Goal: Complete application form: Complete application form

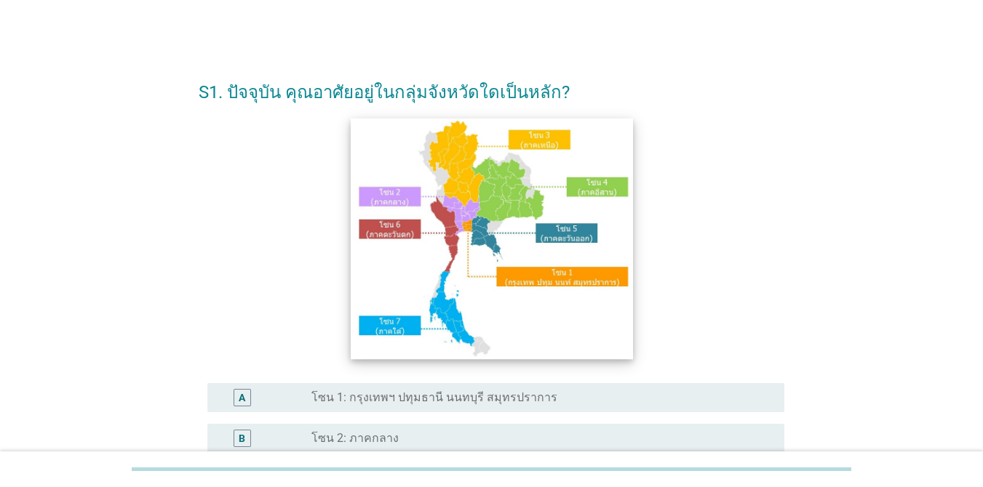
scroll to position [145, 0]
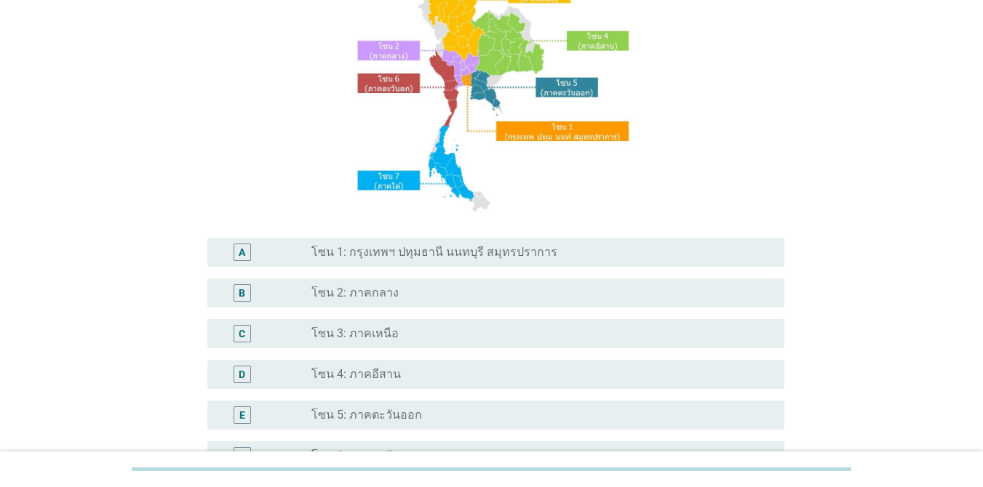
click at [458, 252] on label "โซน 1: กรุงเทพฯ ปทุมธานี นนทบุรี สมุทรปราการ" at bounding box center [434, 252] width 246 height 15
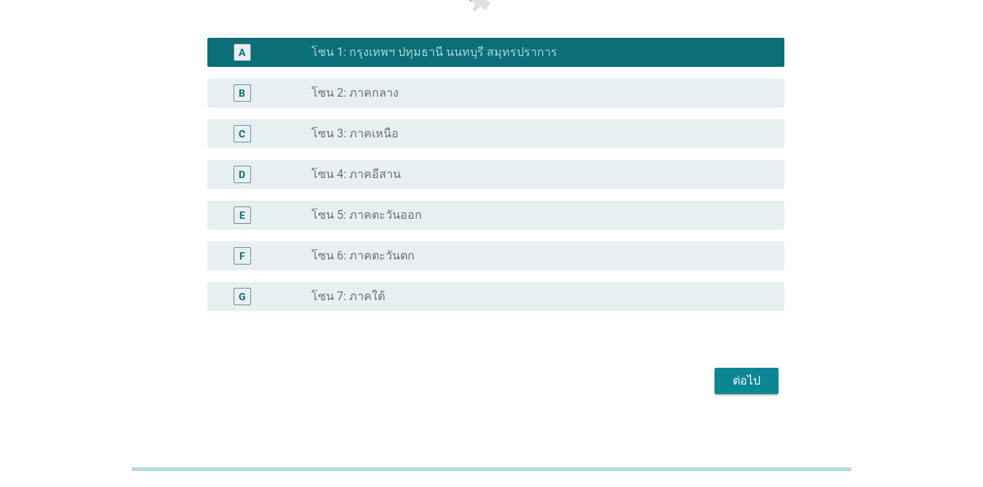
scroll to position [357, 0]
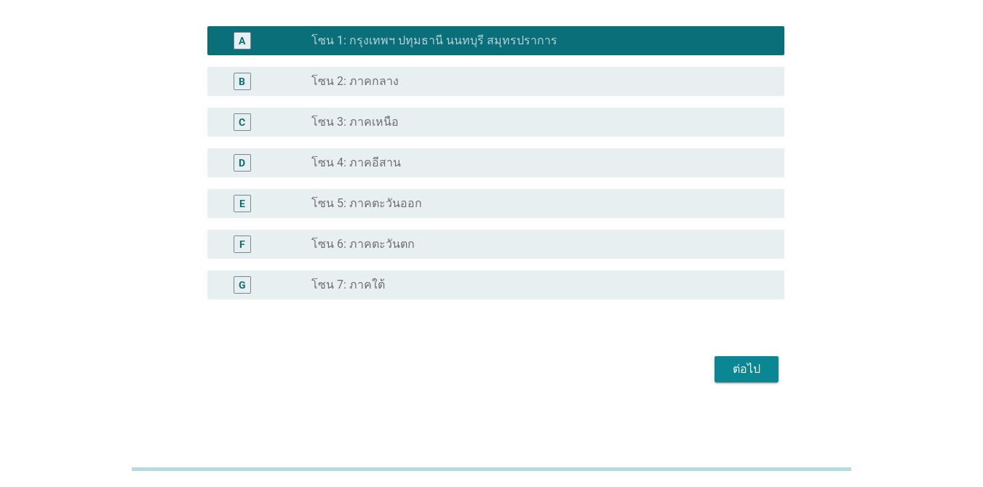
click at [762, 367] on div "ต่อไป" at bounding box center [746, 369] width 41 height 17
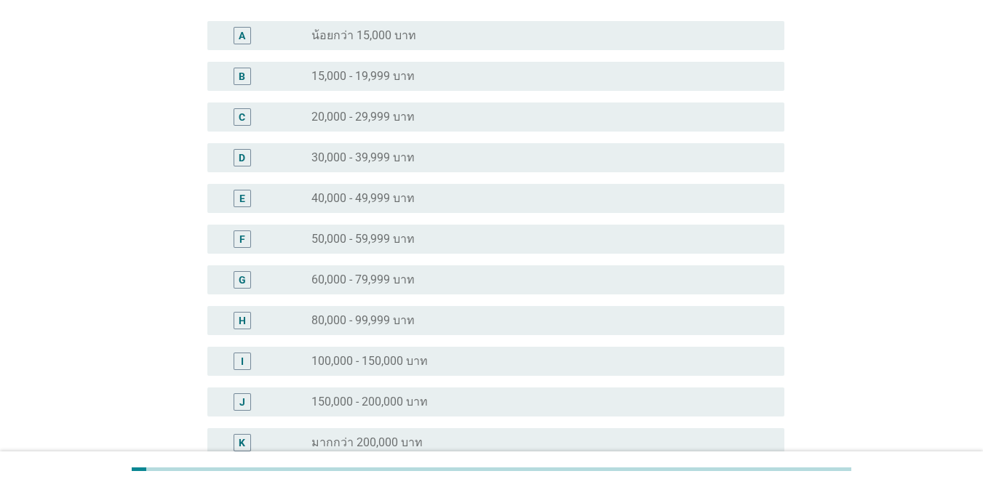
scroll to position [218, 0]
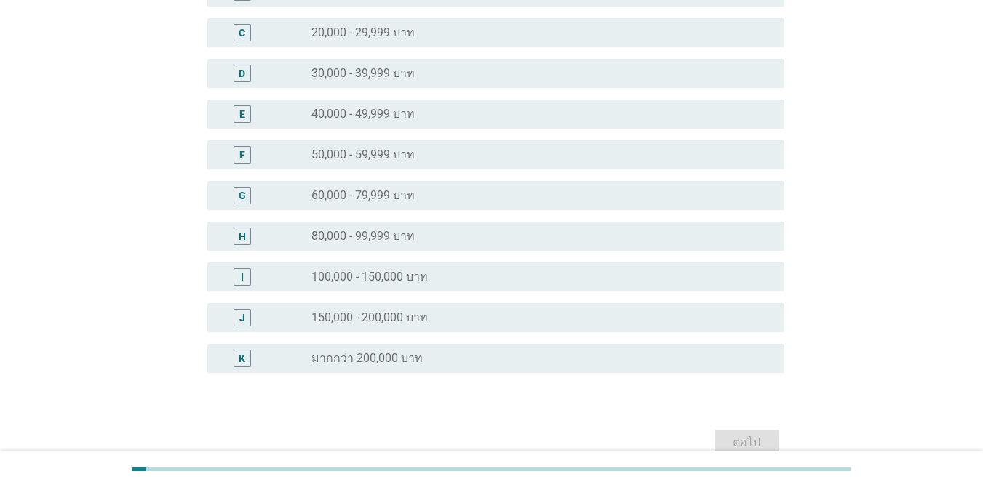
click at [459, 270] on div "radio_button_unchecked 100,000 - 150,000 บาท" at bounding box center [536, 277] width 450 height 15
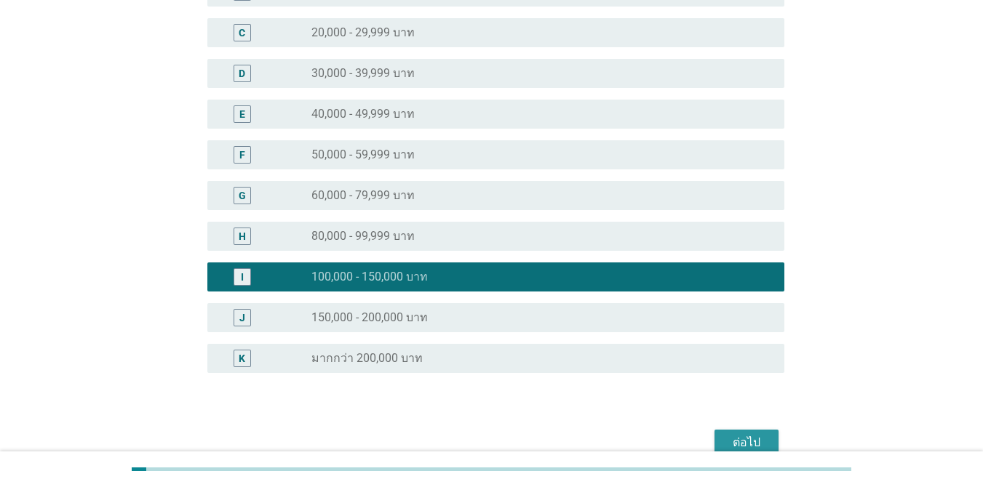
click at [742, 436] on div "ต่อไป" at bounding box center [746, 442] width 41 height 17
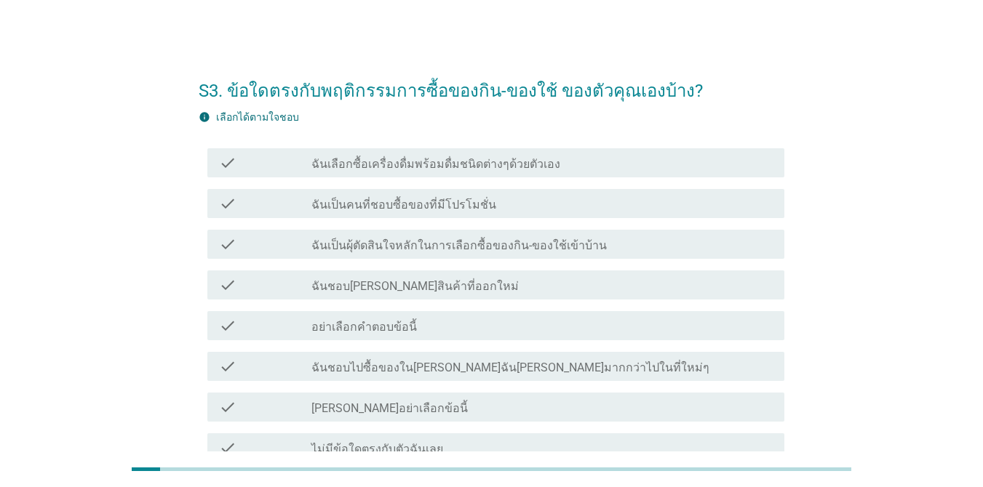
scroll to position [0, 0]
click at [491, 178] on div "check check_box_outline_blank ฉันเลือกซื้อเครื่องดื่มพร้อมดื่มชนิดต่างๆด้วยตัวเ…" at bounding box center [495, 164] width 577 height 29
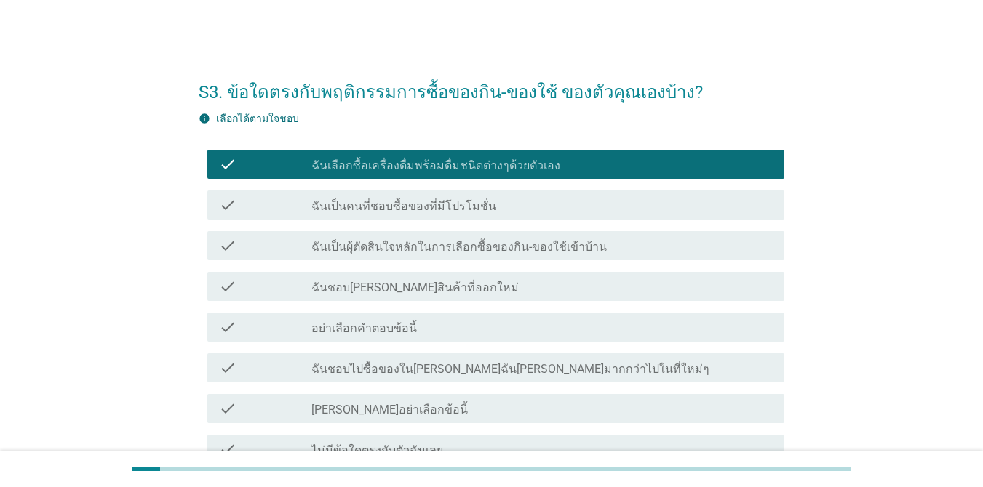
click at [514, 287] on div "check_box_outline_blank ฉันชอบ[PERSON_NAME]สินค้าที่ออกใหม่" at bounding box center [541, 286] width 461 height 17
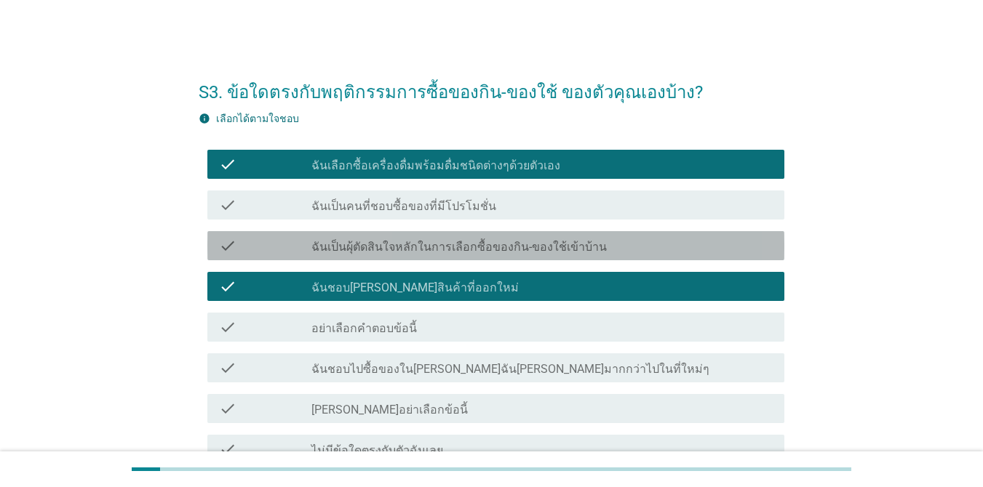
click at [598, 245] on div "check_box_outline_blank ฉันเป็นผุ้ตัดสินใจหลักในการเลือกซื้อของกิน-ของใช้เข้าบ้…" at bounding box center [541, 245] width 461 height 17
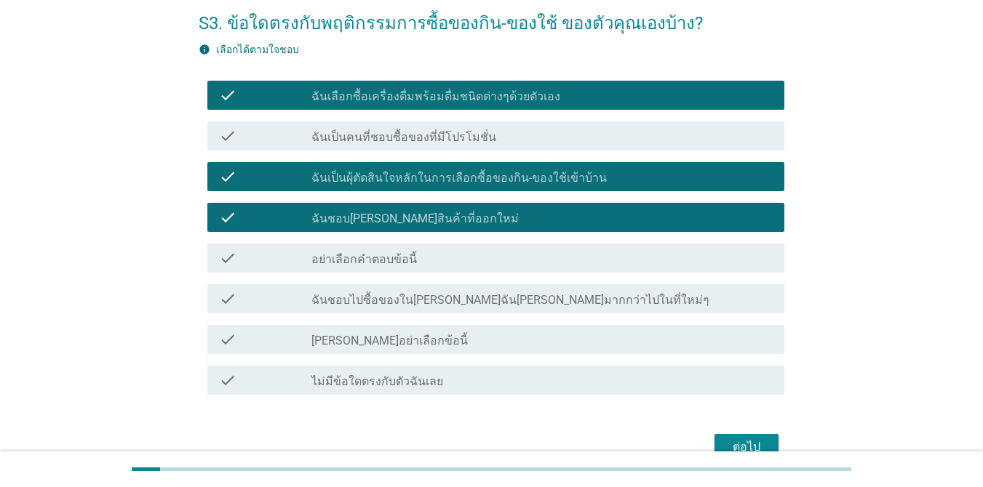
scroll to position [73, 0]
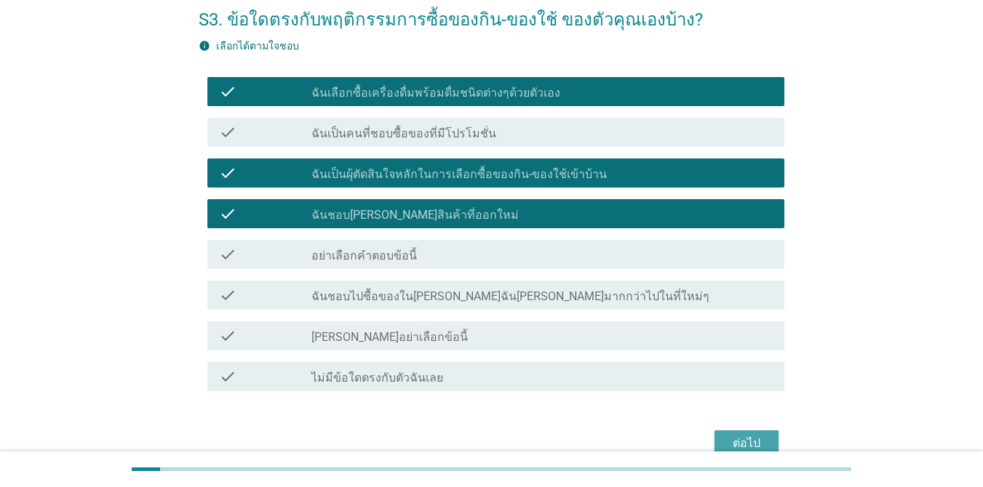
click at [741, 435] on div "ต่อไป" at bounding box center [746, 443] width 41 height 17
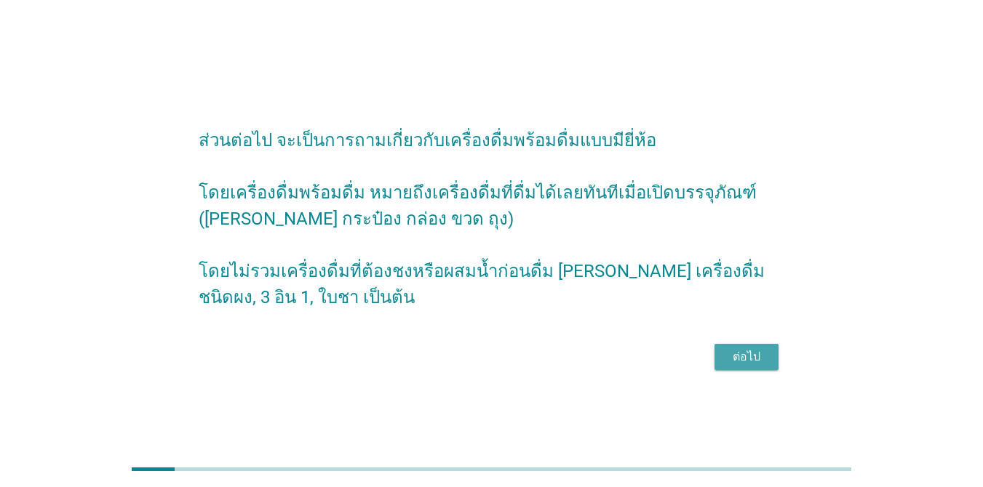
click at [742, 366] on div "ต่อไป" at bounding box center [746, 356] width 41 height 17
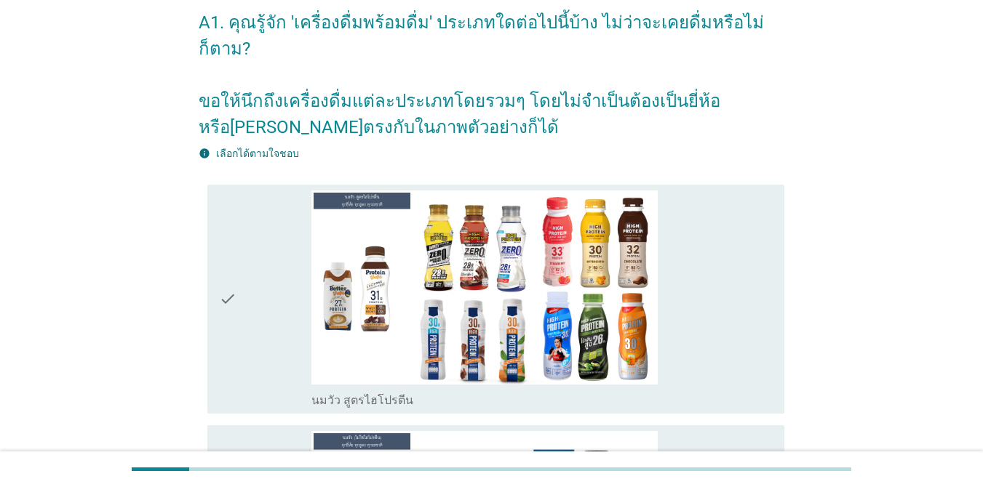
scroll to position [73, 0]
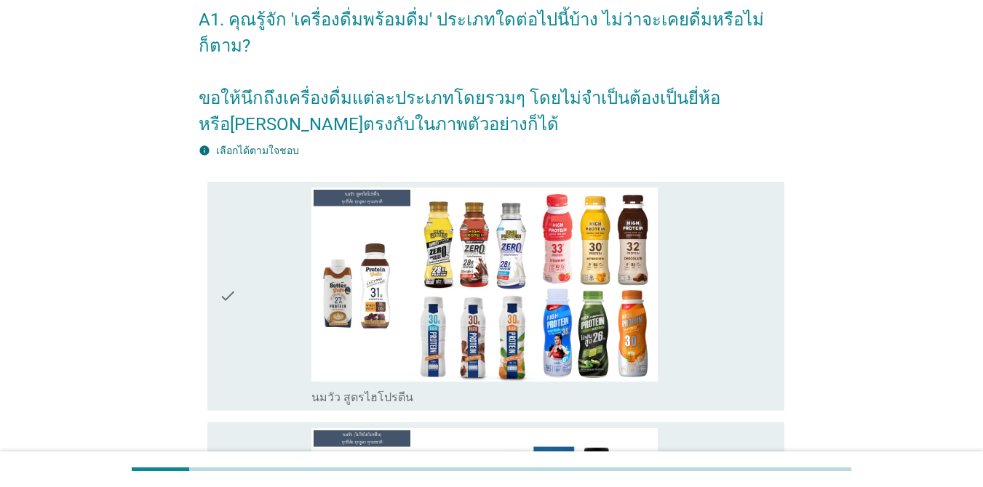
click at [254, 265] on div "check" at bounding box center [265, 297] width 92 height 218
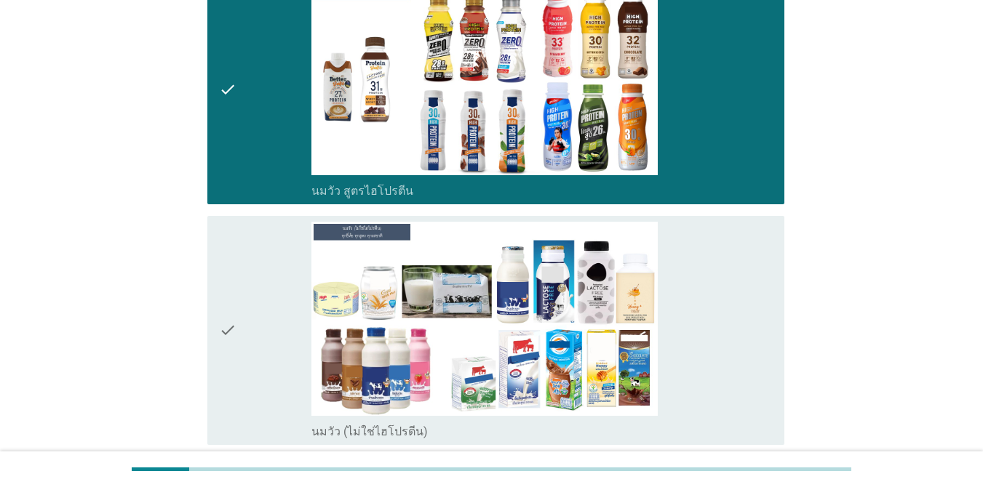
scroll to position [364, 0]
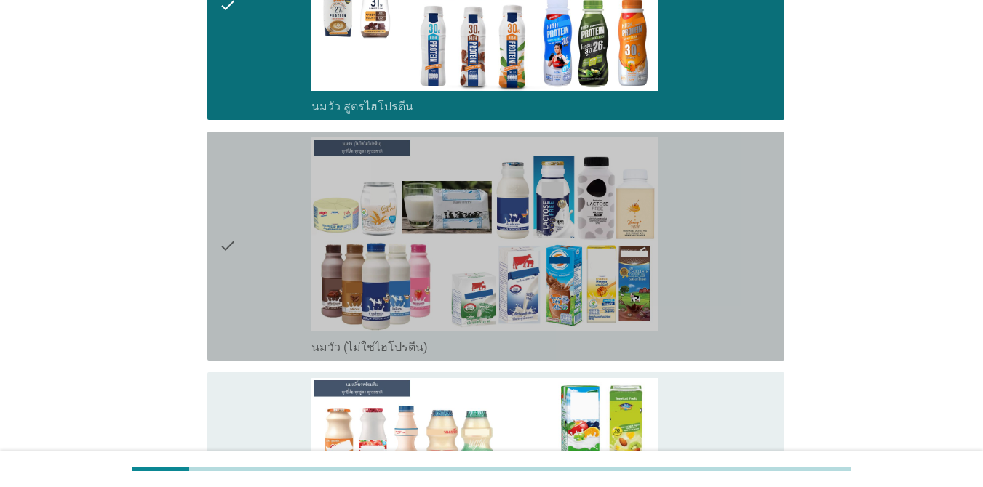
click at [236, 255] on icon "check" at bounding box center [227, 246] width 17 height 218
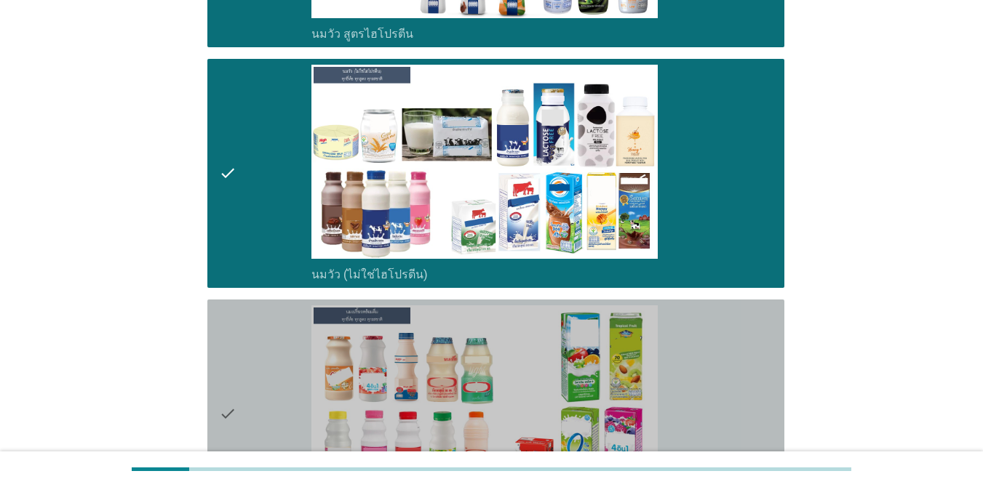
click at [290, 306] on div "check" at bounding box center [265, 415] width 92 height 218
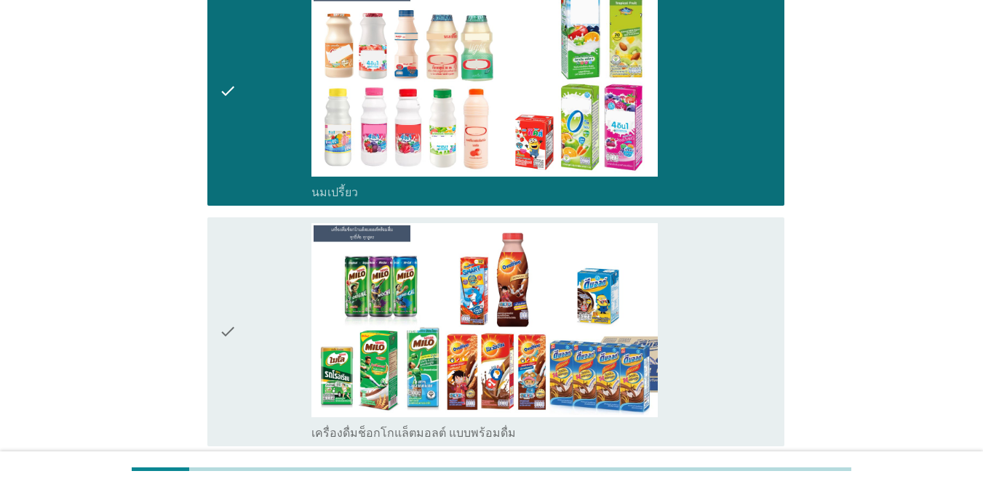
scroll to position [873, 0]
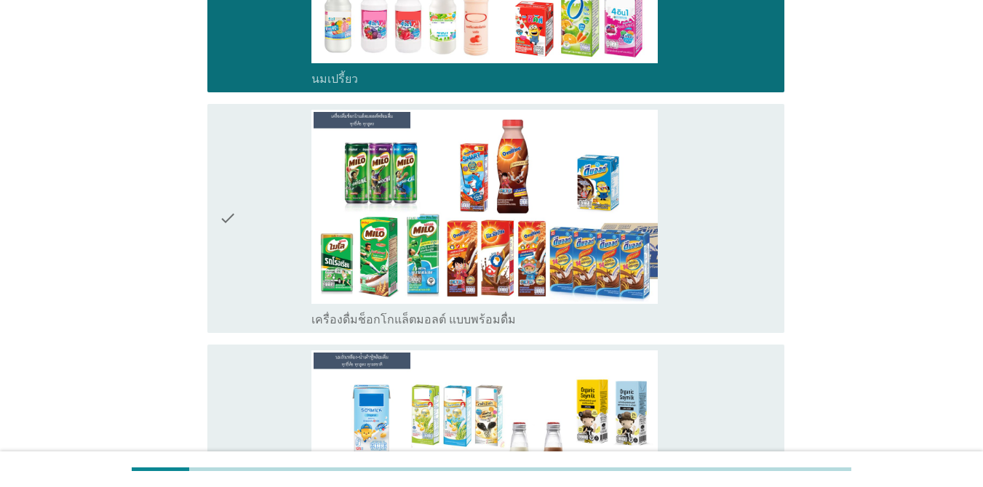
click at [261, 263] on div "check" at bounding box center [265, 219] width 92 height 218
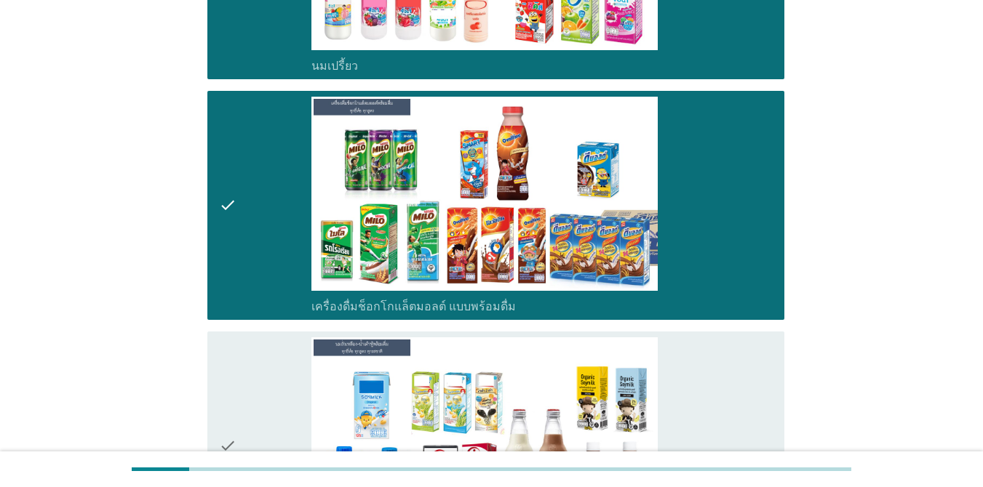
scroll to position [1164, 0]
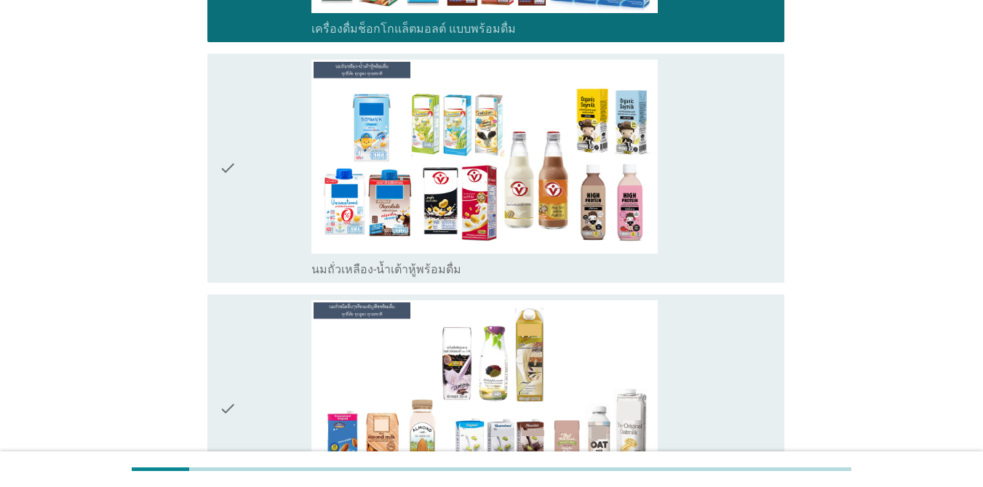
click at [256, 164] on div "check" at bounding box center [265, 169] width 92 height 218
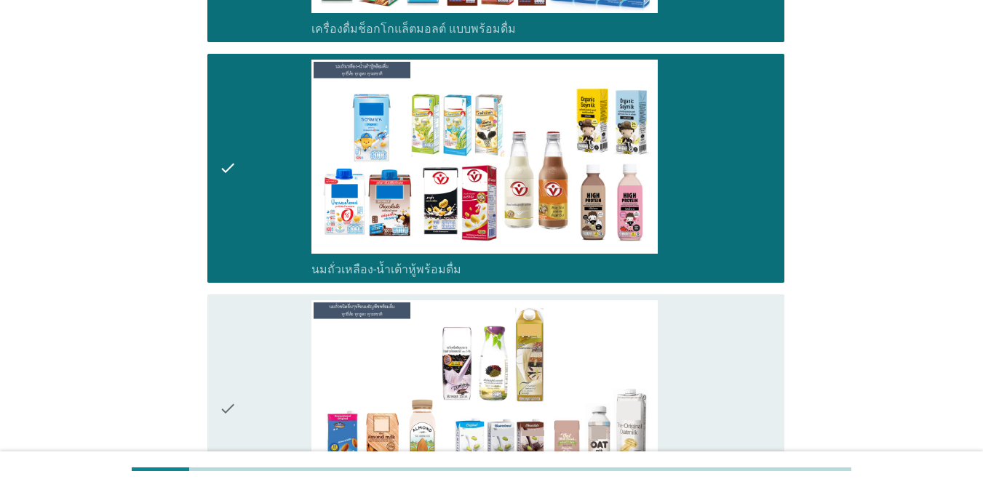
click at [326, 462] on div at bounding box center [491, 470] width 719 height 24
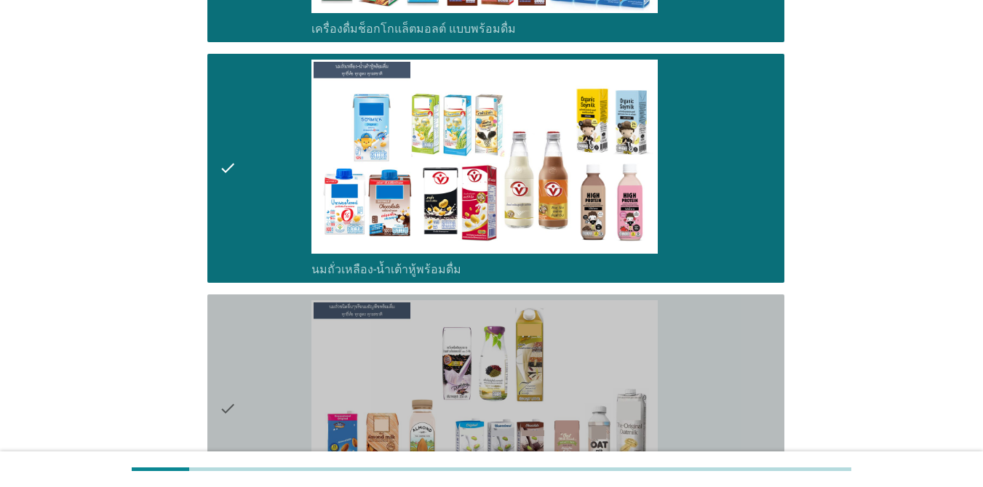
click at [311, 394] on img at bounding box center [484, 397] width 346 height 195
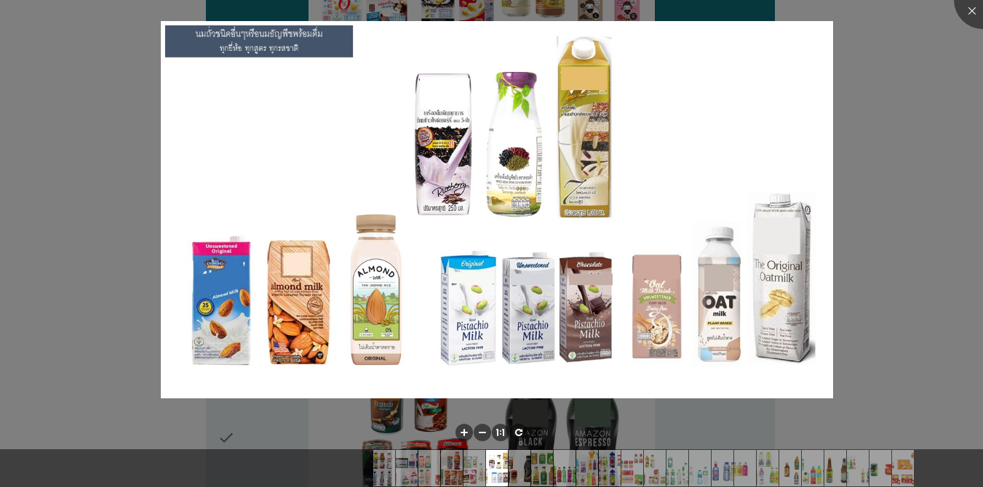
scroll to position [1382, 0]
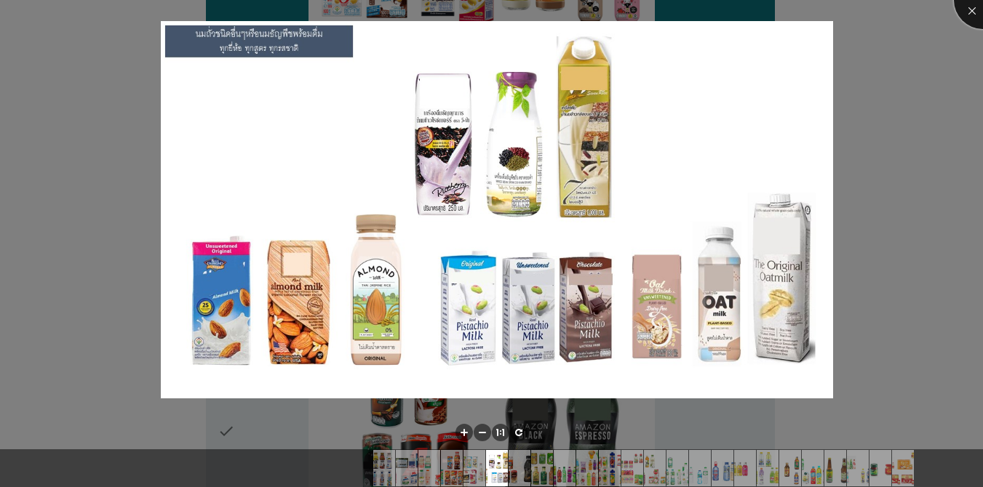
click at [970, 15] on div at bounding box center [983, 0] width 58 height 58
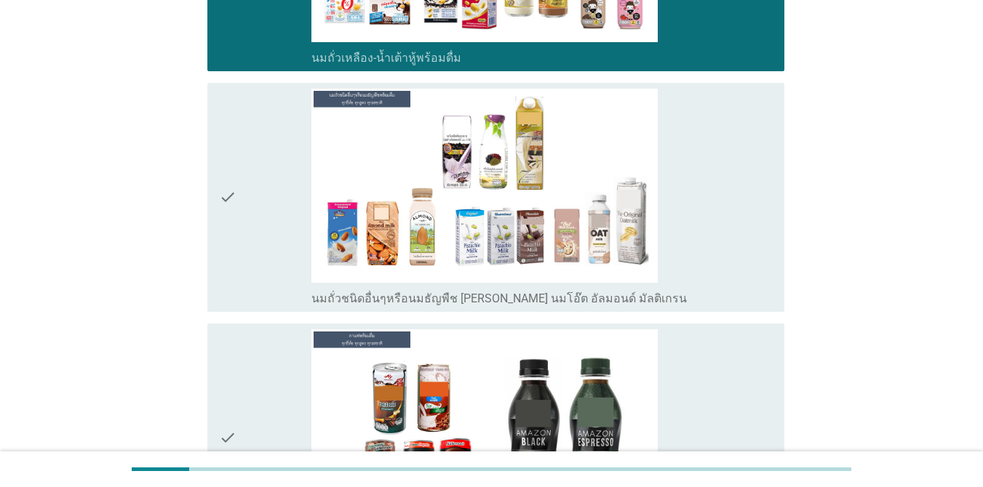
scroll to position [1309, 0]
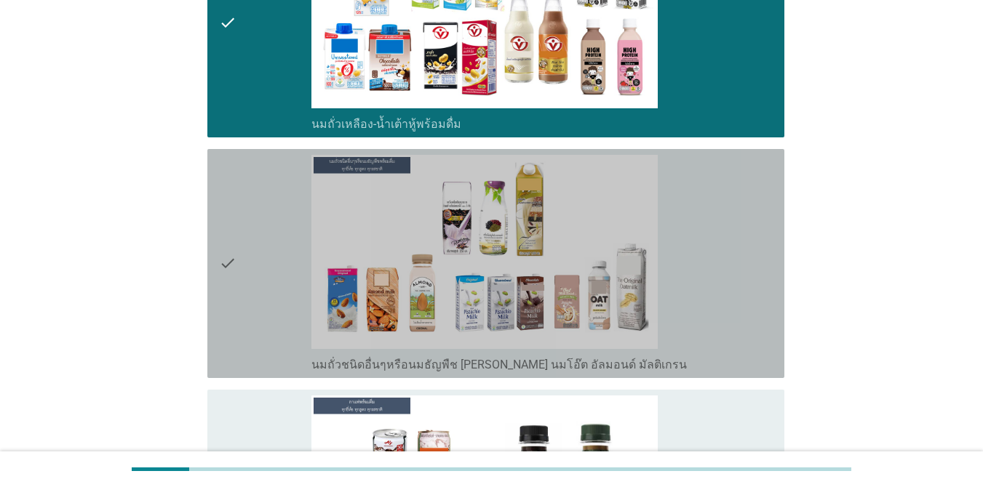
click at [228, 228] on icon "check" at bounding box center [227, 264] width 17 height 218
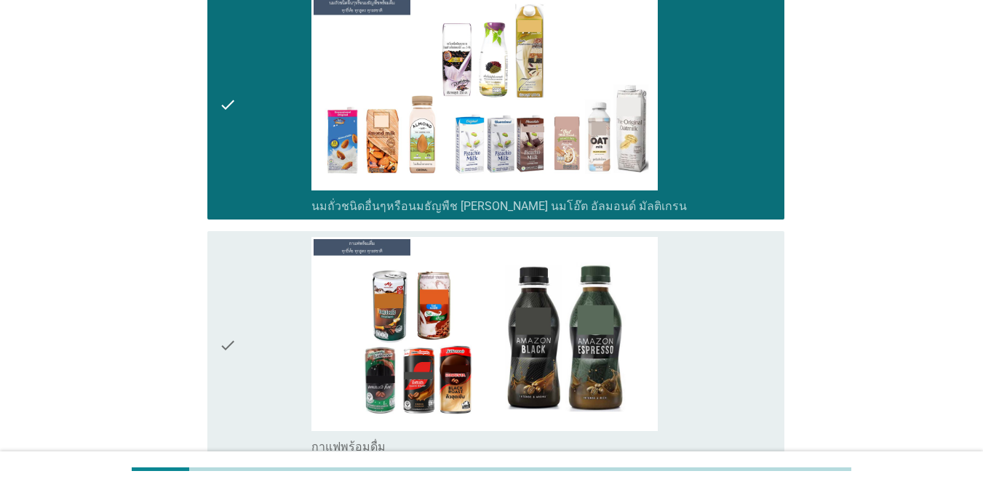
scroll to position [1600, 0]
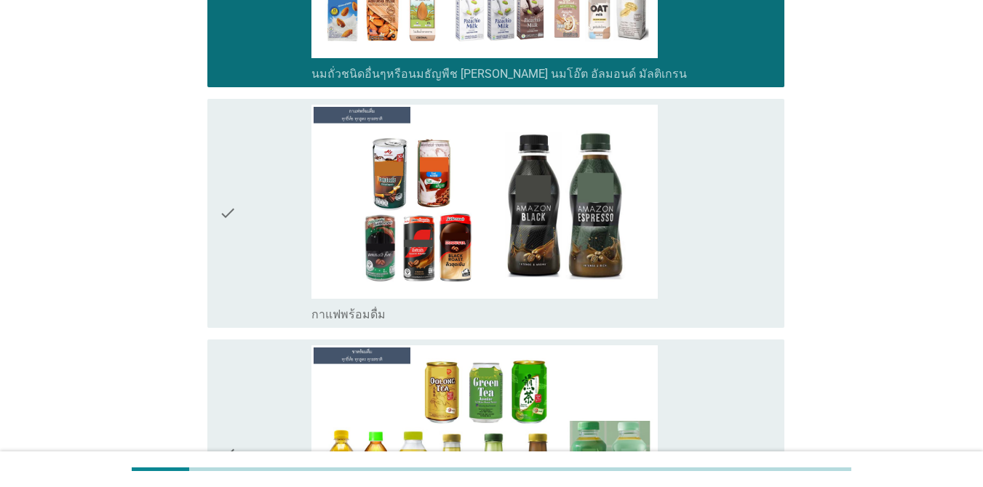
click at [228, 184] on icon "check" at bounding box center [227, 214] width 17 height 218
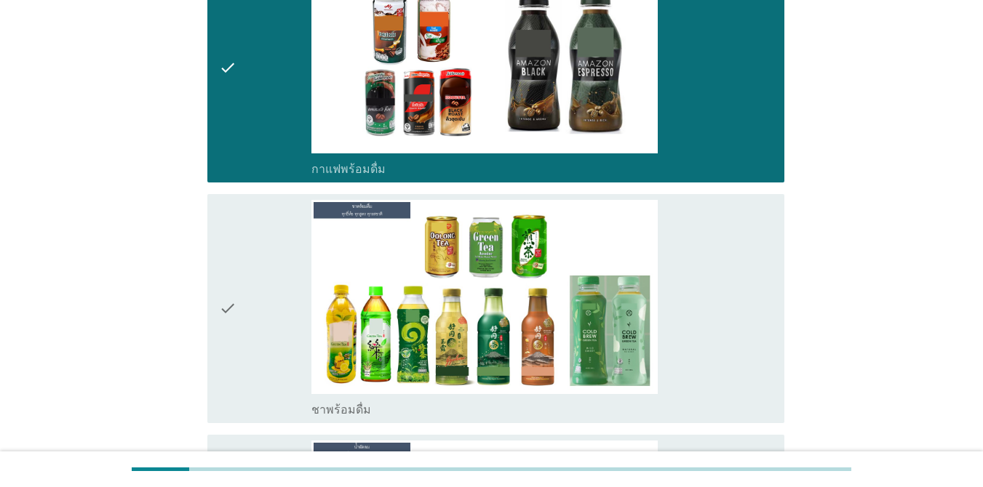
click at [229, 281] on icon "check" at bounding box center [227, 309] width 17 height 218
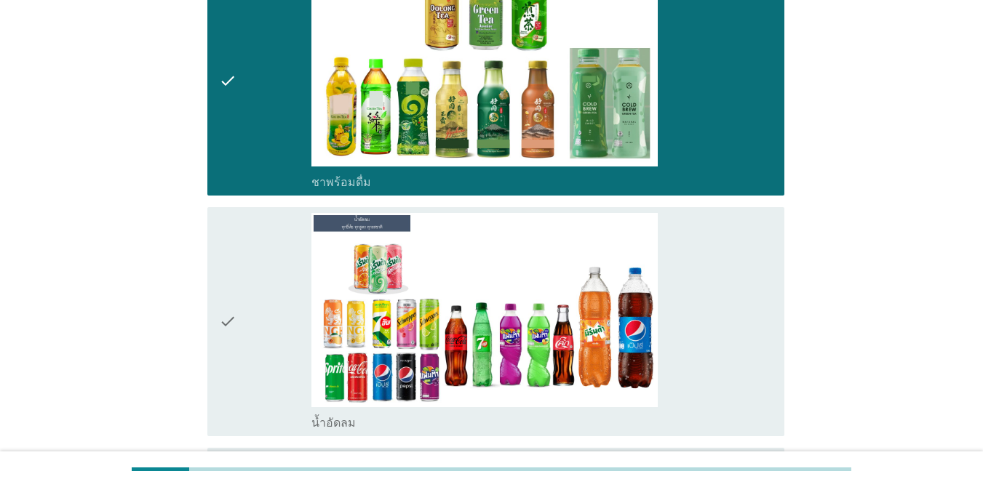
scroll to position [2182, 0]
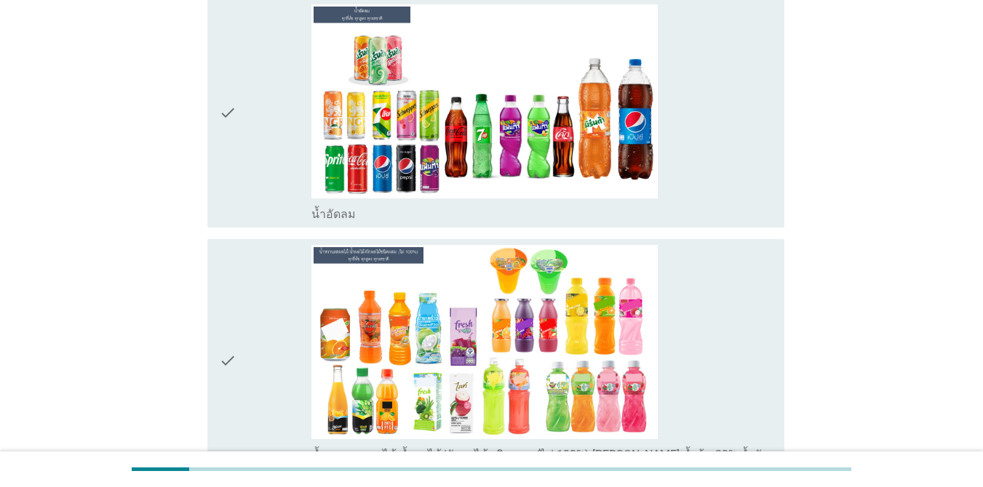
click at [230, 83] on icon "check" at bounding box center [227, 113] width 17 height 218
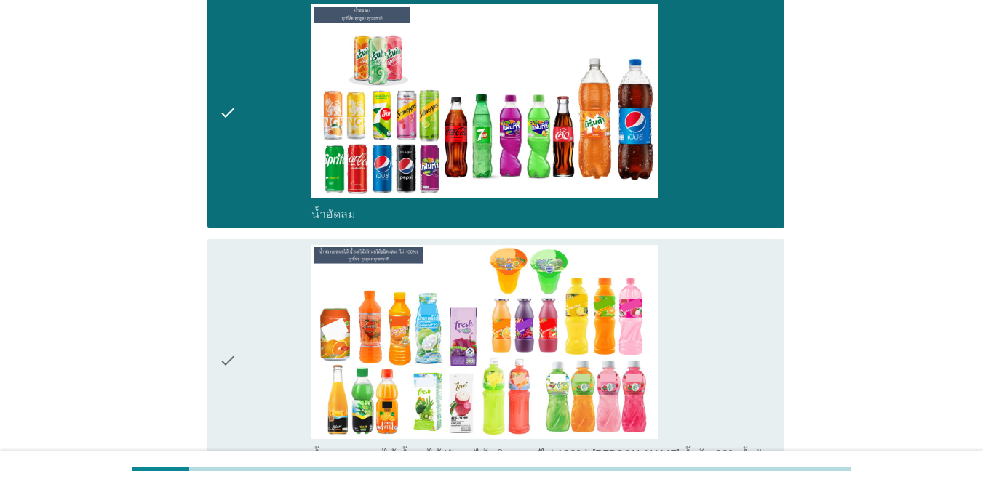
click at [234, 326] on icon "check" at bounding box center [227, 361] width 17 height 232
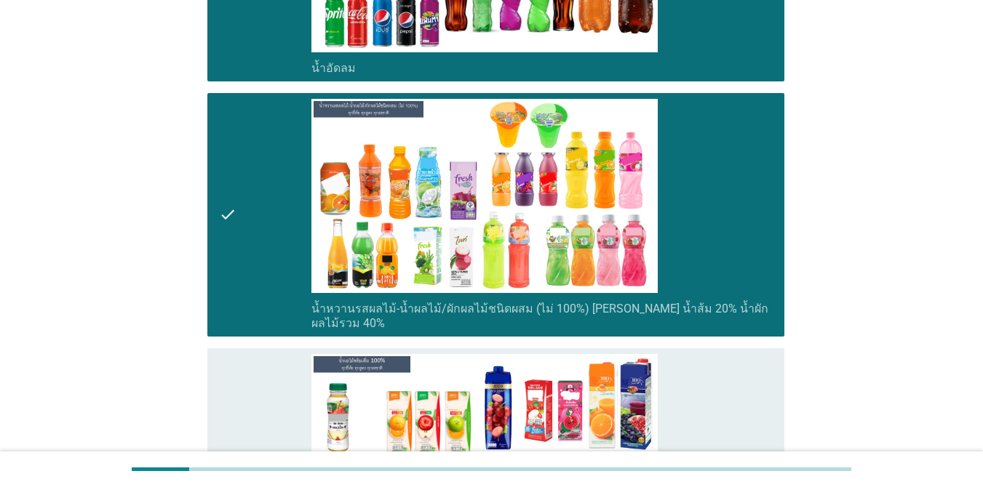
scroll to position [2473, 0]
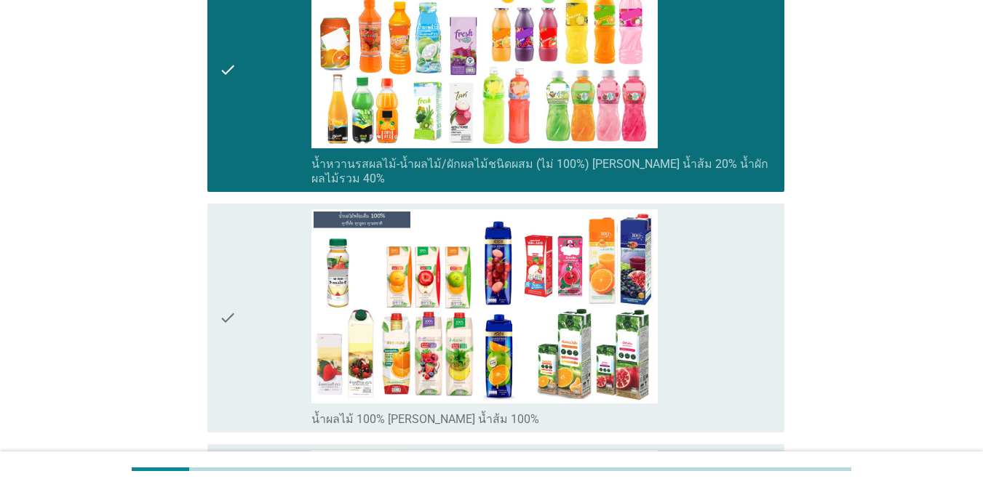
drag, startPoint x: 223, startPoint y: 277, endPoint x: 227, endPoint y: 296, distance: 19.3
click at [224, 277] on icon "check" at bounding box center [227, 319] width 17 height 218
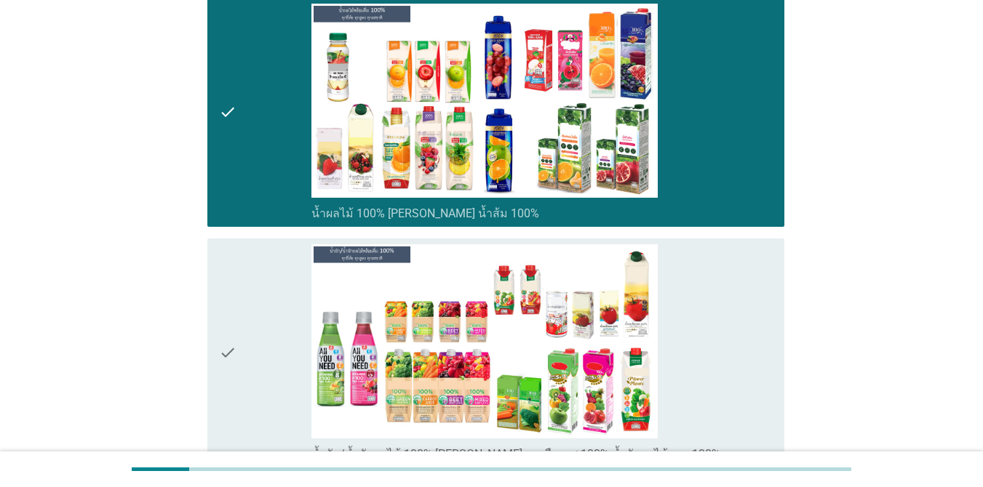
scroll to position [2692, 0]
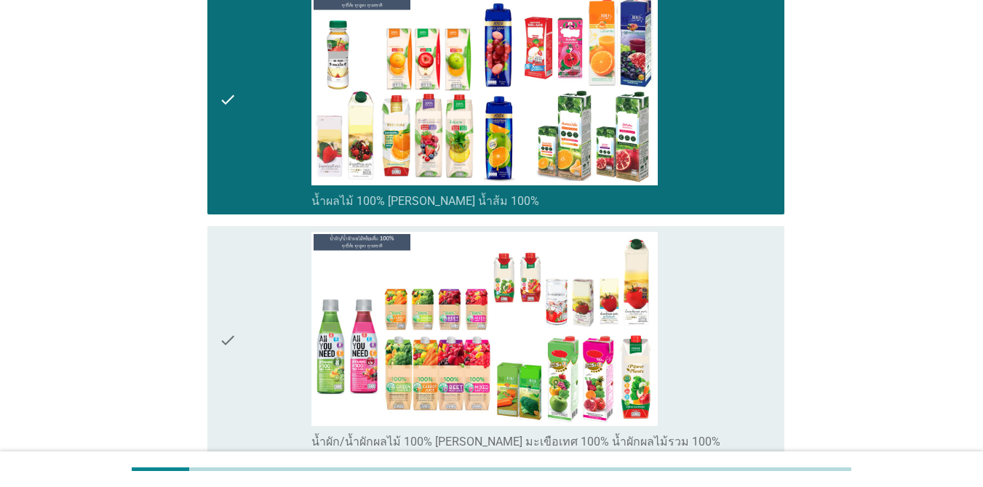
click at [226, 300] on icon "check" at bounding box center [227, 341] width 17 height 218
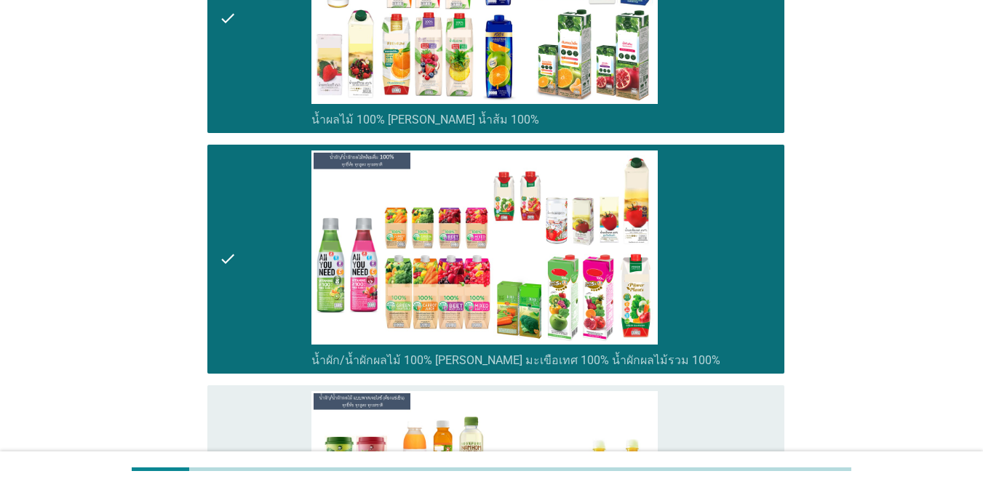
scroll to position [2910, 0]
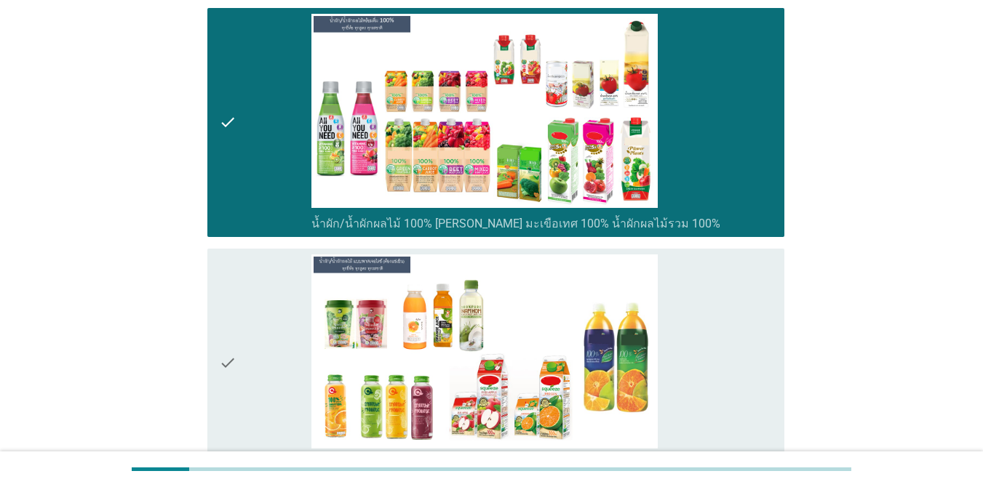
click at [229, 316] on icon "check" at bounding box center [227, 364] width 17 height 218
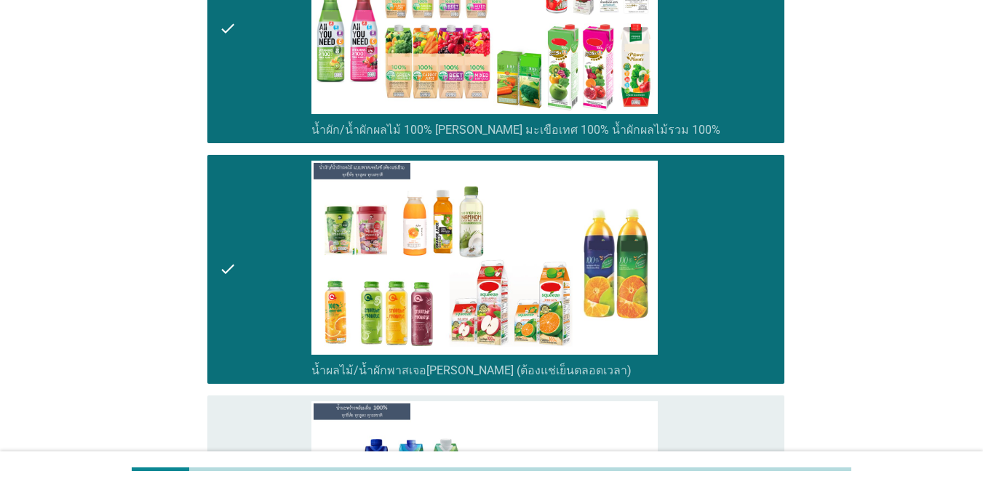
scroll to position [3128, 0]
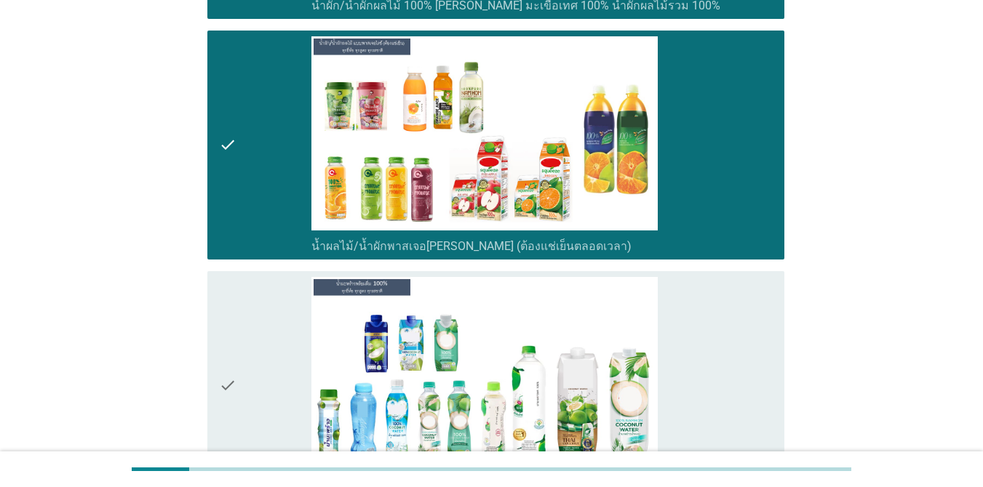
click at [233, 339] on icon "check" at bounding box center [227, 386] width 17 height 218
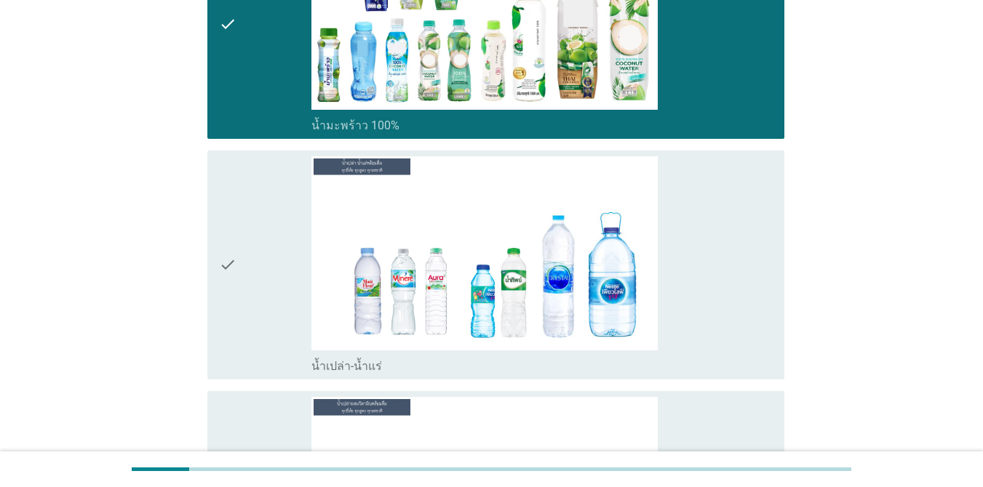
scroll to position [3492, 0]
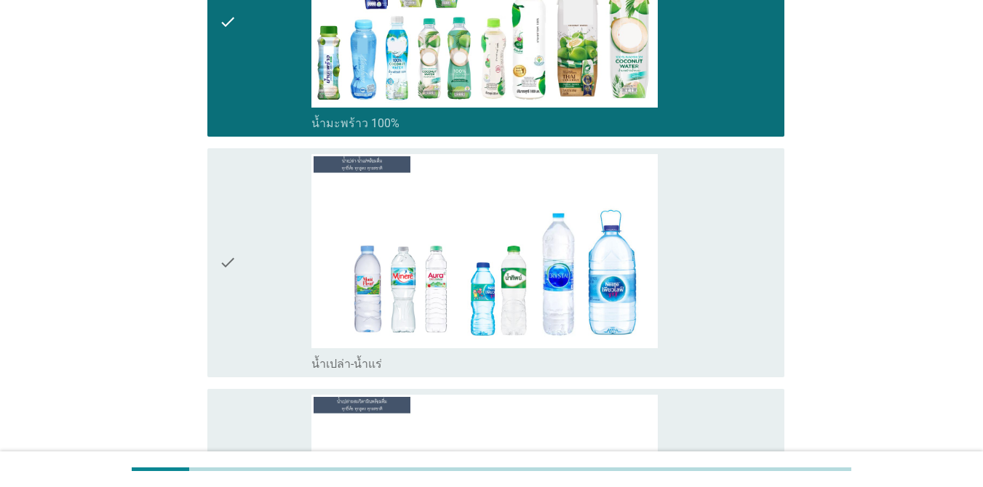
click at [228, 227] on icon "check" at bounding box center [227, 263] width 17 height 218
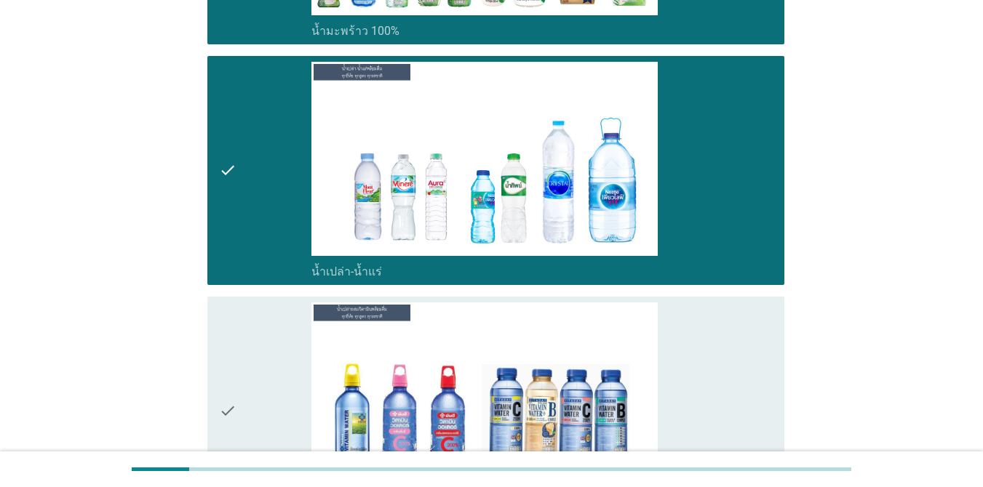
scroll to position [3710, 0]
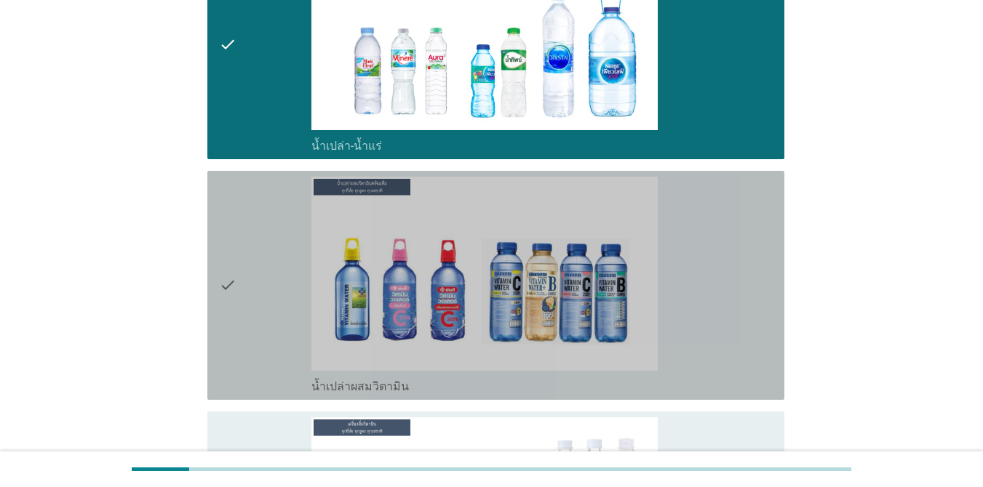
click at [232, 250] on icon "check" at bounding box center [227, 286] width 17 height 218
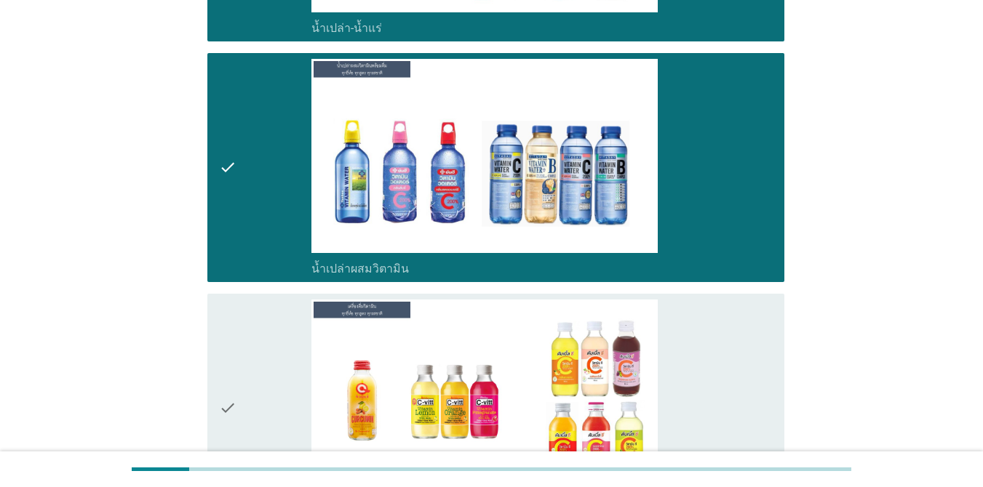
scroll to position [3928, 0]
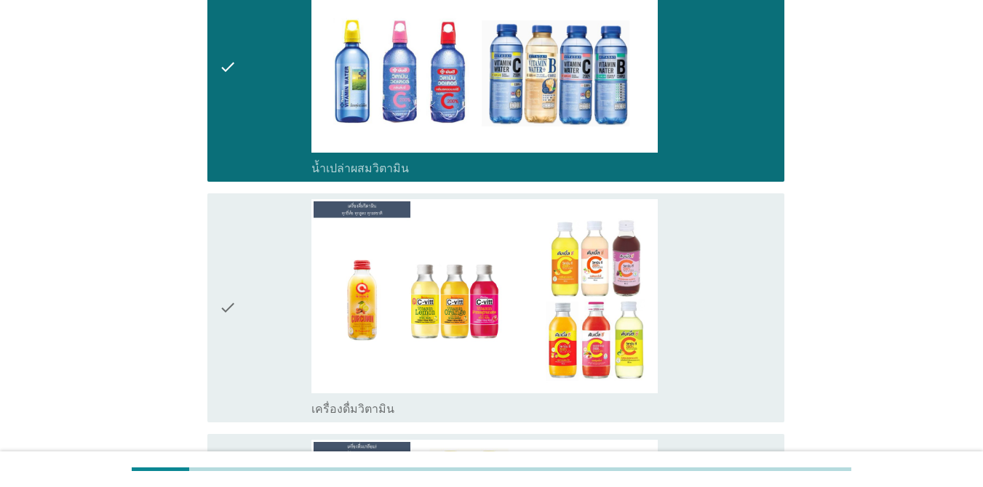
click at [231, 267] on icon "check" at bounding box center [227, 308] width 17 height 218
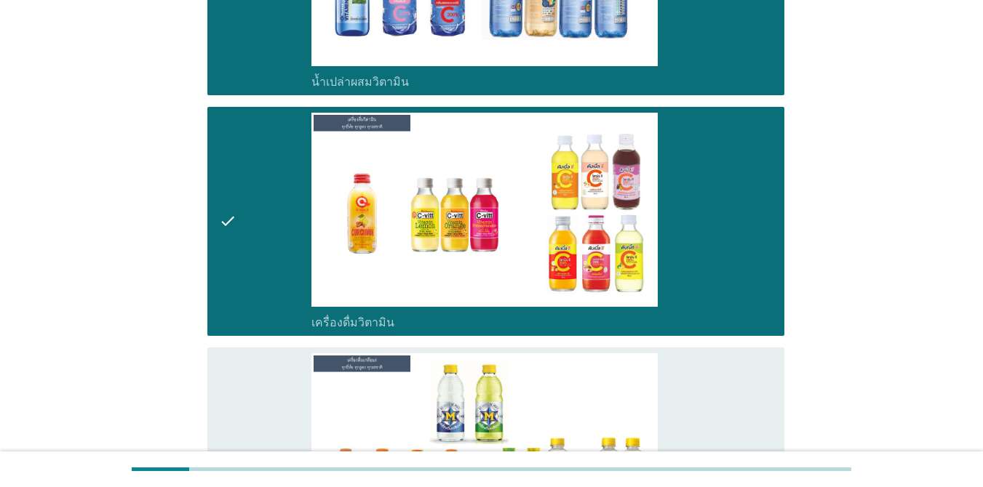
scroll to position [4147, 0]
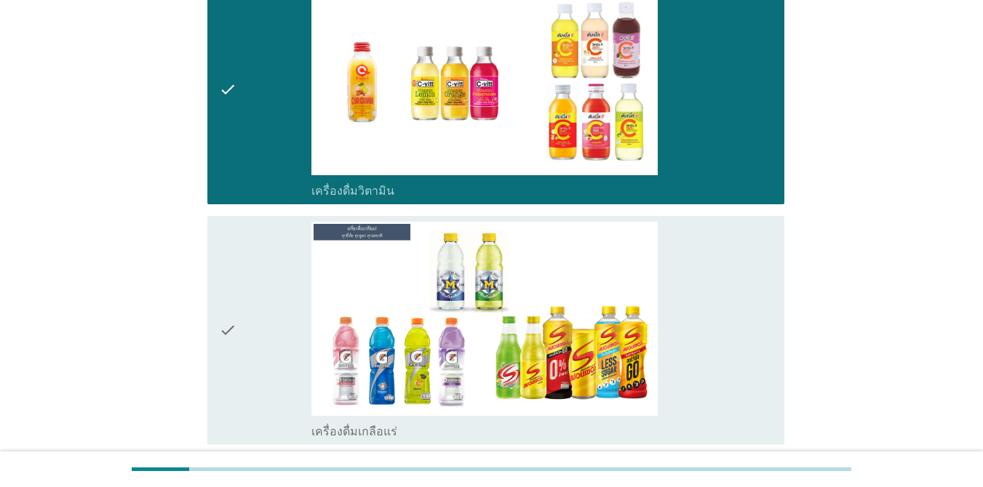
click at [228, 284] on icon "check" at bounding box center [227, 331] width 17 height 218
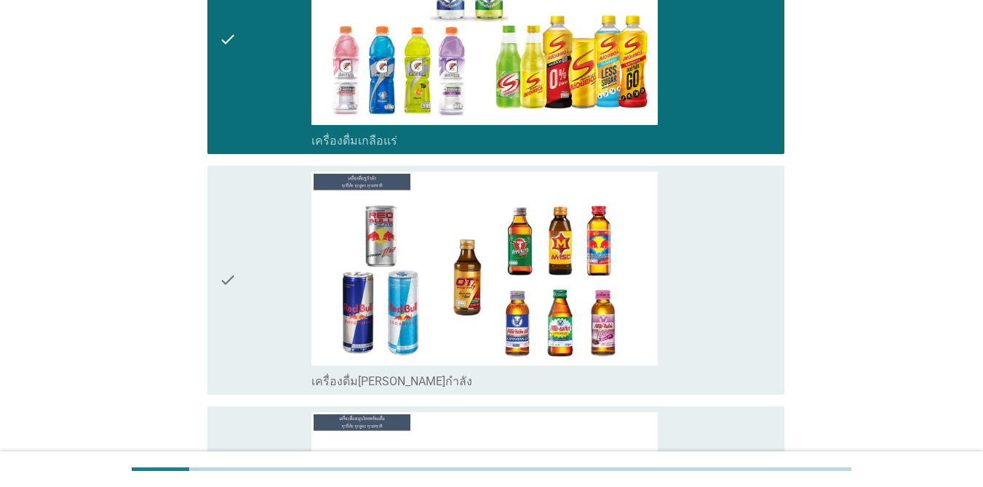
click at [228, 241] on icon "check" at bounding box center [227, 281] width 17 height 218
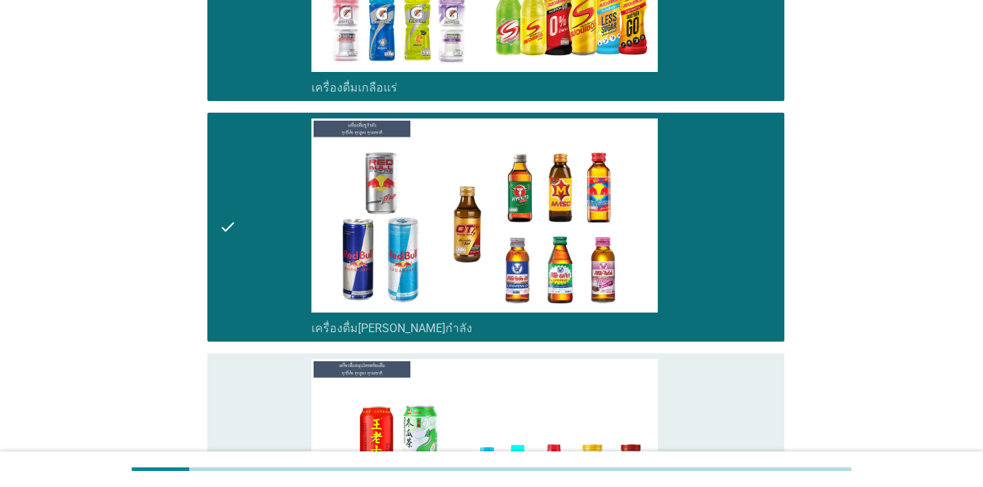
scroll to position [4583, 0]
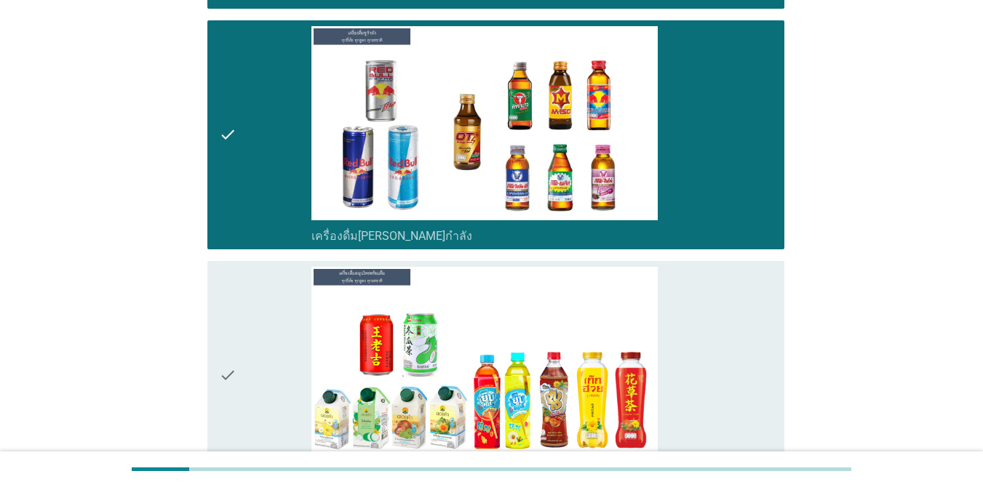
click at [242, 329] on div "check" at bounding box center [265, 376] width 92 height 218
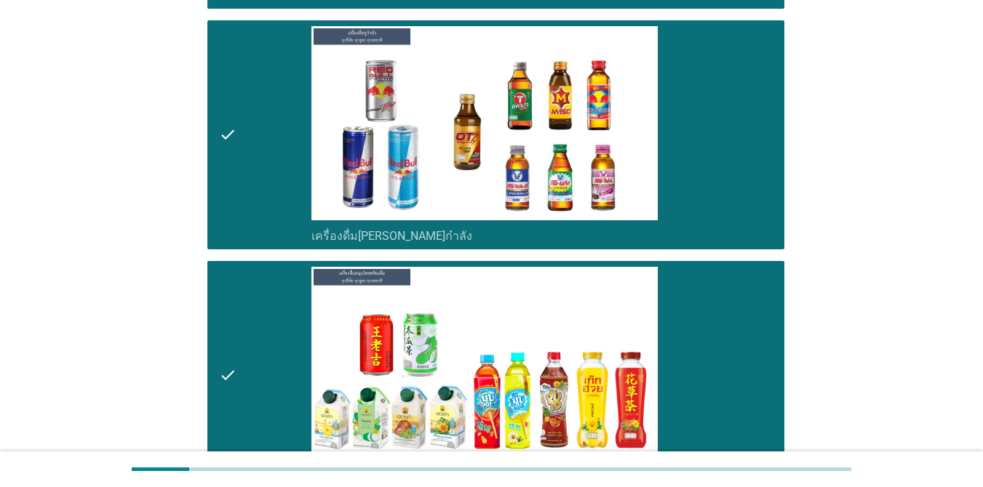
scroll to position [4874, 0]
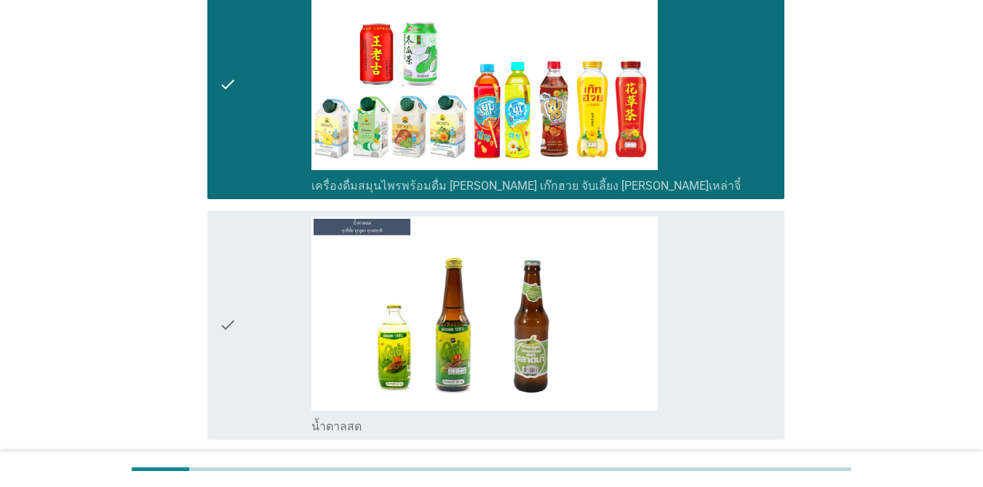
click at [235, 287] on icon "check" at bounding box center [227, 326] width 17 height 218
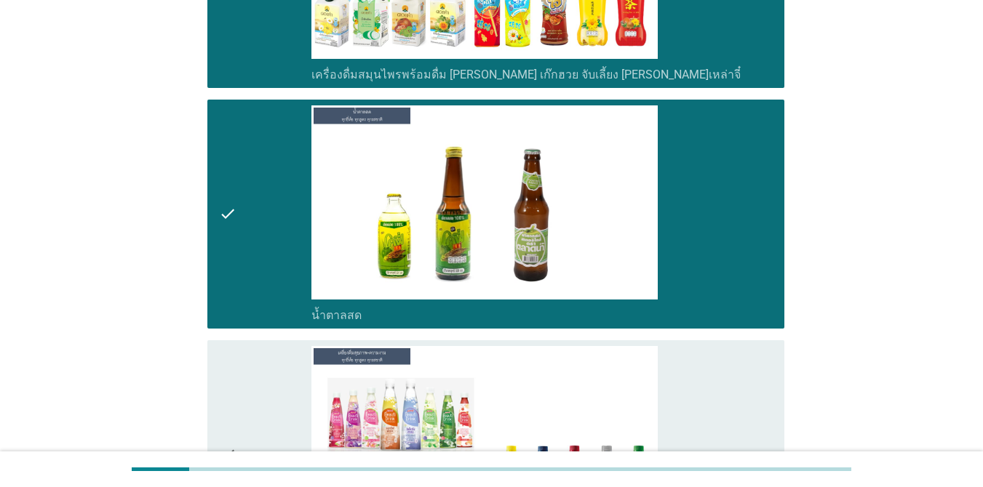
scroll to position [5020, 0]
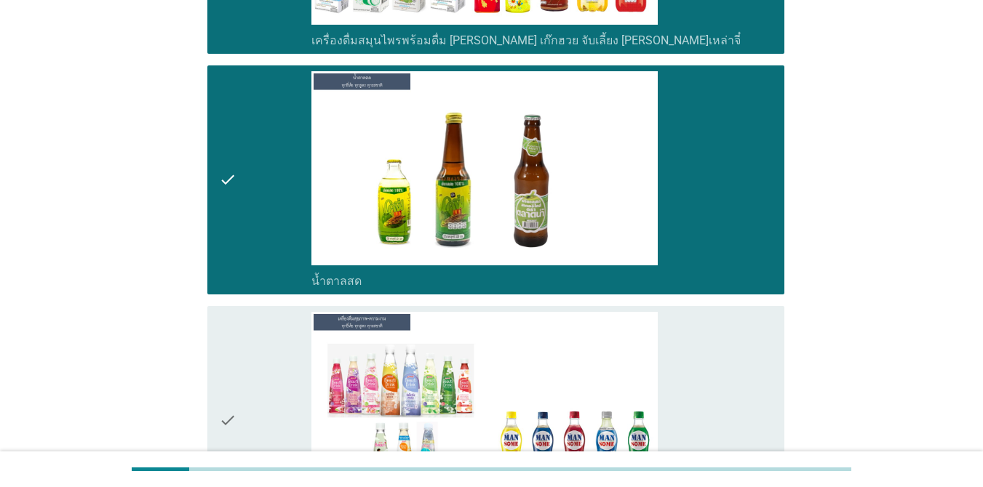
drag, startPoint x: 239, startPoint y: 380, endPoint x: 248, endPoint y: 375, distance: 10.7
click at [239, 380] on div "check" at bounding box center [265, 421] width 92 height 218
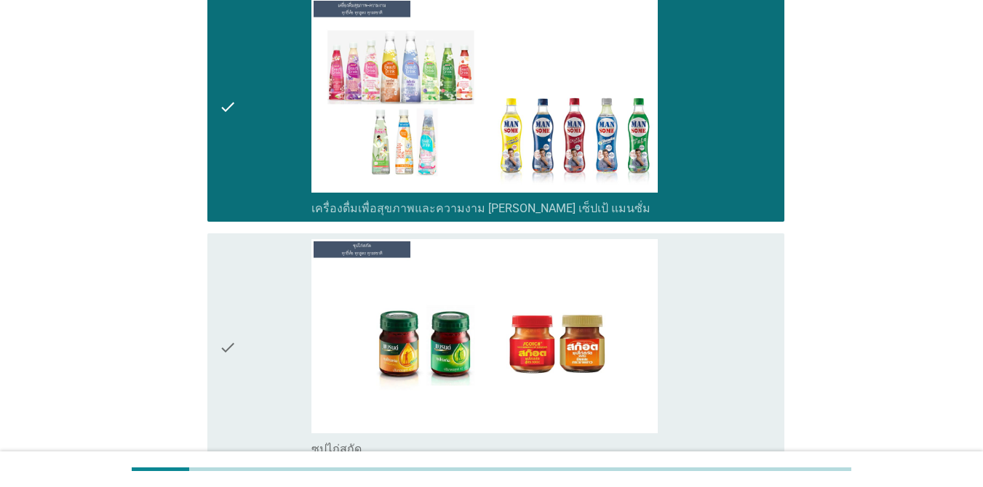
scroll to position [5383, 0]
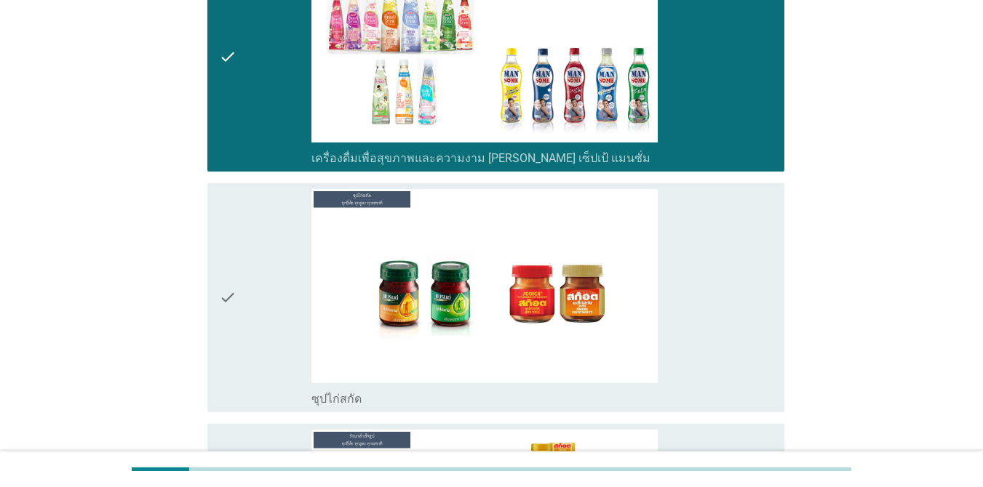
click at [233, 250] on icon "check" at bounding box center [227, 298] width 17 height 218
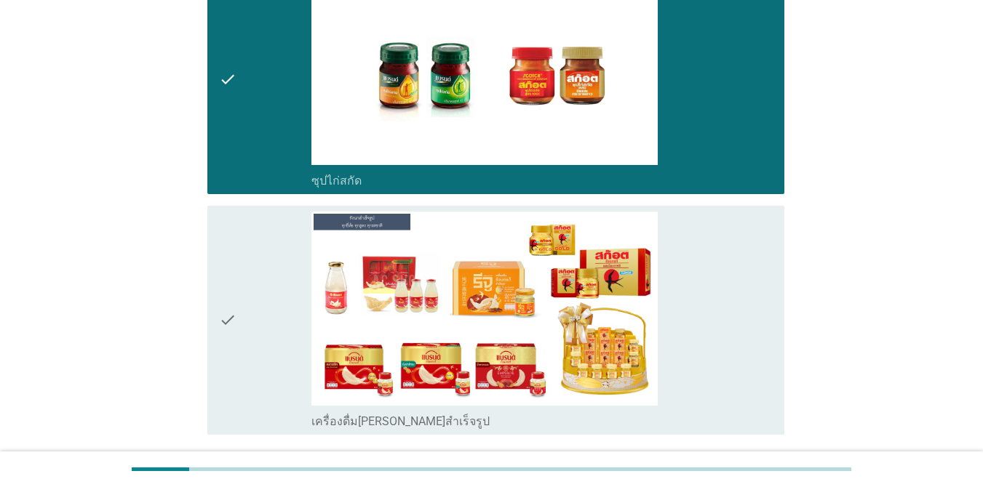
click at [228, 280] on icon "check" at bounding box center [227, 321] width 17 height 218
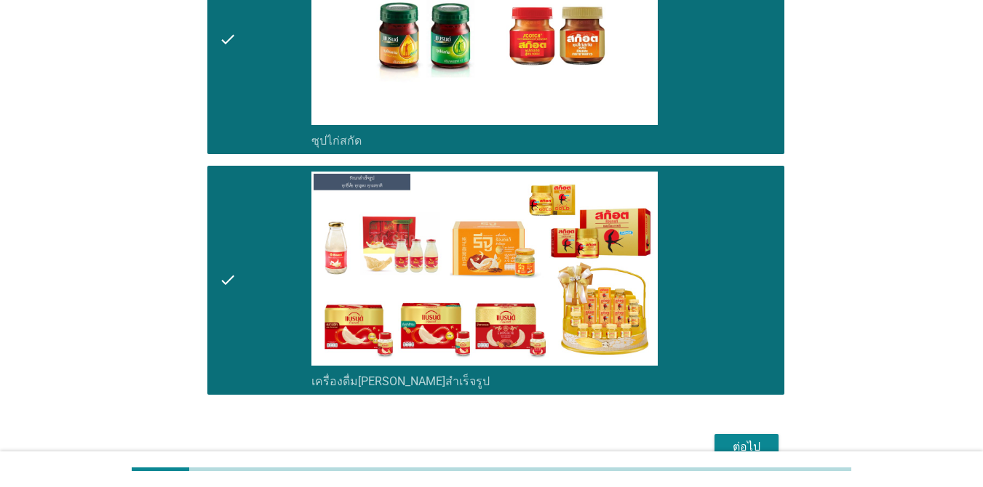
scroll to position [5678, 0]
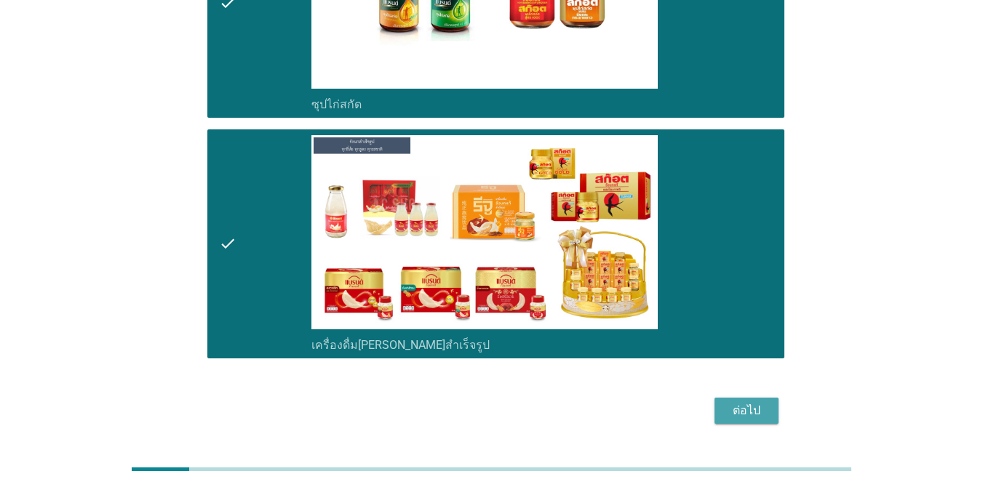
click at [744, 402] on div "ต่อไป" at bounding box center [746, 410] width 41 height 17
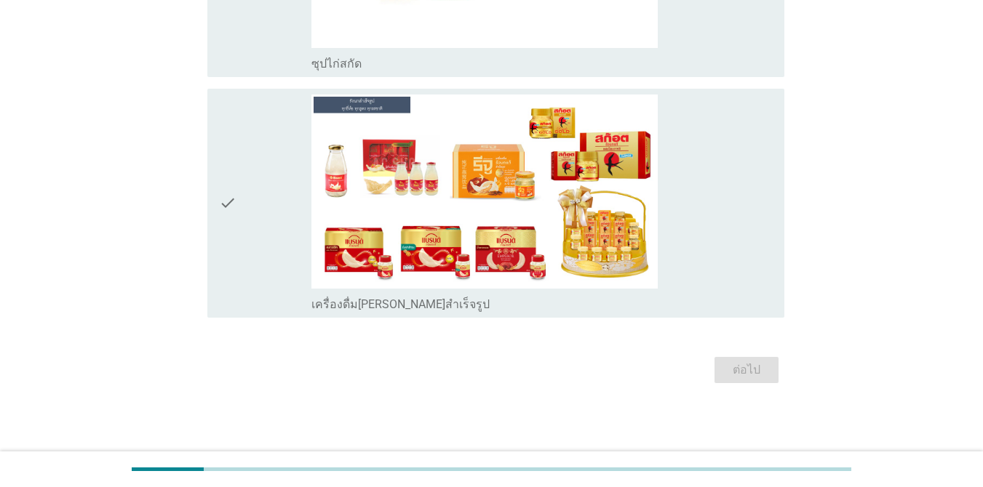
scroll to position [0, 0]
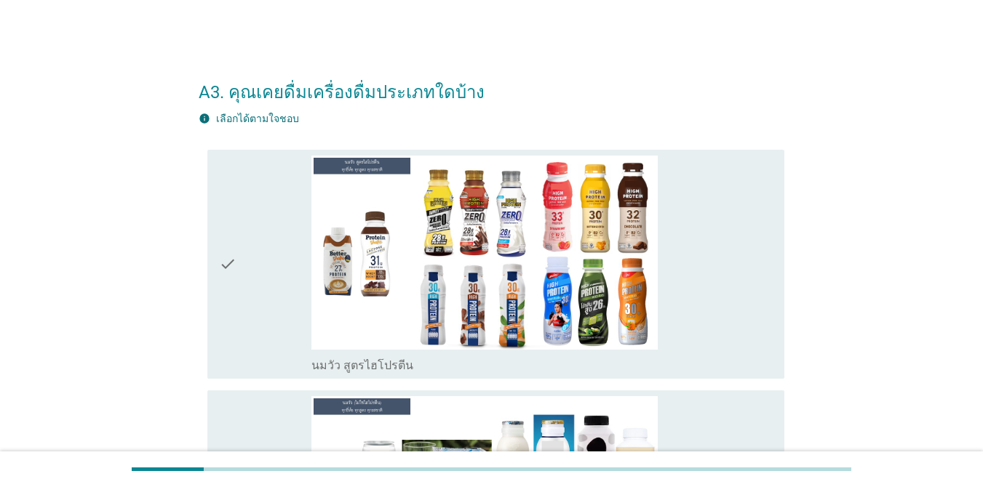
click at [222, 278] on icon "check" at bounding box center [227, 265] width 17 height 218
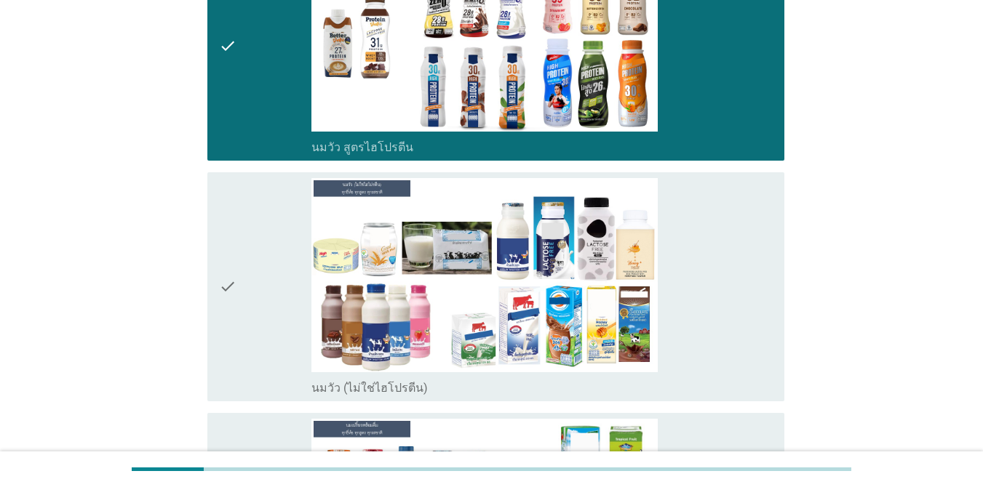
click at [240, 322] on div "check" at bounding box center [265, 287] width 92 height 218
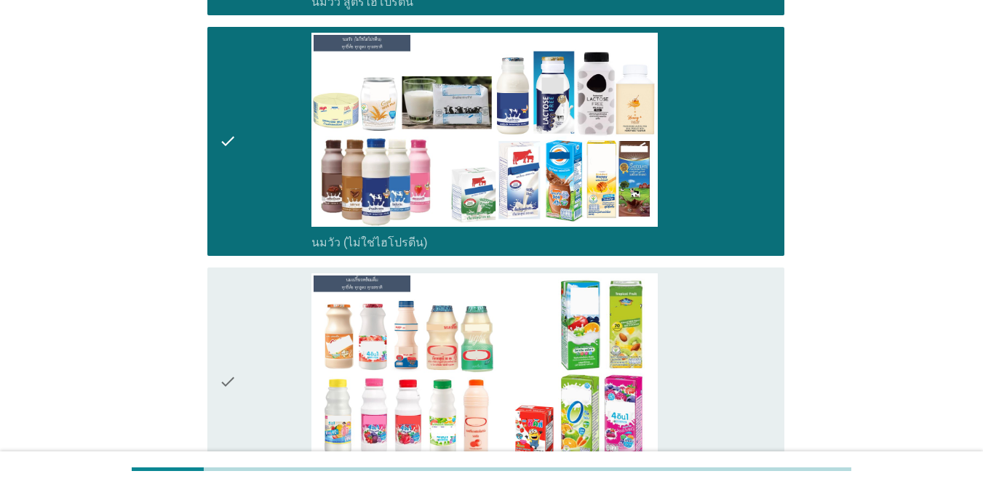
click at [251, 362] on div "check" at bounding box center [265, 383] width 92 height 218
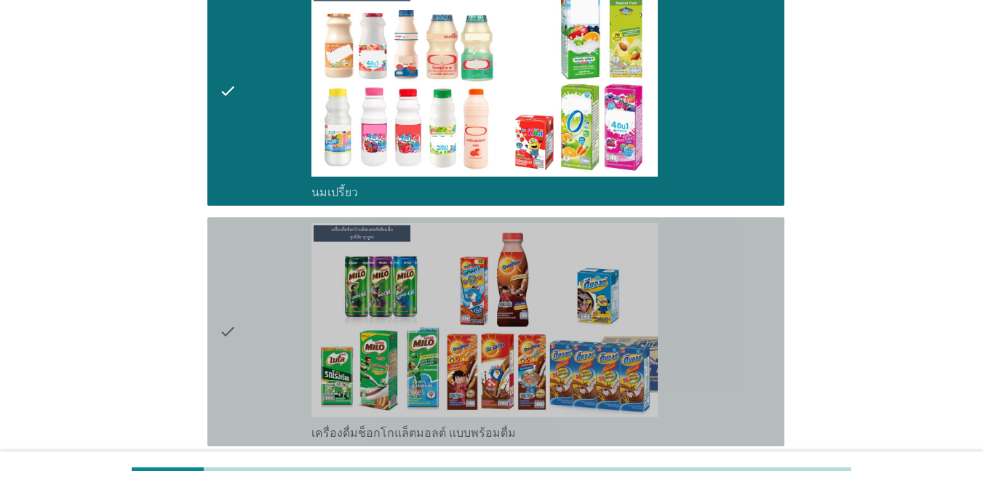
click at [244, 342] on div "check" at bounding box center [265, 332] width 92 height 218
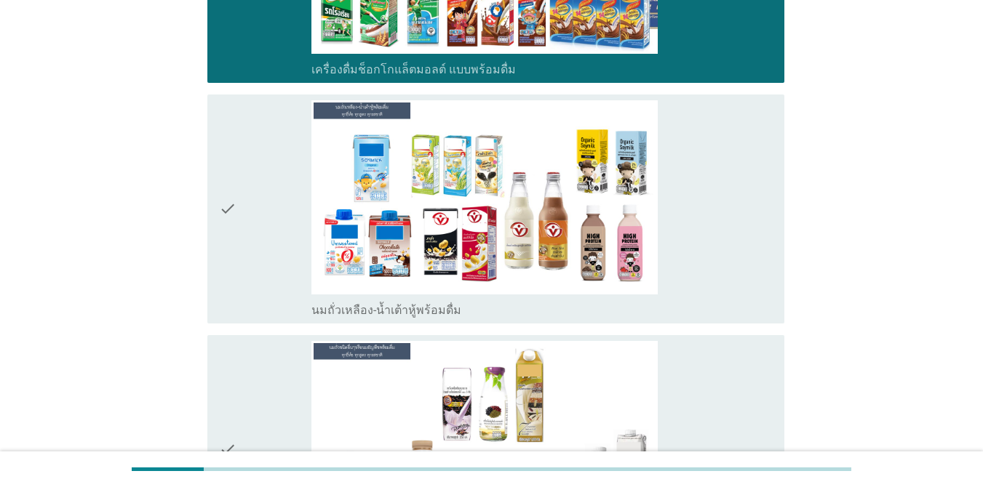
click at [223, 253] on icon "check" at bounding box center [227, 209] width 17 height 218
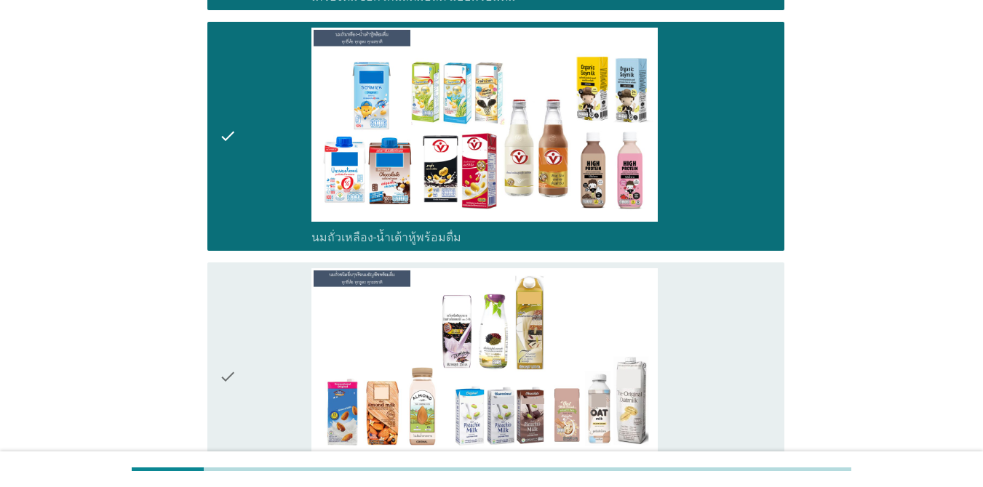
click at [274, 381] on div "check" at bounding box center [265, 377] width 92 height 218
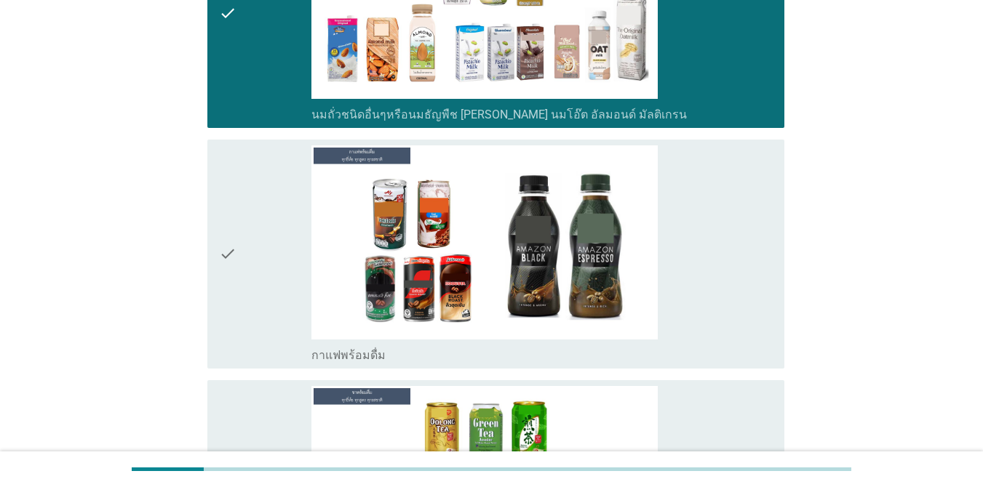
click at [249, 300] on div "check" at bounding box center [265, 254] width 92 height 218
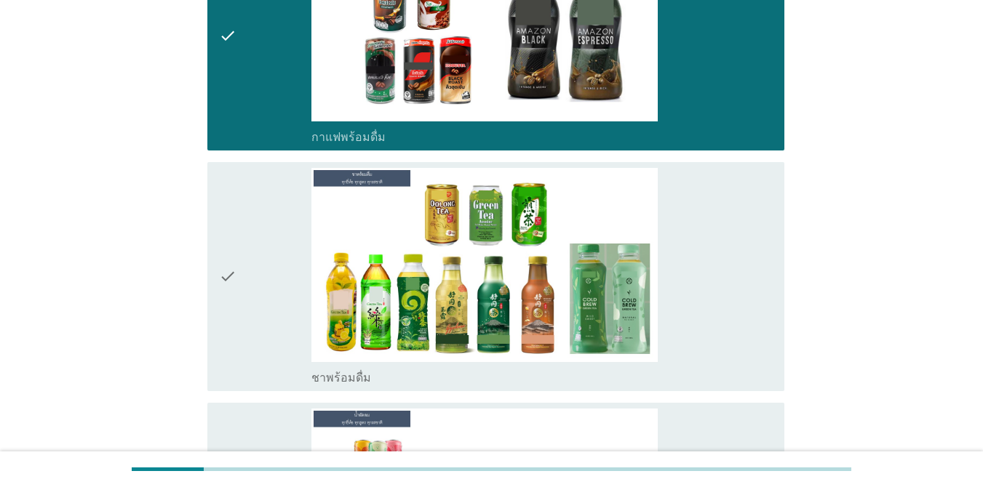
click at [251, 311] on div "check" at bounding box center [265, 277] width 92 height 218
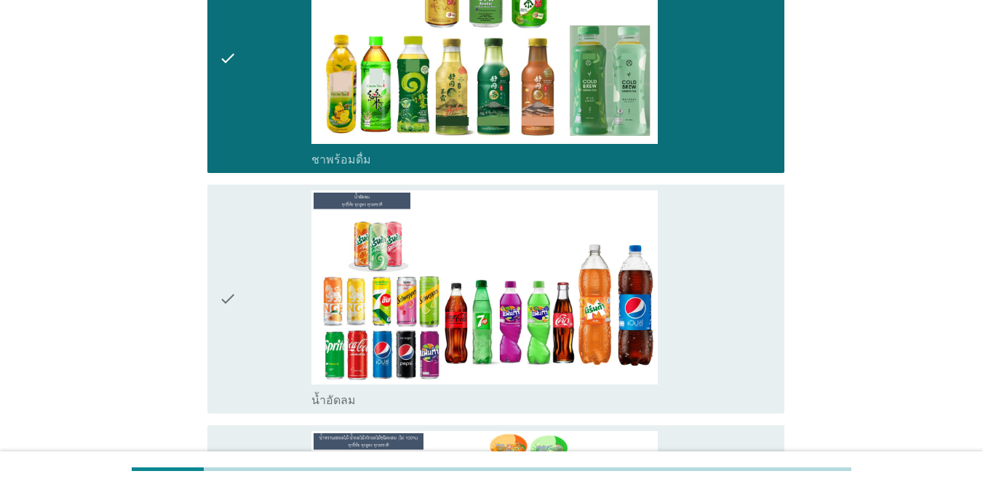
click at [251, 306] on div "check" at bounding box center [265, 300] width 92 height 218
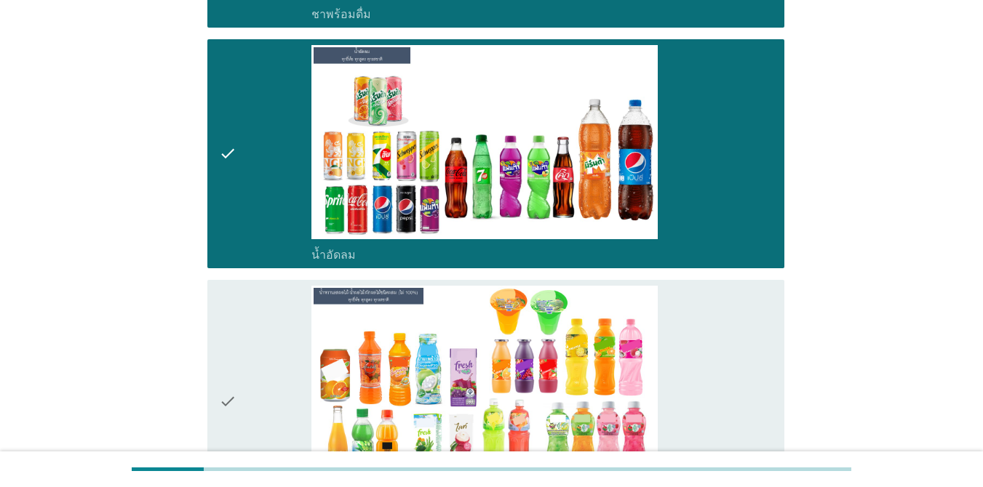
click at [252, 352] on div "check" at bounding box center [265, 402] width 92 height 232
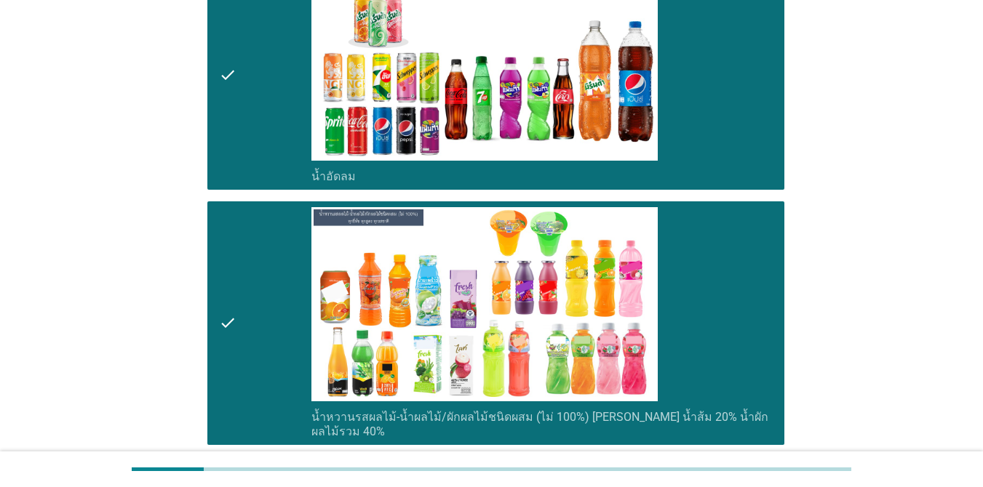
scroll to position [2110, 0]
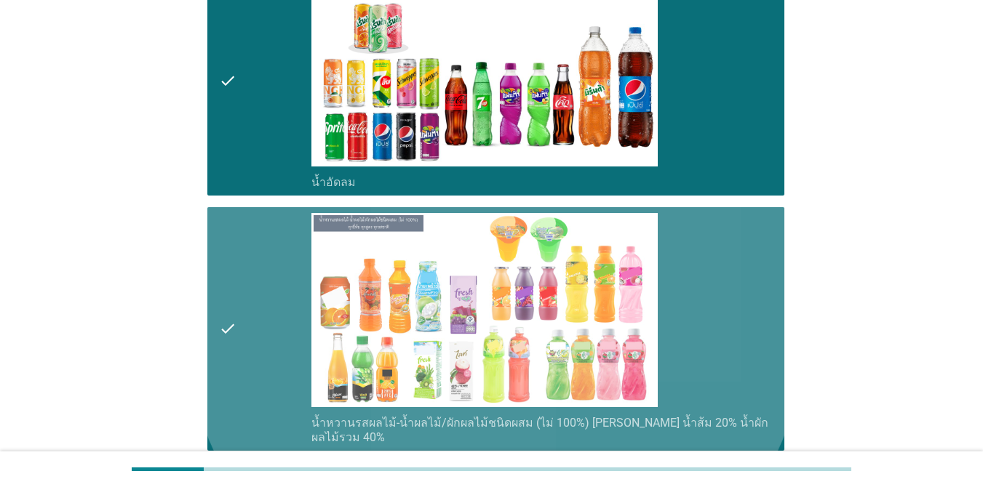
click at [255, 338] on div "check" at bounding box center [265, 329] width 92 height 232
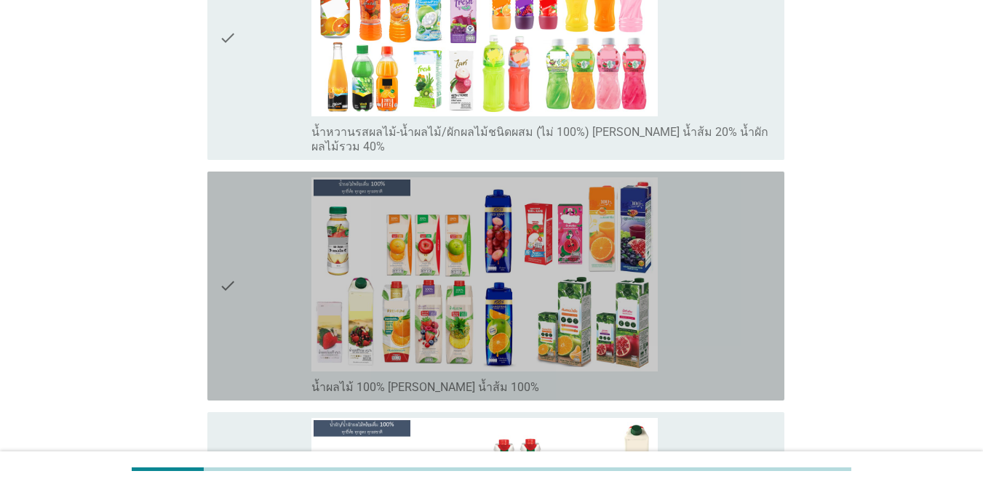
click at [247, 309] on div "check" at bounding box center [265, 287] width 92 height 218
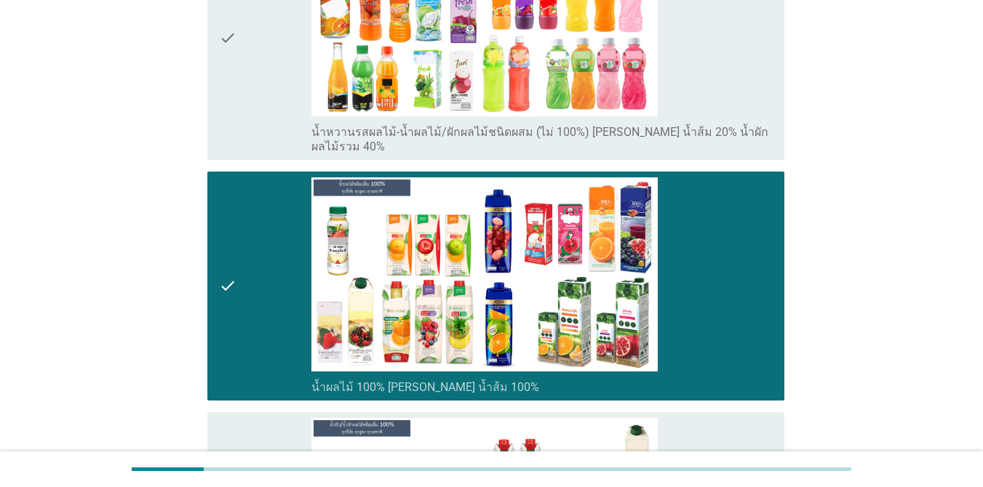
click at [268, 351] on div "check" at bounding box center [265, 287] width 92 height 218
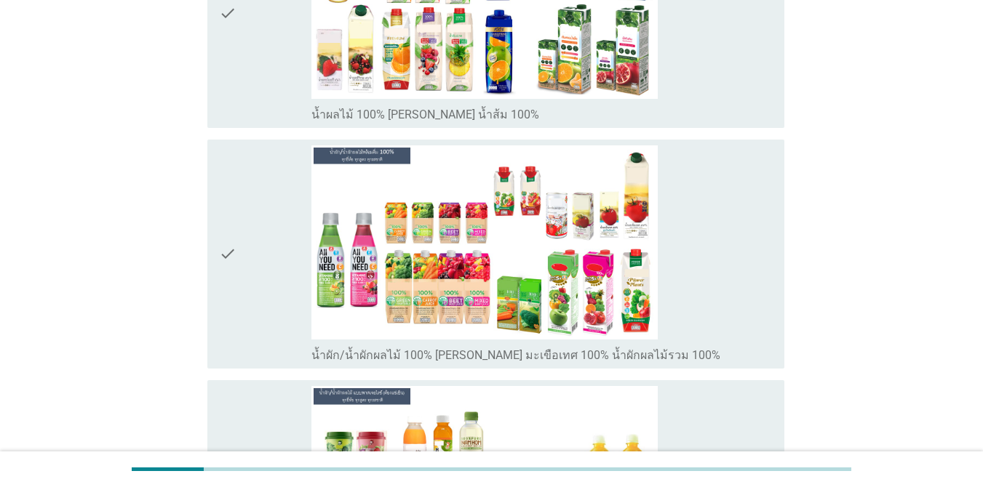
scroll to position [2692, 0]
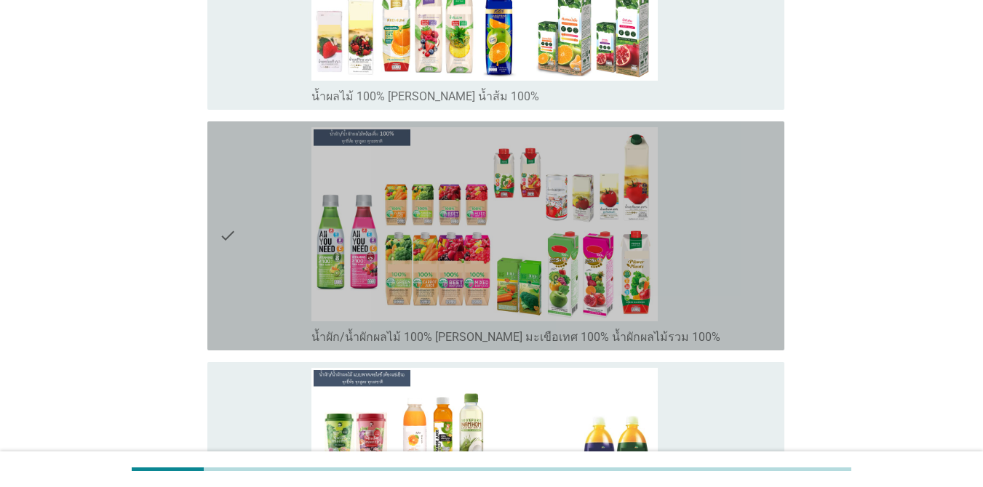
click at [241, 301] on div "check" at bounding box center [265, 236] width 92 height 218
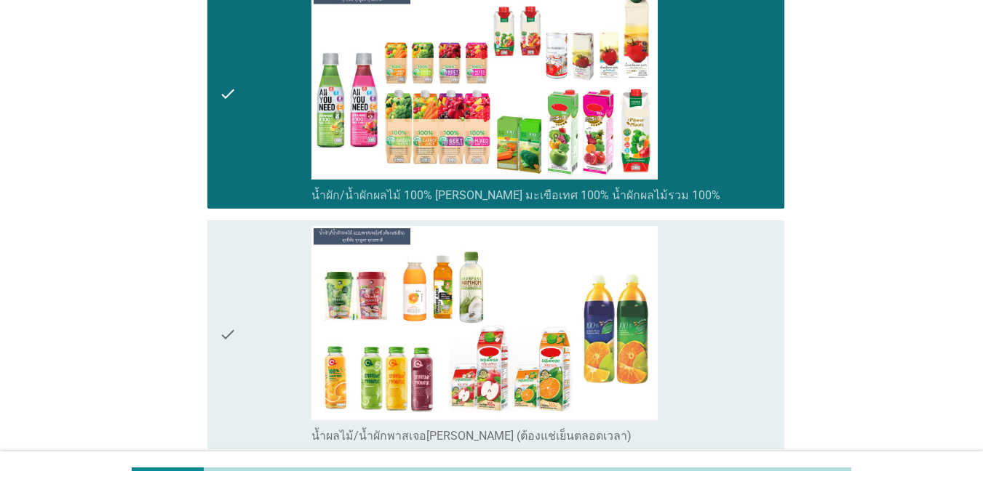
scroll to position [2837, 0]
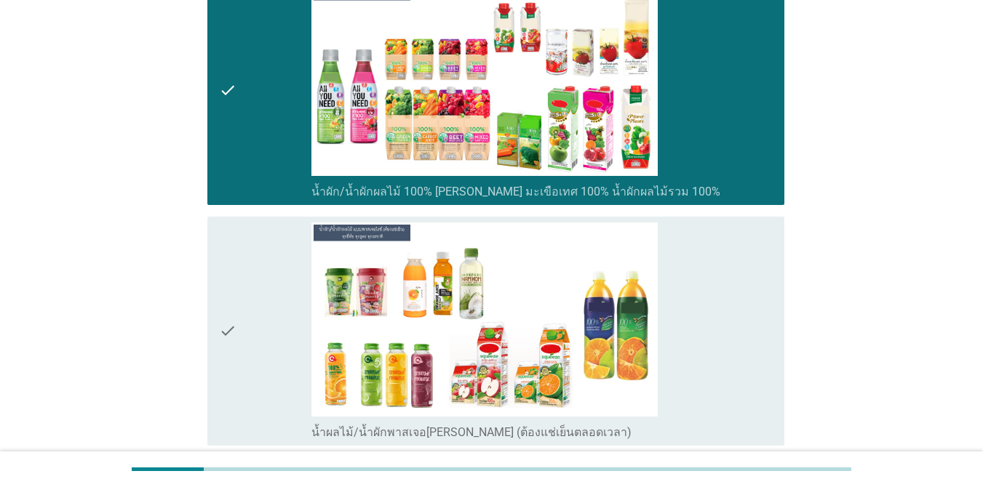
click at [245, 341] on div "check" at bounding box center [265, 332] width 92 height 218
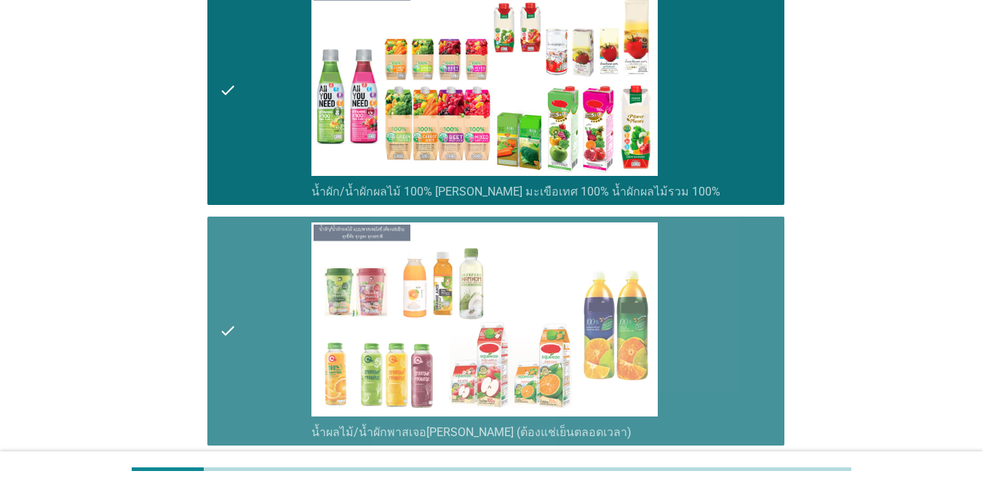
click at [244, 343] on div "check" at bounding box center [265, 332] width 92 height 218
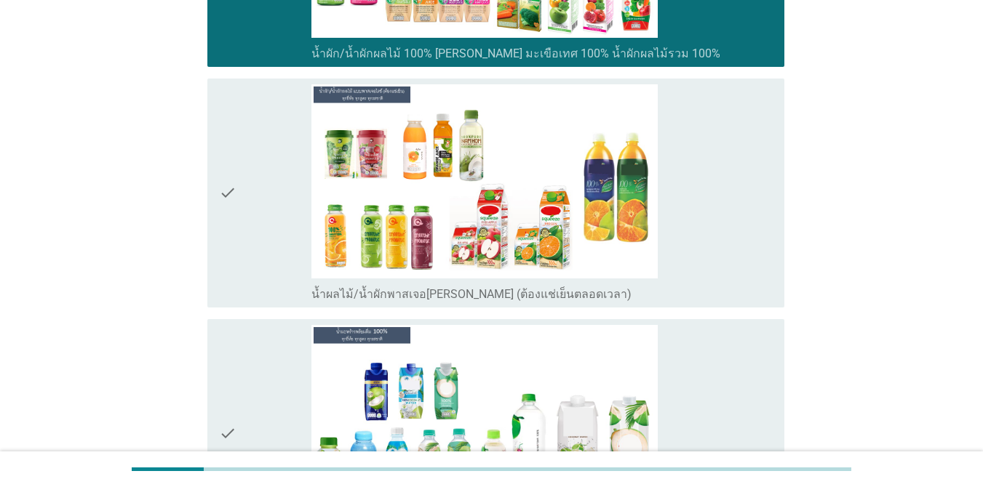
scroll to position [3128, 0]
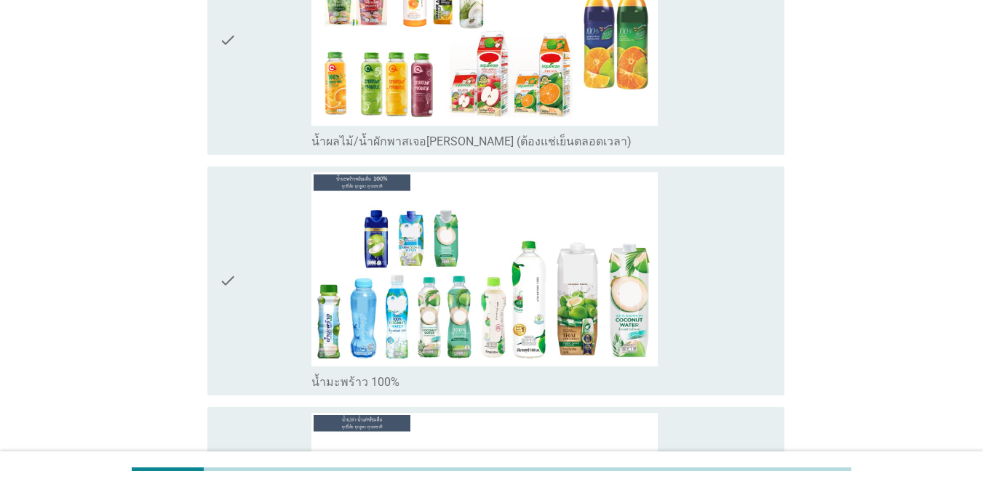
click at [275, 322] on div "check" at bounding box center [265, 281] width 92 height 218
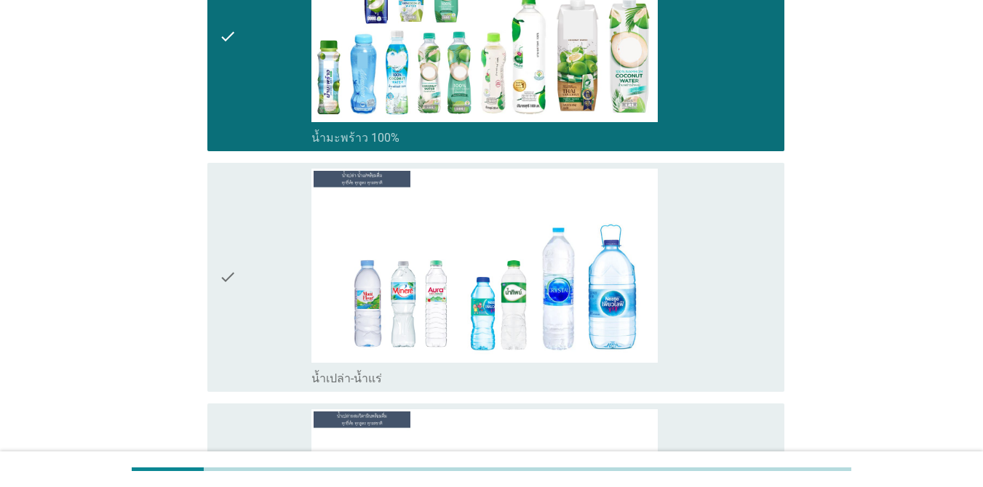
scroll to position [3492, 0]
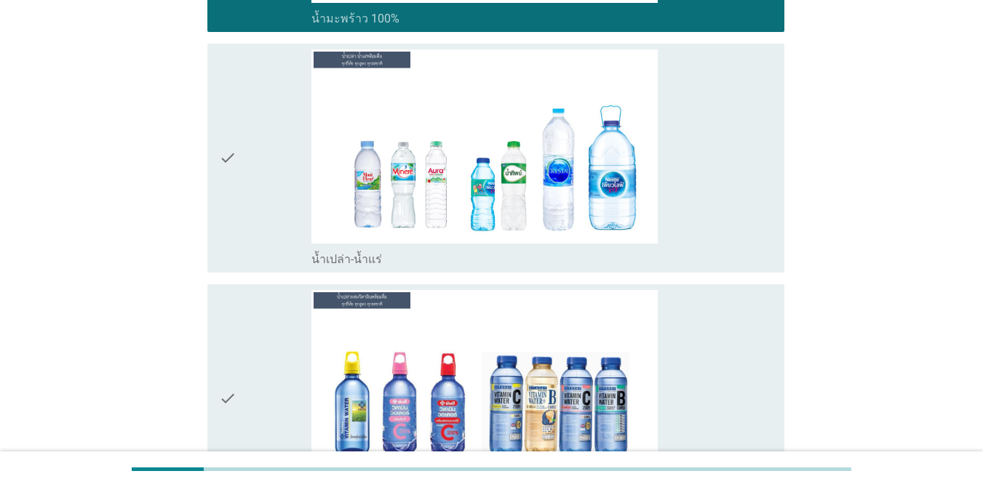
click at [274, 222] on div "check" at bounding box center [265, 158] width 92 height 218
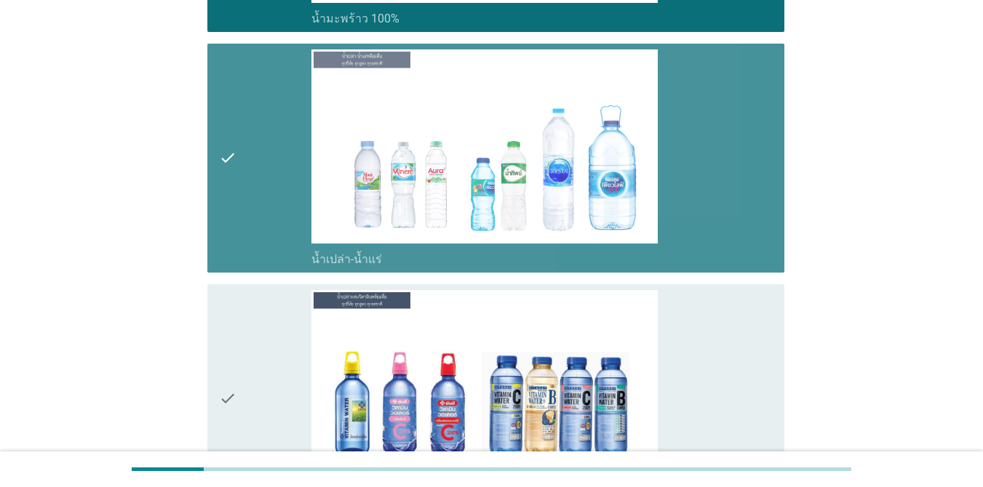
click at [261, 332] on div "check" at bounding box center [265, 399] width 92 height 218
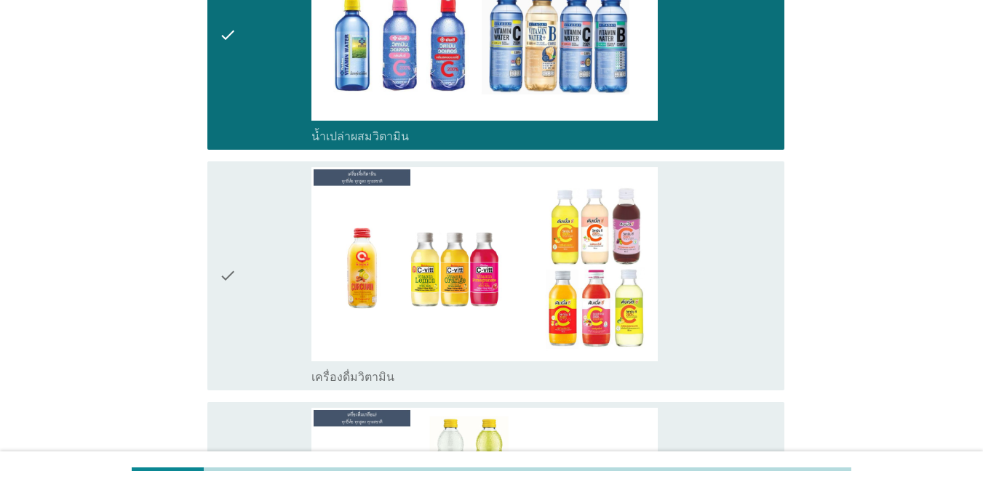
click at [276, 323] on div "check" at bounding box center [265, 276] width 92 height 218
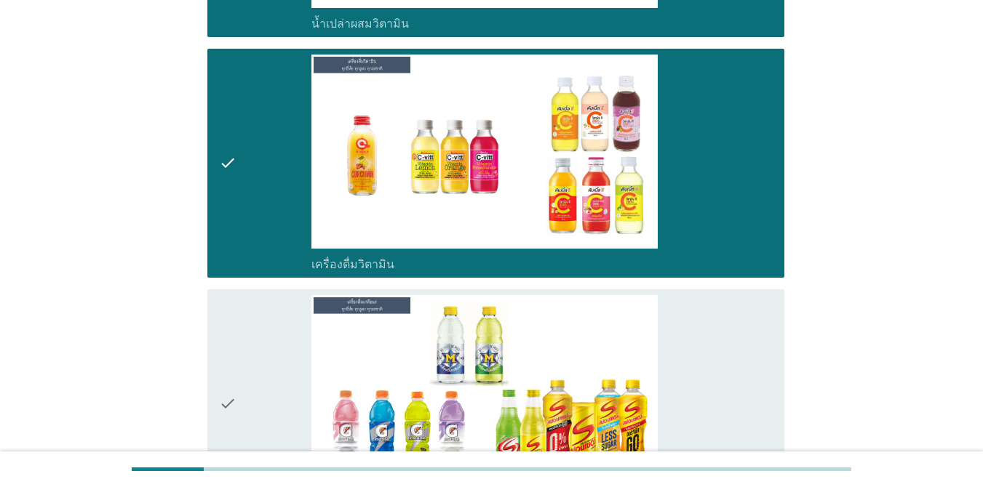
scroll to position [4074, 0]
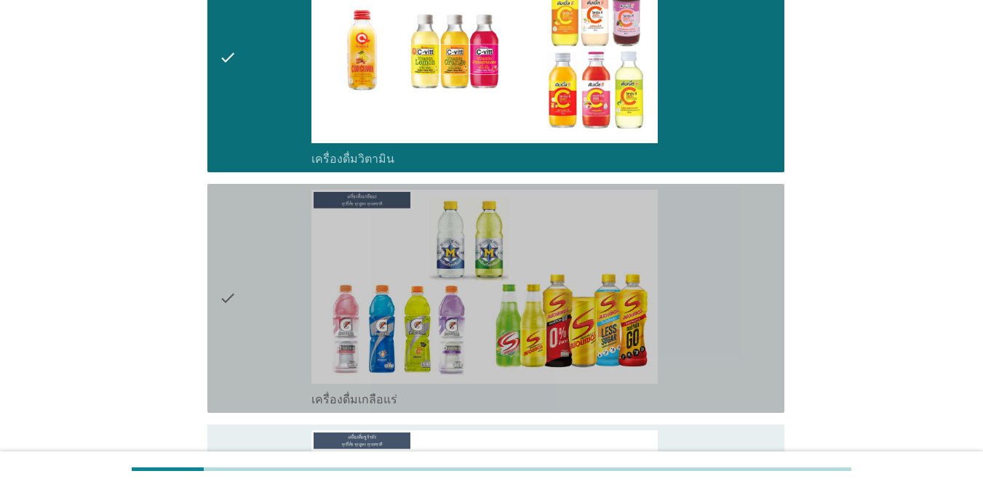
click at [266, 304] on div "check" at bounding box center [265, 299] width 92 height 218
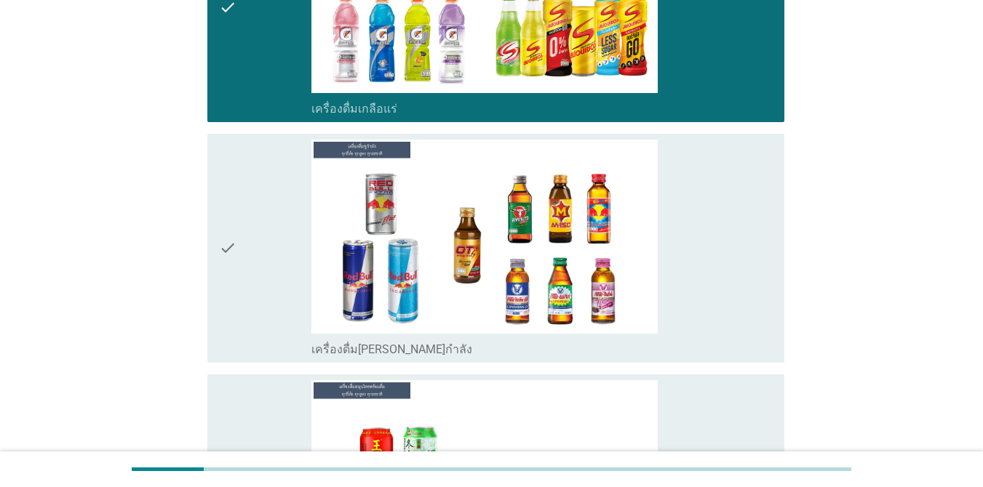
click at [279, 310] on div "check" at bounding box center [265, 249] width 92 height 218
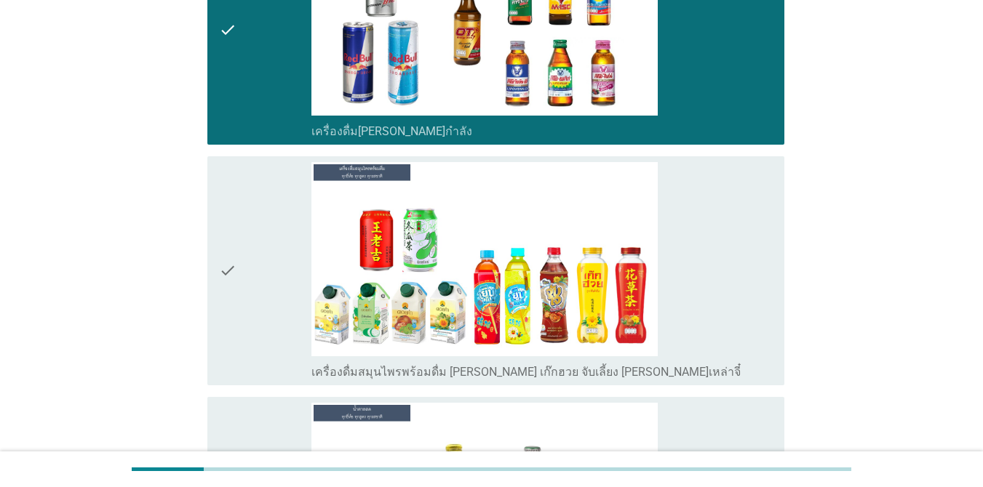
click at [263, 316] on div "check" at bounding box center [265, 271] width 92 height 218
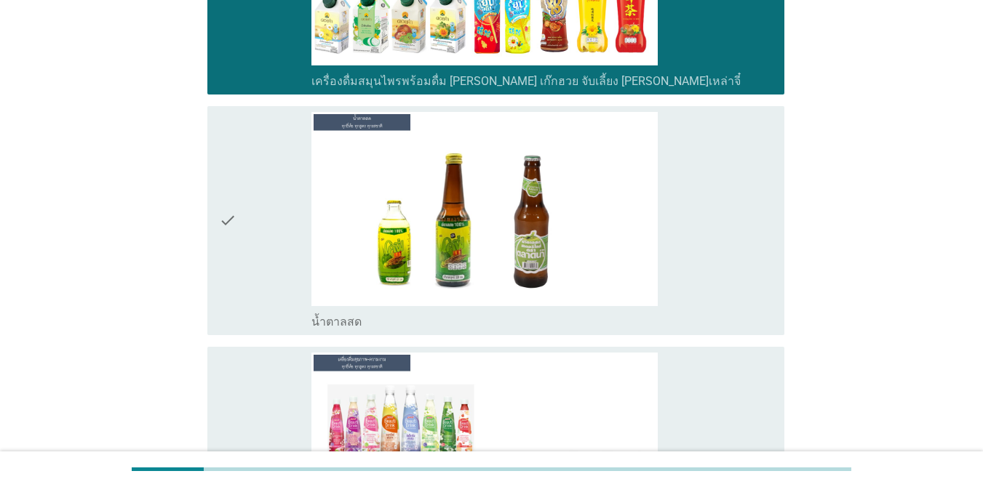
click at [258, 268] on div "check" at bounding box center [265, 221] width 92 height 218
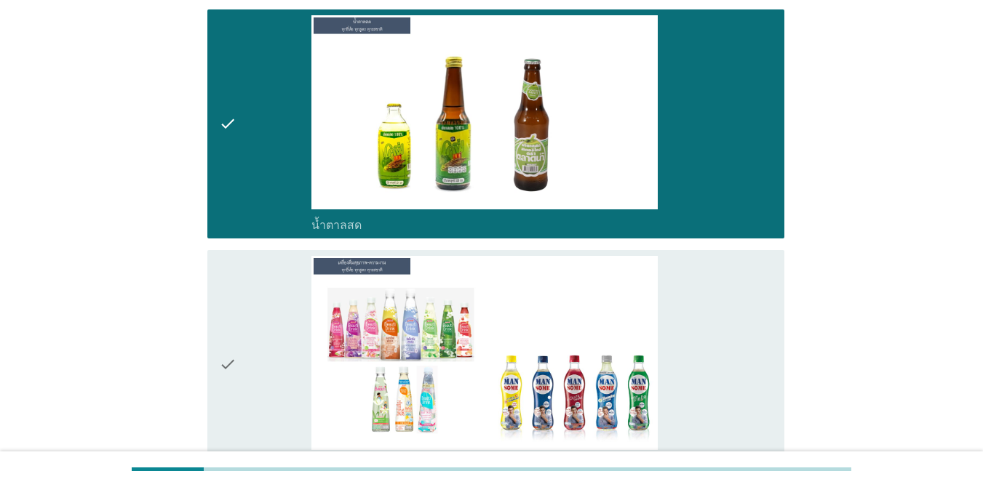
scroll to position [5092, 0]
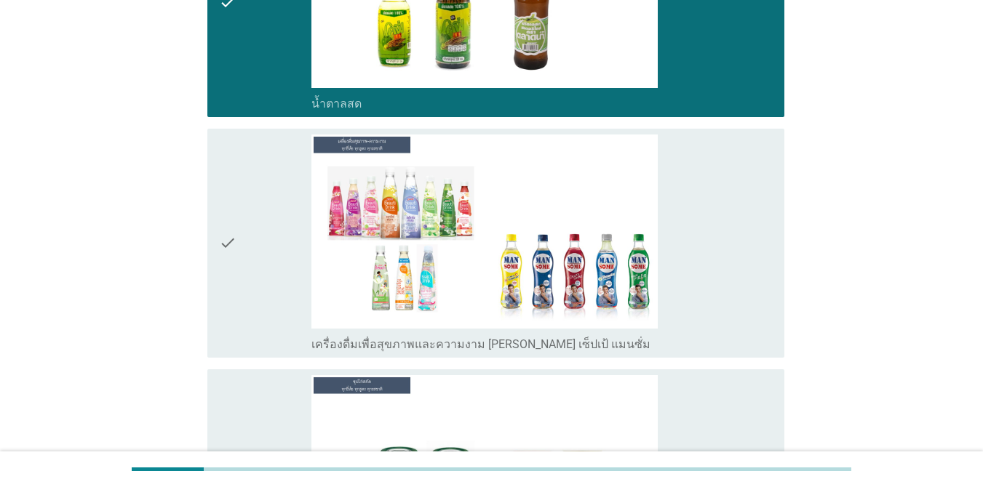
click at [252, 268] on div "check" at bounding box center [265, 244] width 92 height 218
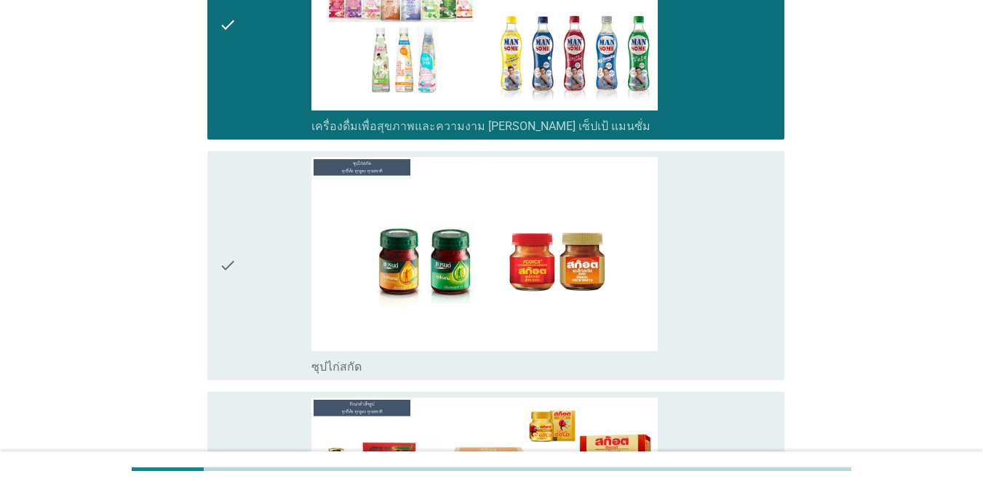
click at [259, 311] on div "check" at bounding box center [265, 266] width 92 height 218
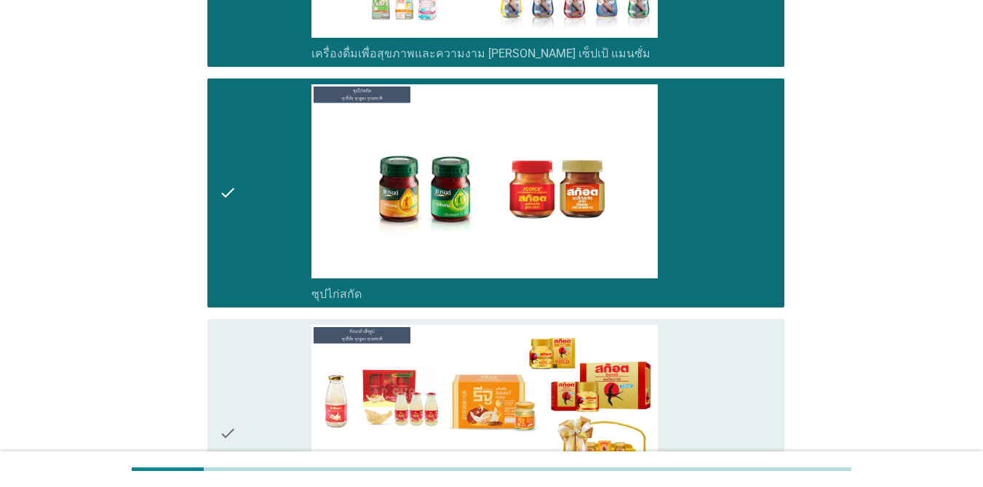
click at [268, 400] on div "check" at bounding box center [265, 434] width 92 height 218
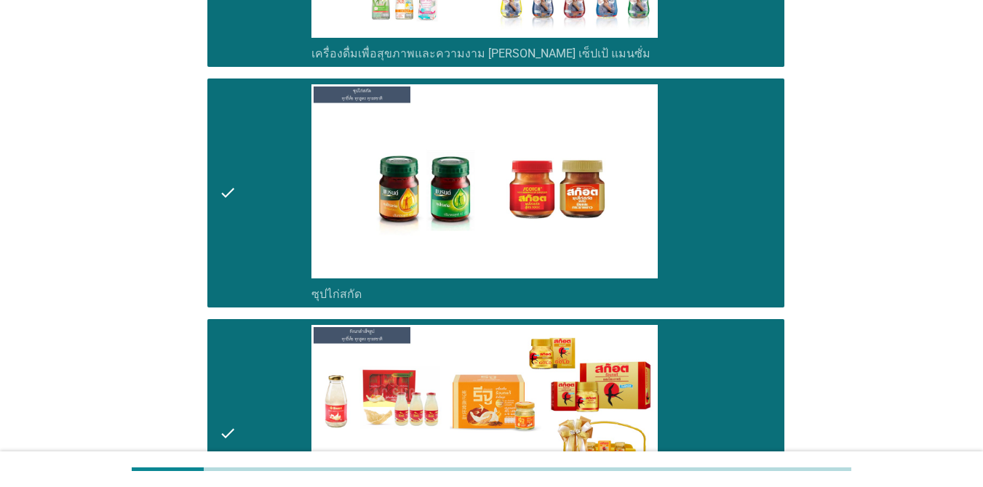
scroll to position [5599, 0]
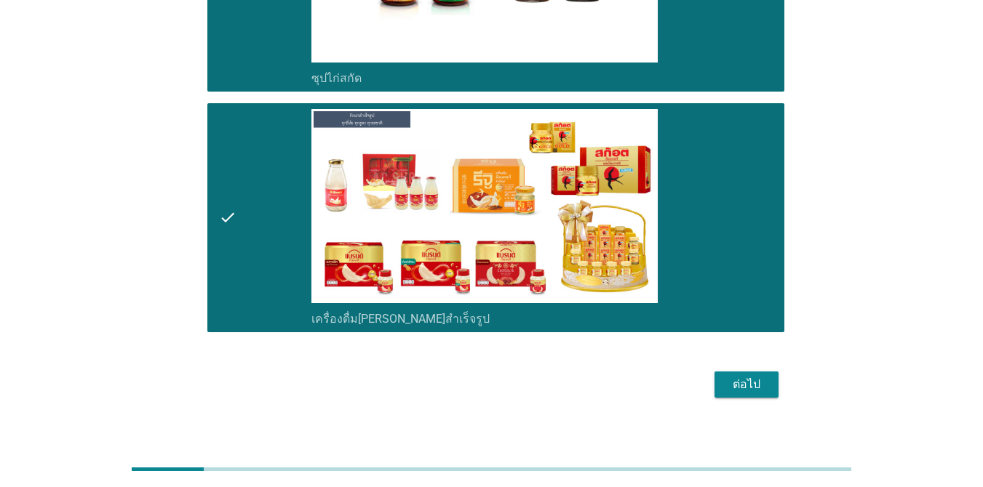
click at [754, 376] on div "ต่อไป" at bounding box center [746, 384] width 41 height 17
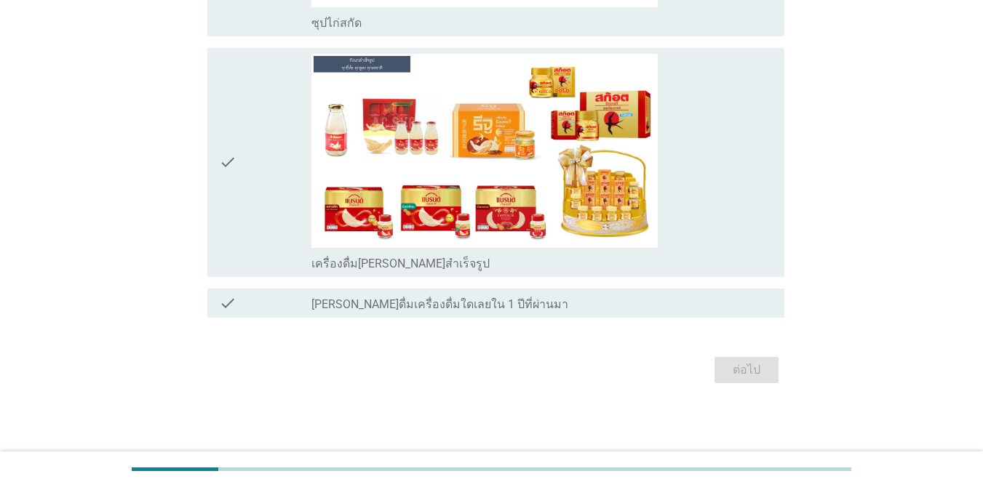
scroll to position [0, 0]
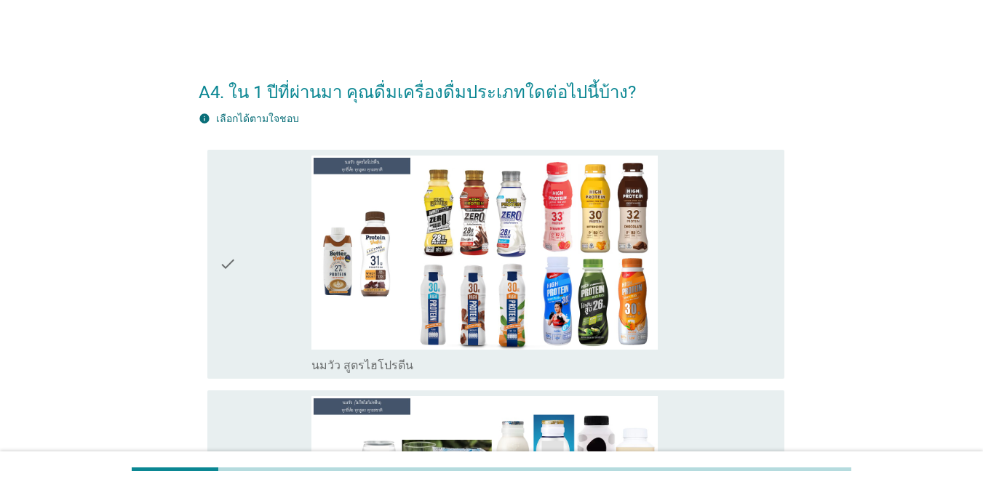
click at [292, 334] on div "check" at bounding box center [265, 265] width 92 height 218
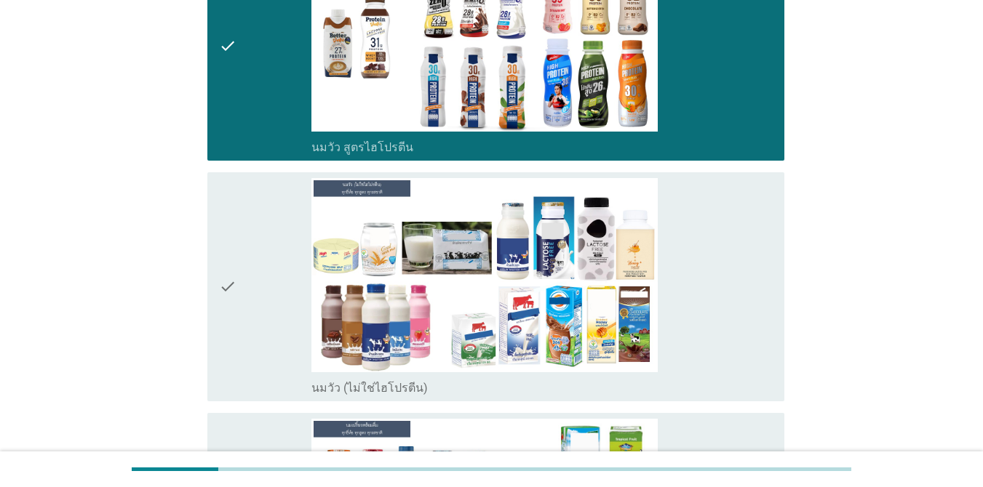
click at [242, 310] on div "check" at bounding box center [265, 287] width 92 height 218
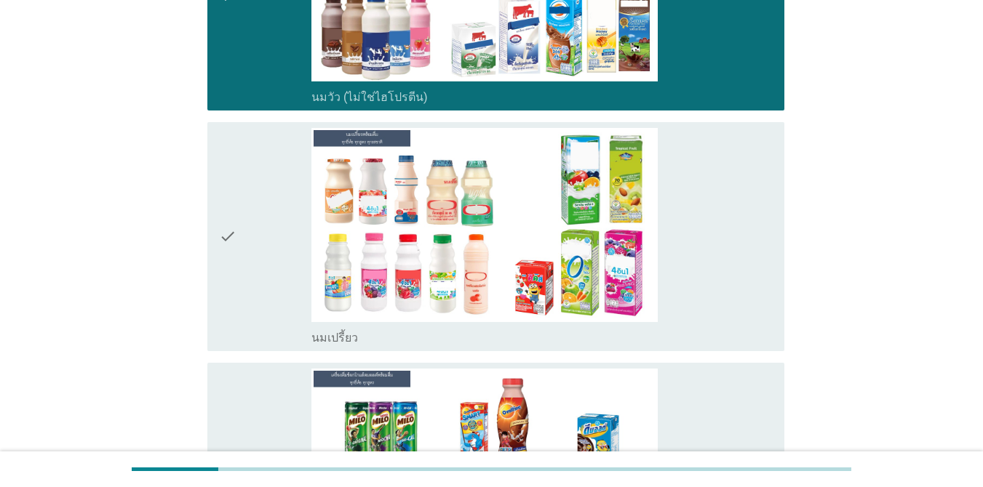
click at [244, 288] on div "check" at bounding box center [265, 237] width 92 height 218
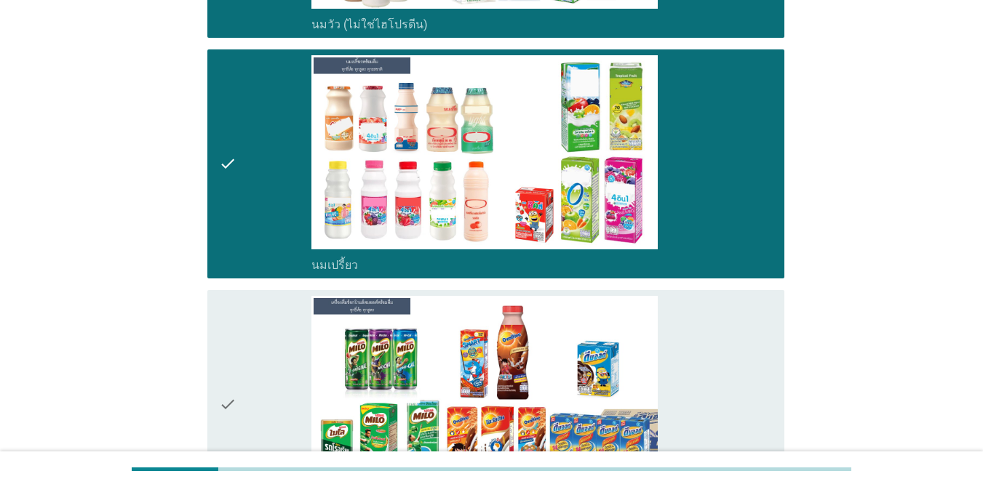
click at [269, 375] on div "check" at bounding box center [265, 405] width 92 height 218
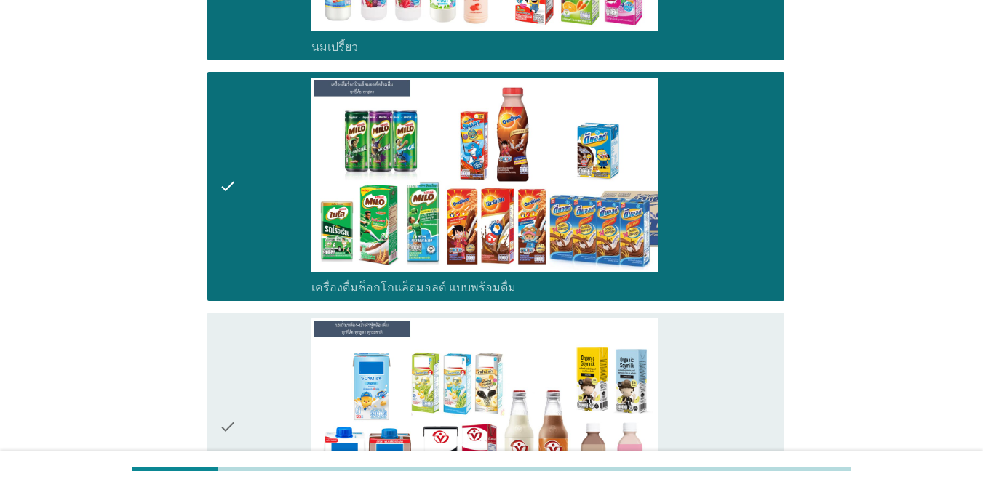
click at [260, 369] on div "check" at bounding box center [265, 428] width 92 height 218
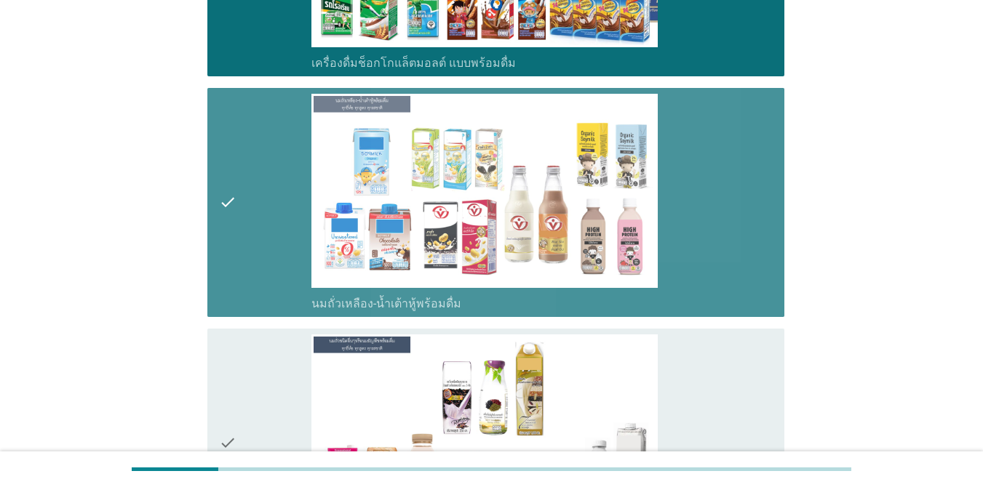
scroll to position [1091, 0]
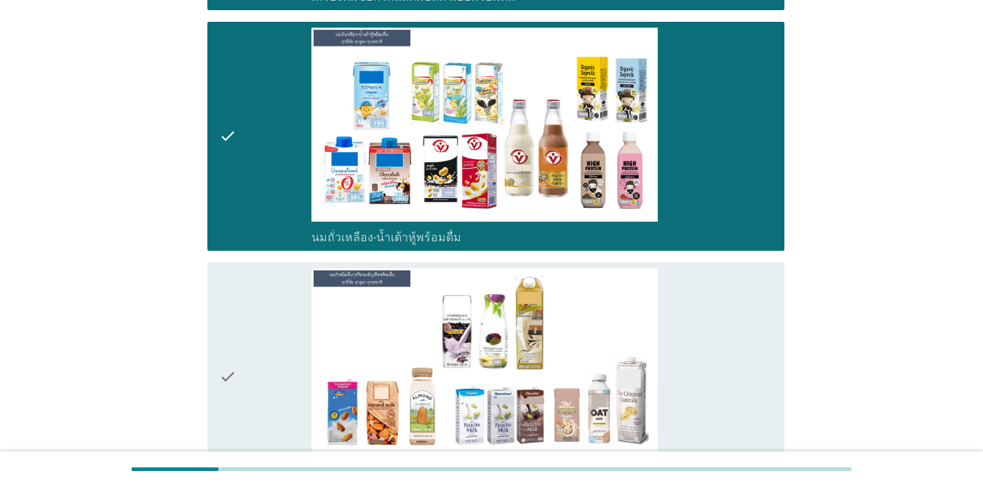
click at [250, 383] on div "check" at bounding box center [265, 377] width 92 height 218
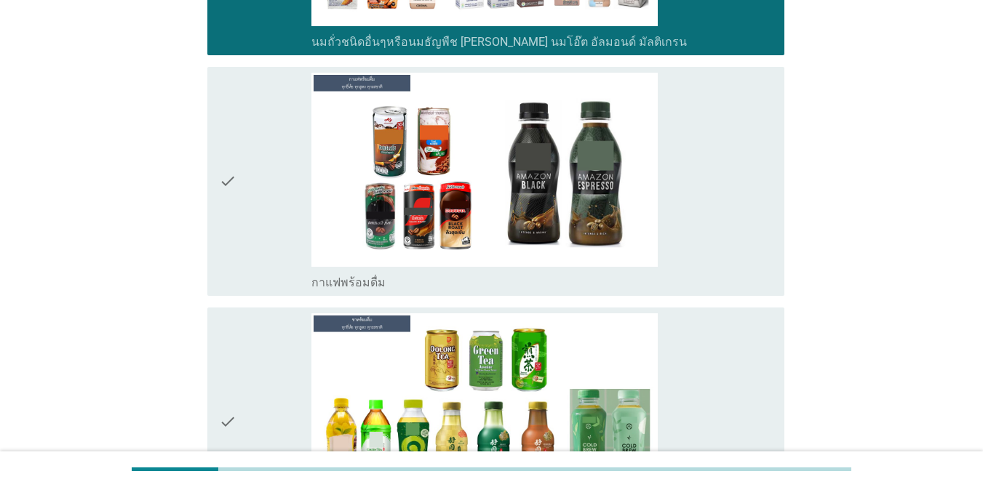
click at [226, 216] on icon "check" at bounding box center [227, 182] width 17 height 218
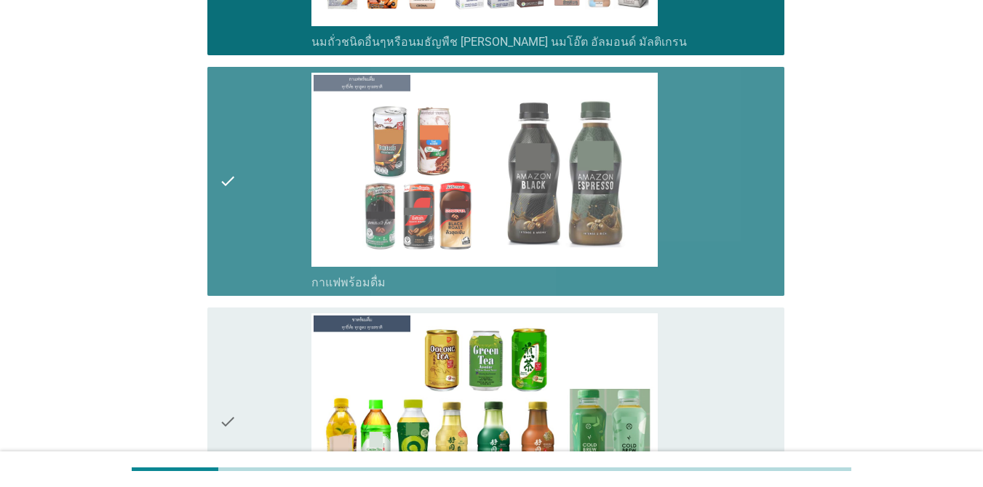
click at [264, 368] on div "check" at bounding box center [265, 423] width 92 height 218
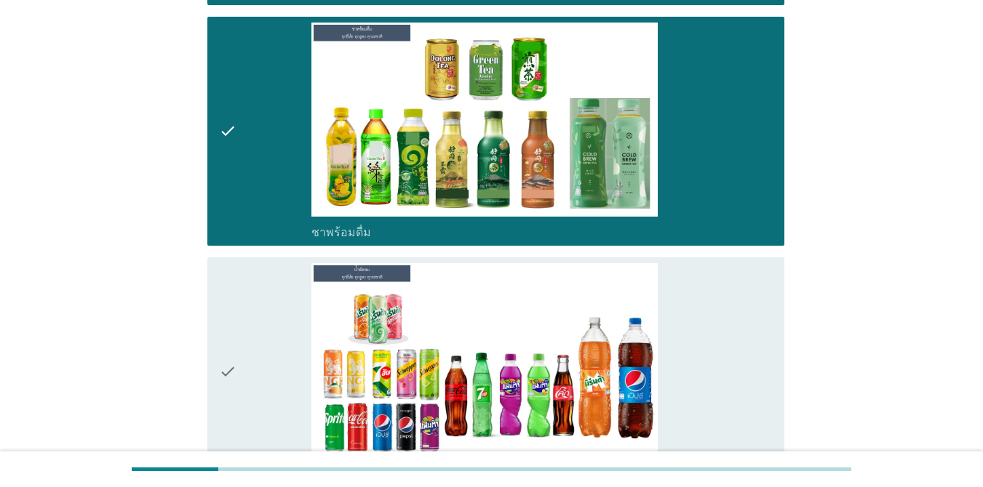
click at [275, 350] on div "check" at bounding box center [265, 372] width 92 height 218
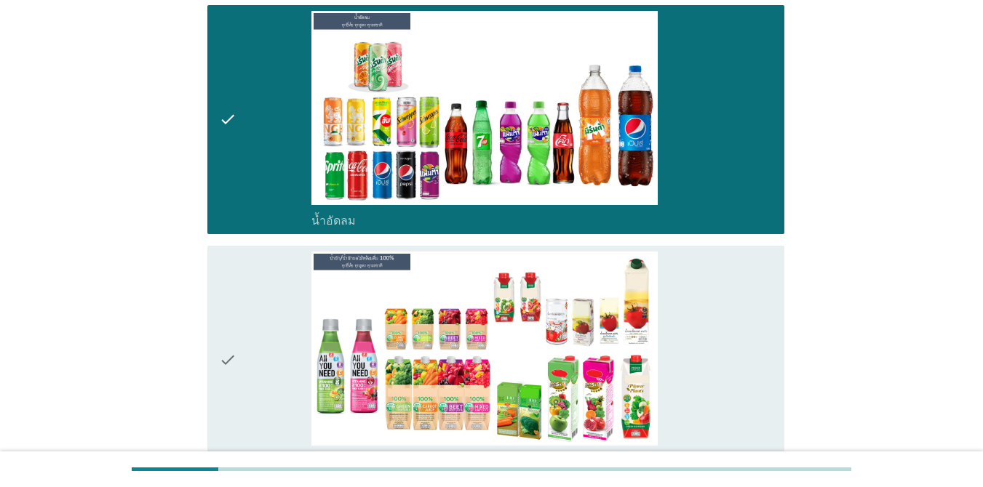
scroll to position [2255, 0]
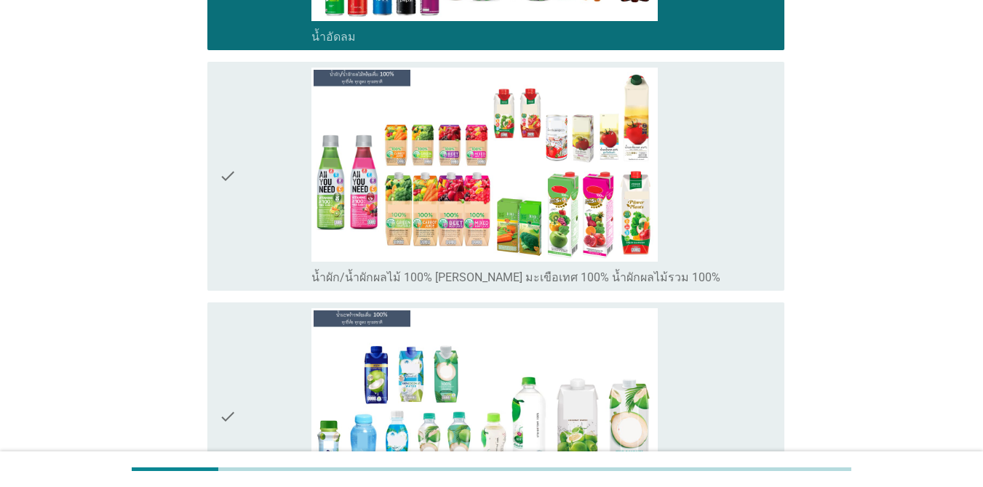
click at [258, 202] on div "check" at bounding box center [265, 177] width 92 height 218
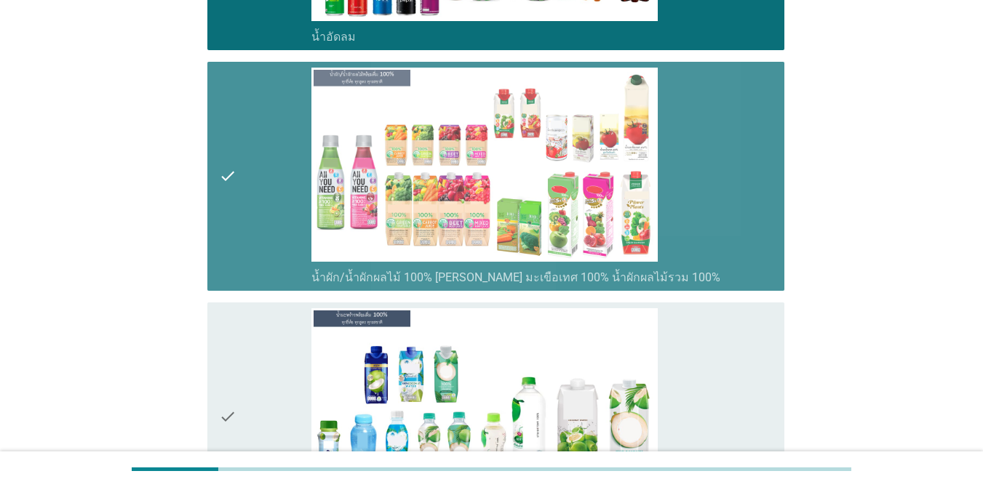
click at [280, 348] on div "check" at bounding box center [265, 417] width 92 height 218
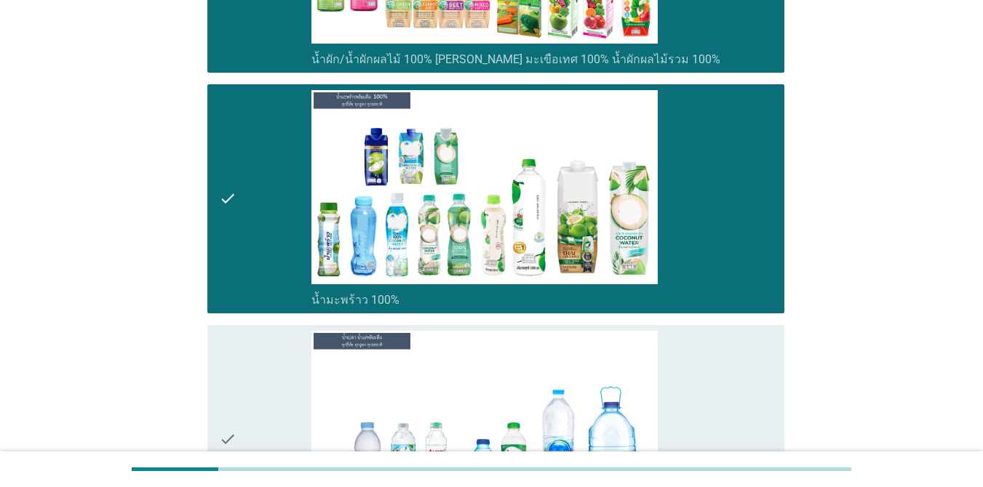
click at [271, 377] on div "check" at bounding box center [265, 440] width 92 height 218
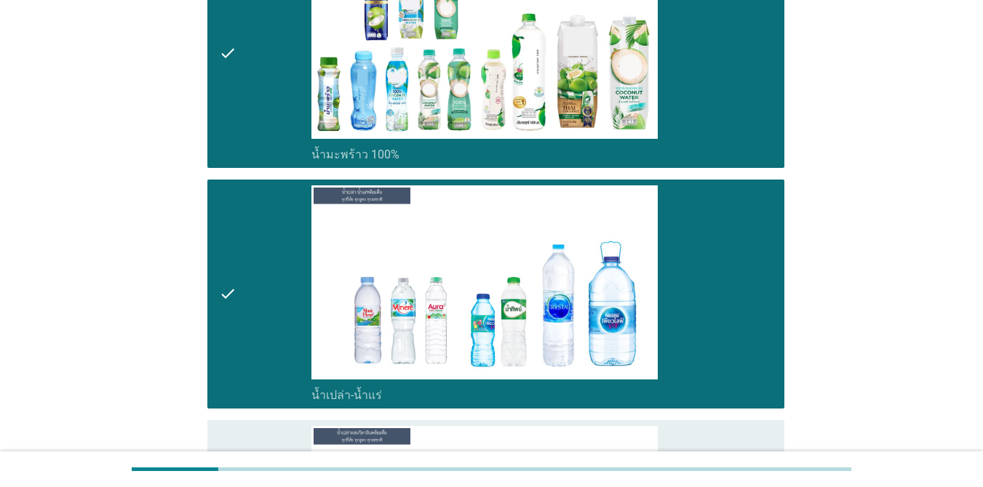
scroll to position [2837, 0]
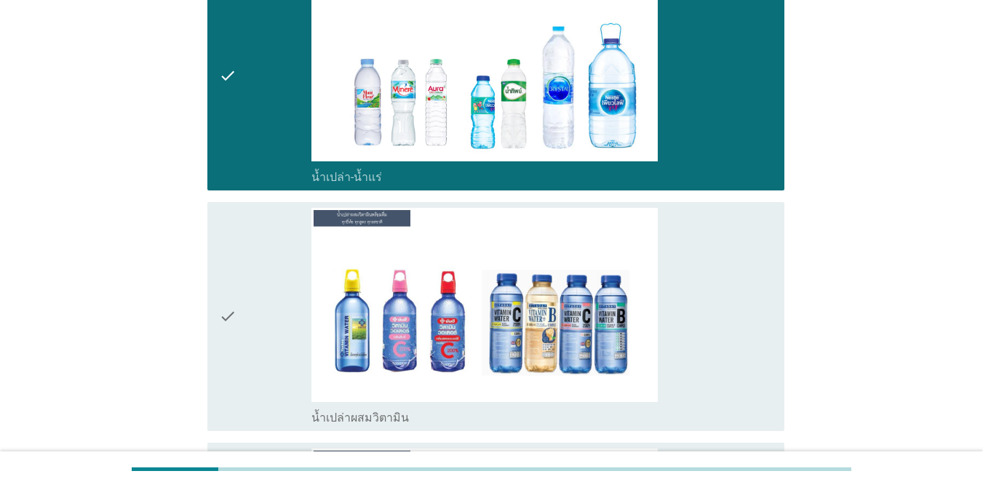
click at [239, 327] on div "check" at bounding box center [265, 317] width 92 height 218
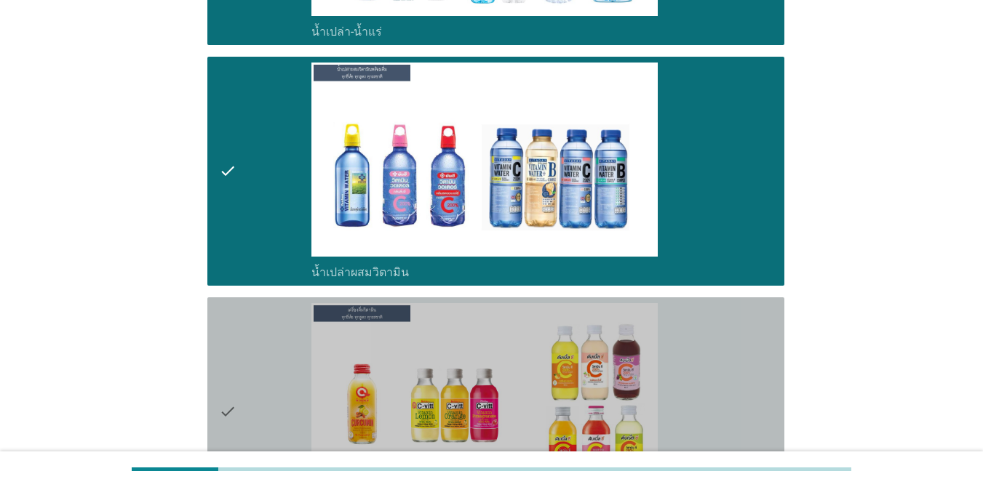
click at [259, 383] on div "check" at bounding box center [265, 412] width 92 height 218
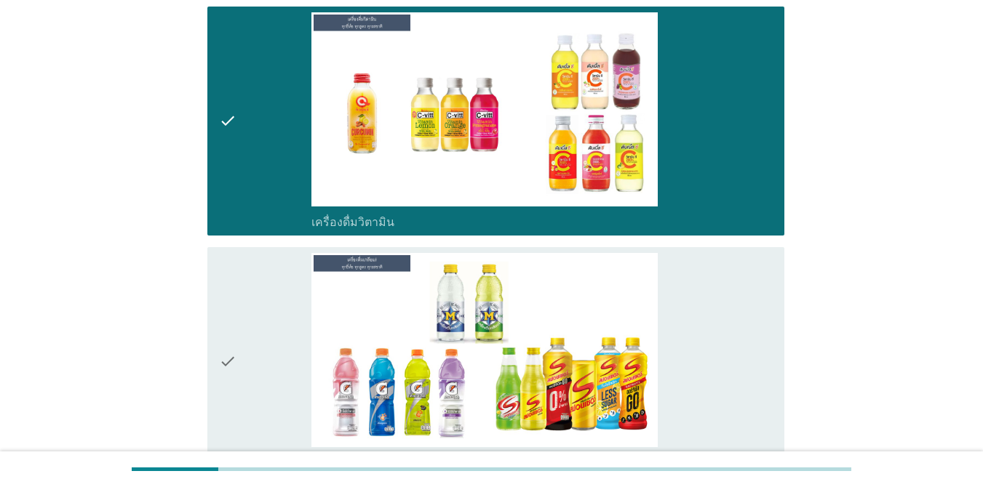
click at [257, 367] on div "check" at bounding box center [265, 362] width 92 height 218
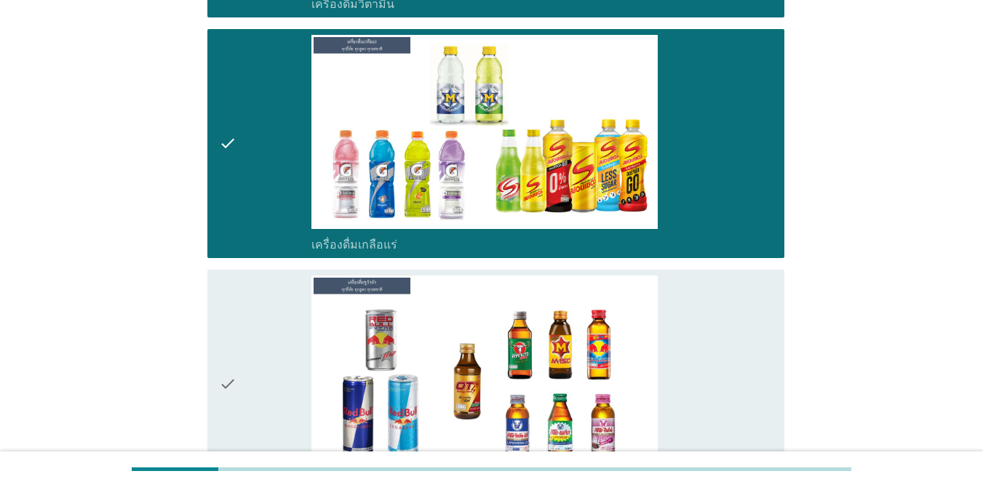
click at [258, 370] on div "check" at bounding box center [265, 385] width 92 height 218
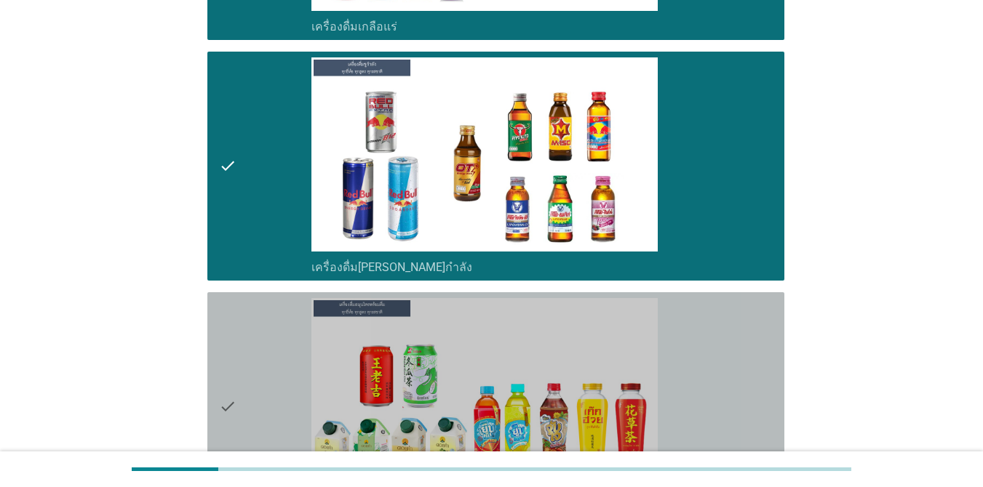
click at [265, 391] on div "check" at bounding box center [265, 407] width 92 height 218
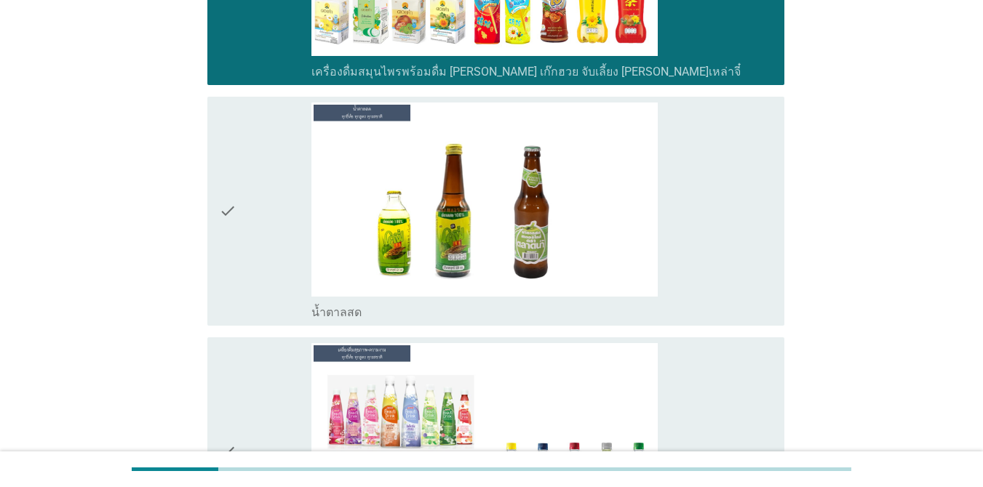
click at [268, 292] on div "check" at bounding box center [265, 212] width 92 height 218
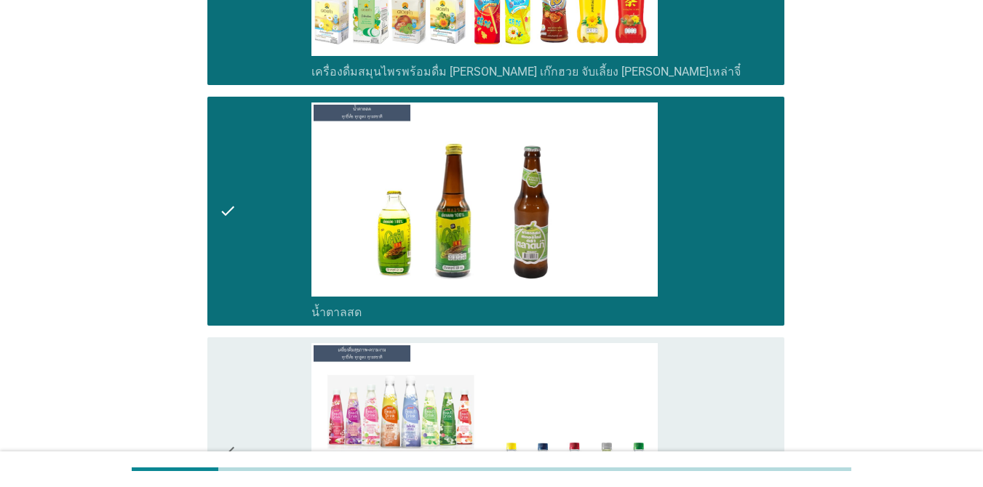
click at [260, 394] on div "check" at bounding box center [265, 452] width 92 height 218
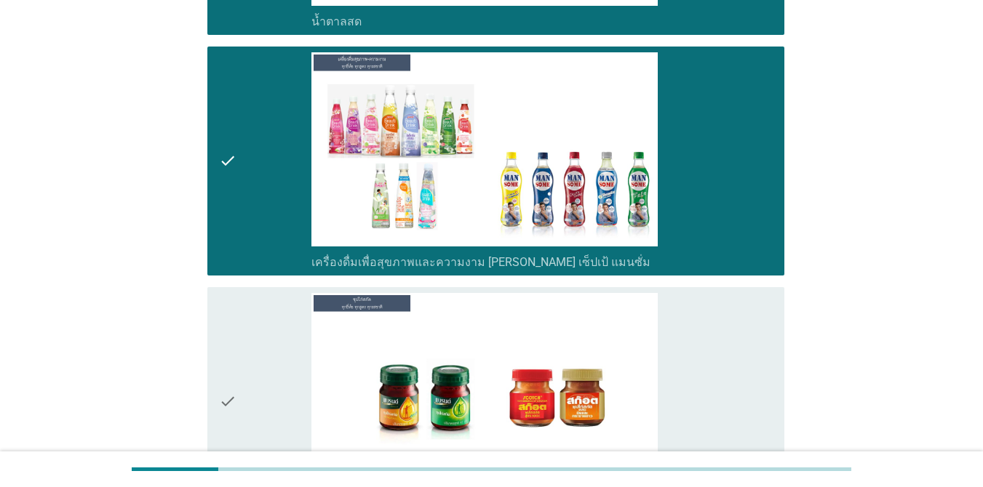
click at [256, 380] on div "check" at bounding box center [265, 402] width 92 height 218
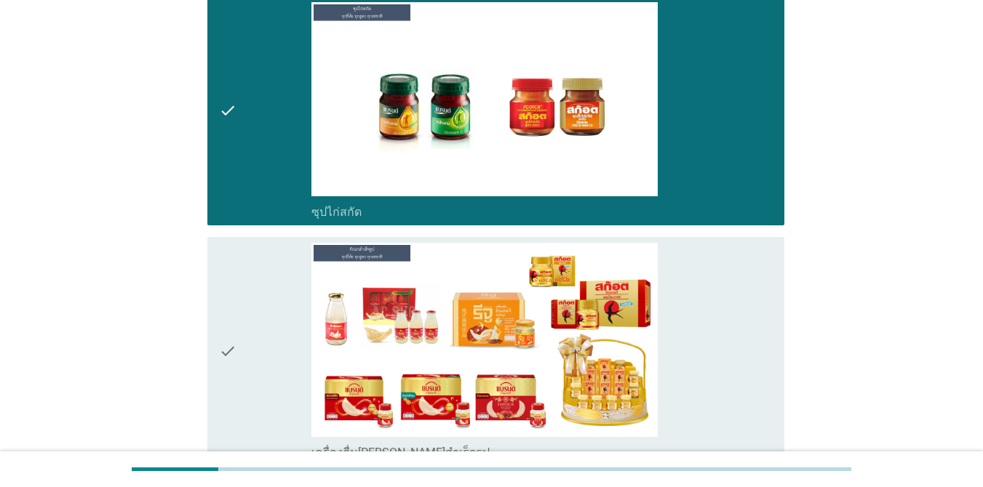
click at [280, 362] on div "check" at bounding box center [265, 352] width 92 height 218
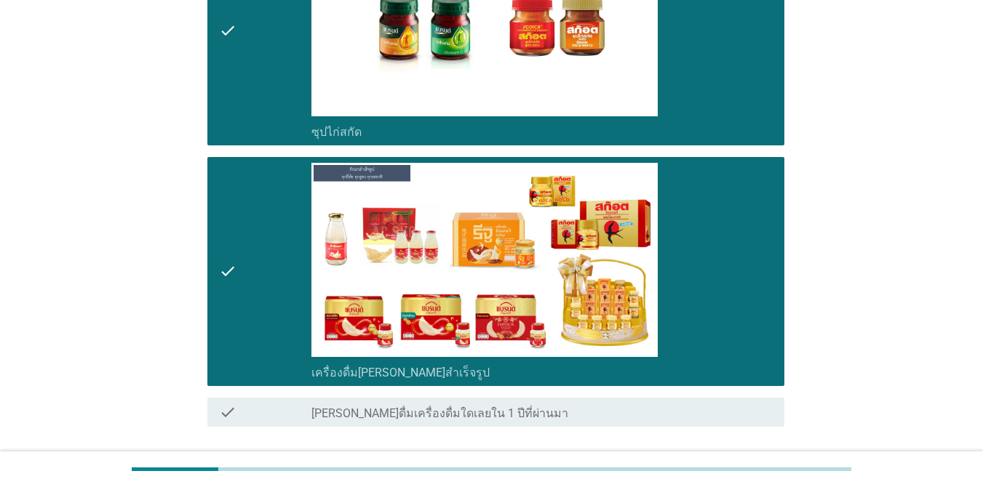
scroll to position [4918, 0]
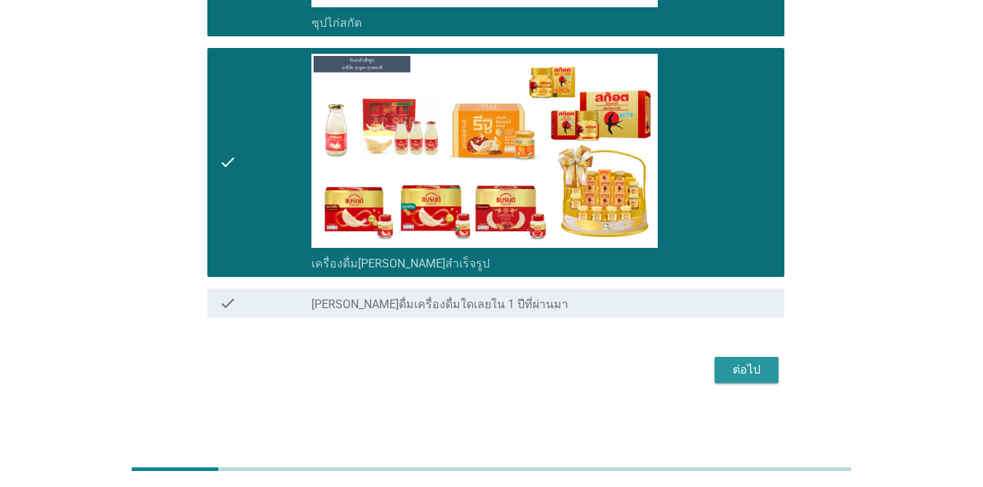
click at [757, 373] on div "ต่อไป" at bounding box center [746, 370] width 41 height 17
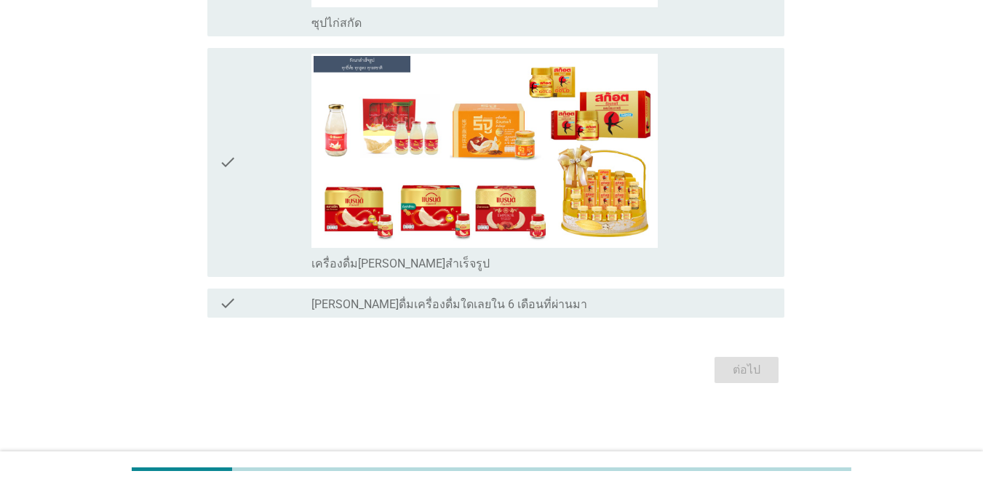
scroll to position [0, 0]
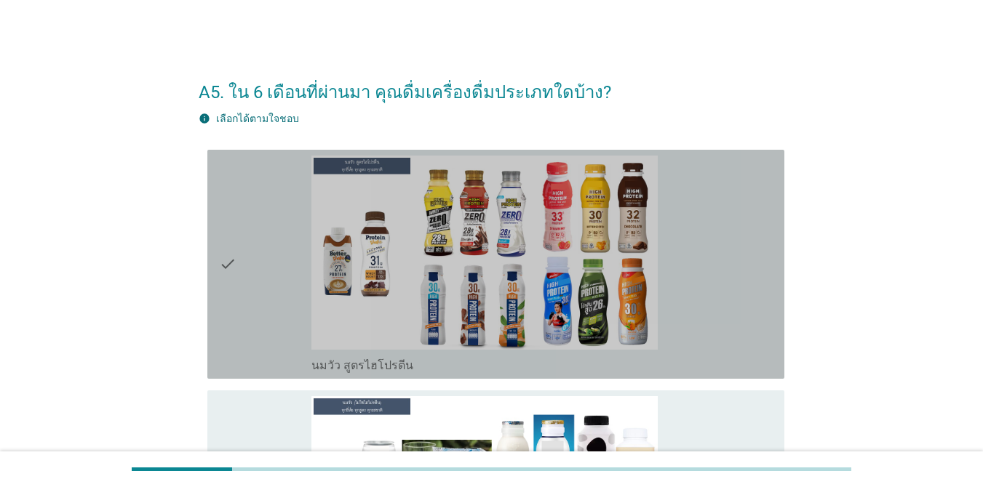
click at [247, 348] on div "check" at bounding box center [265, 265] width 92 height 218
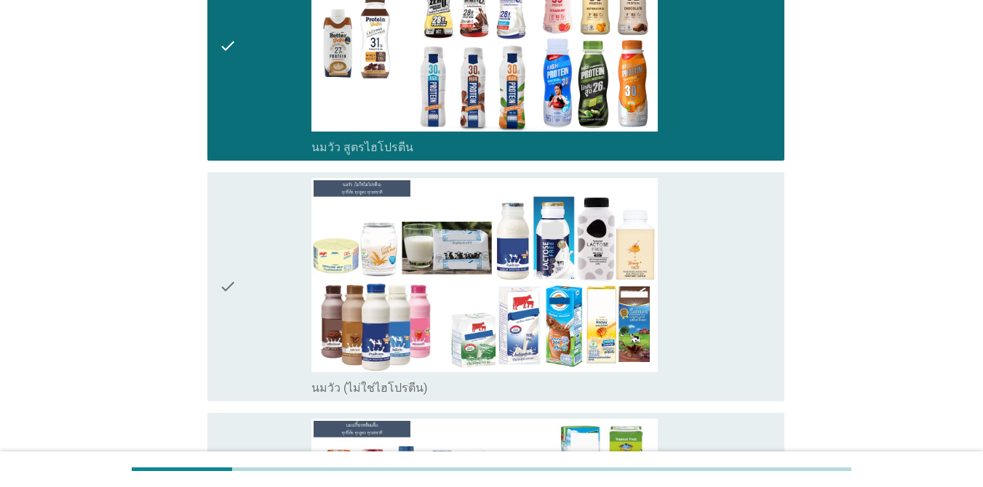
click at [276, 326] on div "check" at bounding box center [265, 287] width 92 height 218
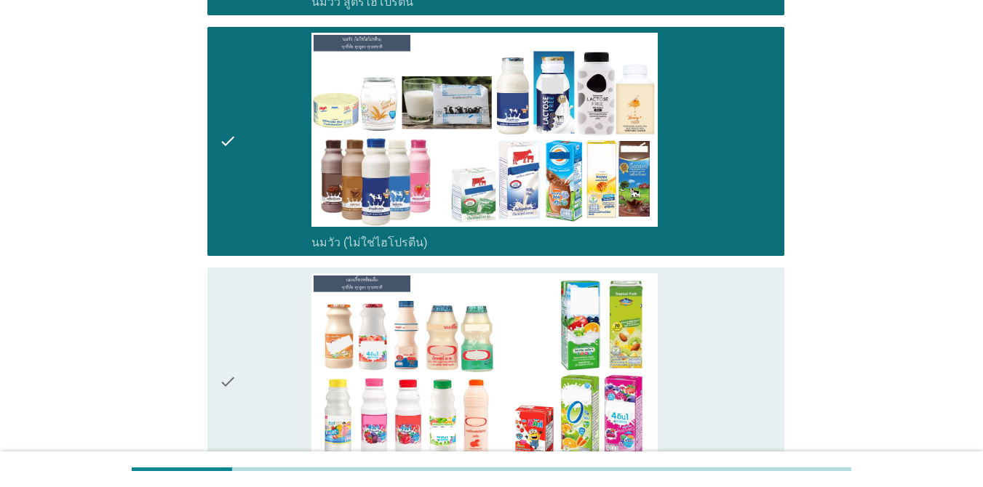
click at [271, 343] on div "check" at bounding box center [265, 383] width 92 height 218
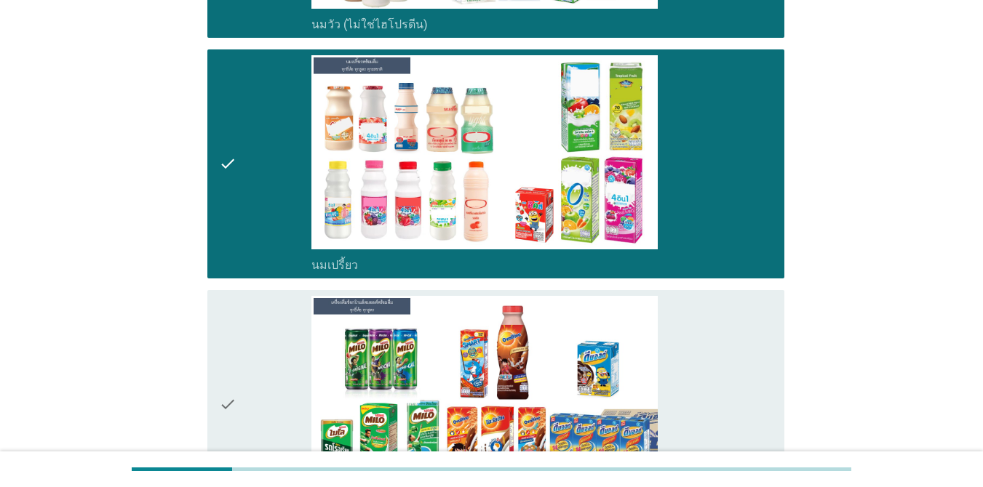
click at [267, 358] on div "check" at bounding box center [265, 405] width 92 height 218
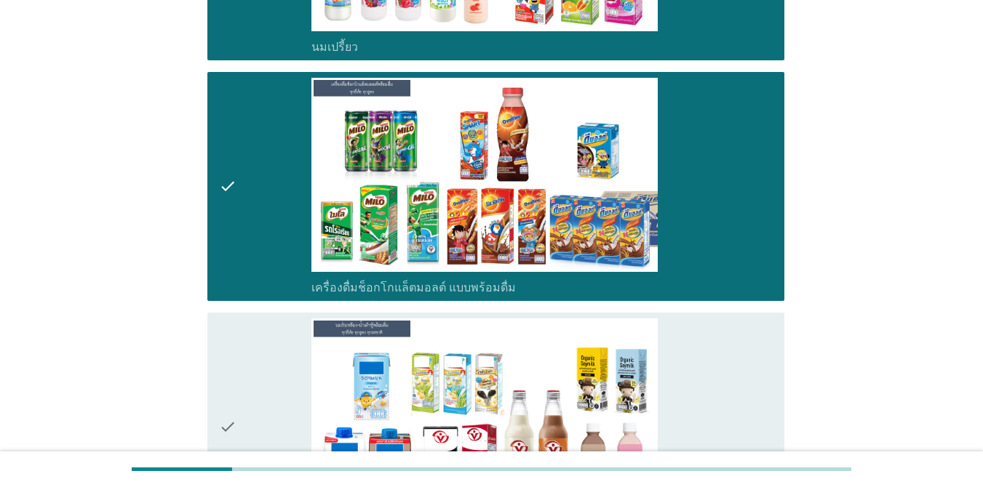
click at [262, 238] on div "check" at bounding box center [265, 187] width 92 height 218
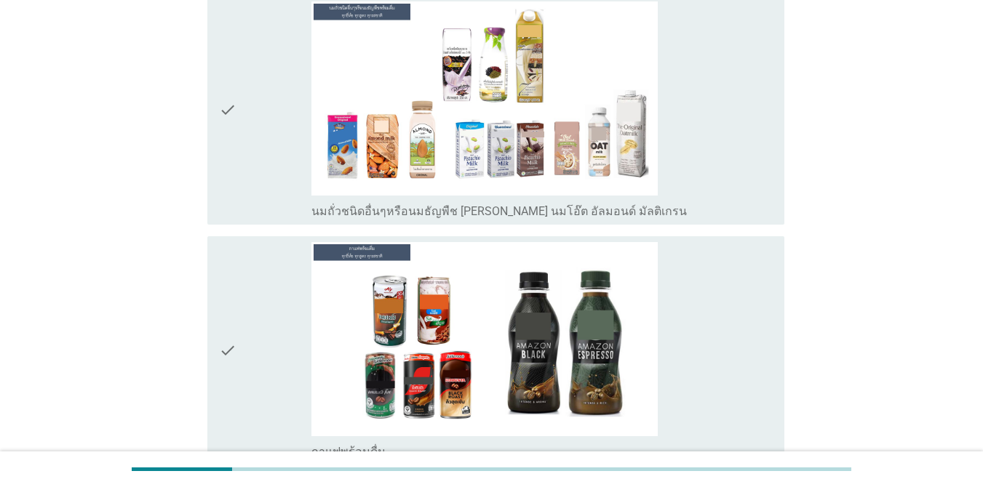
scroll to position [1382, 0]
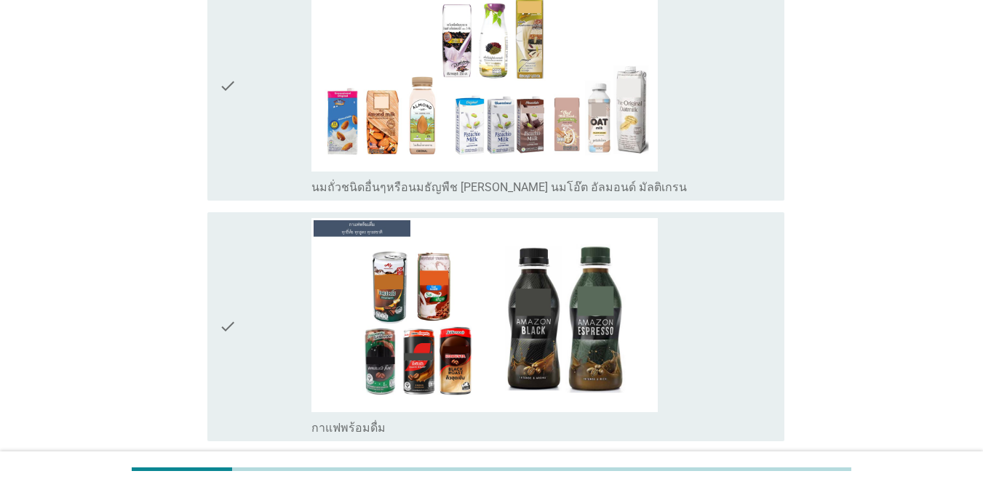
click at [258, 114] on div "check" at bounding box center [265, 86] width 92 height 218
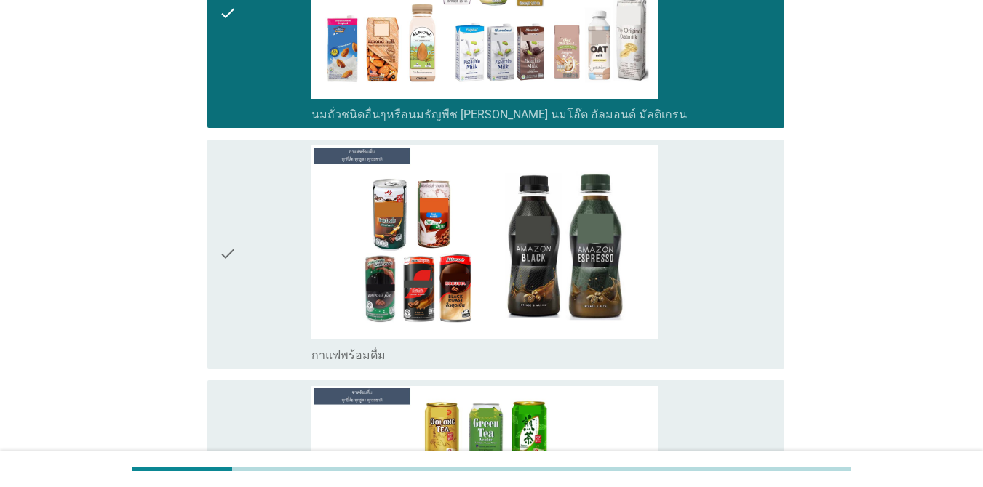
click at [244, 256] on div "check" at bounding box center [265, 254] width 92 height 218
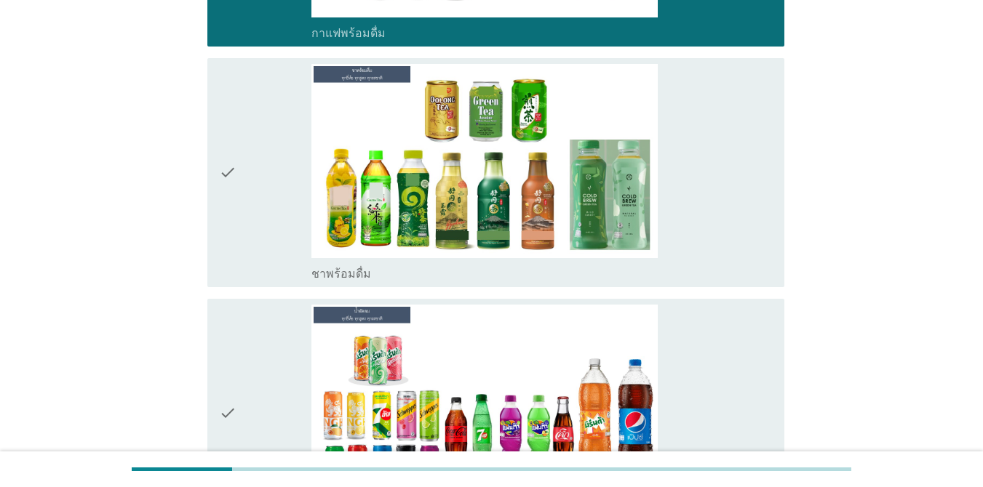
scroll to position [1819, 0]
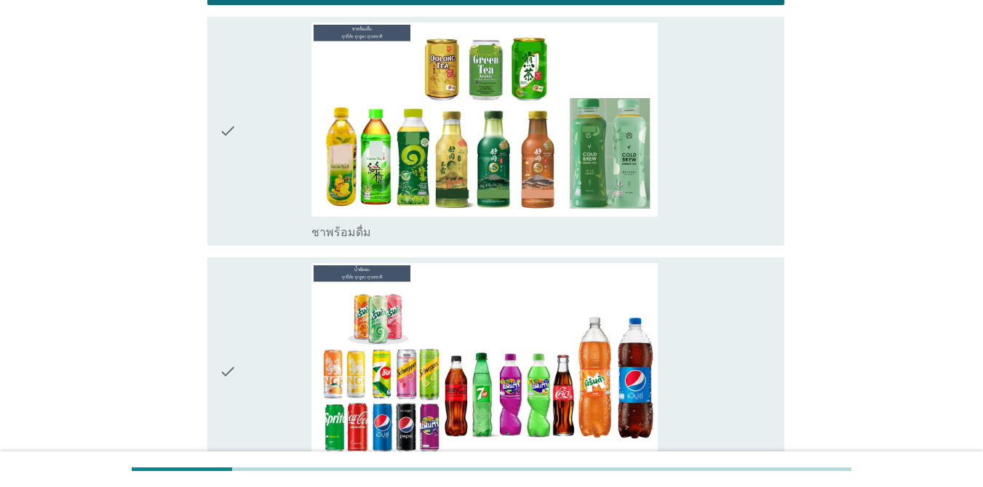
click at [246, 164] on div "check" at bounding box center [265, 132] width 92 height 218
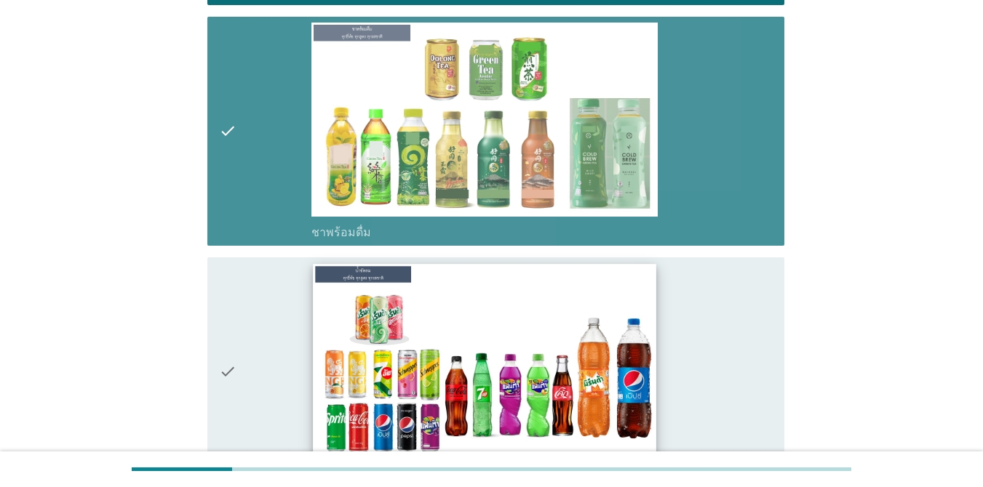
click at [316, 355] on img at bounding box center [484, 360] width 343 height 193
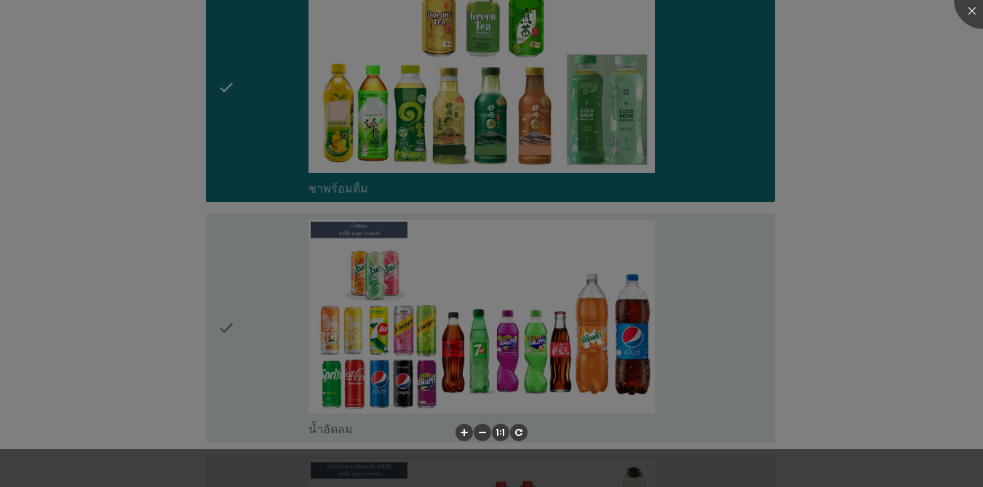
scroll to position [2110, 0]
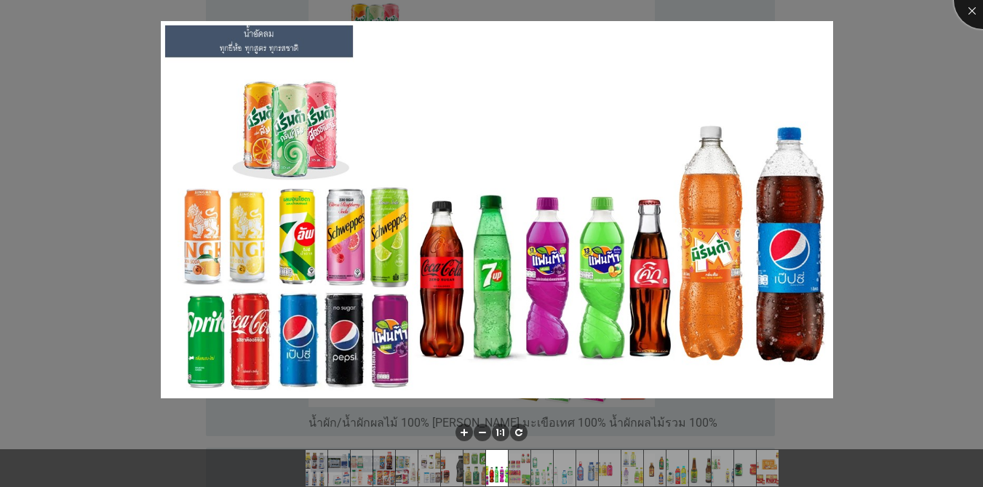
click at [972, 17] on div at bounding box center [983, 0] width 58 height 58
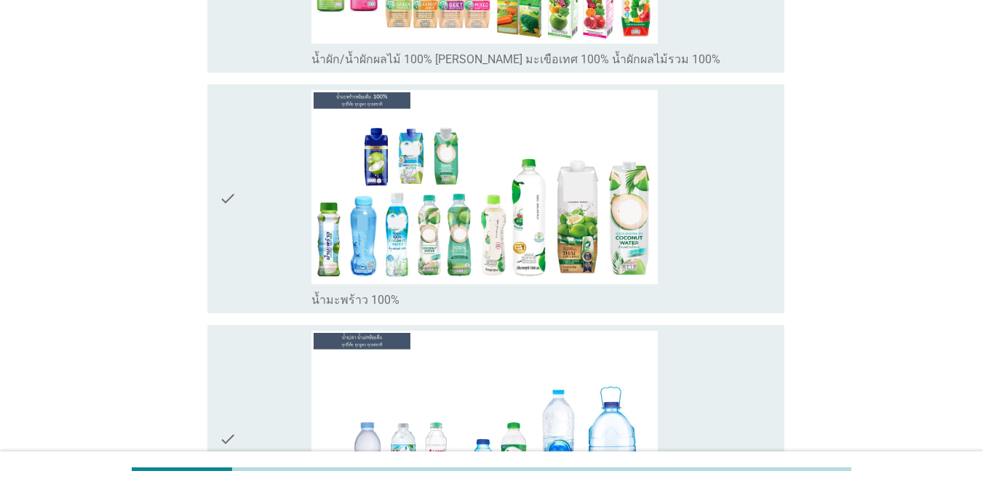
click at [265, 273] on div "check" at bounding box center [265, 199] width 92 height 218
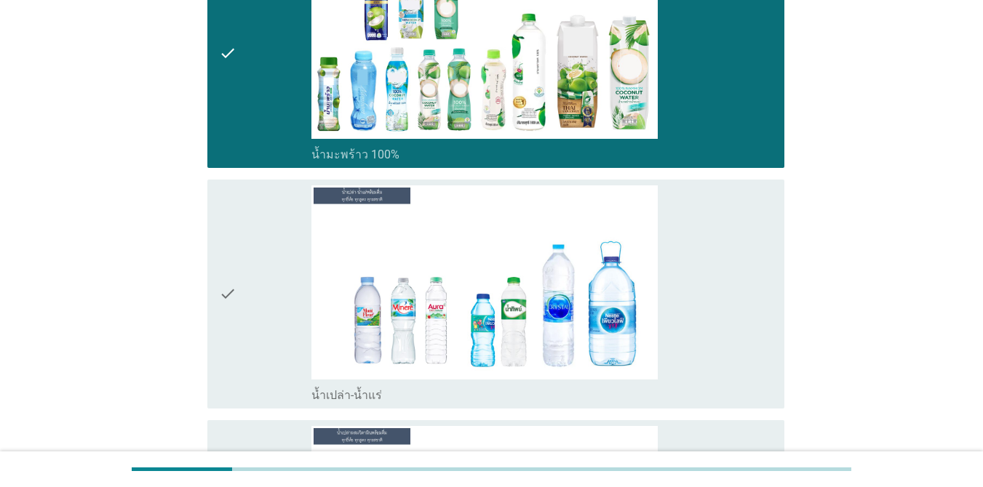
click at [267, 356] on div "check" at bounding box center [265, 295] width 92 height 218
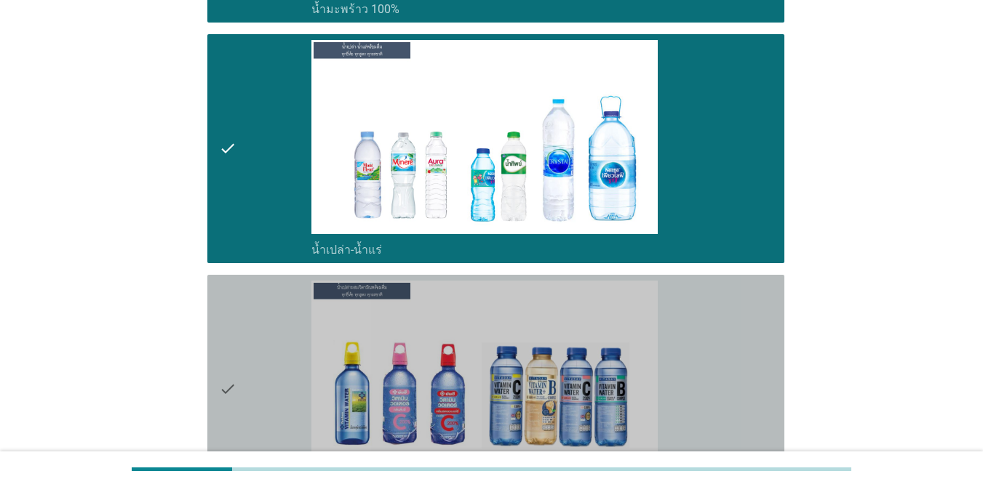
click at [253, 387] on div "check" at bounding box center [265, 390] width 92 height 218
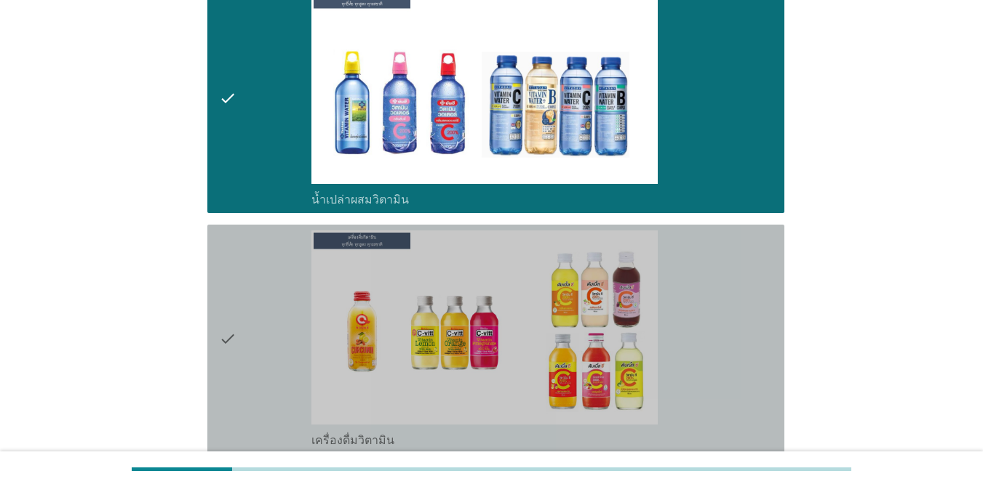
click at [260, 354] on div "check" at bounding box center [265, 340] width 92 height 218
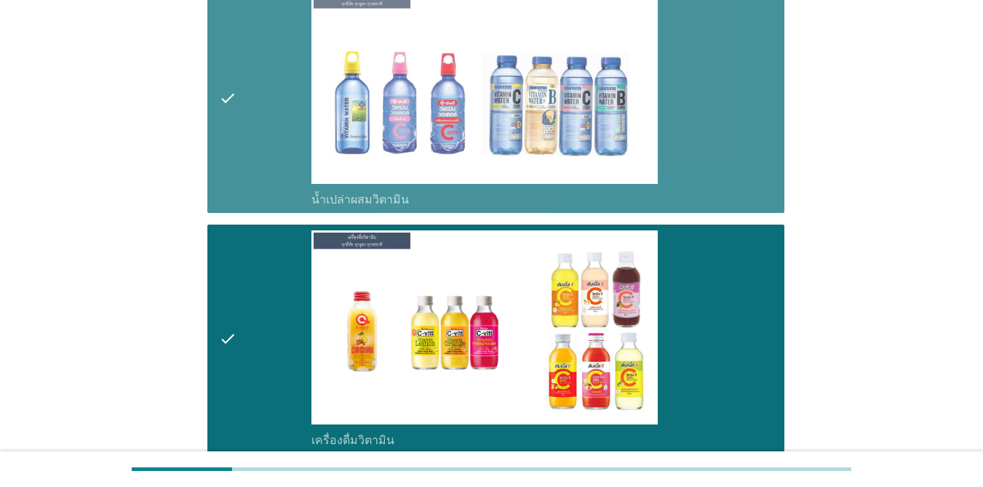
click at [242, 175] on div "check" at bounding box center [265, 99] width 92 height 218
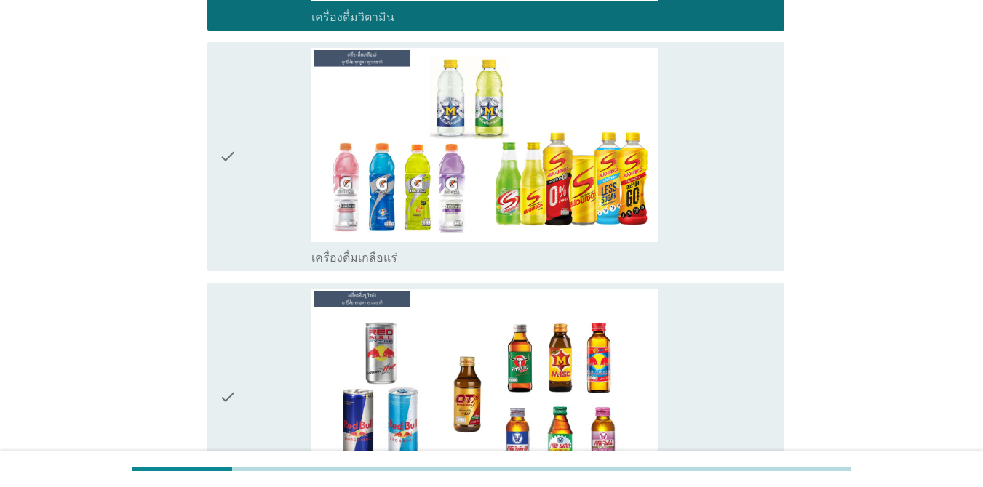
scroll to position [3492, 0]
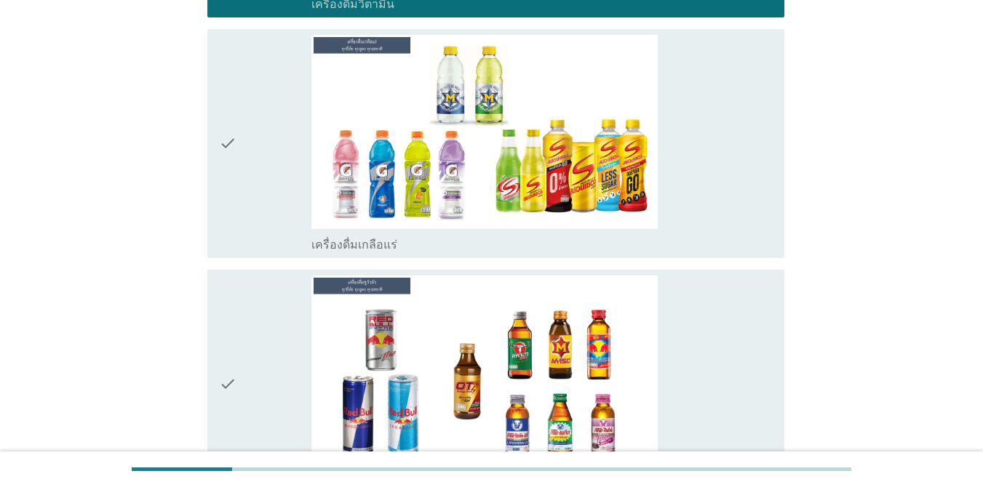
click at [244, 231] on div "check" at bounding box center [265, 144] width 92 height 218
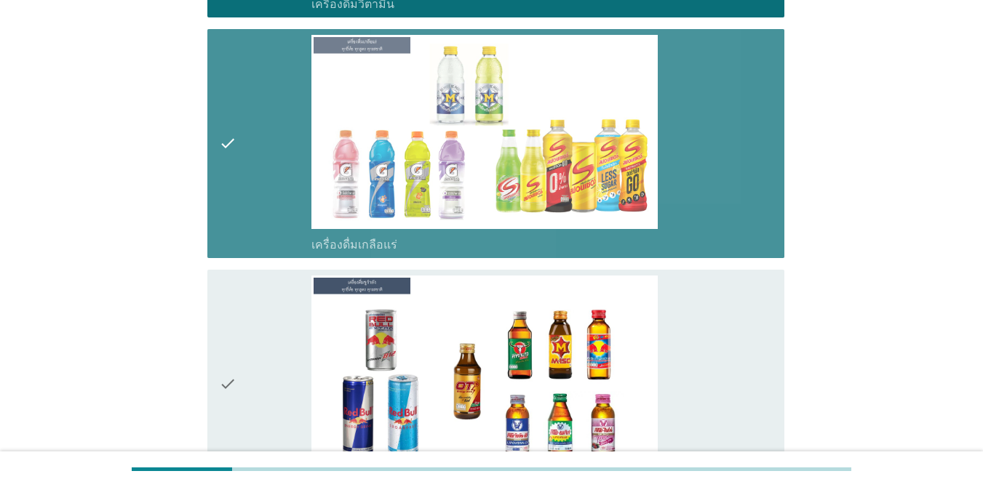
click at [266, 326] on div "check" at bounding box center [265, 385] width 92 height 218
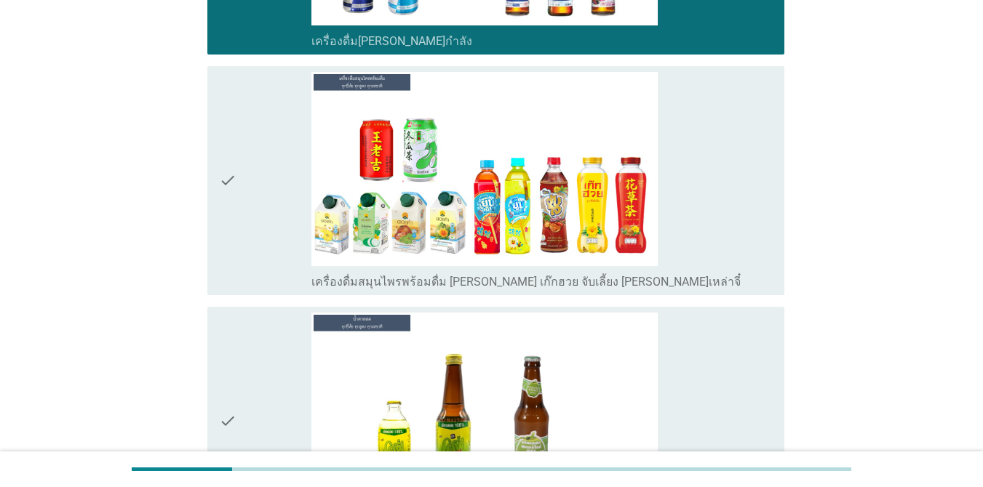
scroll to position [4074, 0]
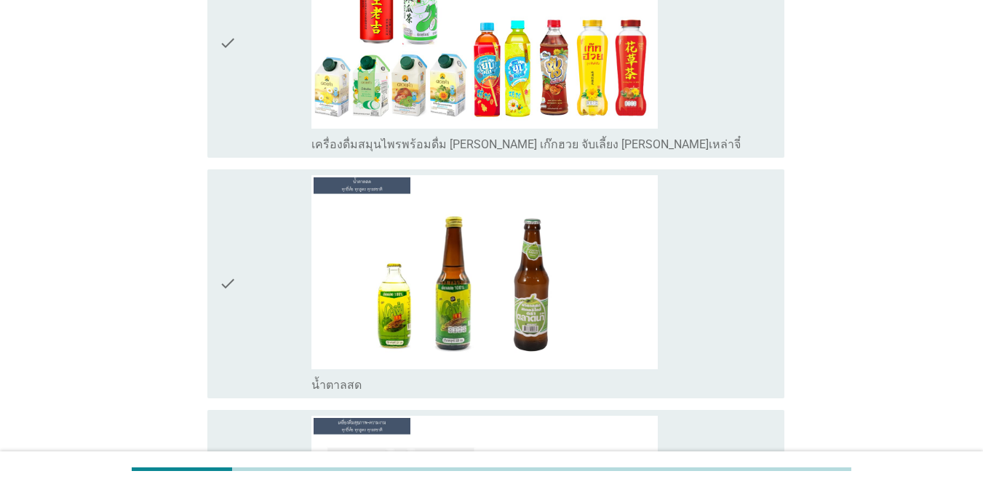
click at [251, 92] on div "check" at bounding box center [265, 44] width 92 height 218
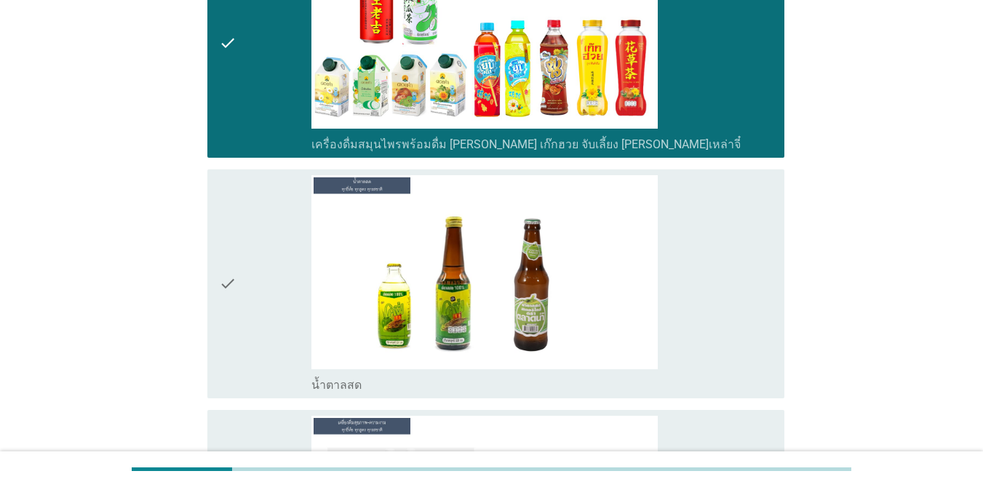
click at [267, 284] on div "check" at bounding box center [265, 284] width 92 height 218
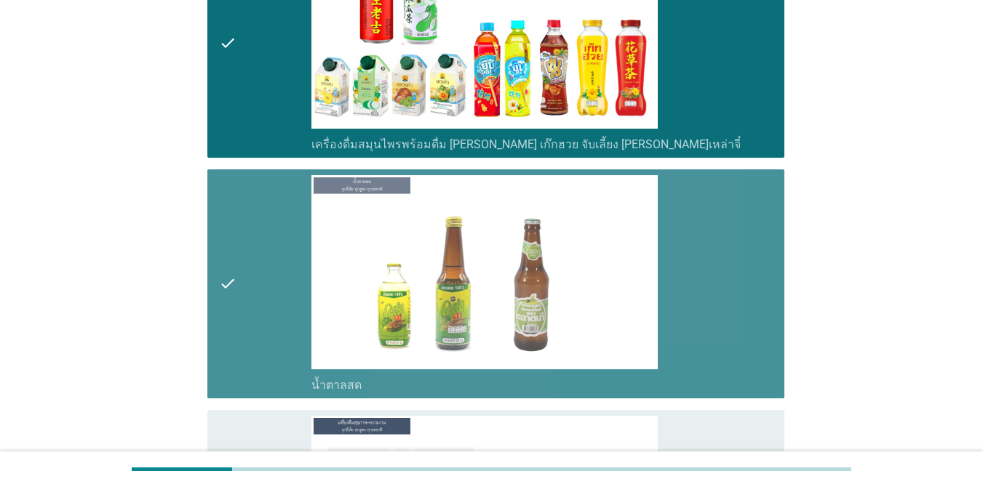
click at [266, 295] on div "check" at bounding box center [265, 284] width 92 height 218
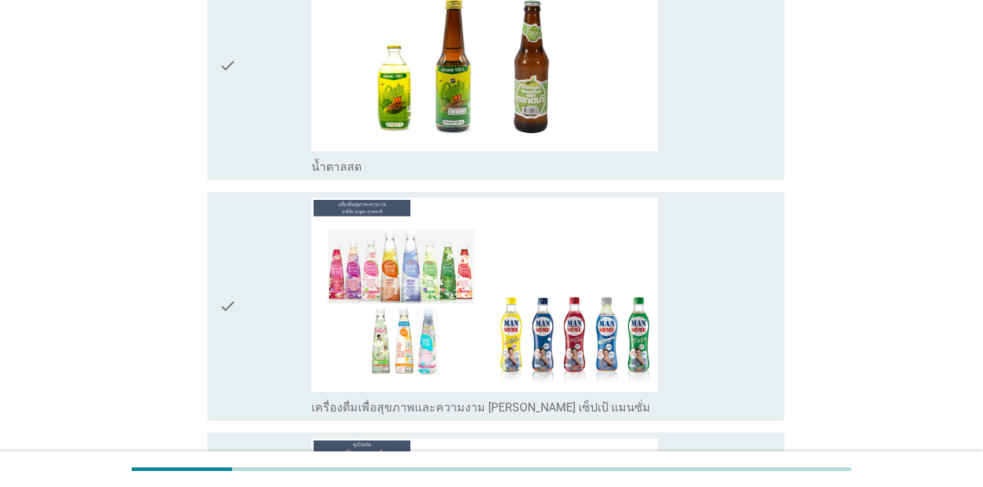
click at [246, 338] on div "check" at bounding box center [265, 307] width 92 height 218
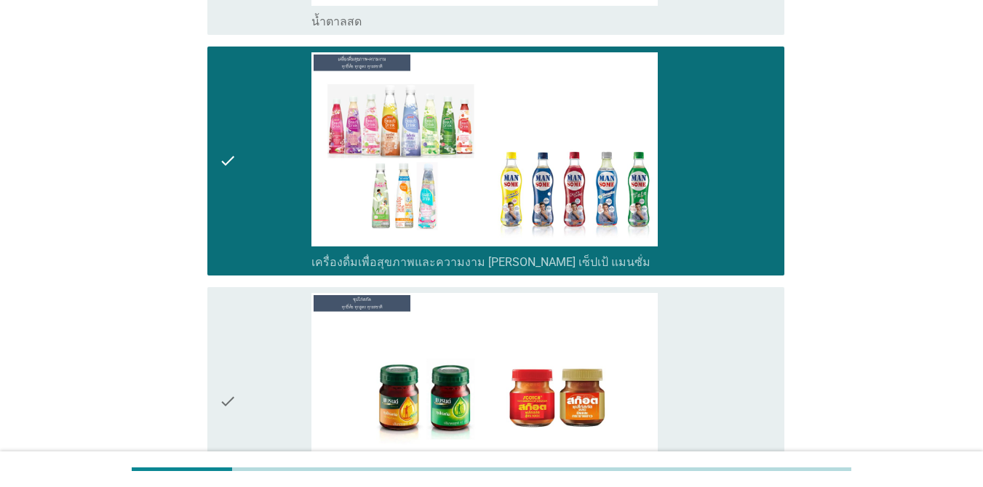
click at [260, 218] on div "check" at bounding box center [265, 161] width 92 height 218
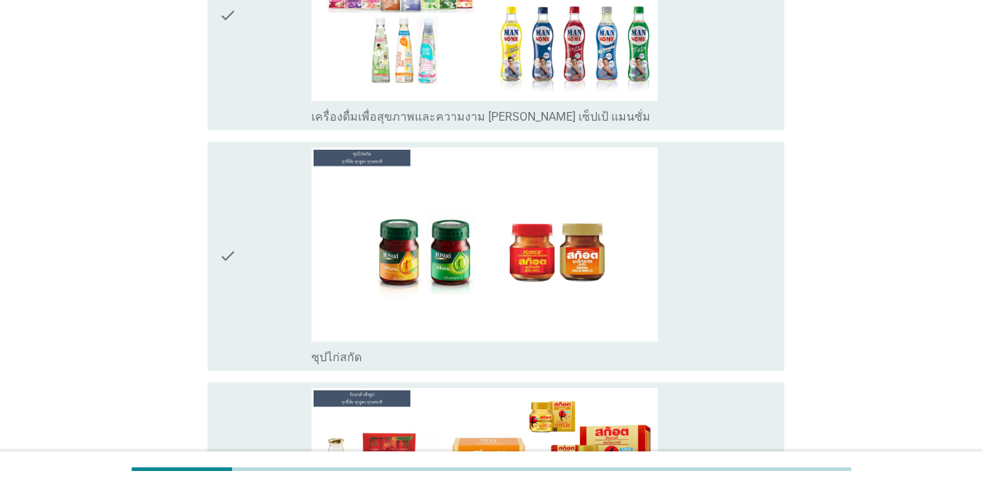
click at [273, 277] on div "check" at bounding box center [265, 257] width 92 height 218
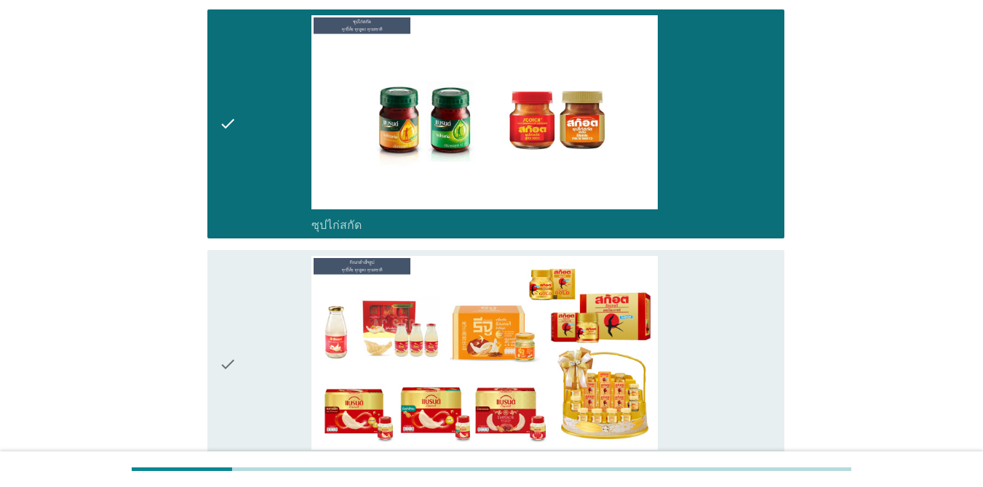
scroll to position [4874, 0]
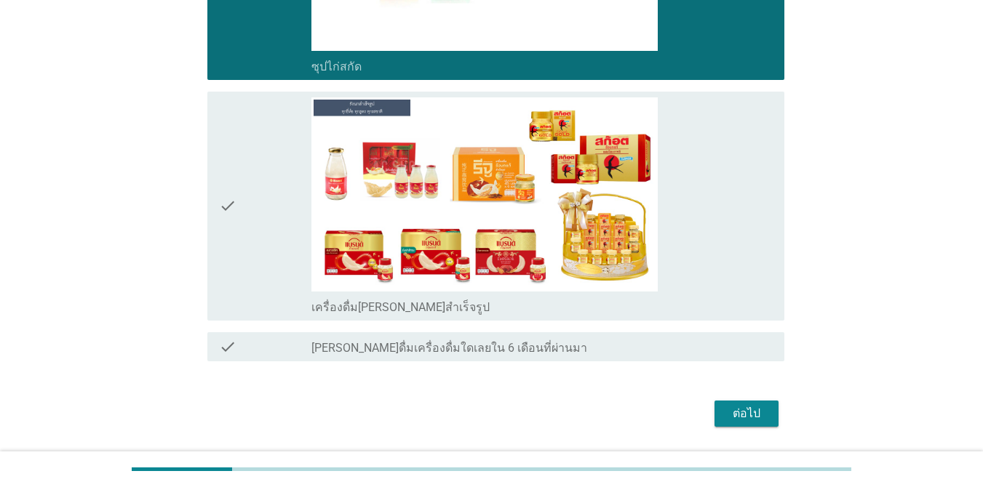
click at [262, 252] on div "check" at bounding box center [265, 206] width 92 height 218
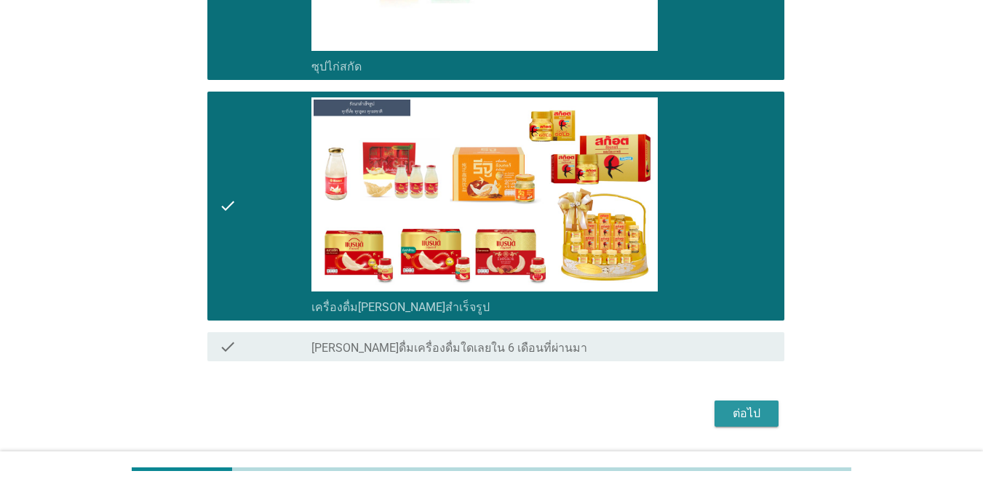
click at [732, 418] on div "ต่อไป" at bounding box center [746, 413] width 41 height 17
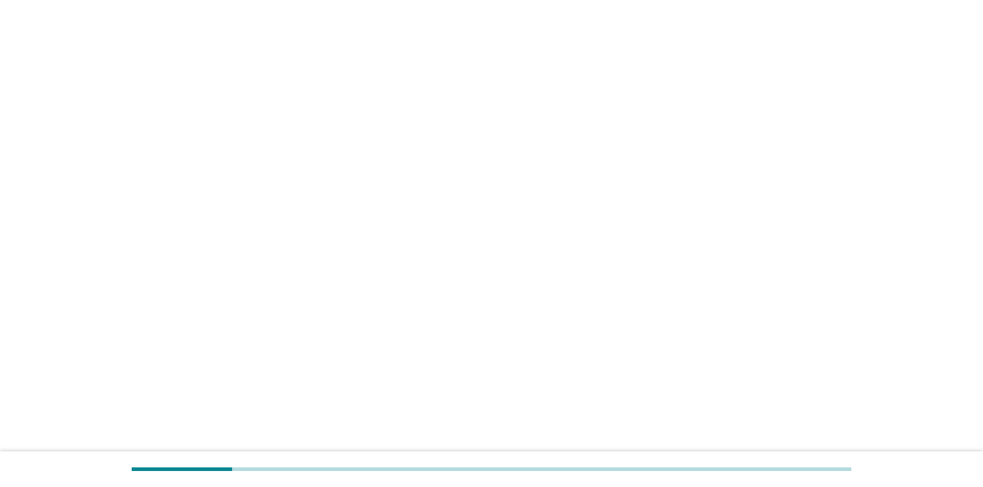
scroll to position [0, 0]
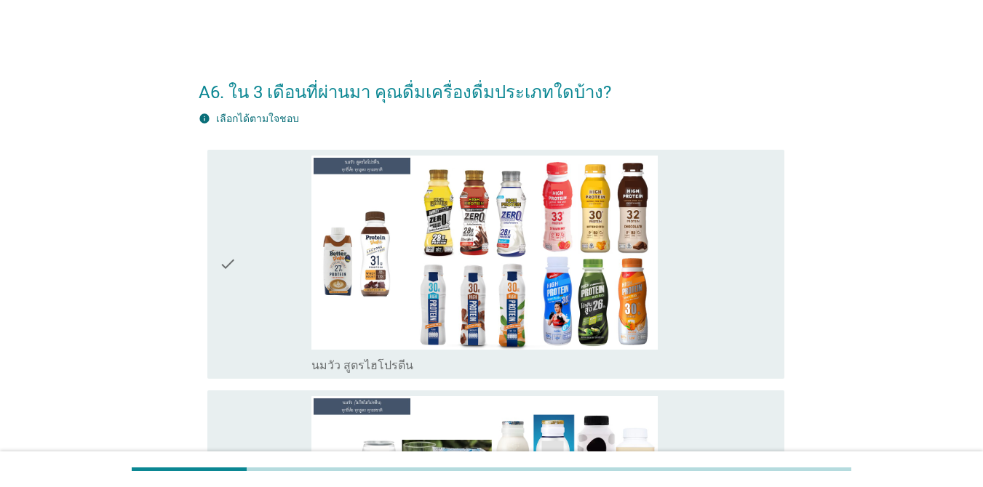
click at [235, 342] on icon "check" at bounding box center [227, 265] width 17 height 218
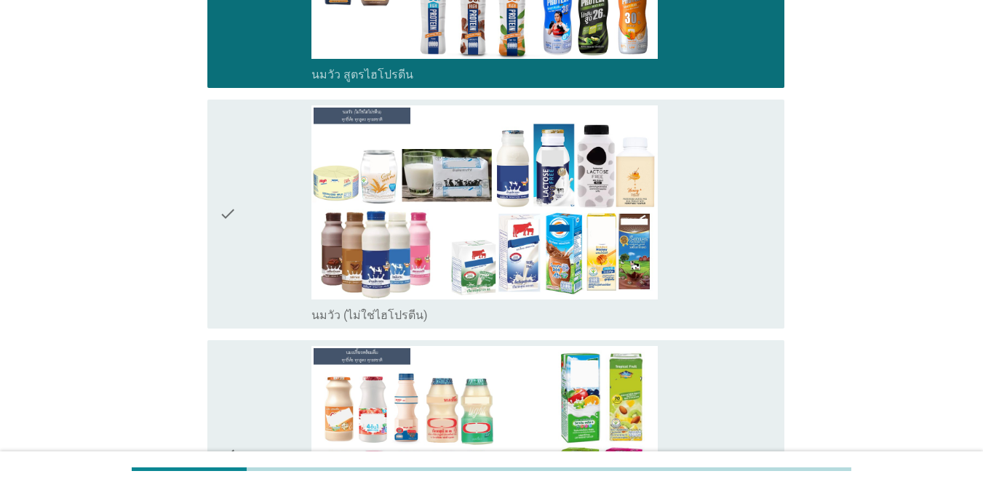
click at [246, 304] on div "check" at bounding box center [265, 214] width 92 height 218
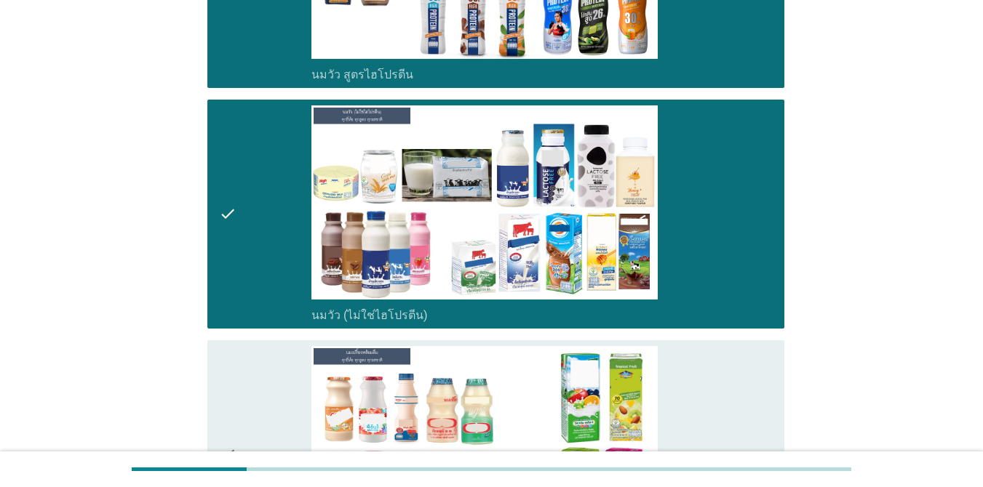
click at [269, 365] on div "check" at bounding box center [265, 455] width 92 height 218
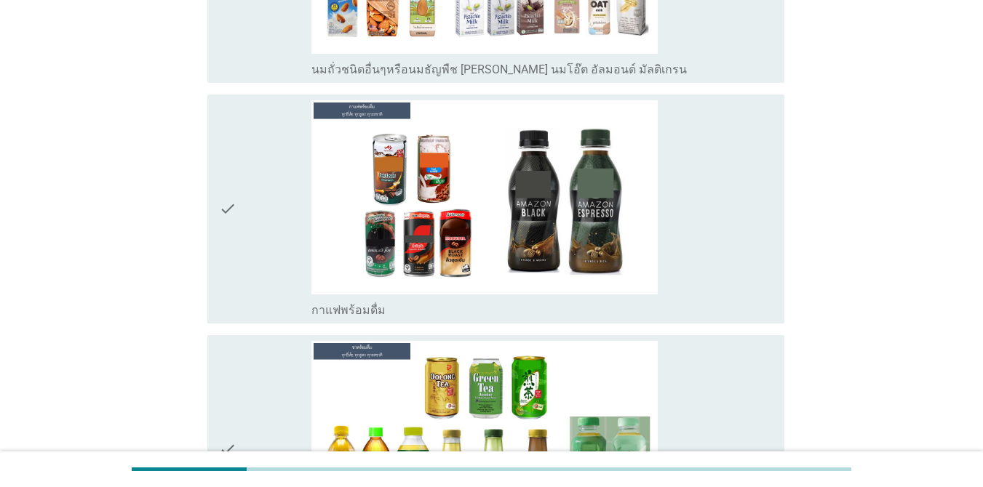
click at [237, 160] on div "check" at bounding box center [265, 209] width 92 height 218
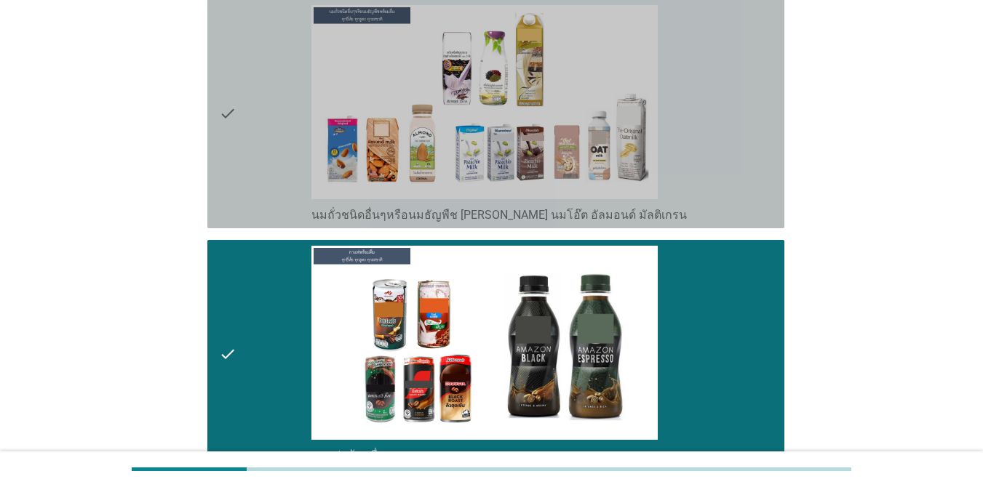
click at [274, 209] on div "check" at bounding box center [265, 114] width 92 height 218
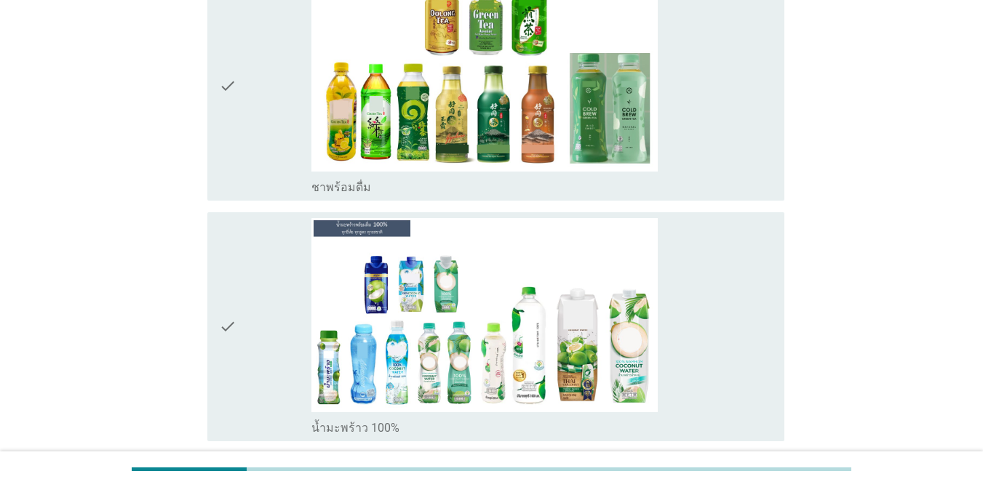
click at [258, 161] on div "check" at bounding box center [265, 86] width 92 height 218
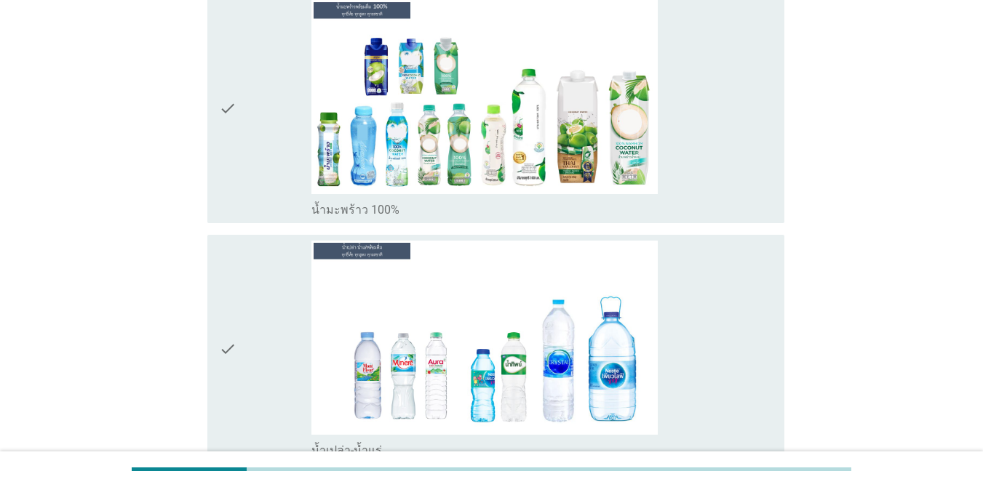
click at [261, 202] on div "check" at bounding box center [265, 109] width 92 height 218
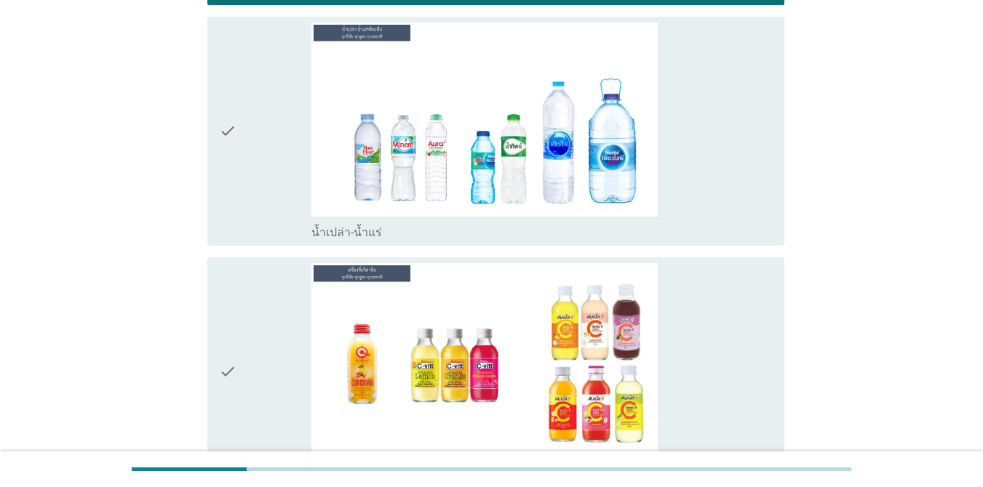
click at [276, 244] on div "check check_box น้ำเปล่า-น้ำแร่" at bounding box center [495, 131] width 577 height 229
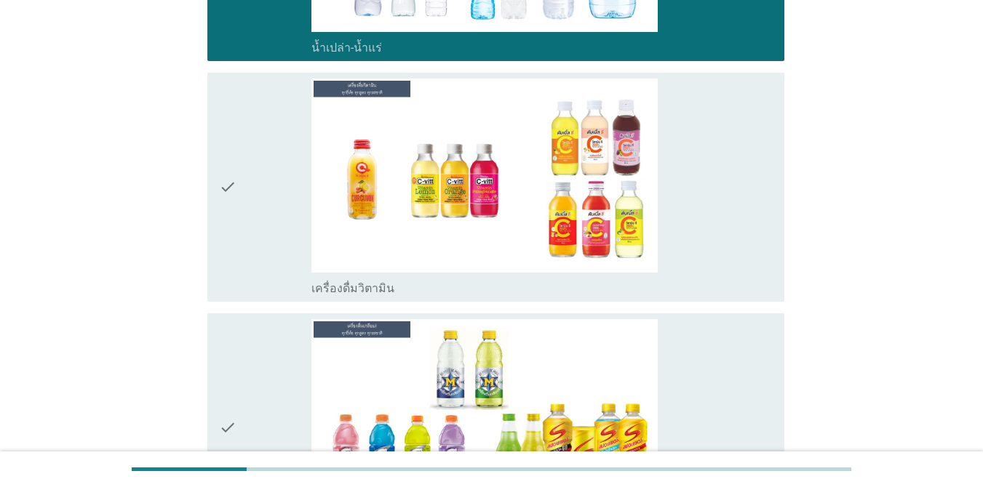
scroll to position [2110, 0]
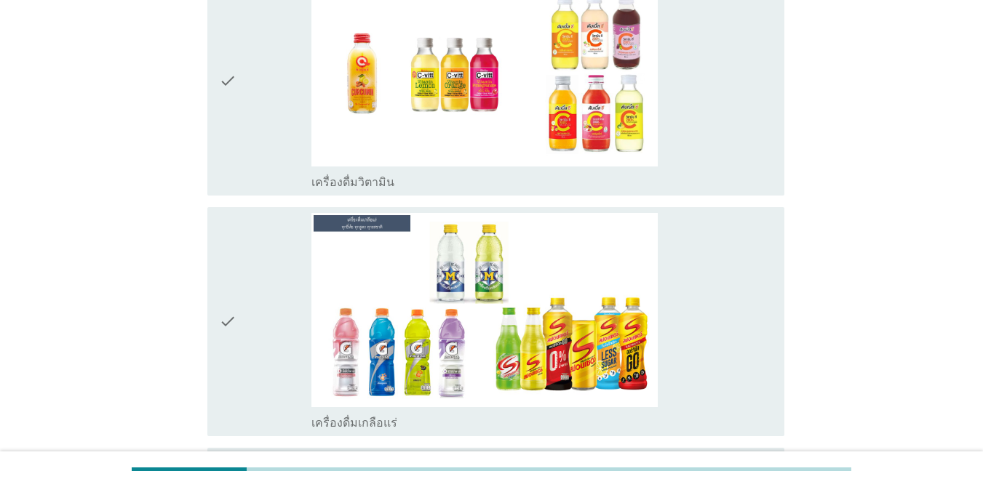
click at [278, 167] on div "check" at bounding box center [265, 81] width 92 height 218
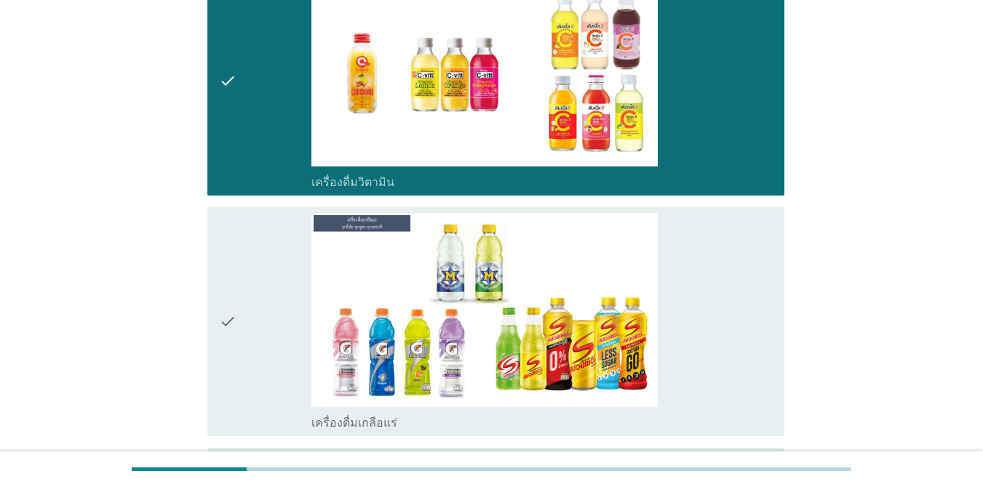
click at [293, 305] on div "check" at bounding box center [265, 322] width 92 height 218
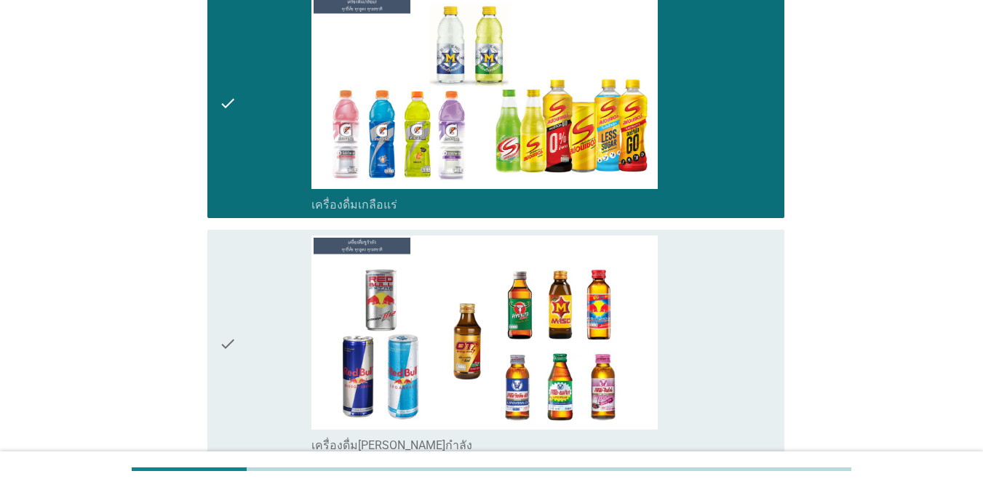
click at [284, 322] on div "check" at bounding box center [265, 345] width 92 height 218
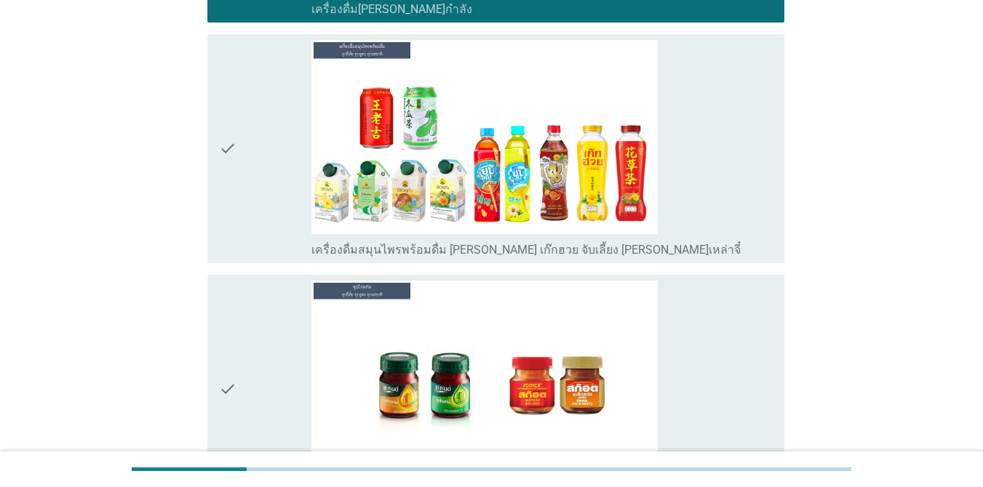
click at [274, 200] on div "check" at bounding box center [265, 149] width 92 height 218
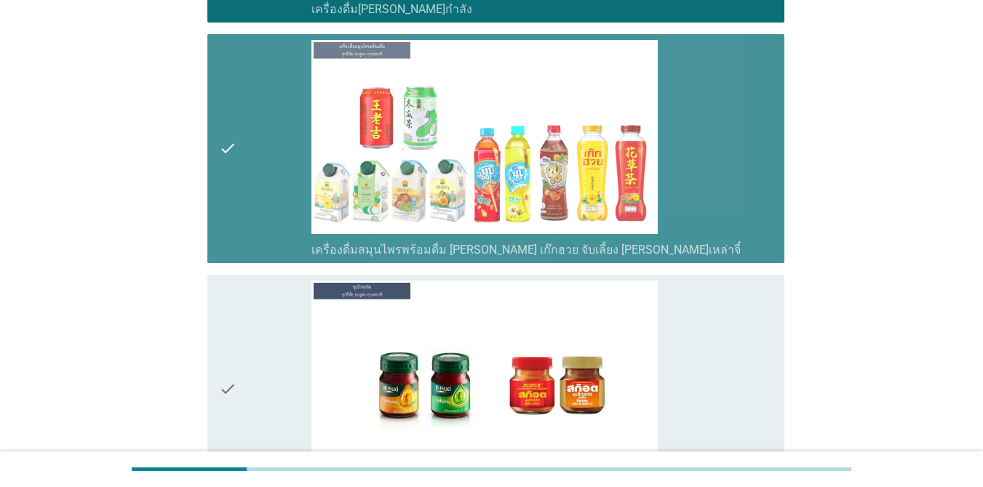
click at [300, 373] on div "check" at bounding box center [265, 390] width 92 height 218
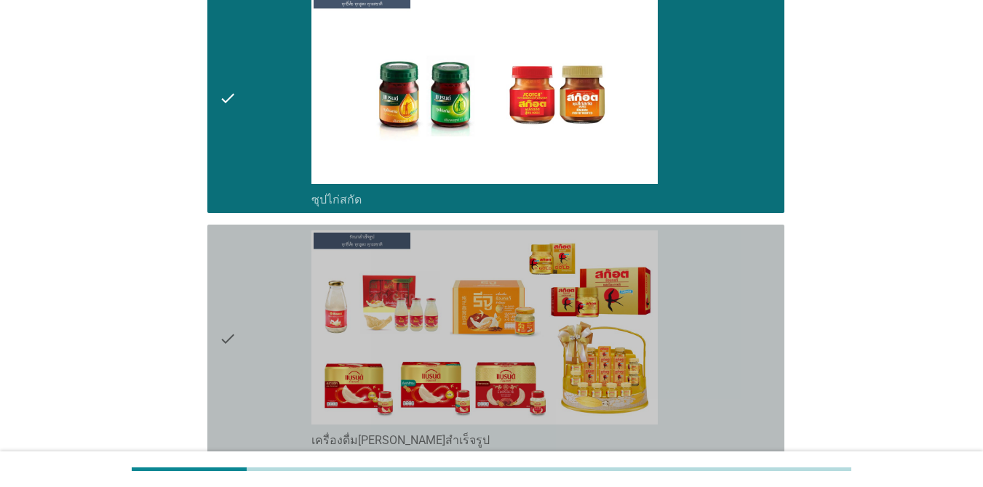
click at [295, 308] on div "check" at bounding box center [265, 340] width 92 height 218
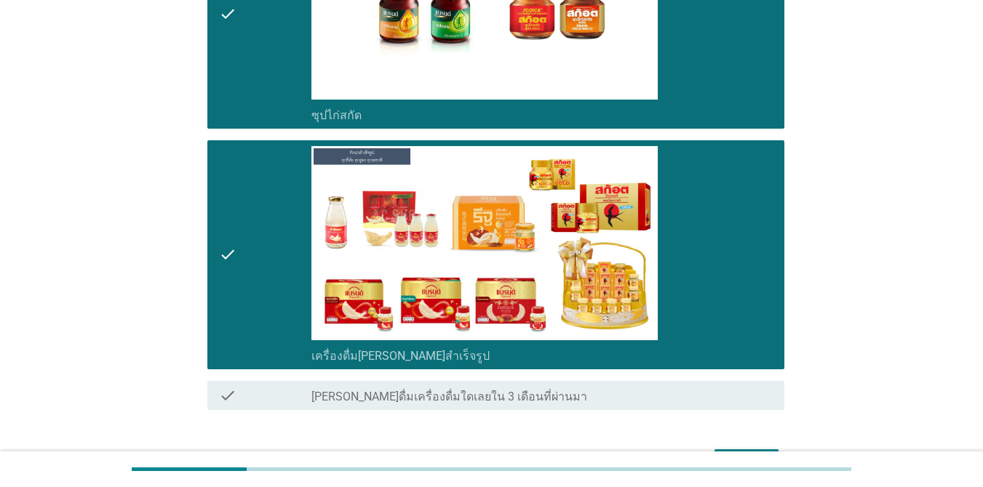
scroll to position [3232, 0]
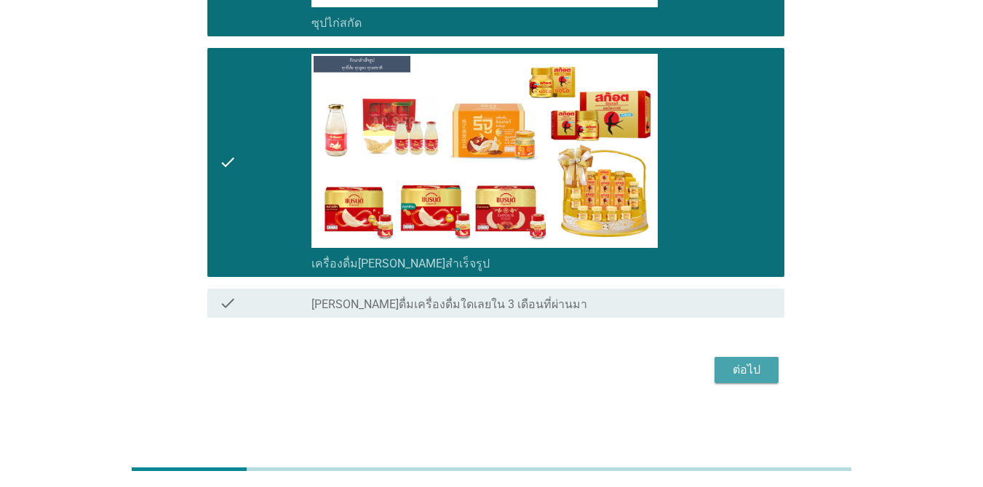
drag, startPoint x: 714, startPoint y: 364, endPoint x: 727, endPoint y: 373, distance: 15.1
click at [716, 364] on button "ต่อไป" at bounding box center [746, 370] width 64 height 26
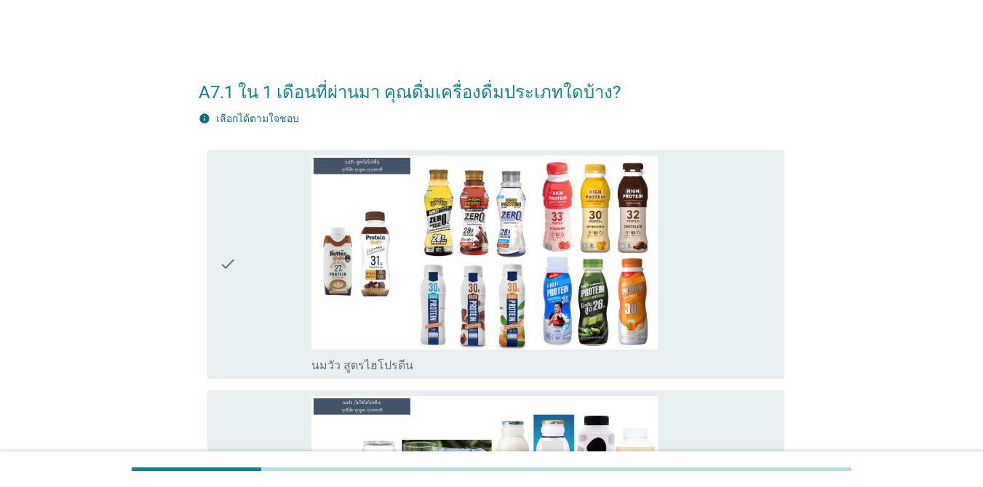
click at [257, 279] on div "check" at bounding box center [265, 265] width 92 height 218
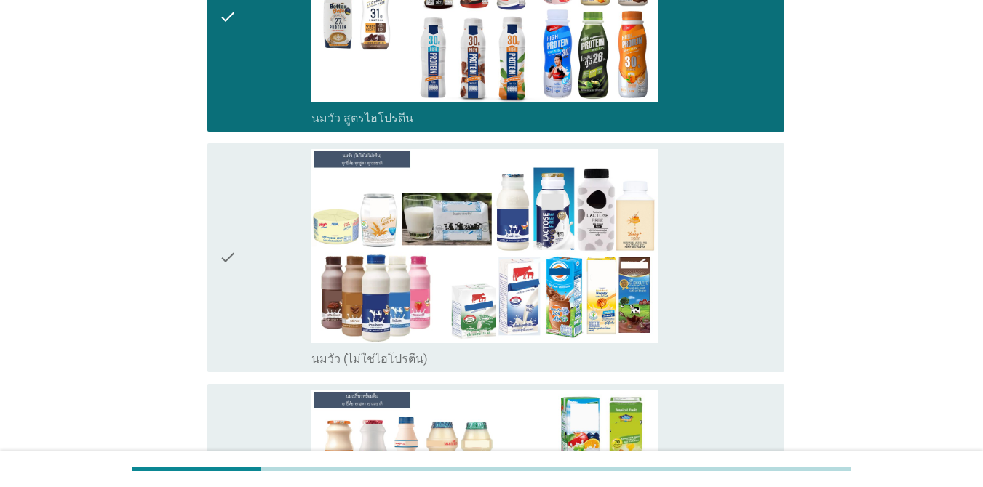
scroll to position [436, 0]
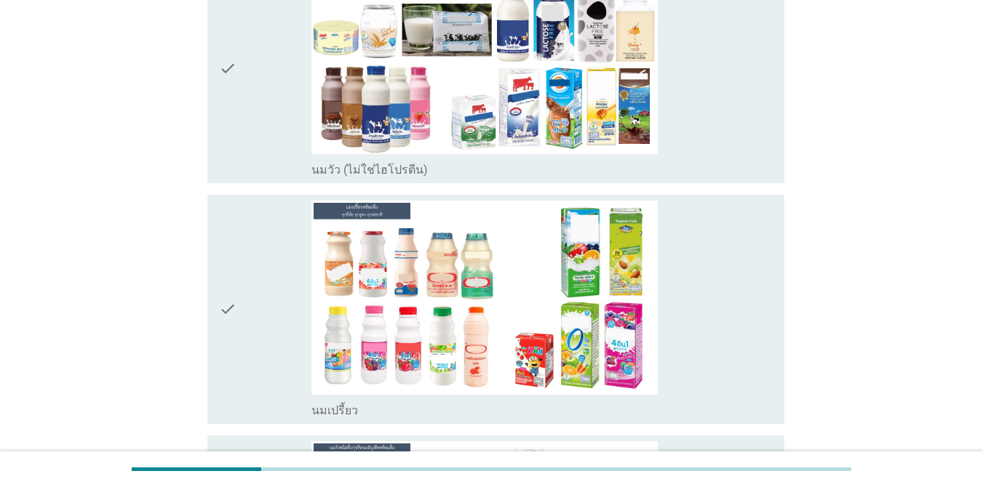
click at [276, 274] on div "check" at bounding box center [265, 310] width 92 height 218
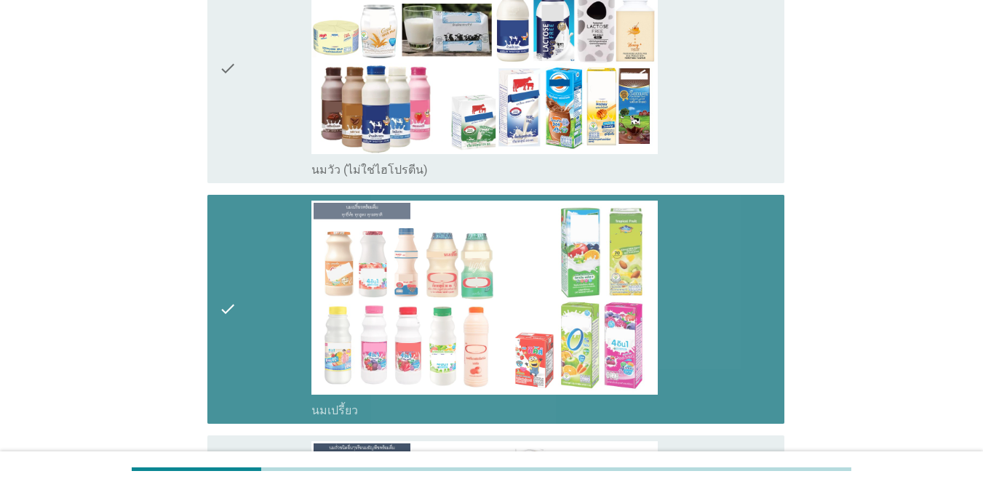
click at [255, 138] on div "check" at bounding box center [265, 69] width 92 height 218
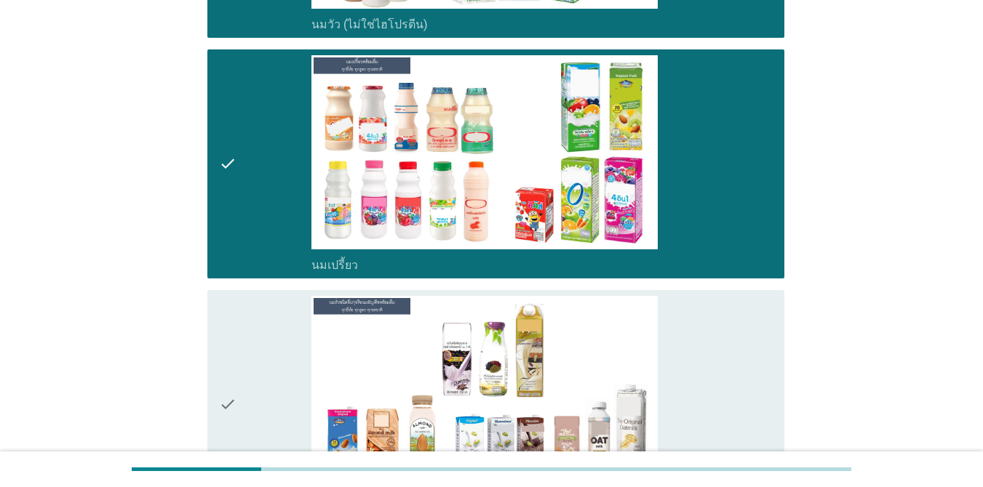
click at [276, 360] on div "check" at bounding box center [265, 405] width 92 height 218
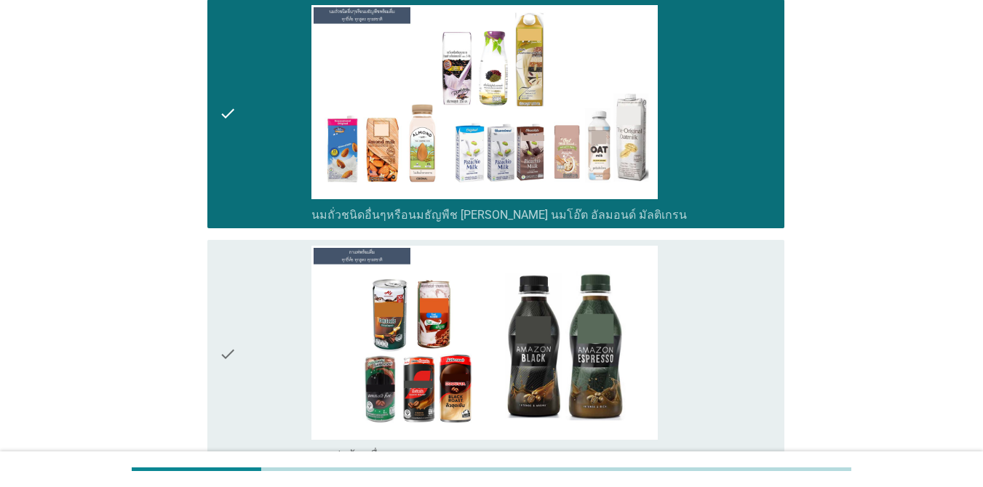
click at [263, 326] on div "check" at bounding box center [265, 355] width 92 height 218
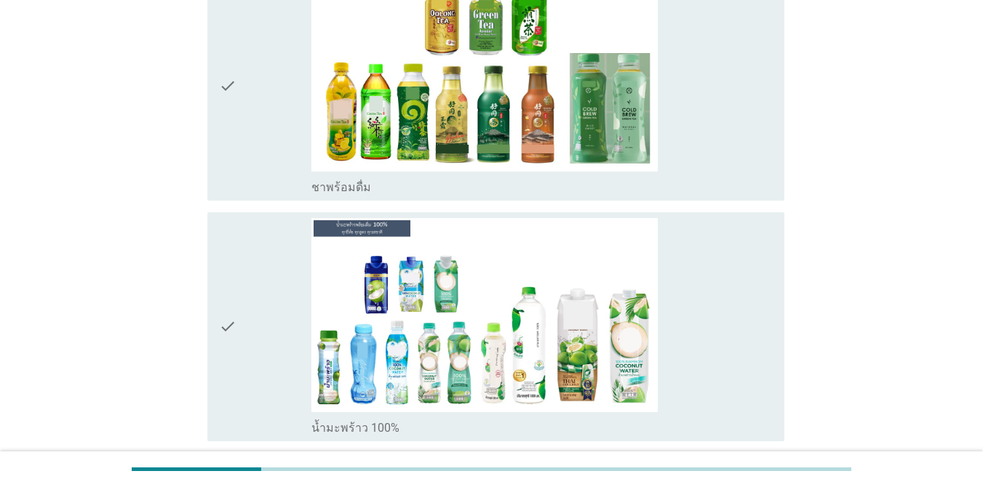
click at [226, 112] on icon "check" at bounding box center [227, 86] width 17 height 218
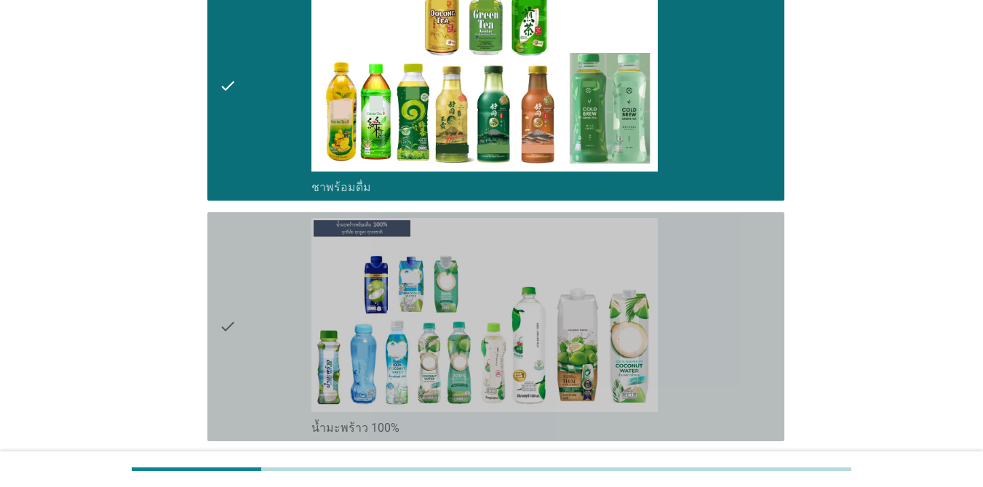
click at [263, 255] on div "check" at bounding box center [265, 327] width 92 height 218
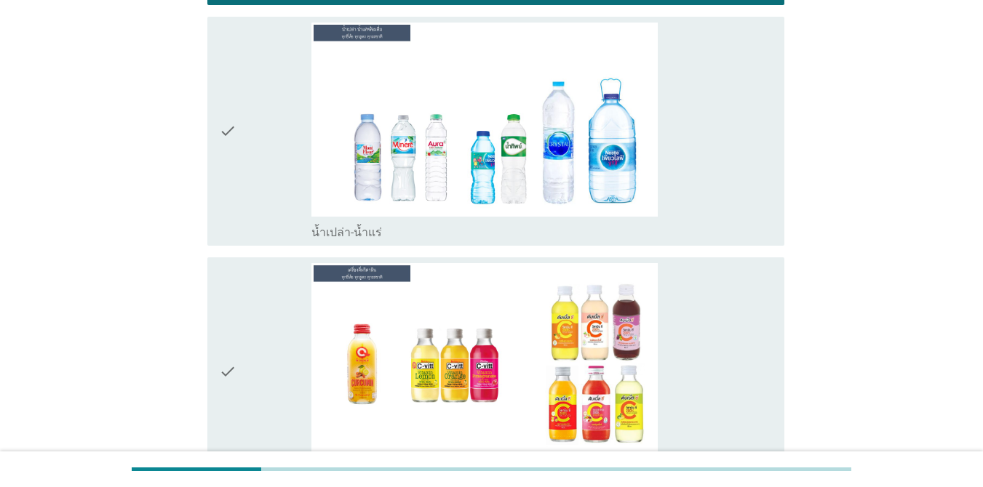
click at [260, 198] on div "check" at bounding box center [265, 132] width 92 height 218
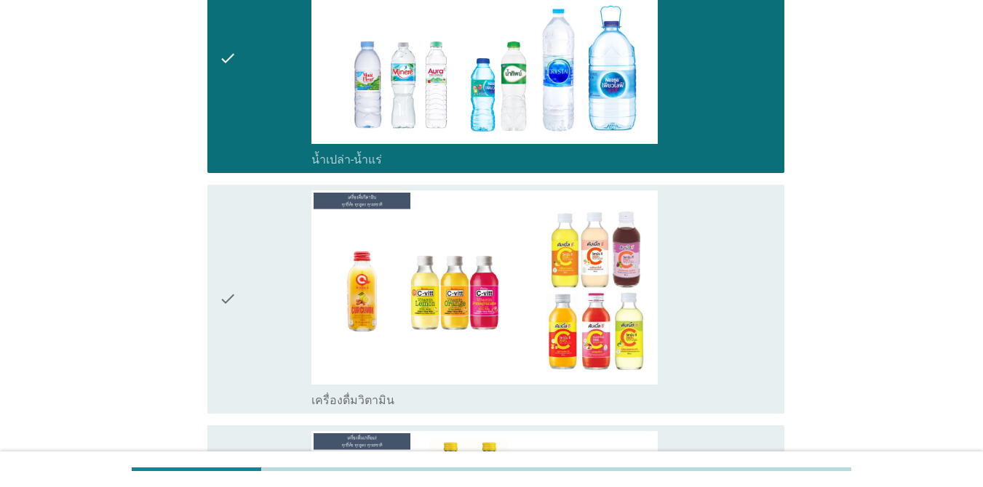
click at [284, 287] on div "check" at bounding box center [265, 300] width 92 height 218
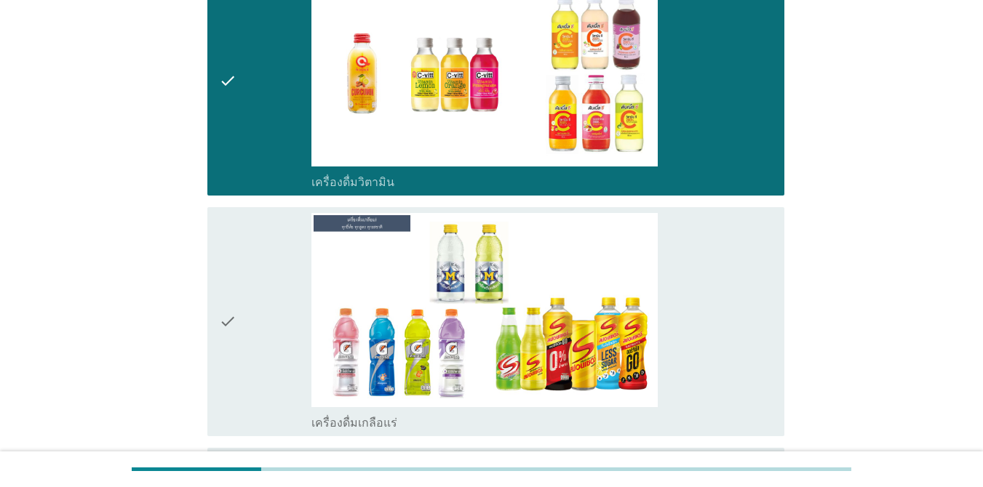
scroll to position [2255, 0]
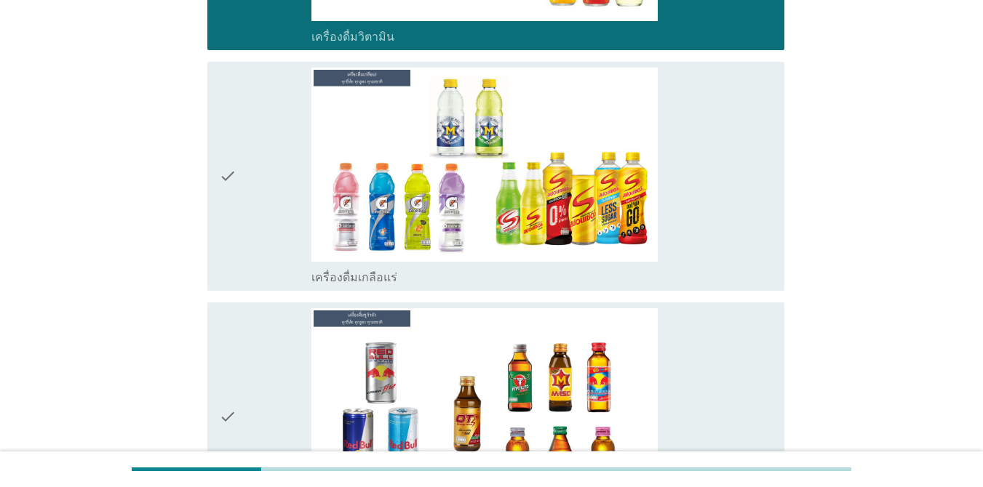
click at [268, 173] on div "check" at bounding box center [265, 177] width 92 height 218
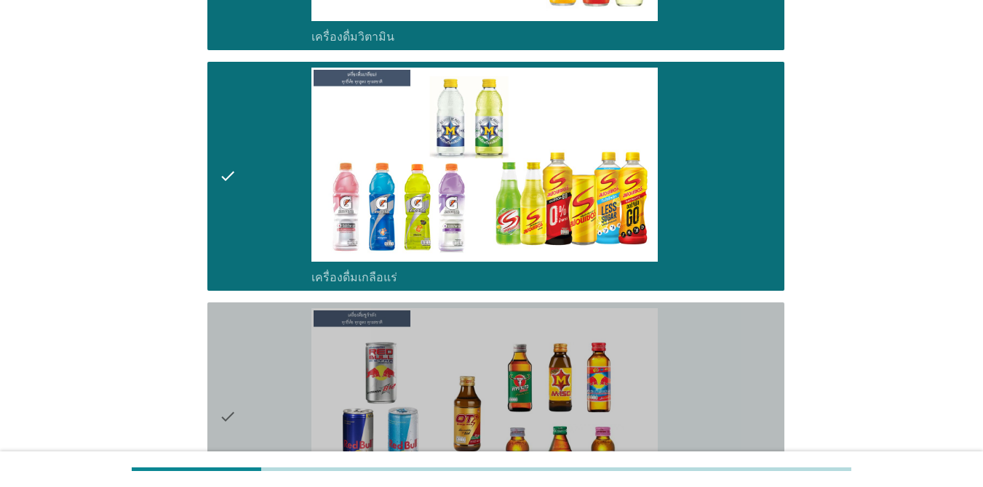
click at [282, 359] on div "check" at bounding box center [265, 417] width 92 height 218
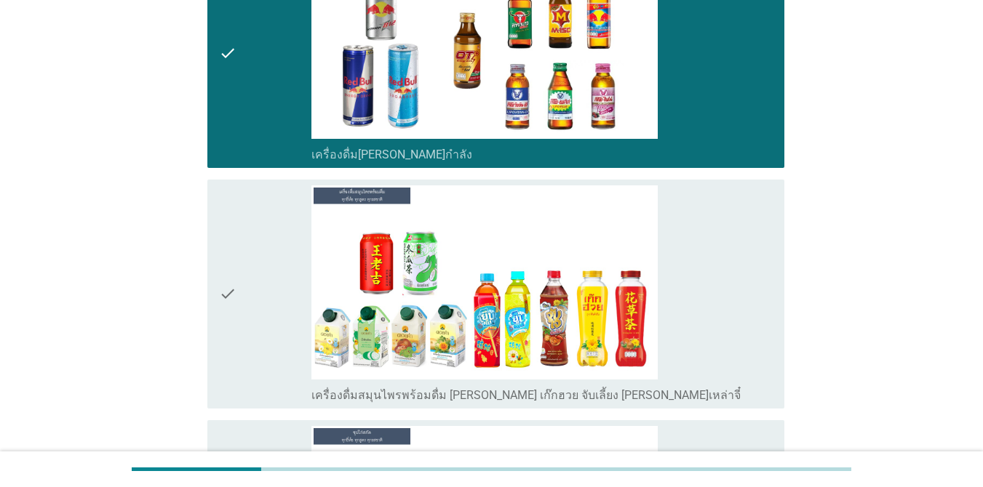
click at [294, 309] on div "check" at bounding box center [265, 295] width 92 height 218
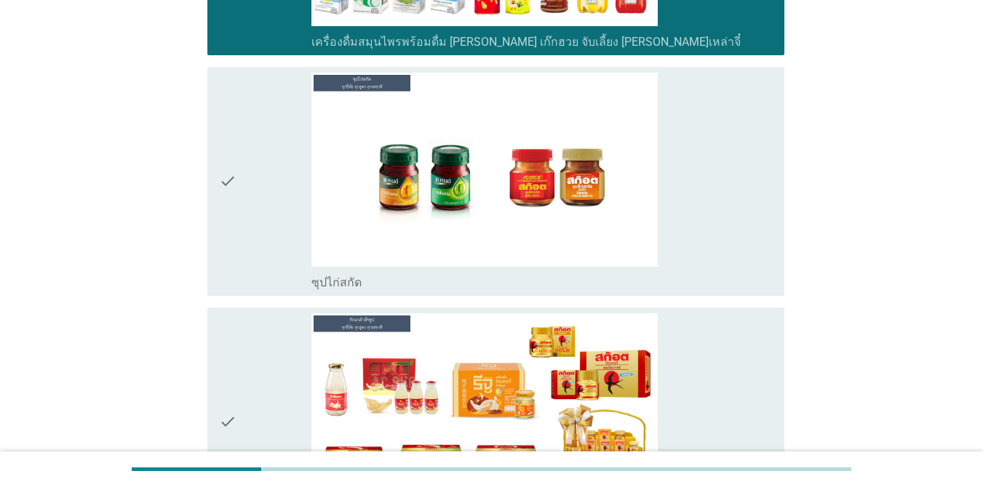
scroll to position [3055, 0]
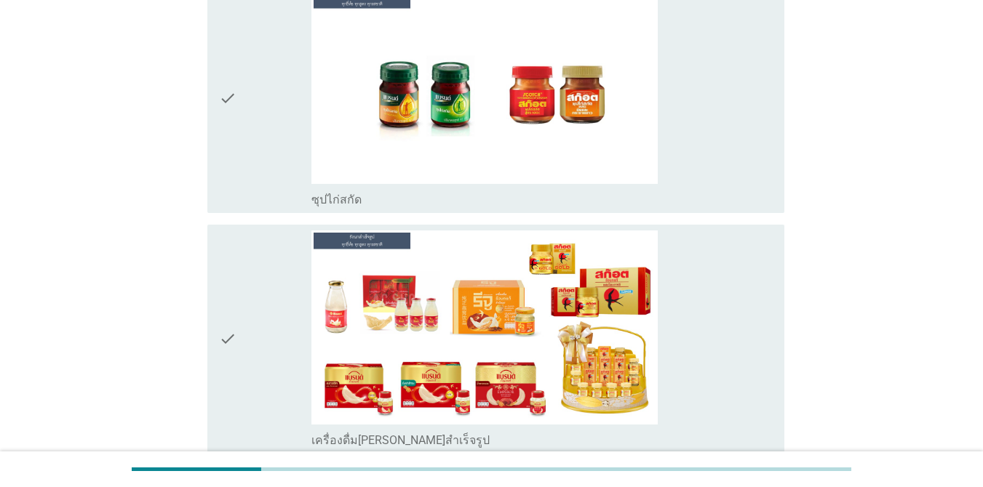
click at [265, 127] on div "check" at bounding box center [265, 99] width 92 height 218
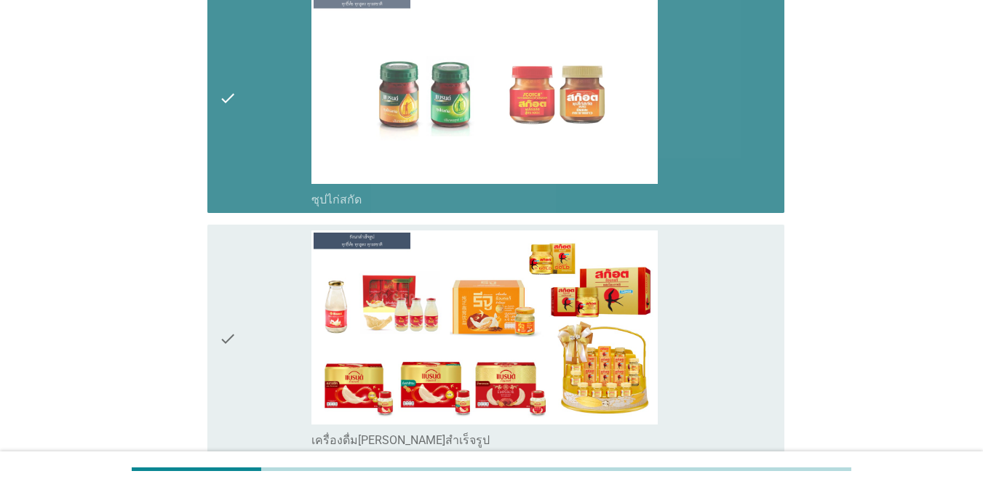
drag, startPoint x: 290, startPoint y: 280, endPoint x: 319, endPoint y: 303, distance: 36.2
click at [291, 280] on div "check" at bounding box center [265, 340] width 92 height 218
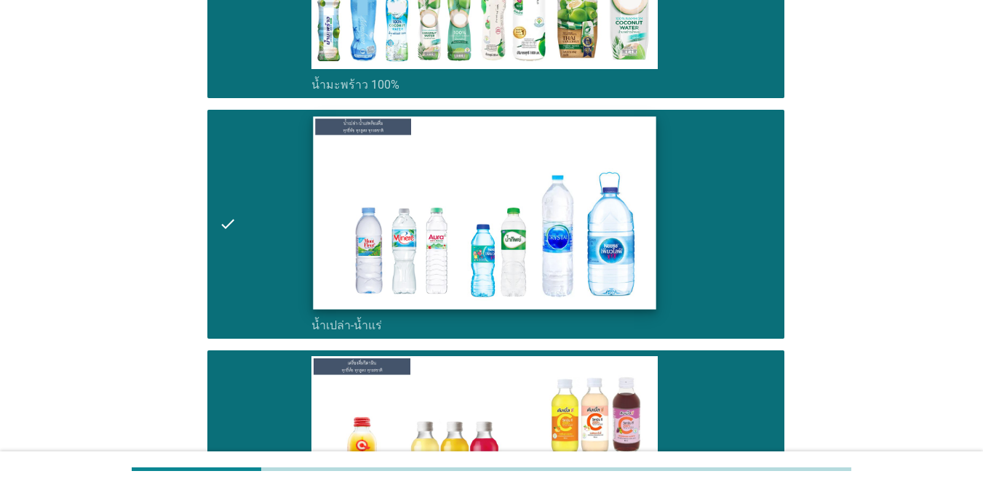
scroll to position [1528, 0]
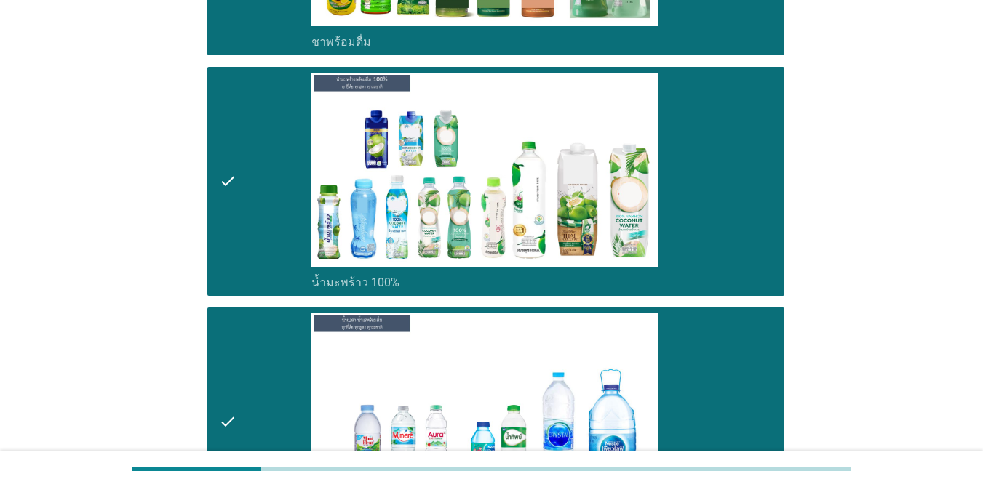
click at [252, 242] on div "check" at bounding box center [265, 182] width 92 height 218
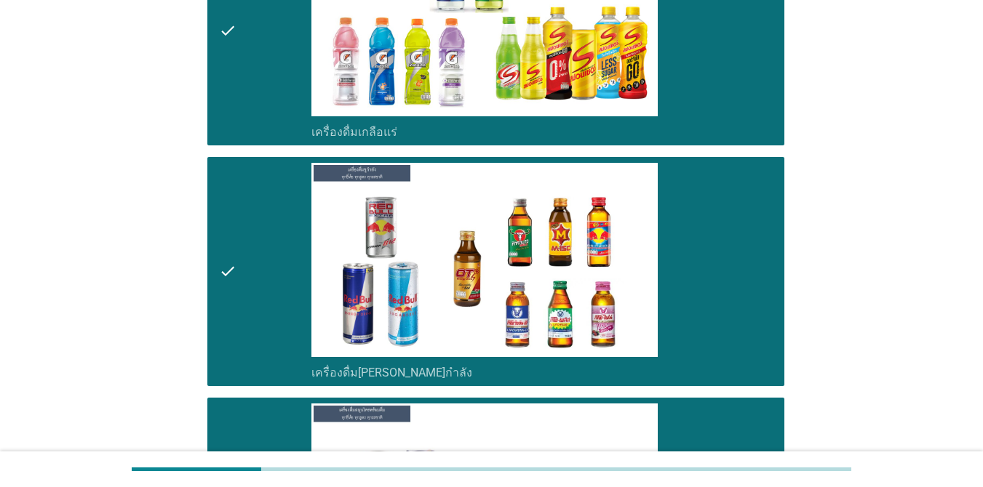
scroll to position [3232, 0]
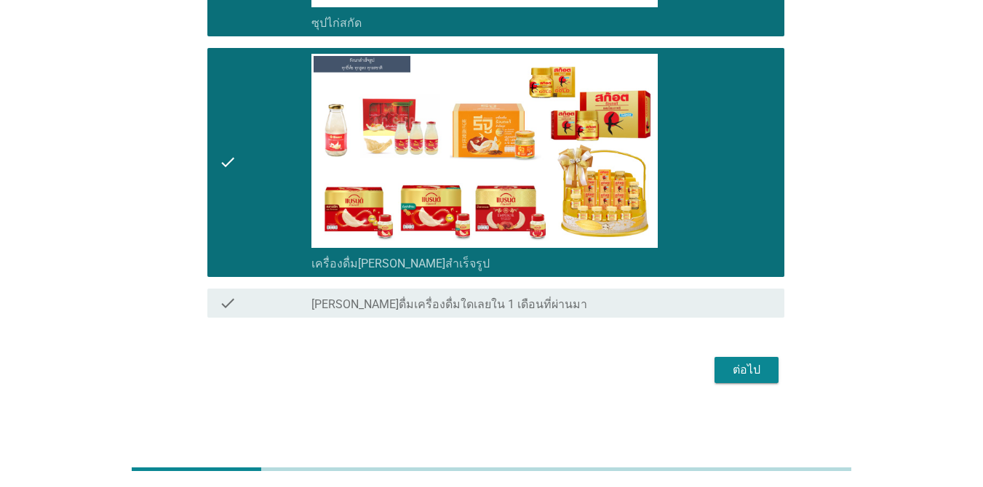
click at [741, 360] on button "ต่อไป" at bounding box center [746, 370] width 64 height 26
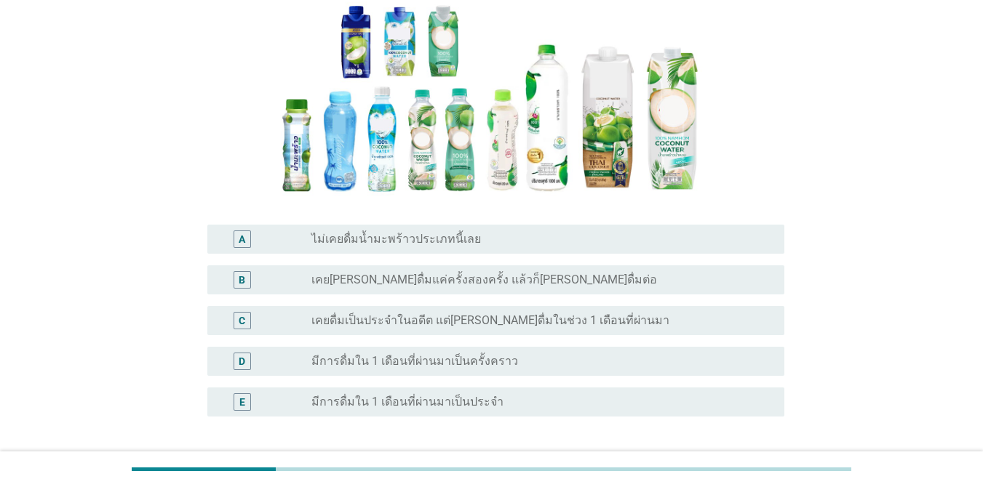
scroll to position [218, 0]
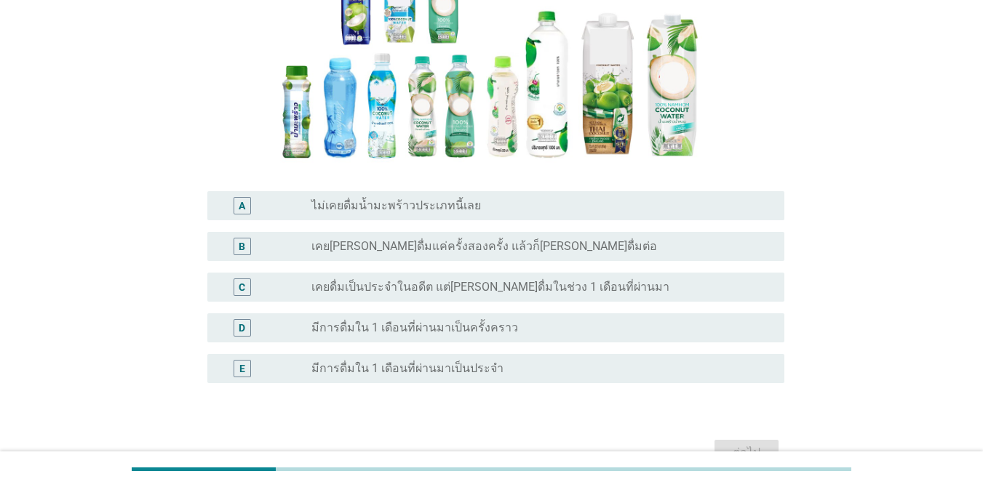
click at [487, 336] on div "radio_button_unchecked มีการดื่มใน 1 เดือนที่ผ่านมาเป็นครั้งคราว" at bounding box center [541, 327] width 461 height 17
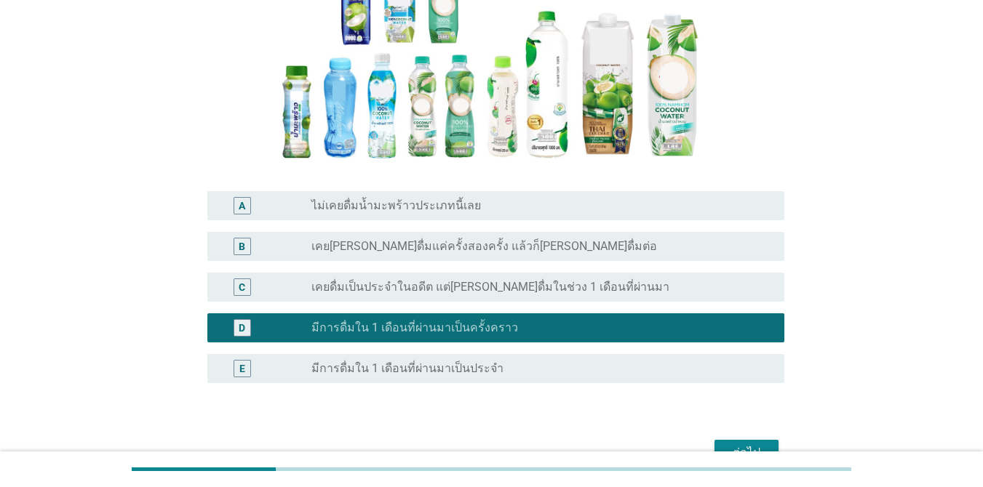
click at [725, 437] on div "ต่อไป" at bounding box center [492, 453] width 586 height 35
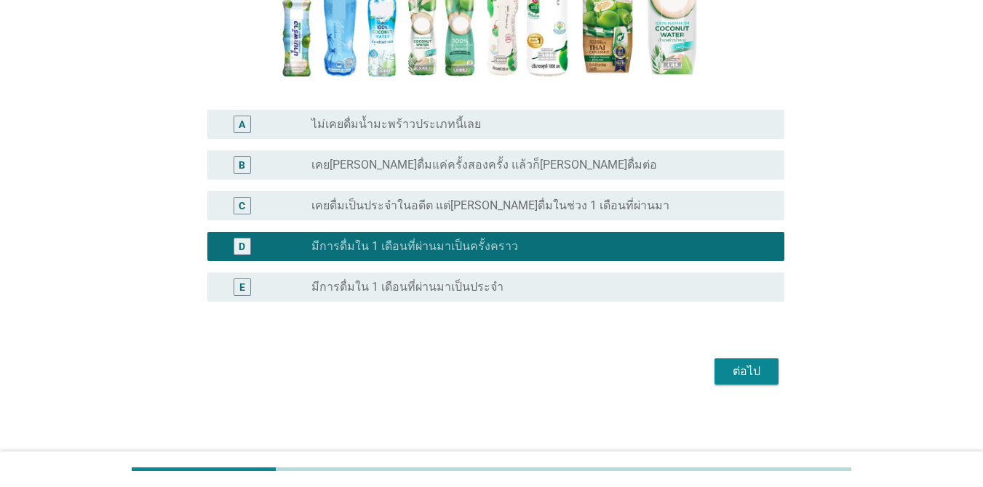
scroll to position [302, 0]
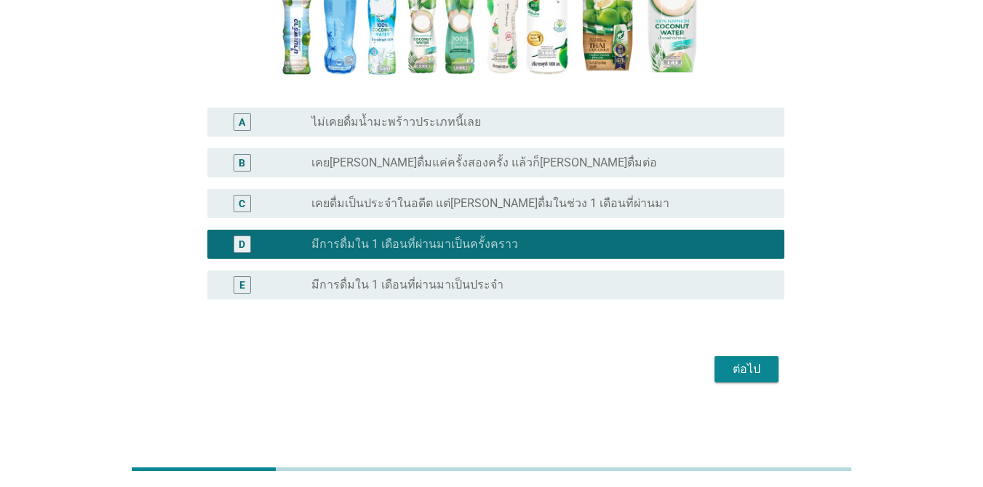
click at [722, 367] on button "ต่อไป" at bounding box center [746, 369] width 64 height 26
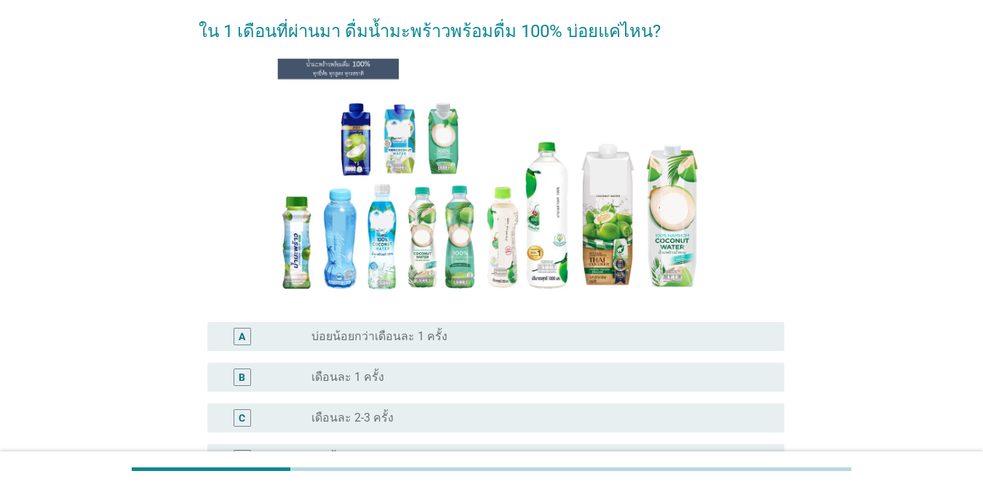
scroll to position [145, 0]
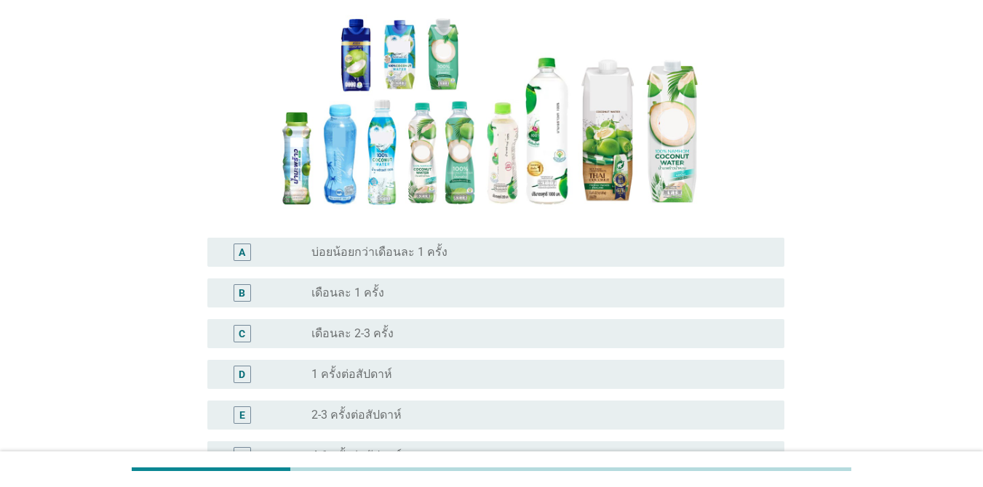
click at [437, 294] on div "radio_button_unchecked เดือนละ 1 ครั้ง" at bounding box center [536, 293] width 450 height 15
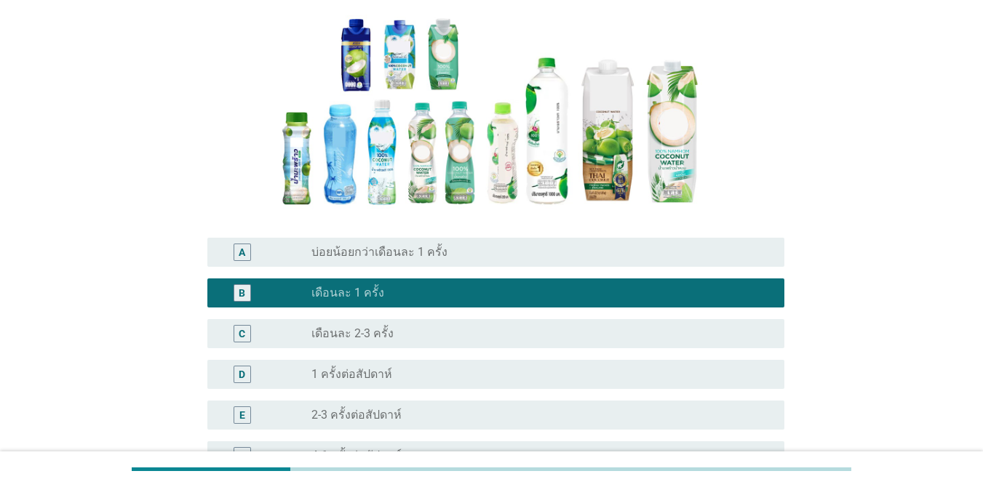
click at [502, 262] on div "A radio_button_unchecked บ่อยน้อยกว่าเดือนละ 1 ครั้ง" at bounding box center [495, 252] width 577 height 29
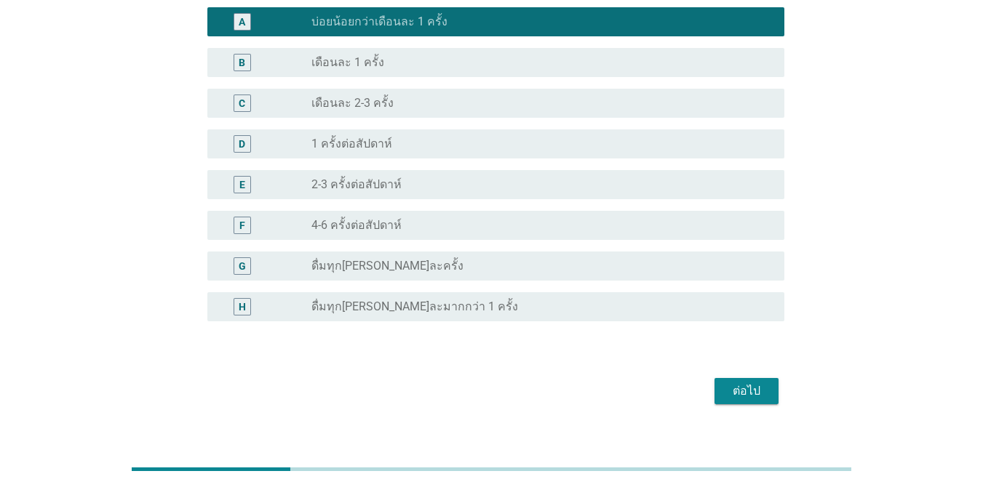
scroll to position [398, 0]
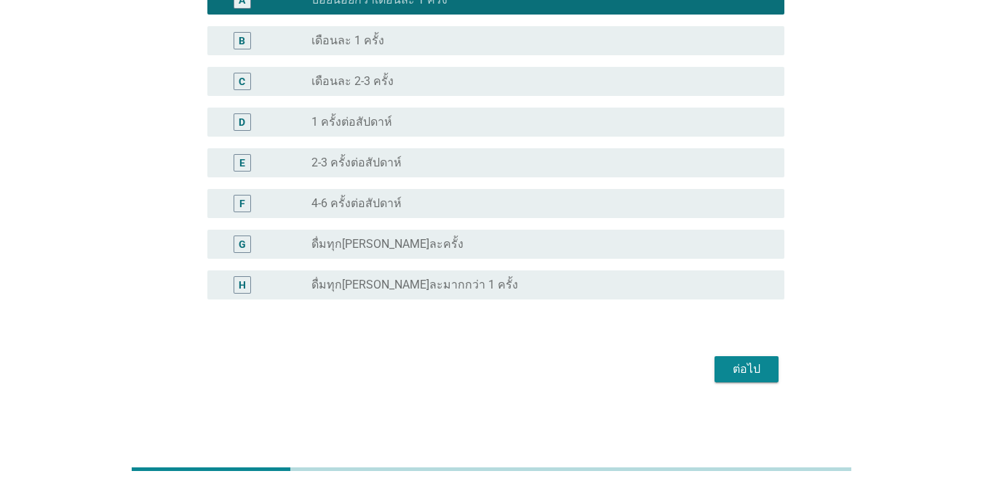
click at [511, 49] on div "radio_button_unchecked เดือนละ 1 ครั้ง" at bounding box center [541, 40] width 461 height 17
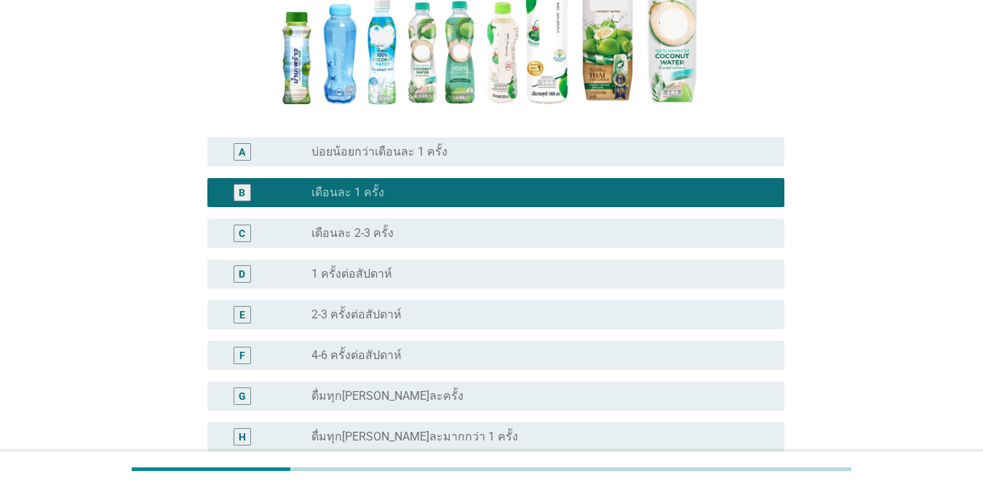
scroll to position [252, 0]
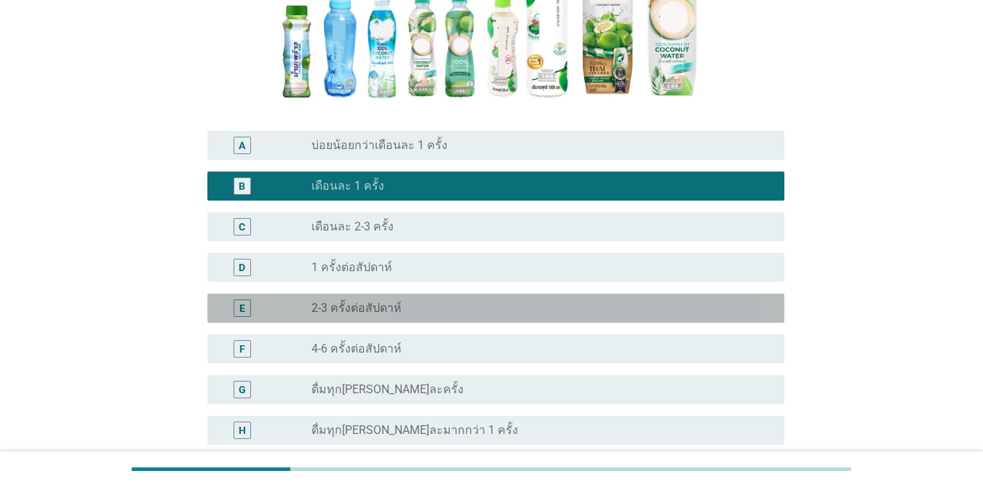
click at [434, 309] on div "radio_button_unchecked 2-3 ครั้งต่อสัปดาห์" at bounding box center [536, 308] width 450 height 15
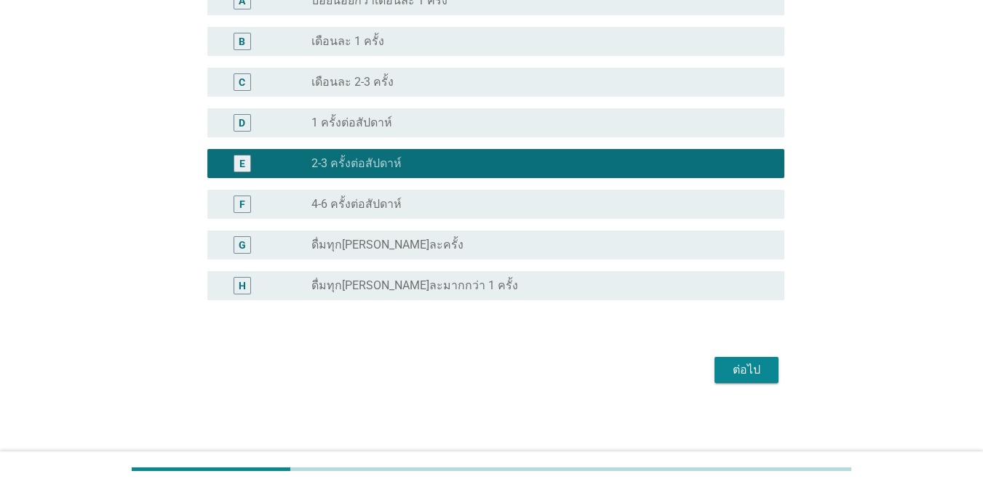
scroll to position [398, 0]
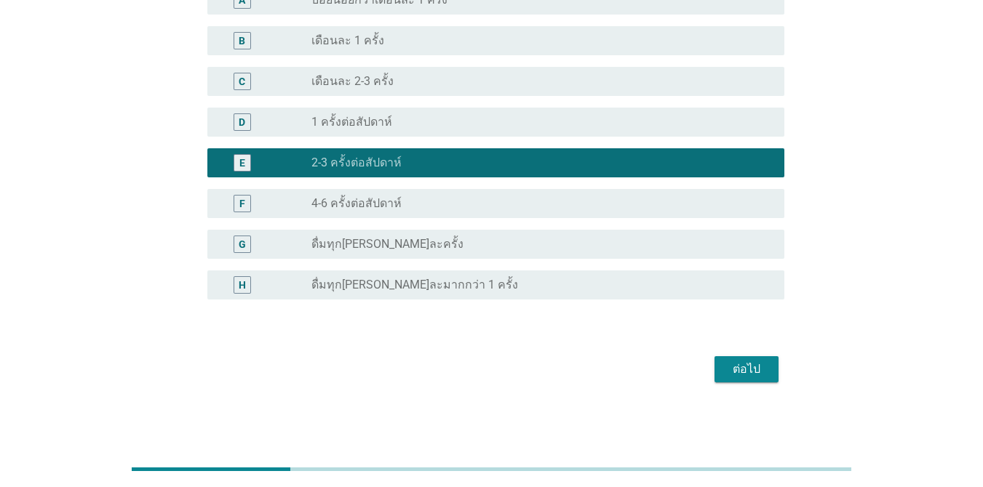
click at [742, 380] on button "ต่อไป" at bounding box center [746, 369] width 64 height 26
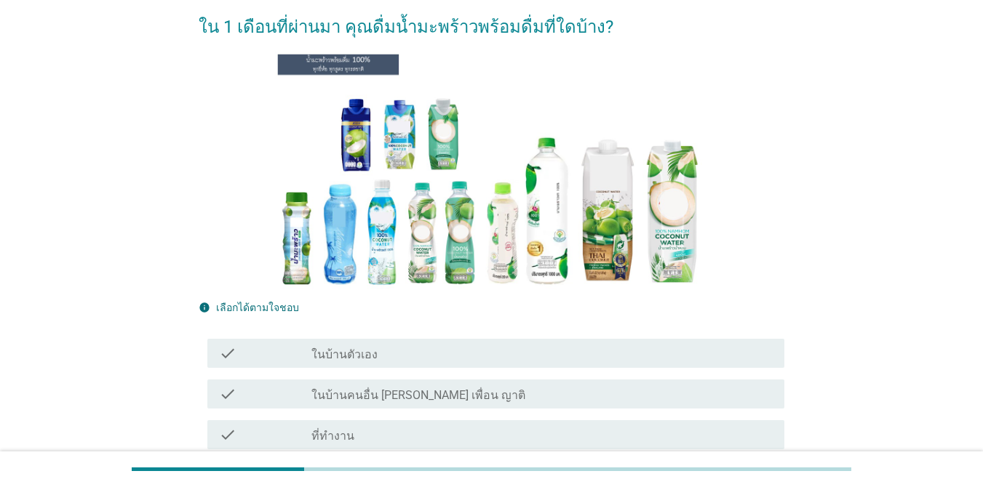
scroll to position [145, 0]
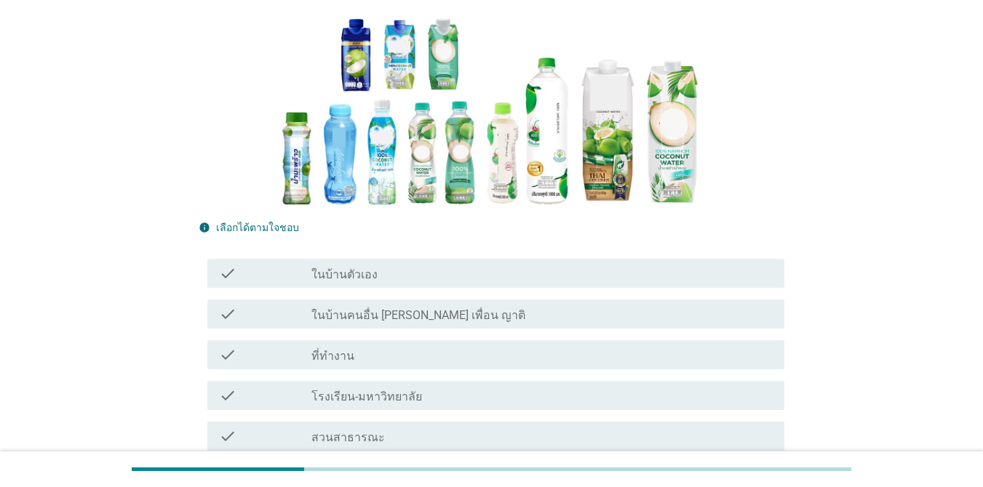
click at [409, 279] on div "check_box_outline_blank ในบ้านตัวเอง" at bounding box center [541, 273] width 461 height 17
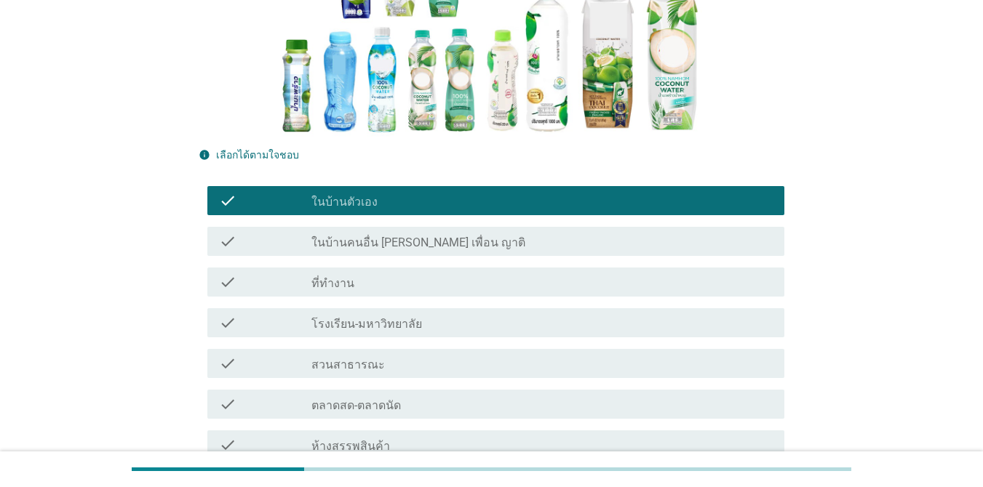
click at [462, 291] on div "check_box_outline_blank ที่ทำงาน" at bounding box center [541, 282] width 461 height 17
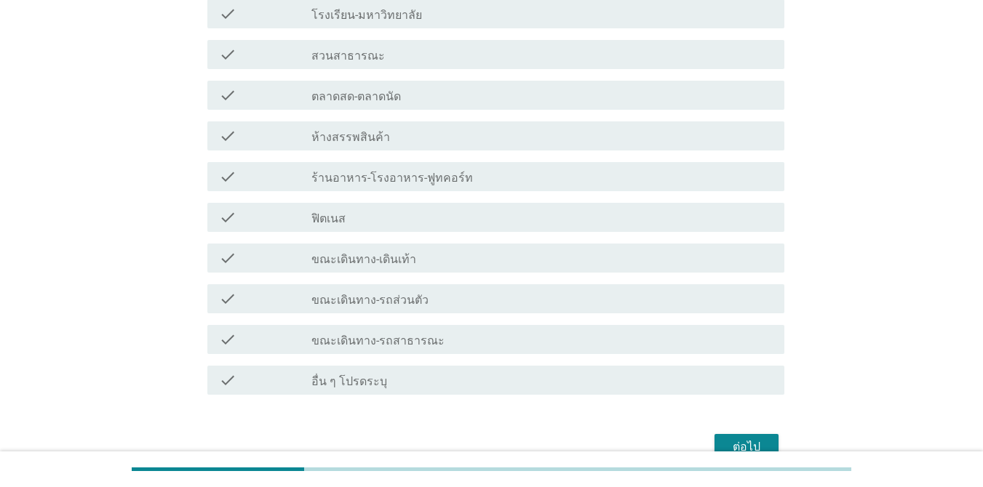
scroll to position [605, 0]
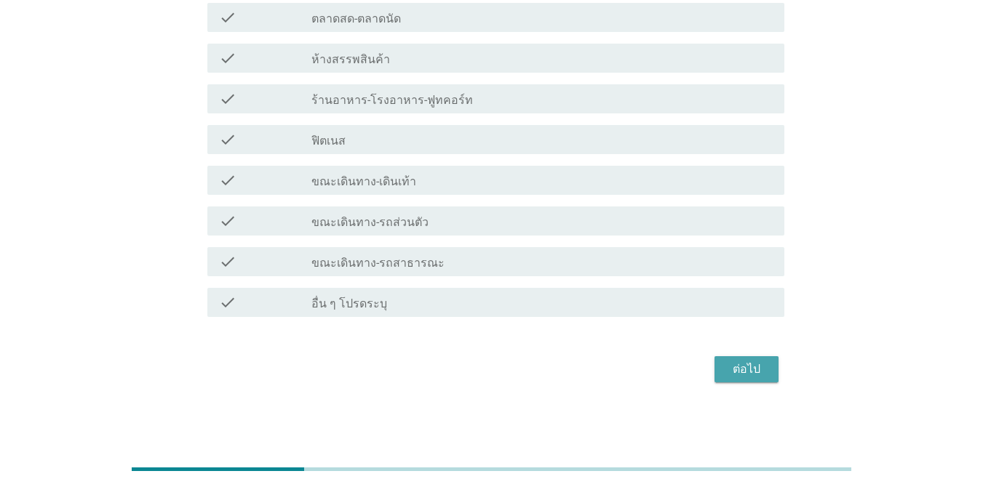
click at [760, 368] on div "ต่อไป" at bounding box center [746, 369] width 41 height 17
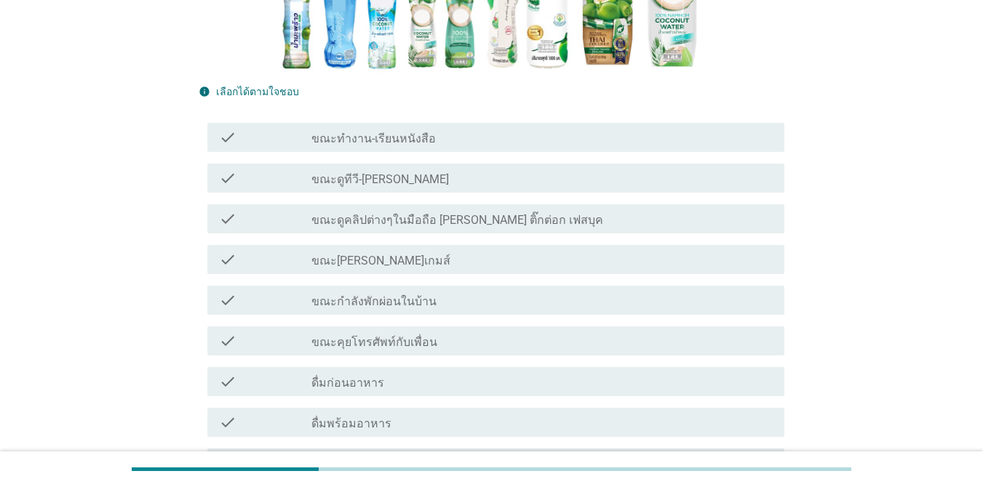
scroll to position [291, 0]
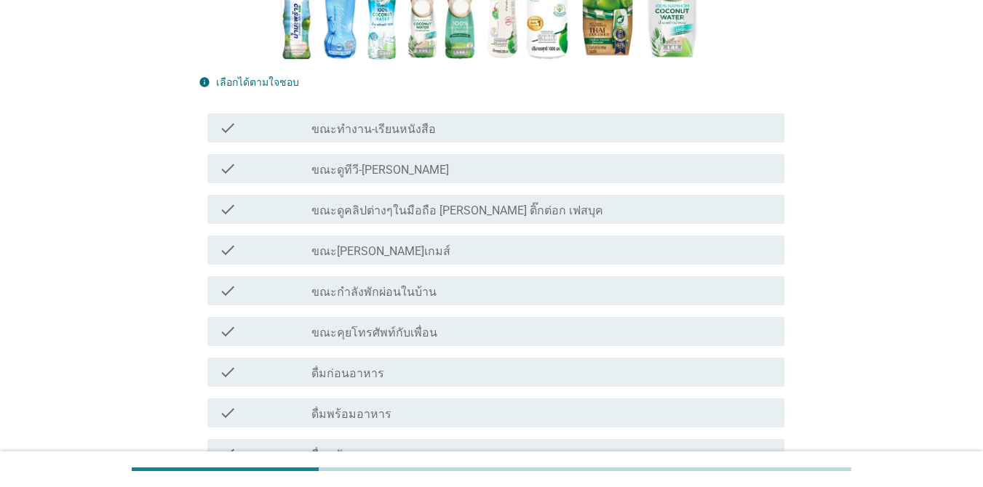
click at [421, 161] on div "check_box_outline_blank ขณะดูทีวี-[PERSON_NAME]" at bounding box center [541, 168] width 461 height 17
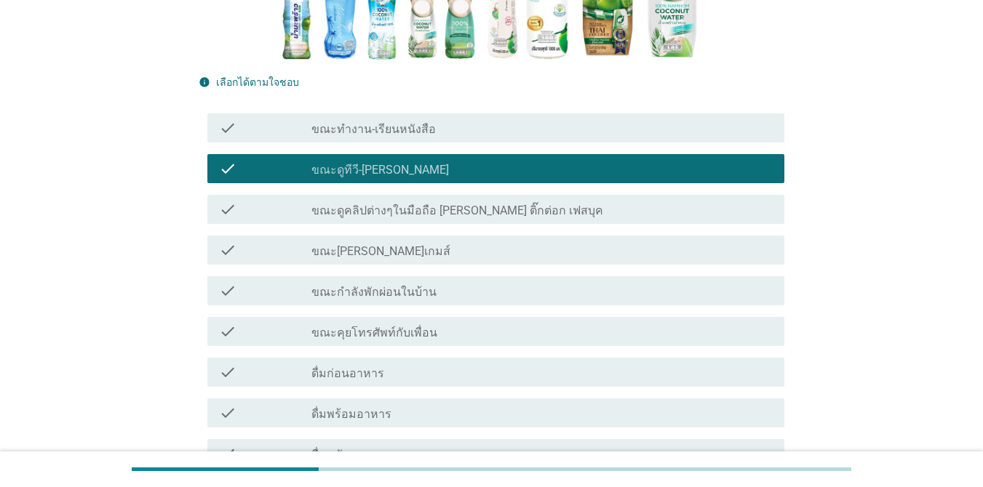
click at [462, 207] on label "ขณะดูคลิปต่างๆในมือถือ [PERSON_NAME] ติ๊กต่อก เฟสบุค" at bounding box center [457, 211] width 292 height 15
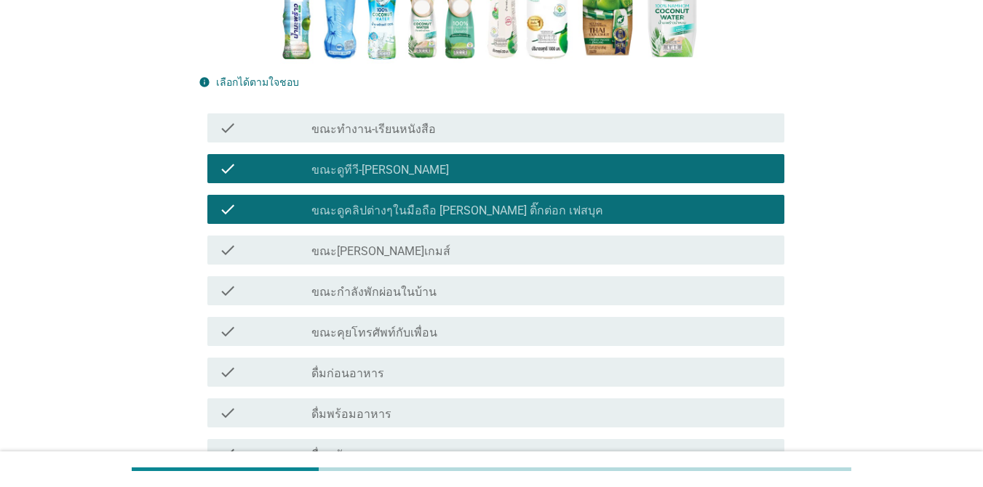
scroll to position [436, 0]
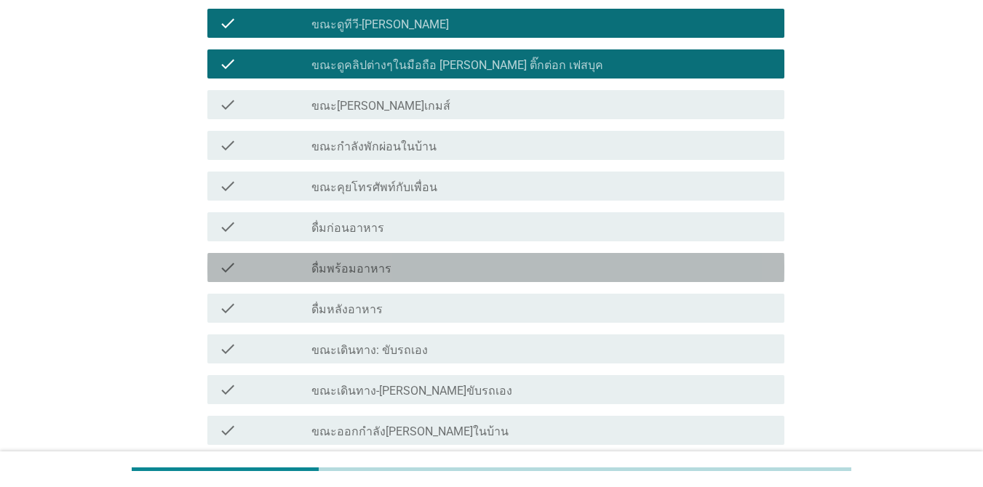
click at [480, 263] on div "check_box_outline_blank ดื่มพร้อมอาหาร" at bounding box center [541, 267] width 461 height 17
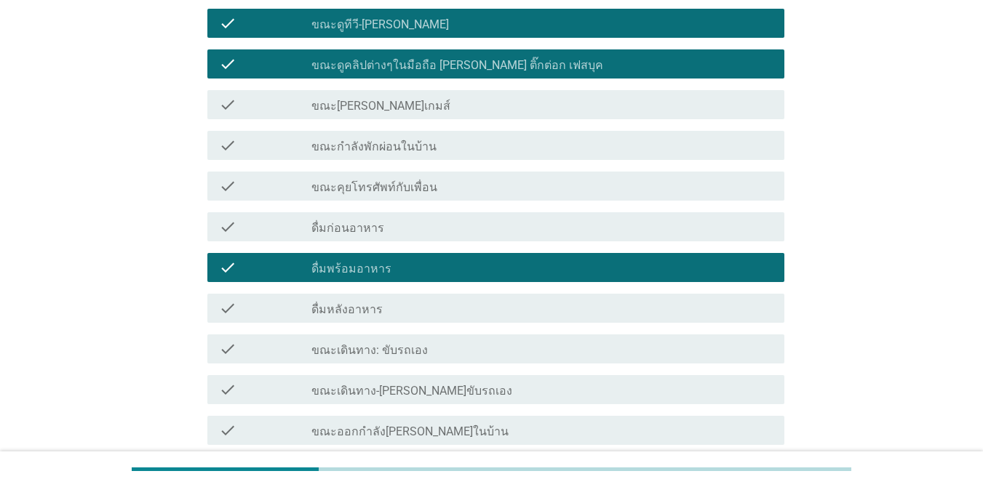
click at [476, 231] on div "check_box_outline_blank ดื่มก่อนอาหาร" at bounding box center [541, 226] width 461 height 17
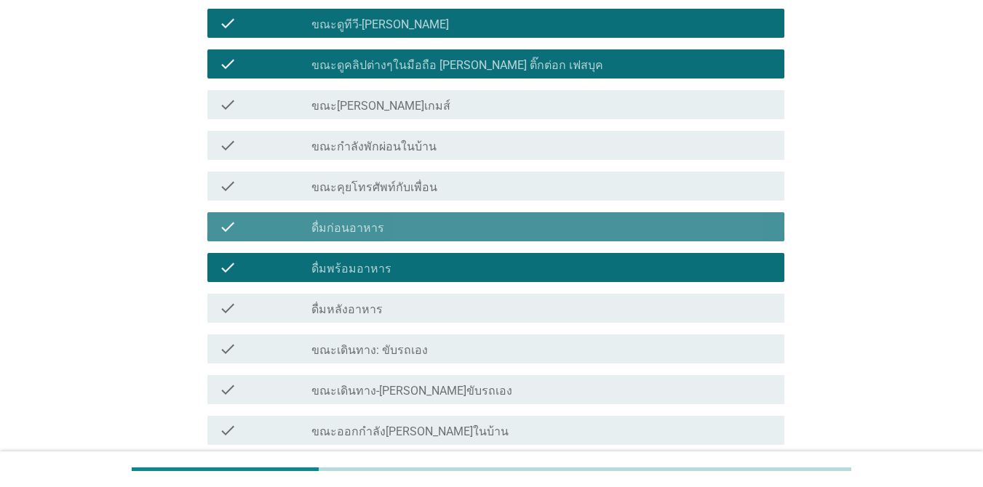
click at [478, 235] on div "check_box_outline_blank ดื่มก่อนอาหาร" at bounding box center [541, 226] width 461 height 17
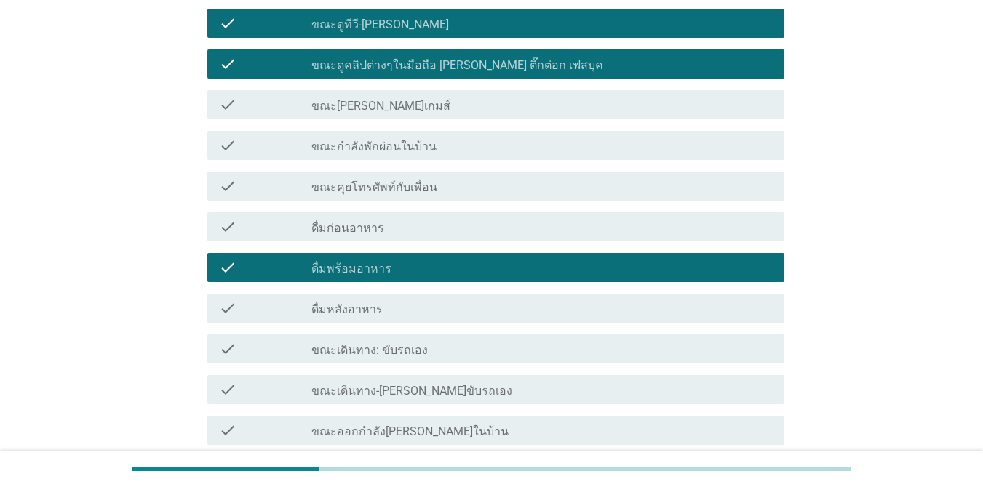
click at [492, 313] on div "check_box_outline_blank ดื่มหลังอาหาร" at bounding box center [541, 308] width 461 height 17
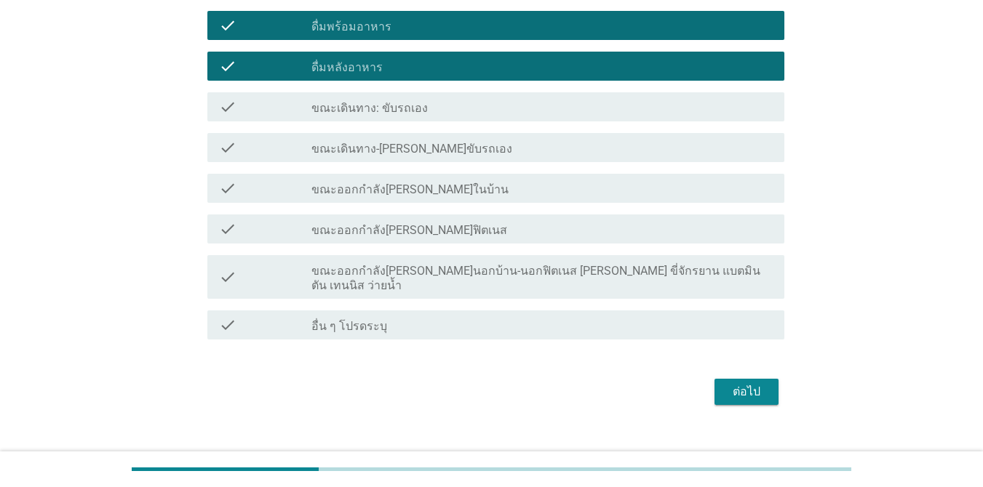
scroll to position [687, 0]
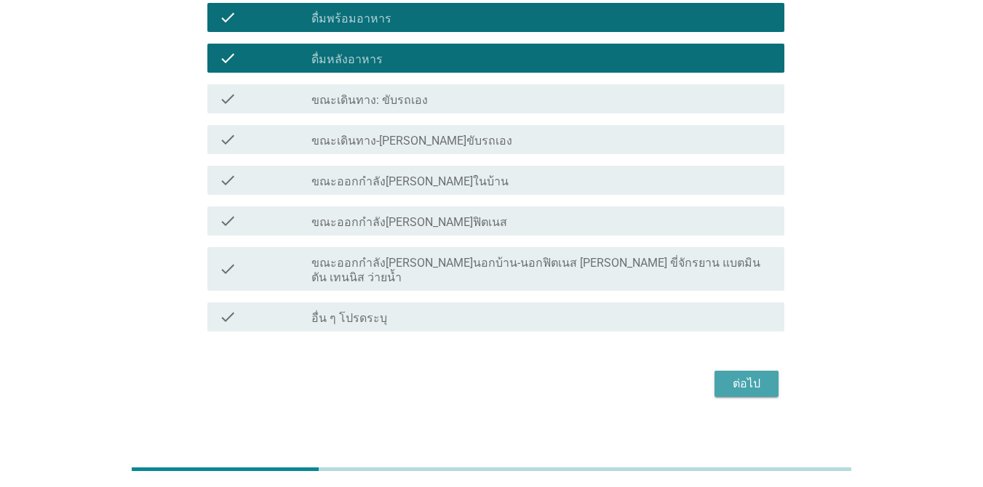
click at [770, 377] on button "ต่อไป" at bounding box center [746, 384] width 64 height 26
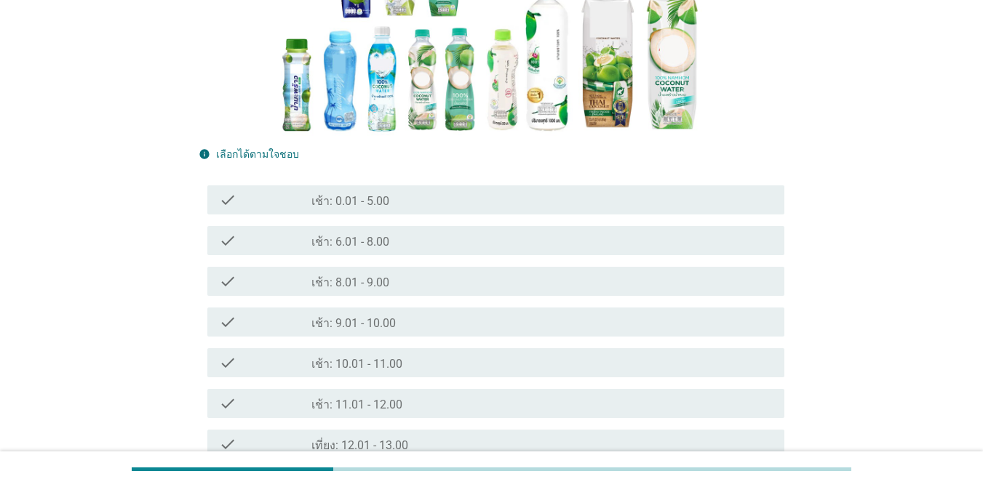
scroll to position [218, 0]
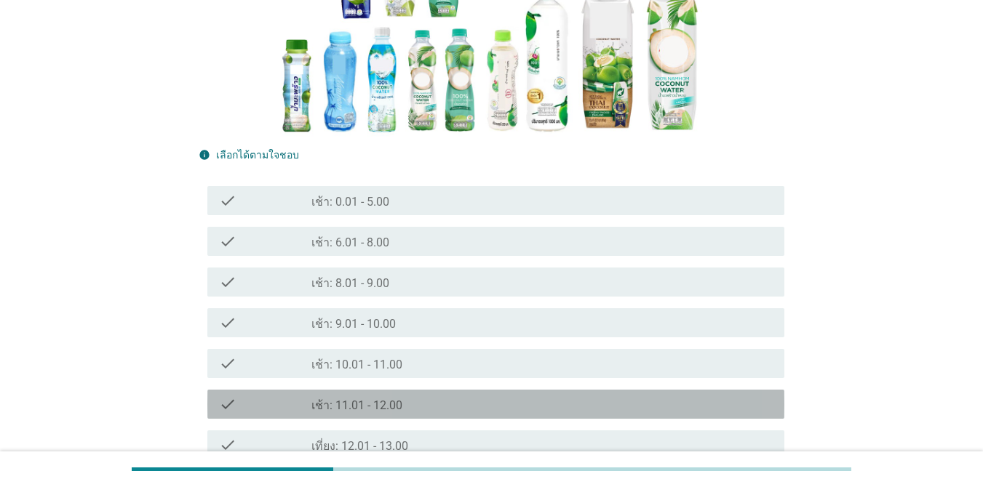
click at [419, 399] on div "check_box_outline_blank เช้า: 11.01 - 12.00" at bounding box center [541, 404] width 461 height 17
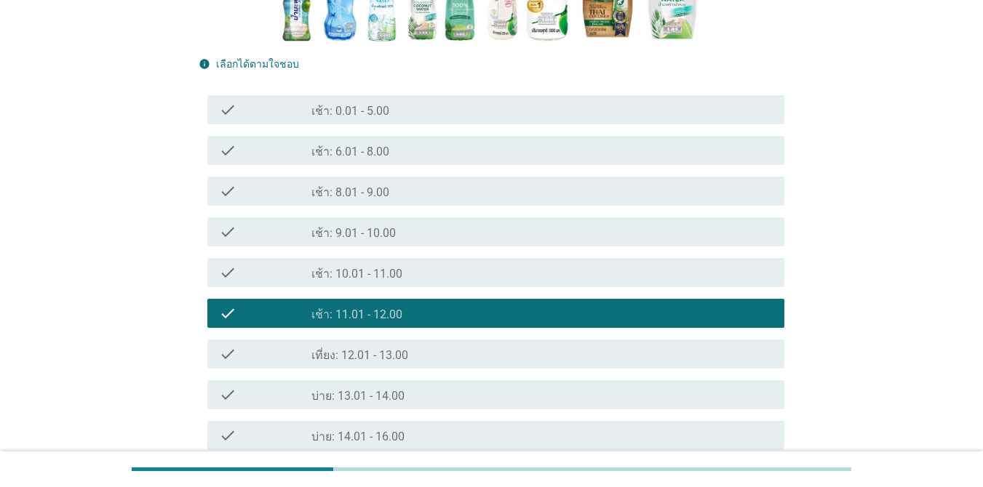
scroll to position [436, 0]
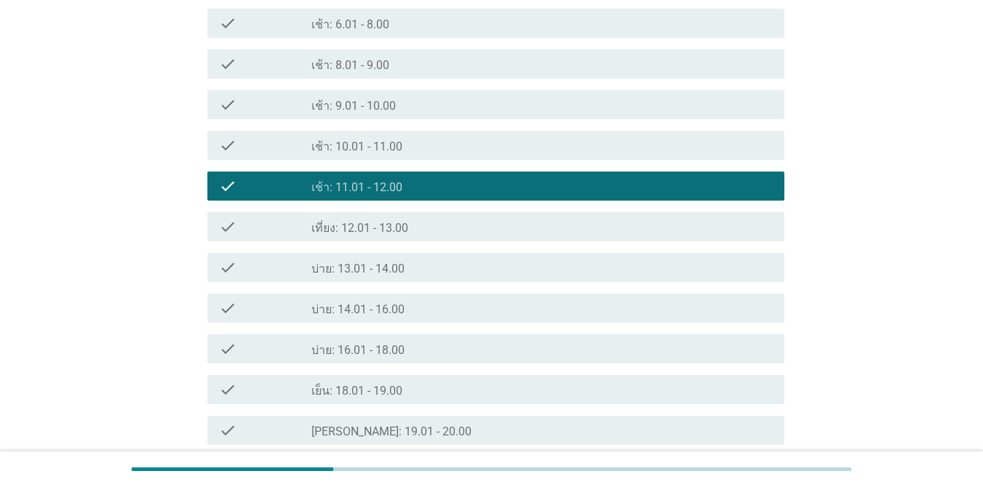
click at [436, 210] on div "check check_box_outline_blank เที่ยง: 12.01 - 13.00" at bounding box center [492, 227] width 586 height 41
click at [454, 255] on div "check check_box_outline_blank บ่าย: 13.01 - 14.00" at bounding box center [495, 267] width 577 height 29
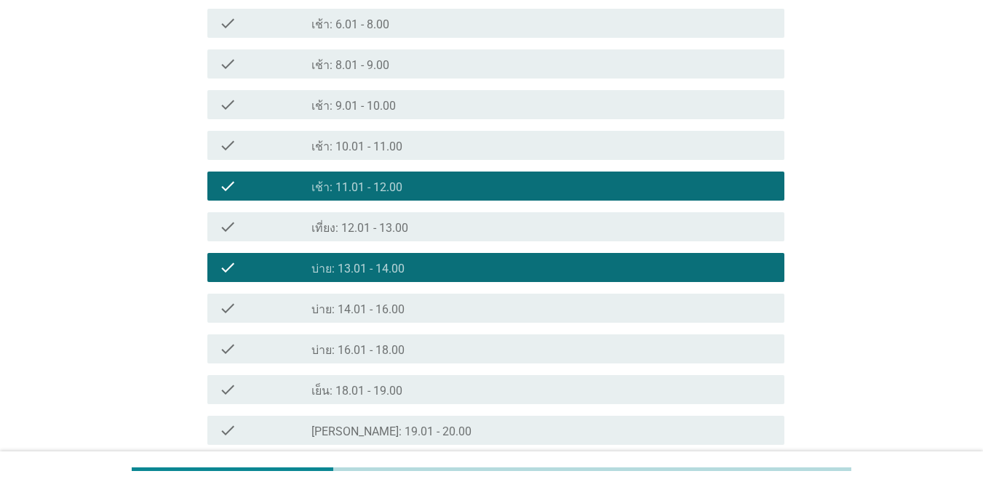
click at [456, 229] on div "check_box_outline_blank เที่ยง: 12.01 - 13.00" at bounding box center [541, 226] width 461 height 17
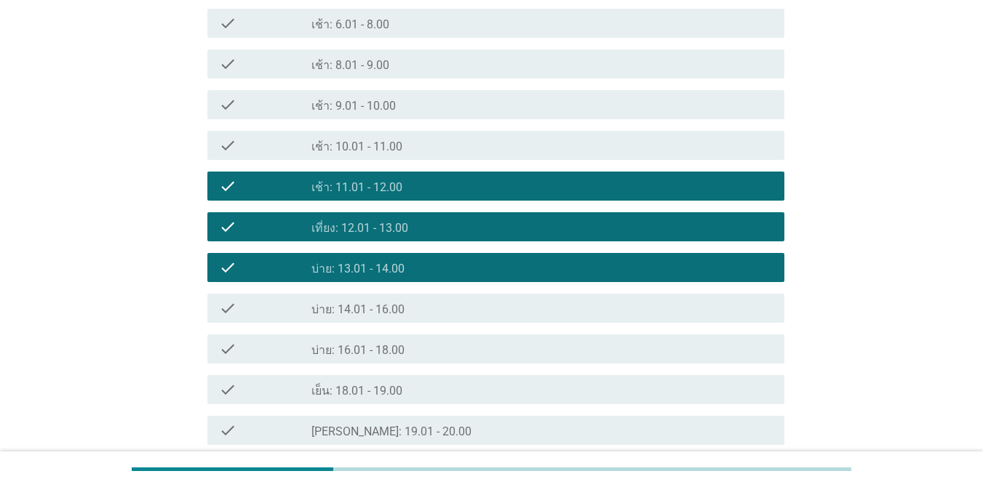
click at [480, 396] on div "check_box_outline_blank เย็น: 18.01 - 19.00" at bounding box center [541, 389] width 461 height 17
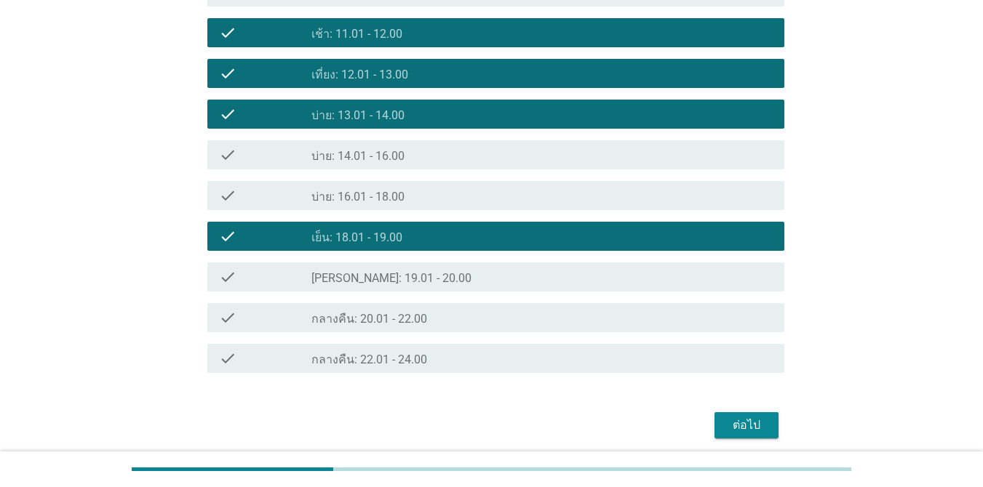
scroll to position [646, 0]
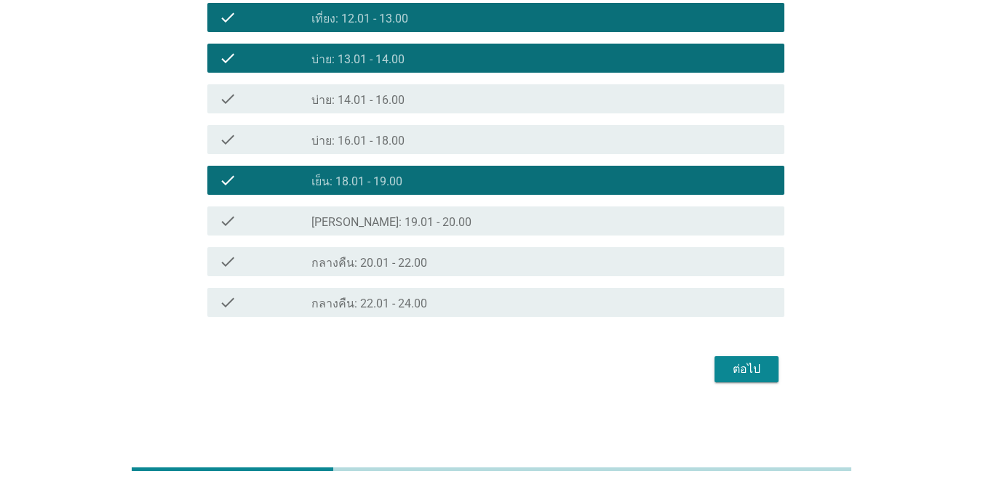
click at [757, 381] on button "ต่อไป" at bounding box center [746, 369] width 64 height 26
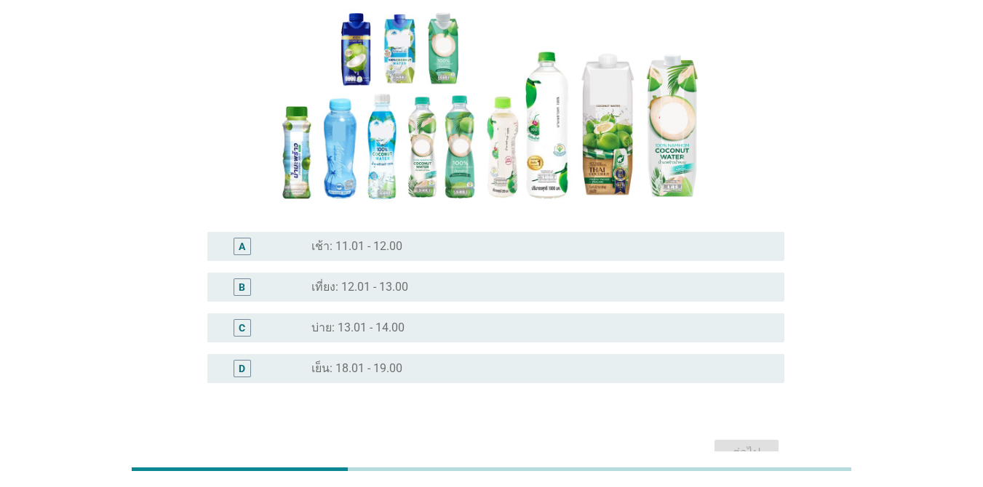
scroll to position [73, 0]
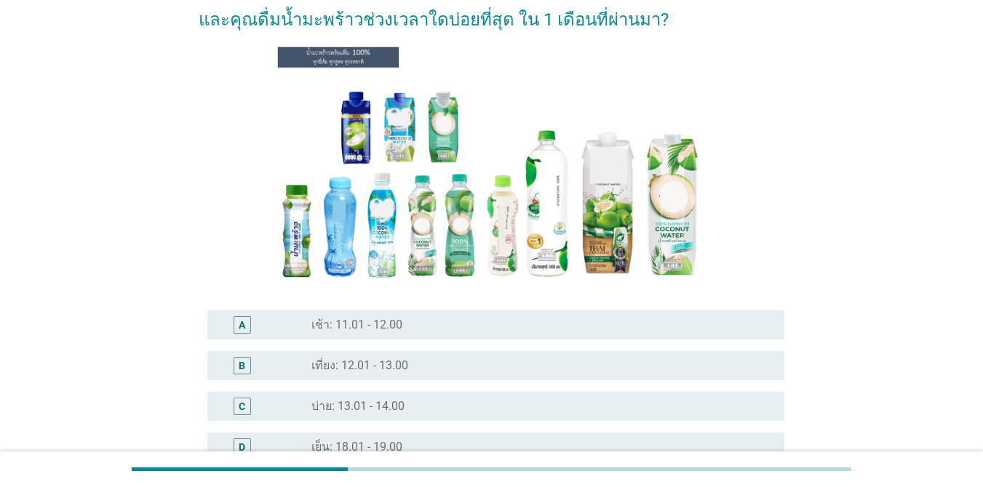
click at [410, 367] on div "radio_button_unchecked เที่ยง: 12.01 - 13.00" at bounding box center [536, 366] width 450 height 15
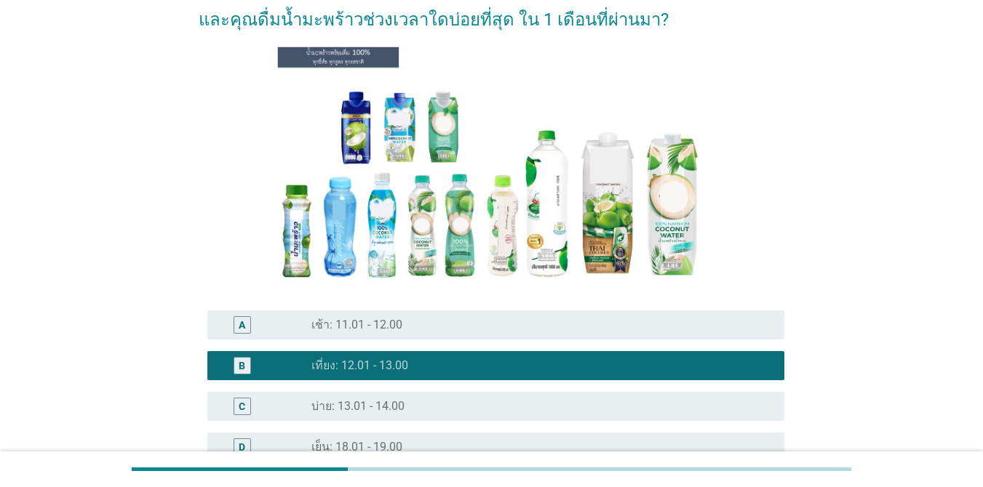
click at [418, 393] on div "C radio_button_unchecked บ่าย: 13.01 - 14.00" at bounding box center [495, 406] width 577 height 29
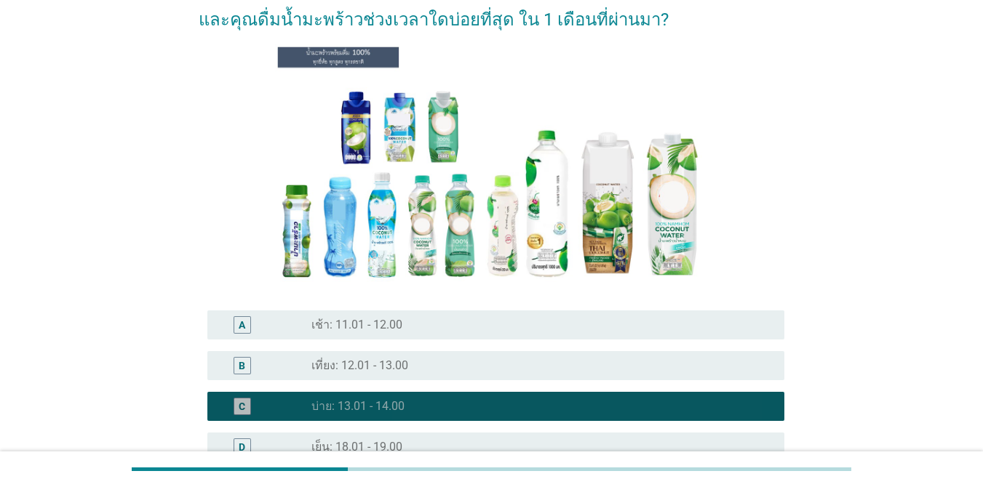
click at [415, 362] on div "radio_button_unchecked เที่ยง: 12.01 - 13.00" at bounding box center [536, 366] width 450 height 15
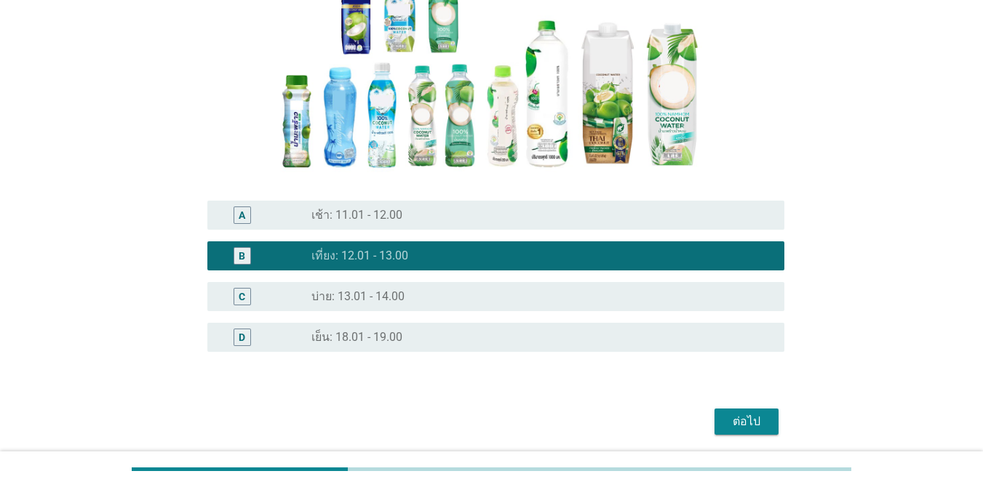
scroll to position [235, 0]
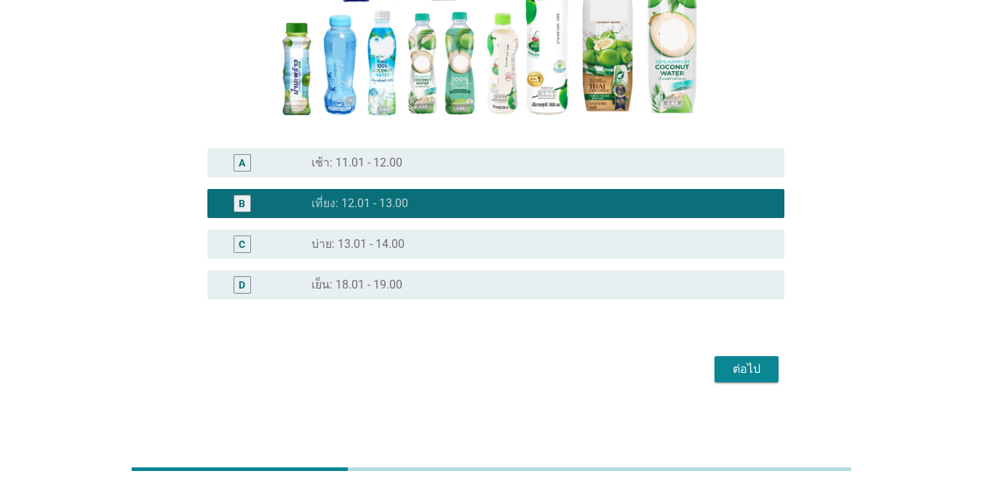
click at [758, 382] on button "ต่อไป" at bounding box center [746, 369] width 64 height 26
click at [754, 373] on div "ต่อไป" at bounding box center [492, 369] width 586 height 35
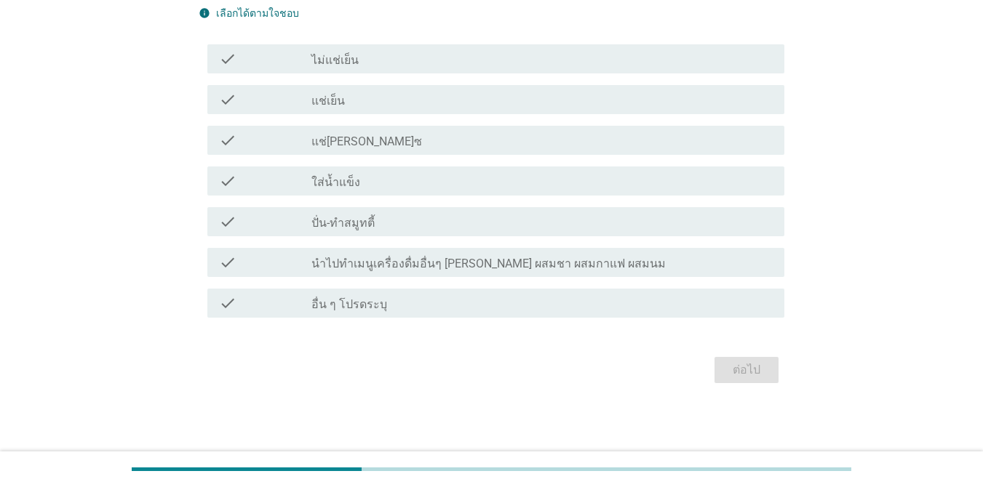
scroll to position [0, 0]
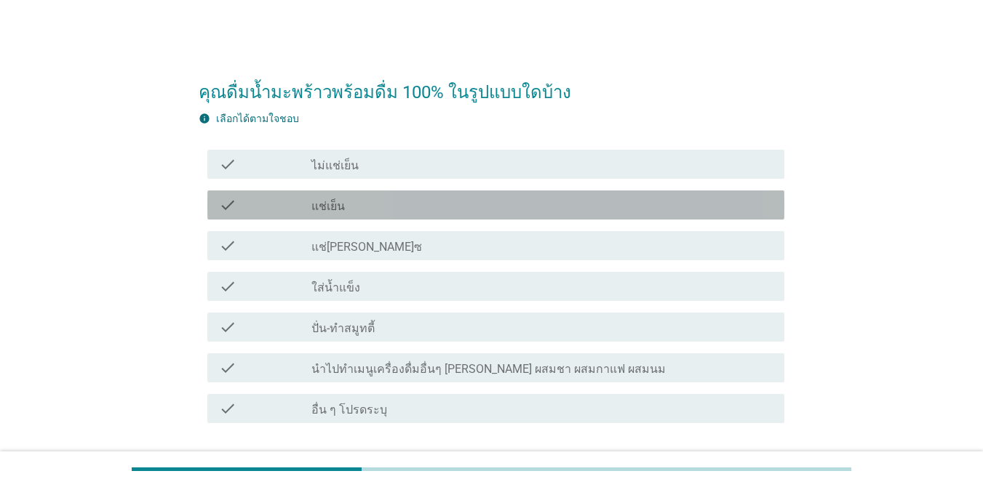
click at [389, 210] on div "check_box_outline_blank แช่เย็น" at bounding box center [541, 204] width 461 height 17
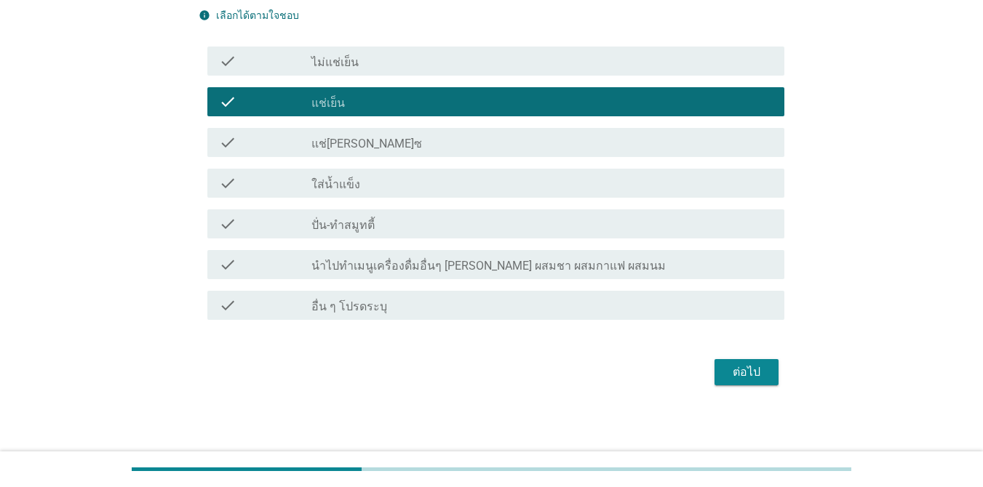
scroll to position [105, 0]
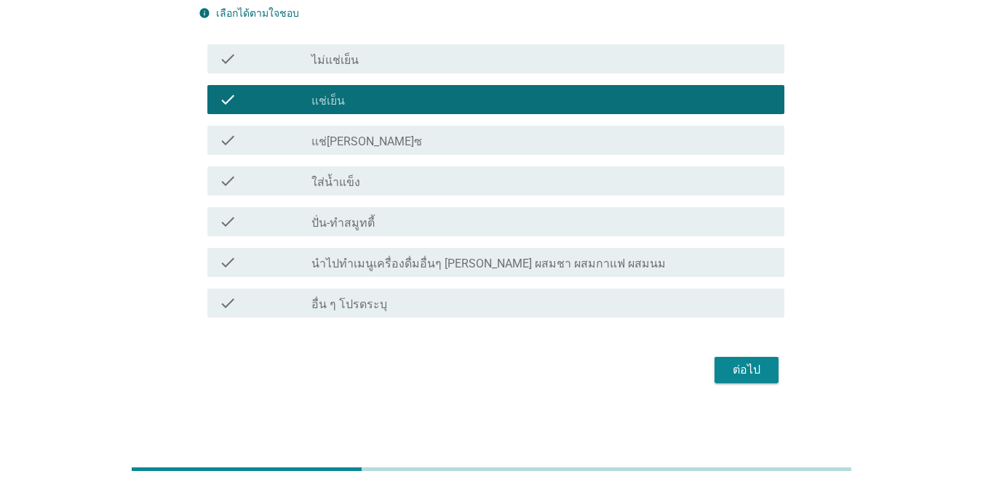
click at [773, 370] on button "ต่อไป" at bounding box center [746, 370] width 64 height 26
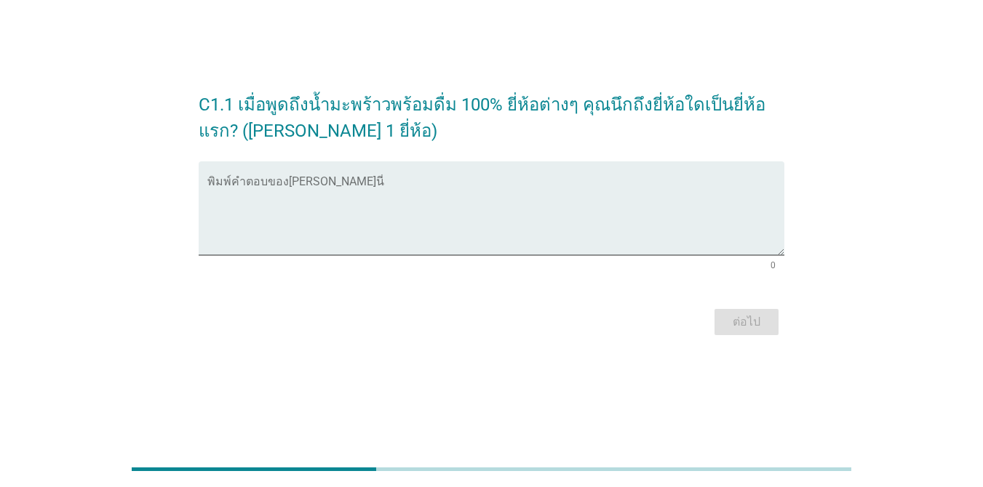
scroll to position [0, 0]
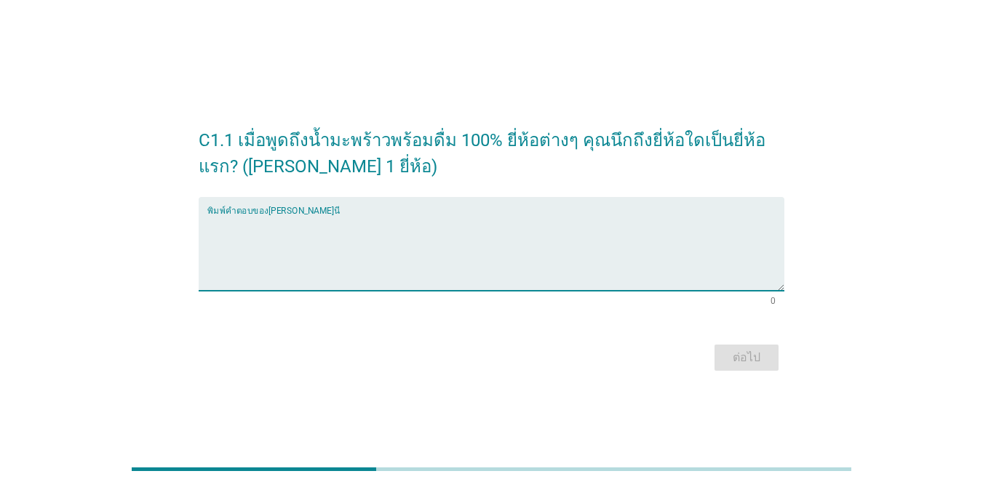
click at [301, 215] on textarea "พิมพ์คำตอบของคุณ ที่นี่" at bounding box center [495, 253] width 577 height 76
type textarea "อีฟ"
click at [742, 370] on button "ต่อไป" at bounding box center [746, 358] width 64 height 26
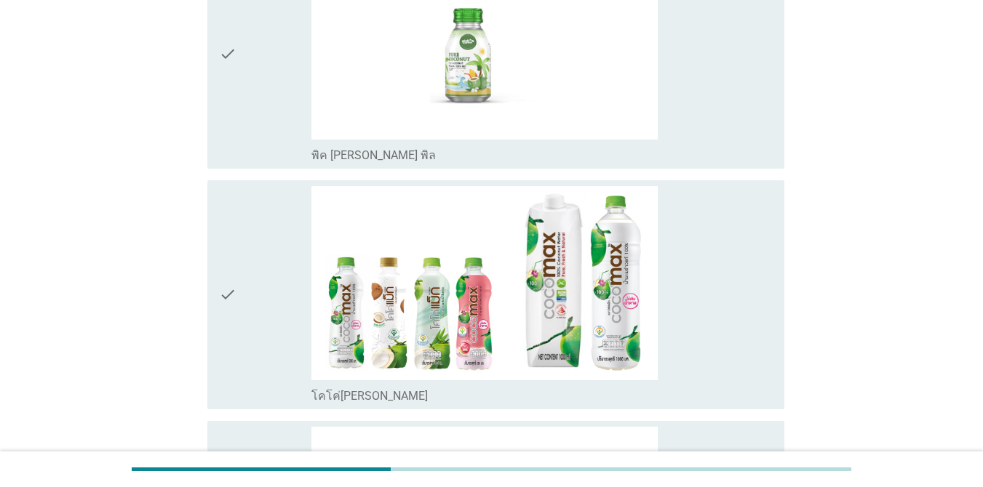
scroll to position [218, 0]
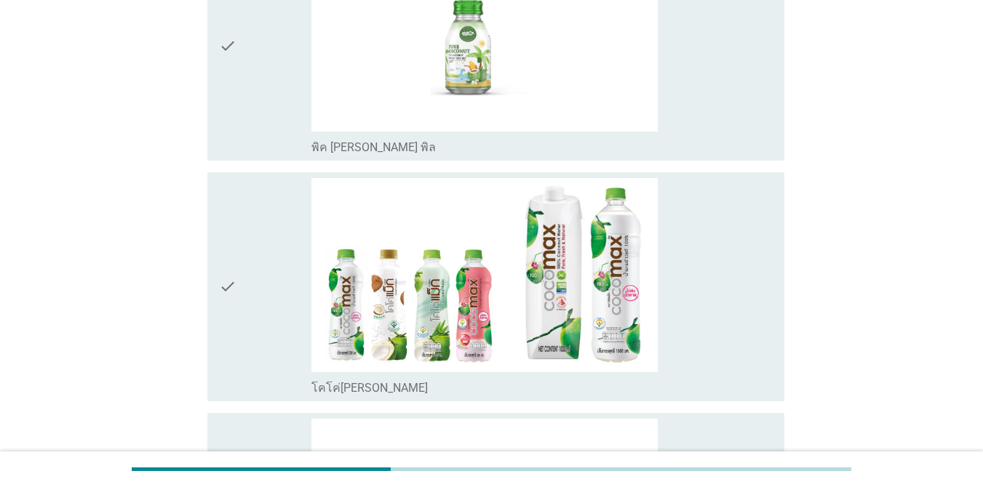
click at [274, 362] on div "check" at bounding box center [265, 287] width 92 height 218
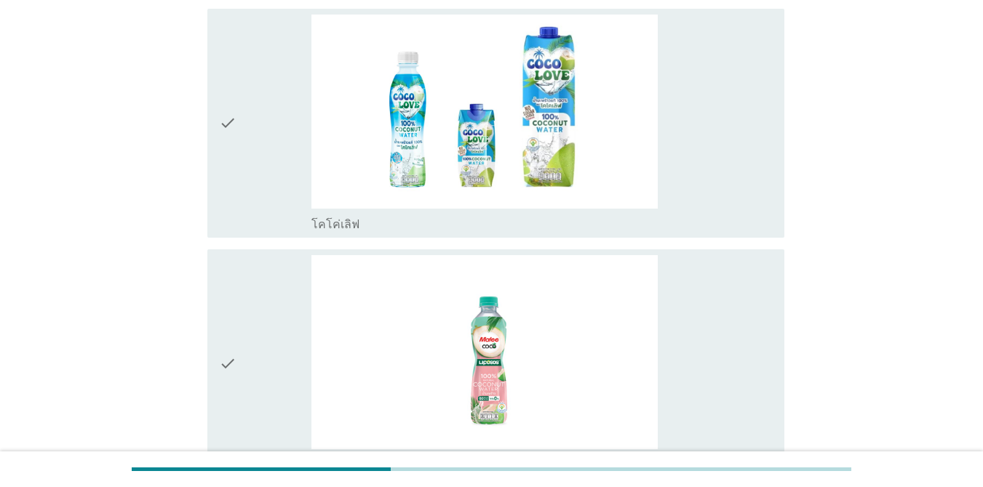
scroll to position [1091, 0]
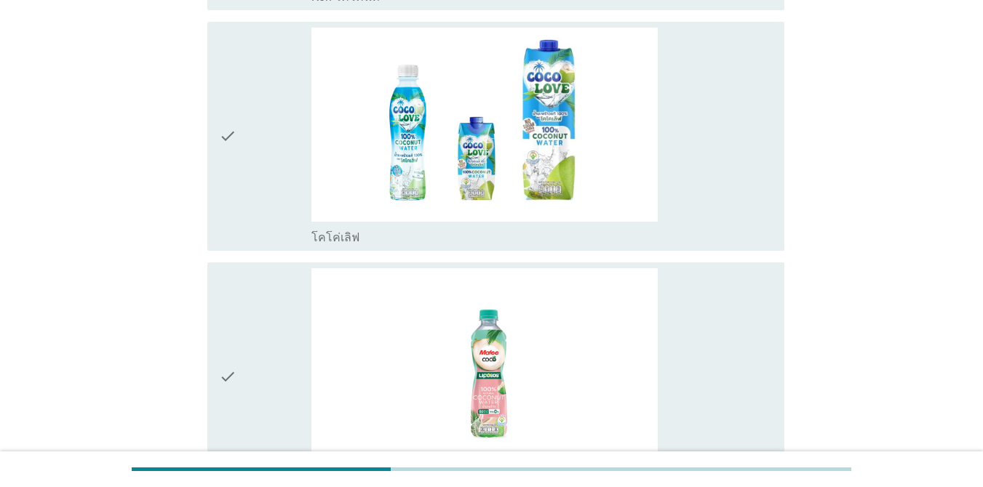
click at [249, 200] on div "check" at bounding box center [265, 137] width 92 height 218
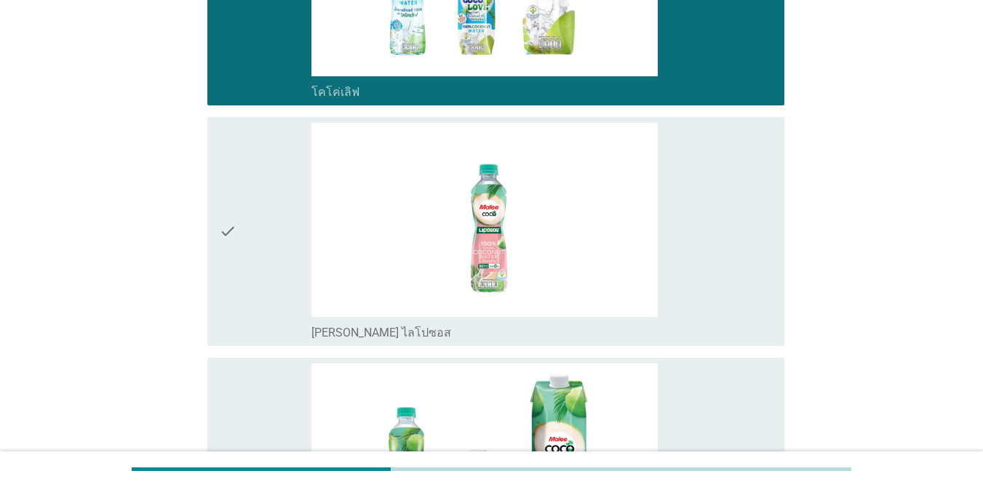
click at [243, 247] on div "check" at bounding box center [265, 232] width 92 height 218
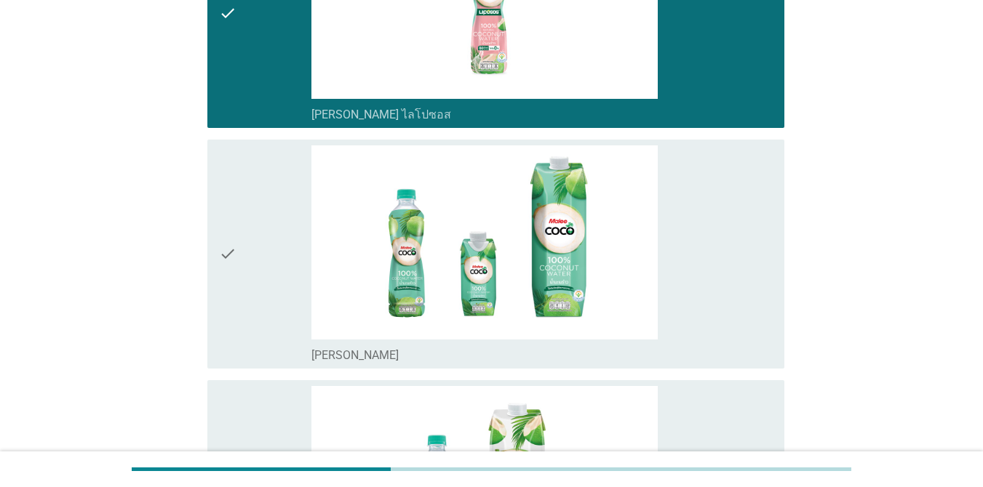
click at [241, 268] on div "check" at bounding box center [265, 254] width 92 height 218
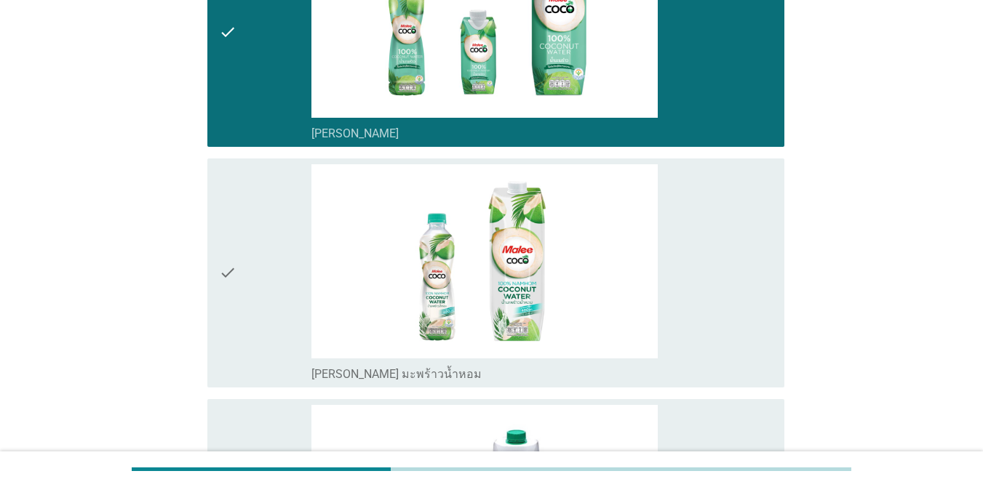
scroll to position [1746, 0]
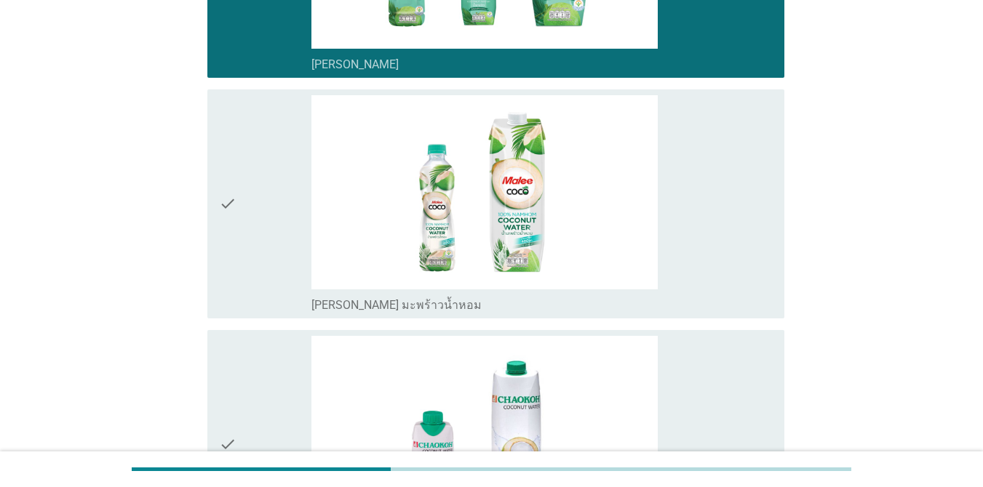
click at [254, 267] on div "check" at bounding box center [265, 204] width 92 height 218
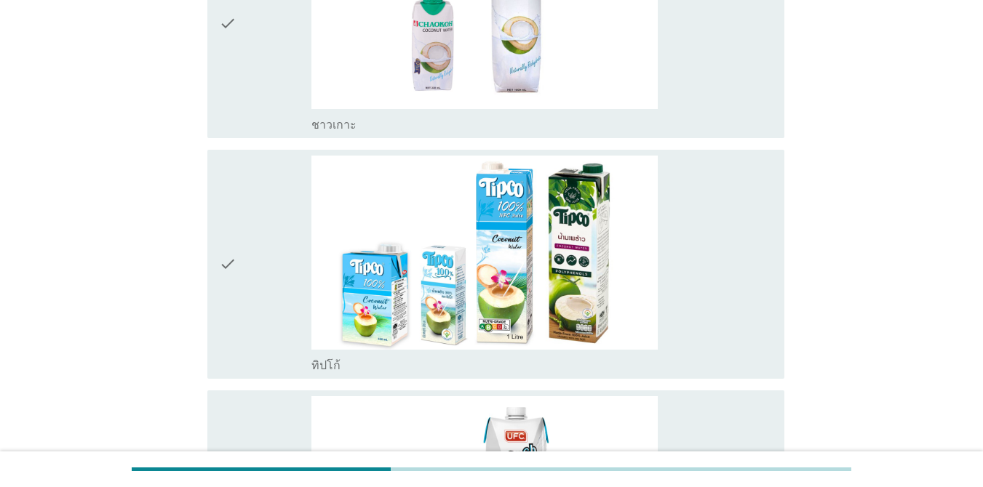
scroll to position [2255, 0]
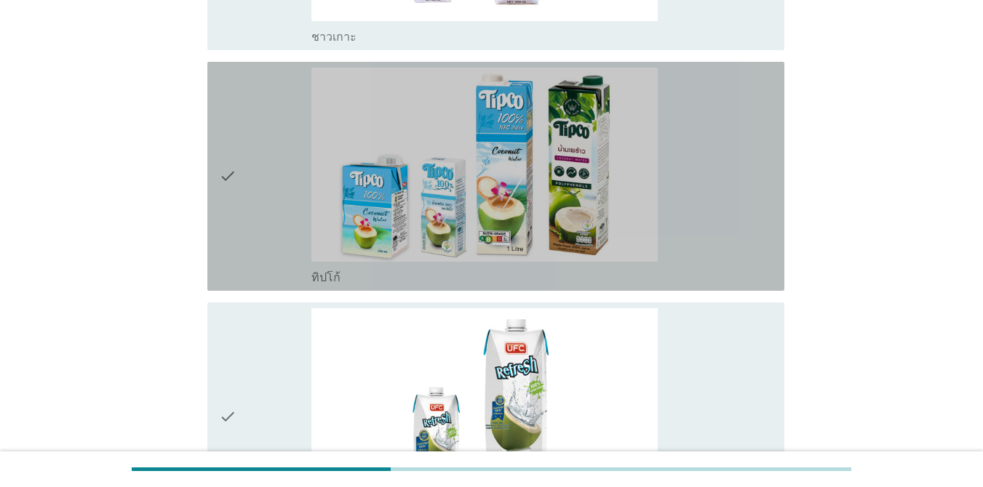
click at [256, 202] on div "check" at bounding box center [265, 177] width 92 height 218
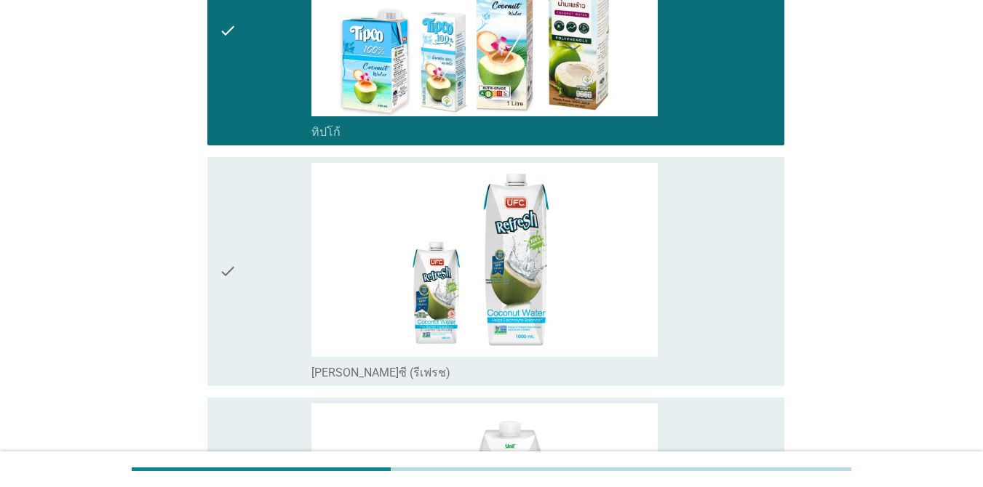
click at [258, 253] on div "check" at bounding box center [265, 272] width 92 height 218
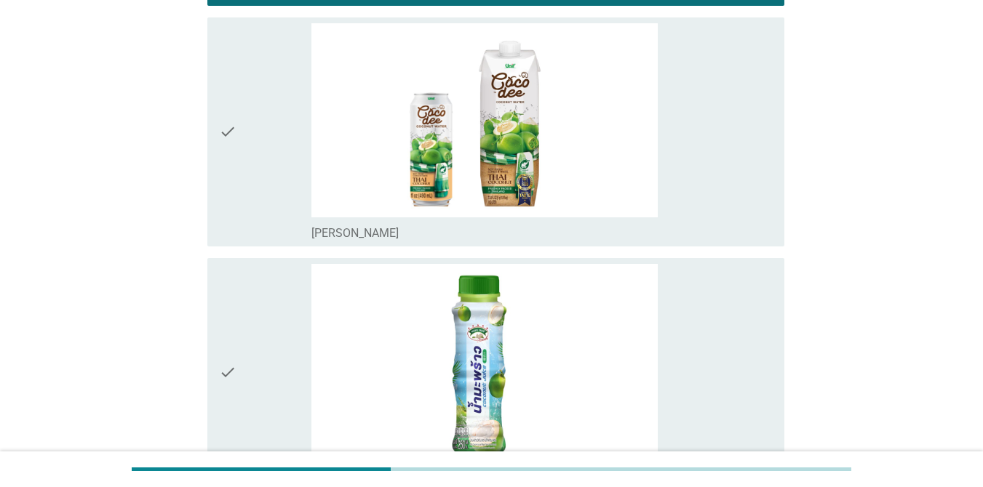
scroll to position [2837, 0]
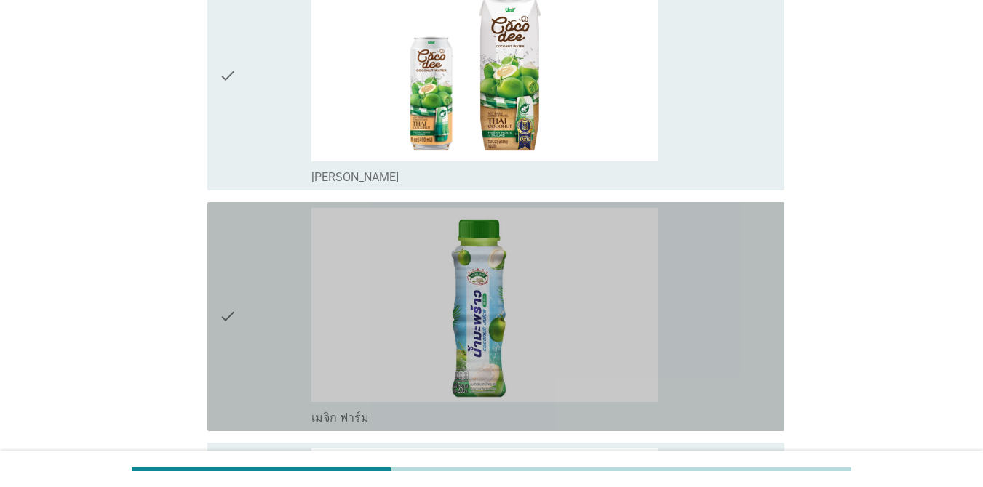
click at [252, 299] on div "check" at bounding box center [265, 317] width 92 height 218
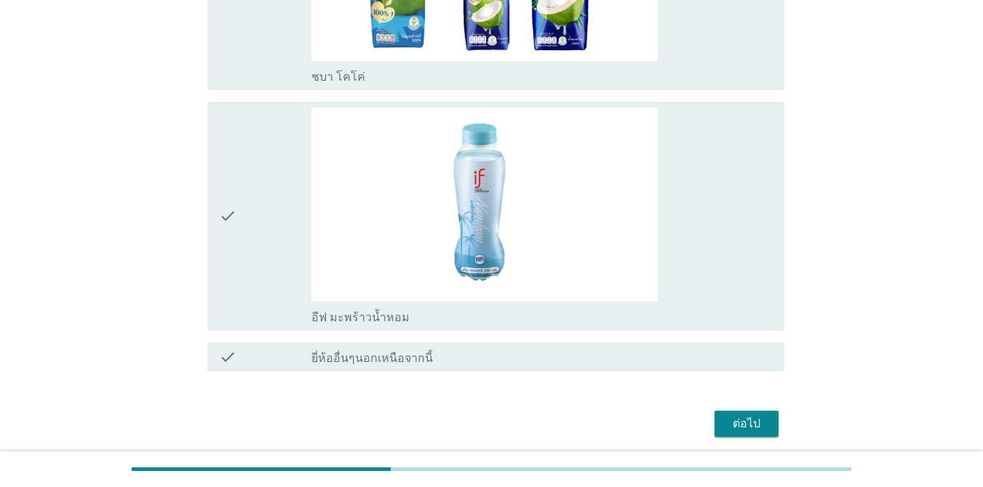
click at [258, 285] on div "check" at bounding box center [265, 217] width 92 height 218
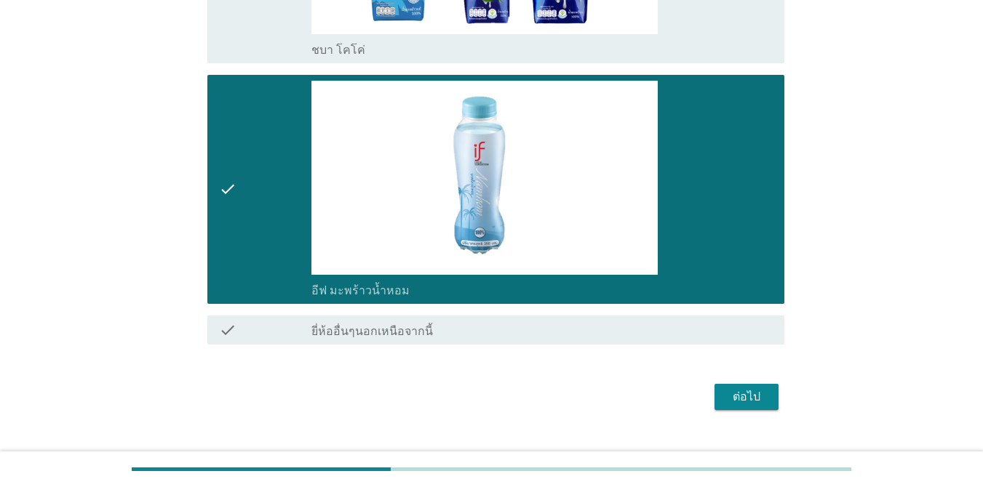
scroll to position [3473, 0]
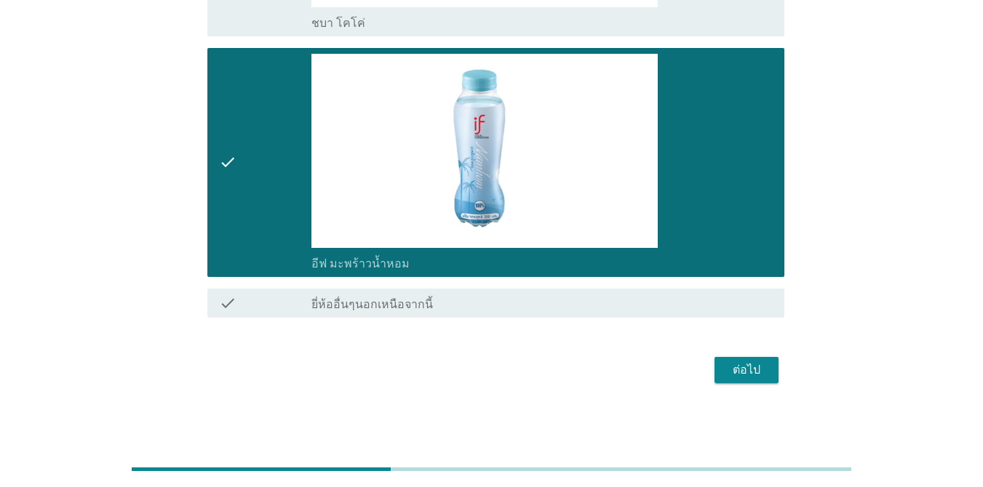
click at [741, 362] on div "ต่อไป" at bounding box center [746, 370] width 41 height 17
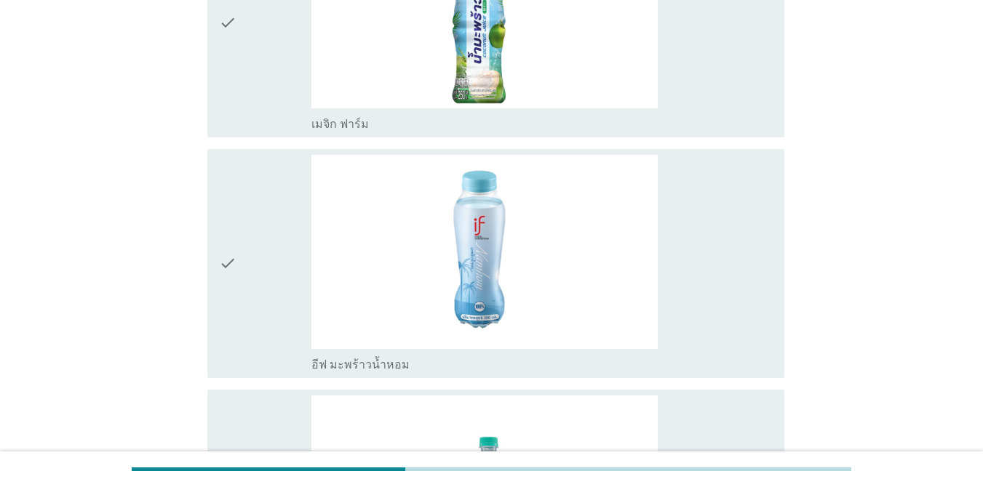
scroll to position [509, 0]
click at [258, 265] on div "check" at bounding box center [265, 263] width 92 height 218
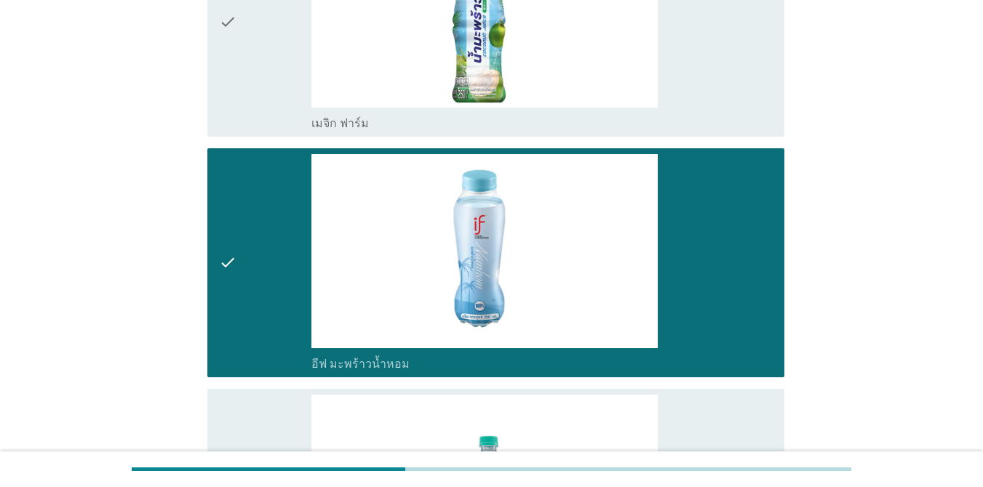
click at [254, 94] on div "check" at bounding box center [265, 22] width 92 height 218
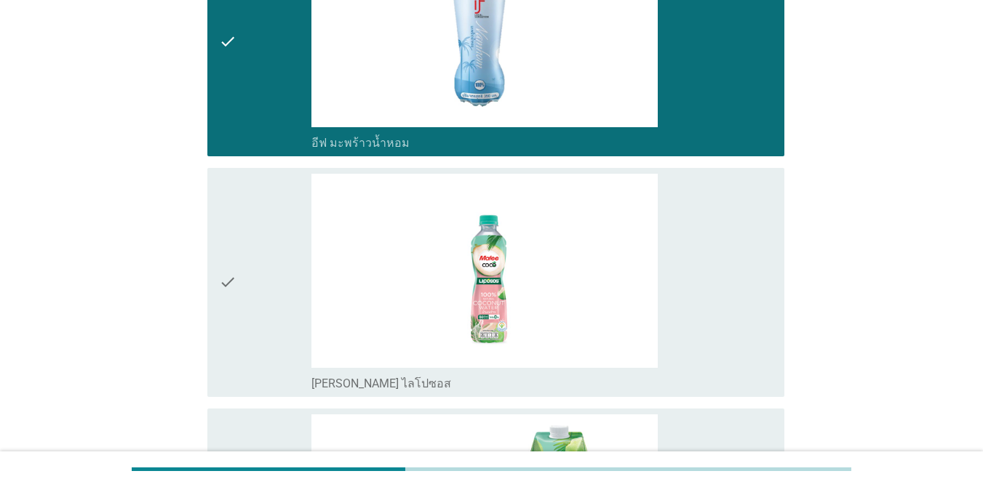
scroll to position [873, 0]
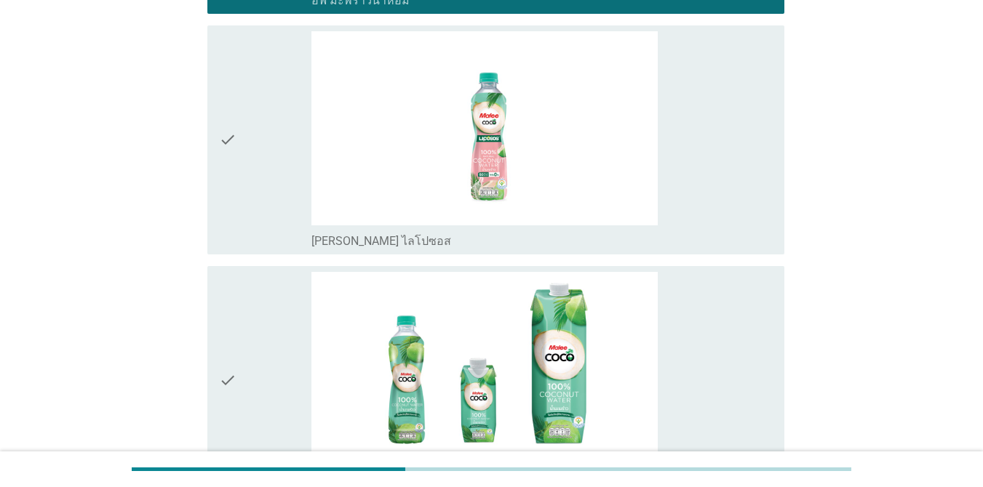
click at [258, 178] on div "check" at bounding box center [265, 140] width 92 height 218
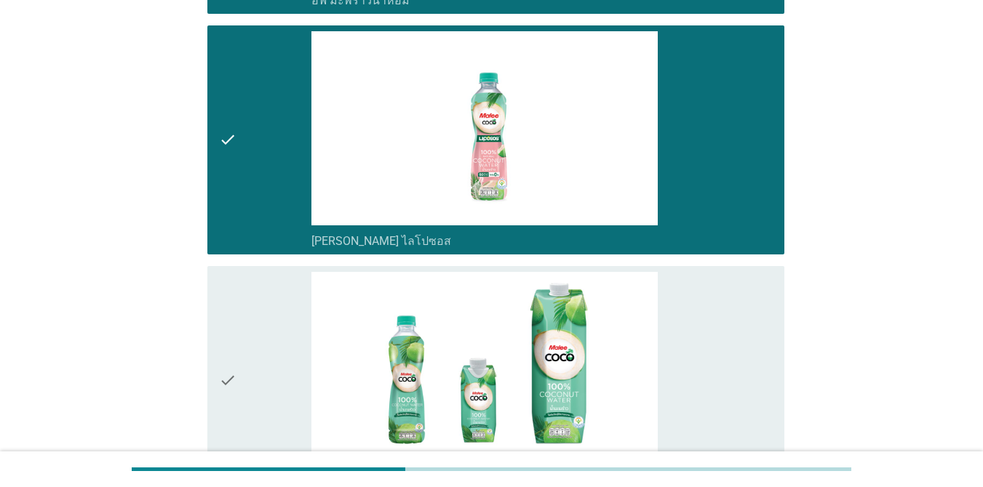
click at [275, 295] on div "check" at bounding box center [265, 381] width 92 height 218
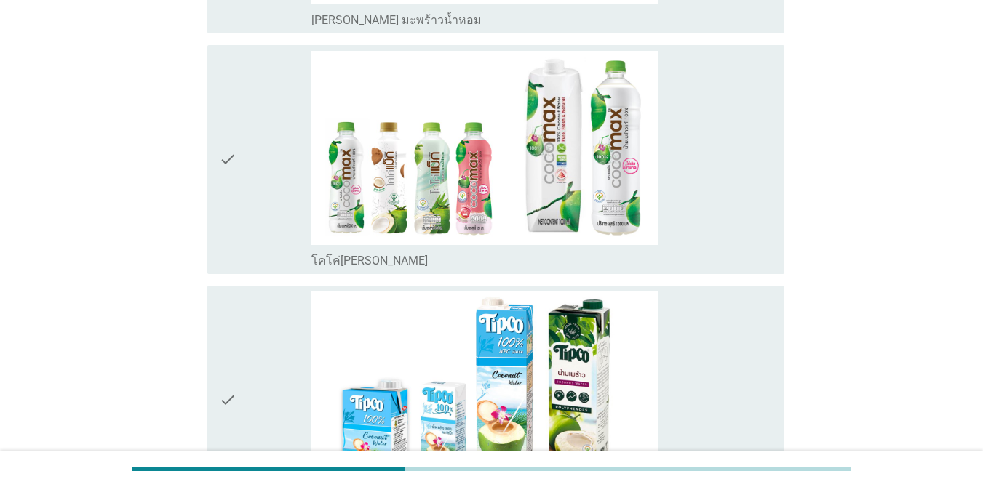
scroll to position [1819, 0]
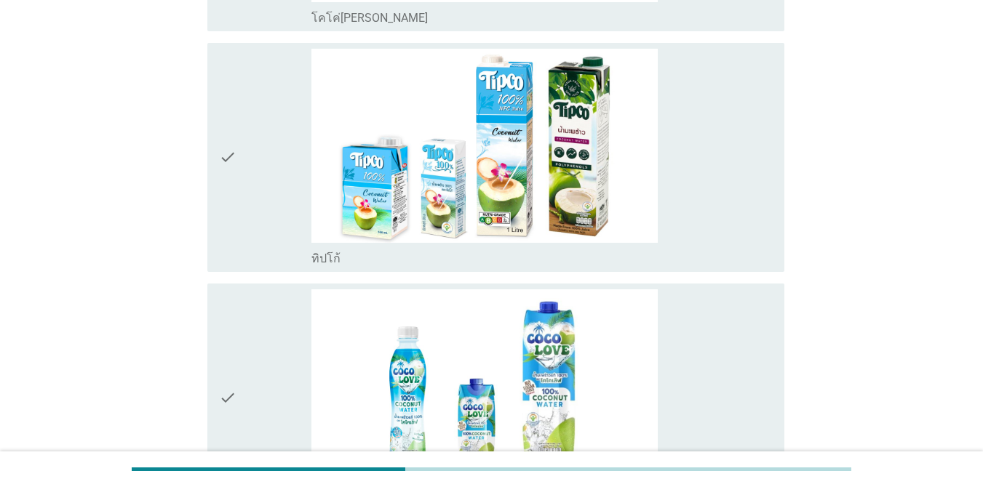
click at [272, 226] on div "check" at bounding box center [265, 158] width 92 height 218
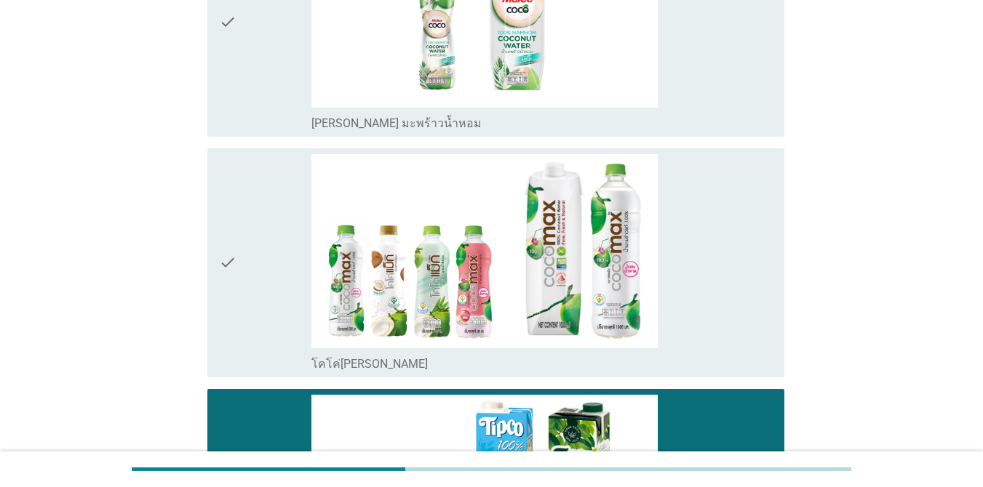
click at [264, 322] on div "check" at bounding box center [265, 263] width 92 height 218
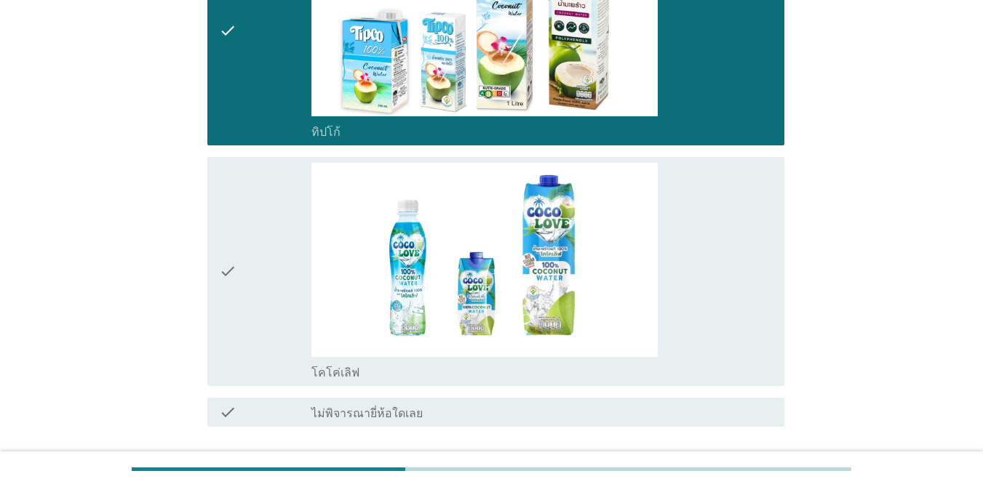
scroll to position [2054, 0]
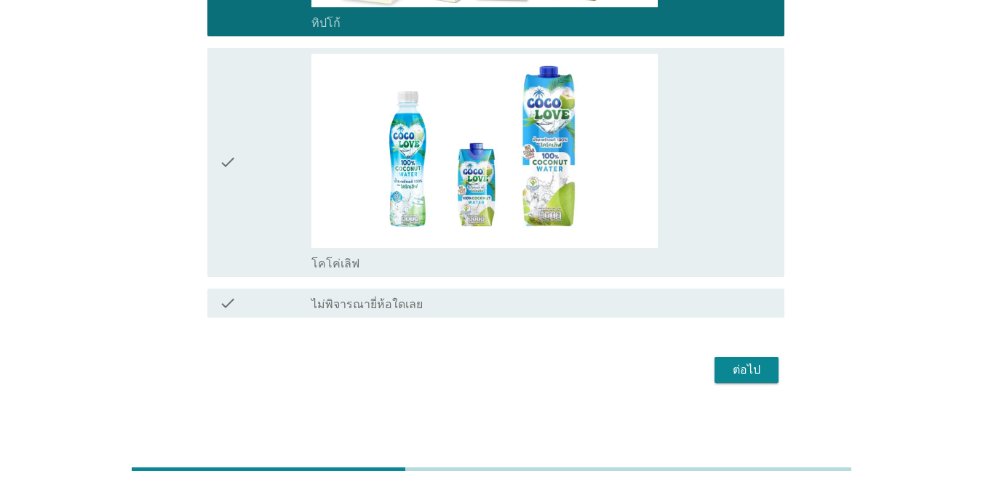
click at [746, 370] on div "ต่อไป" at bounding box center [746, 370] width 41 height 17
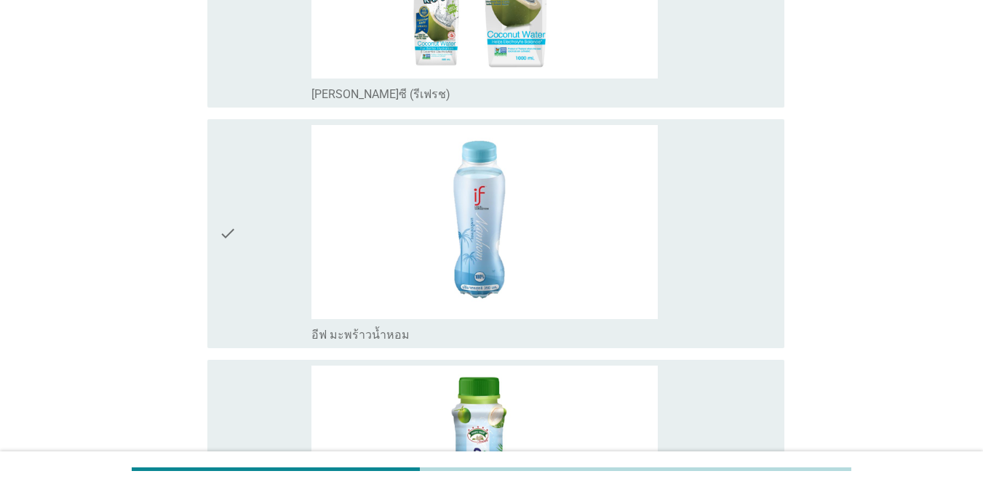
scroll to position [364, 0]
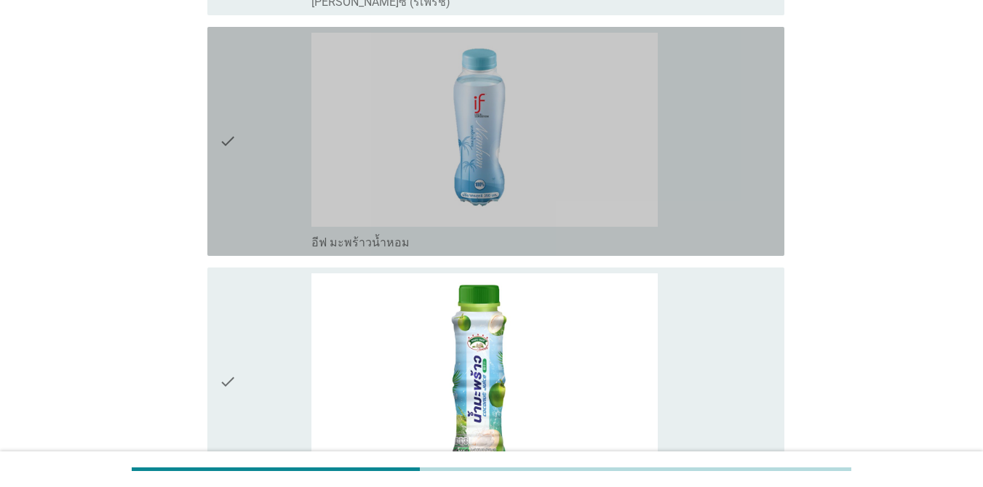
click at [266, 198] on div "check" at bounding box center [265, 142] width 92 height 218
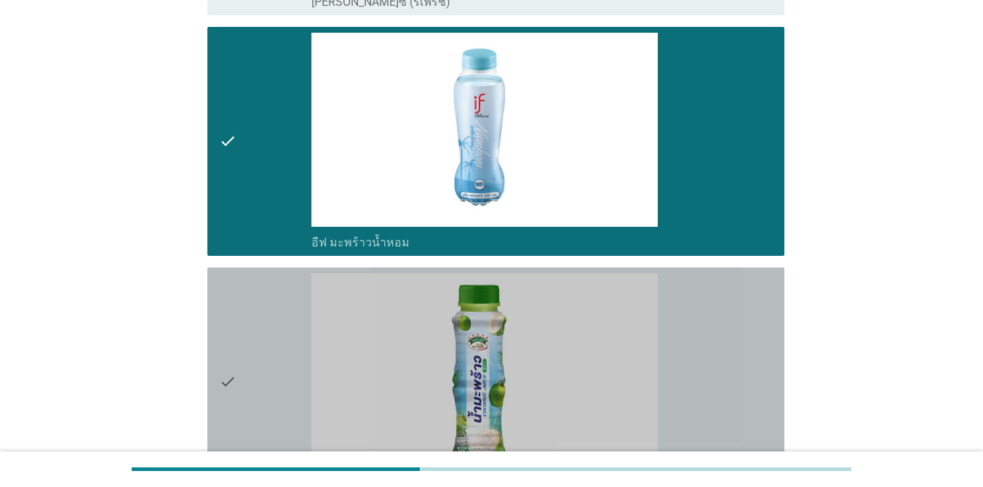
click at [296, 367] on div "check" at bounding box center [265, 383] width 92 height 218
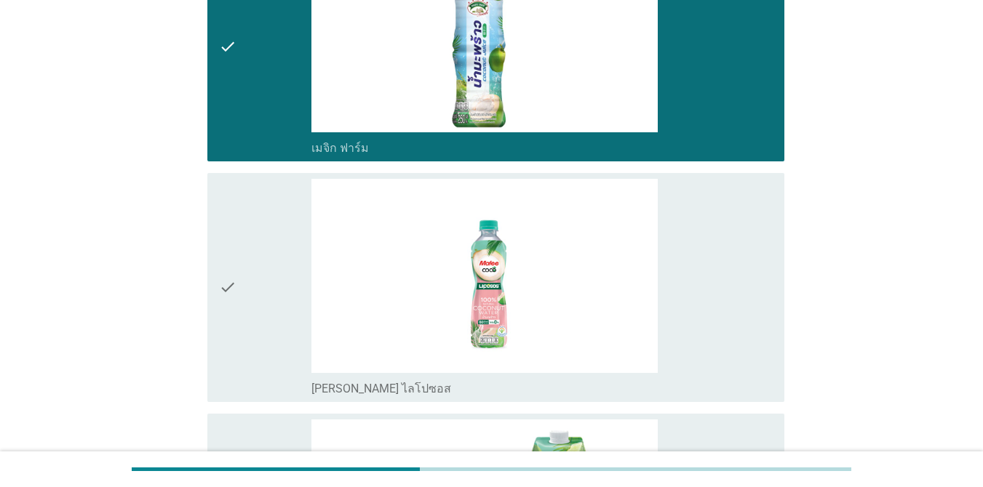
scroll to position [873, 0]
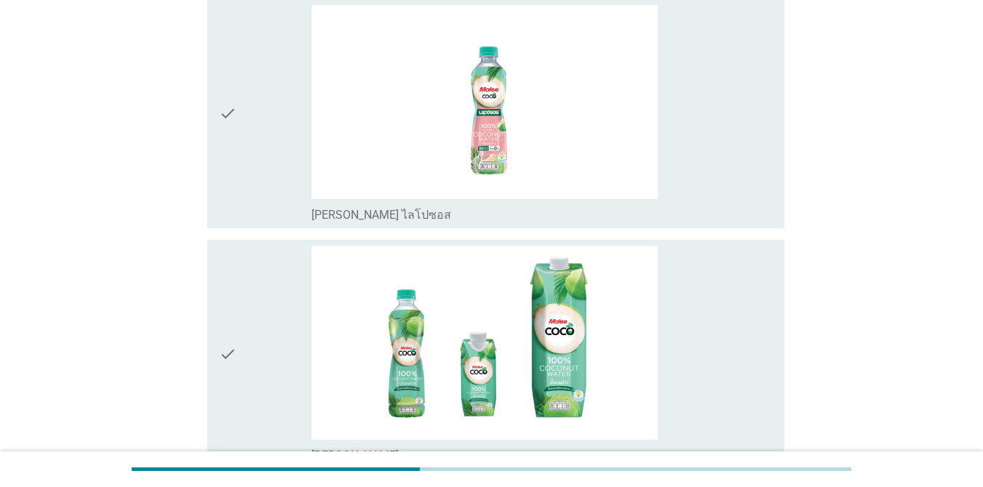
click at [254, 225] on div "check check_box_outline_blank [PERSON_NAME] ไลโปซอส" at bounding box center [495, 113] width 577 height 229
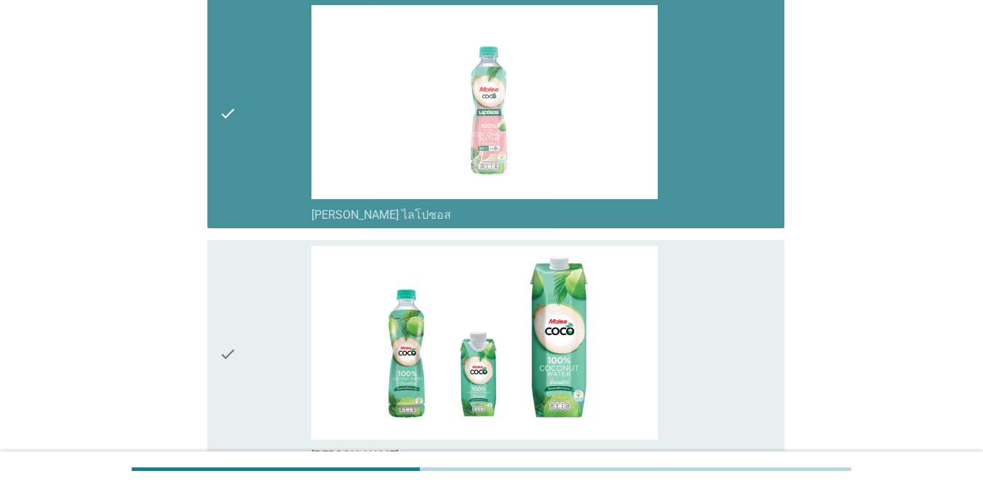
click at [271, 324] on div "check" at bounding box center [265, 355] width 92 height 218
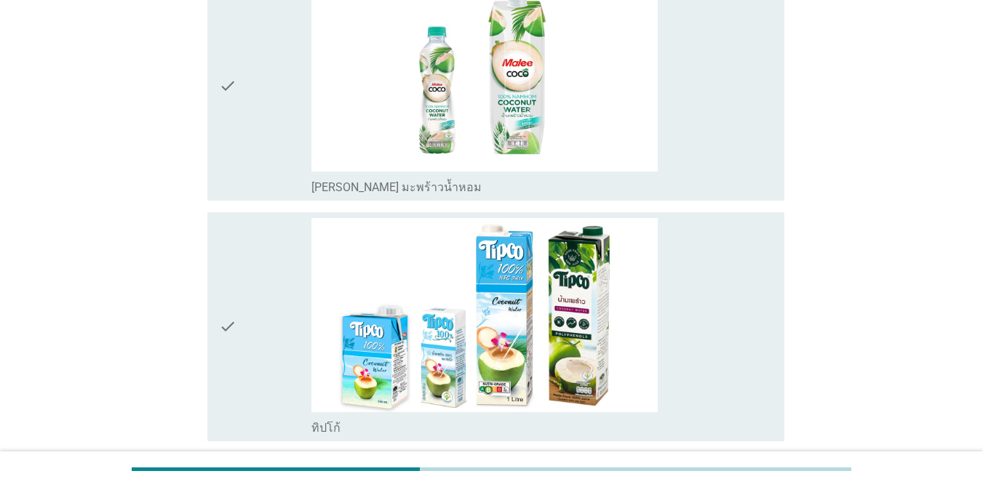
click at [273, 115] on div "check" at bounding box center [265, 86] width 92 height 218
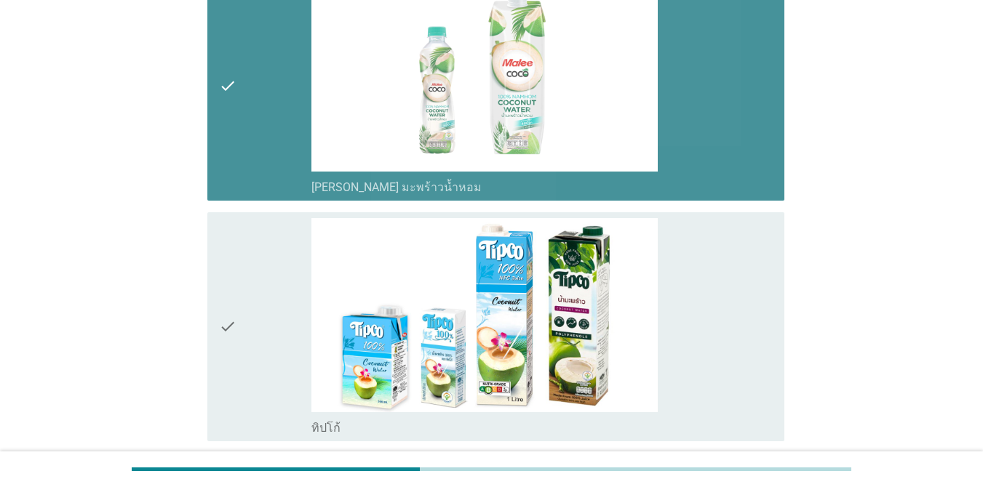
click at [268, 353] on div "check" at bounding box center [265, 327] width 92 height 218
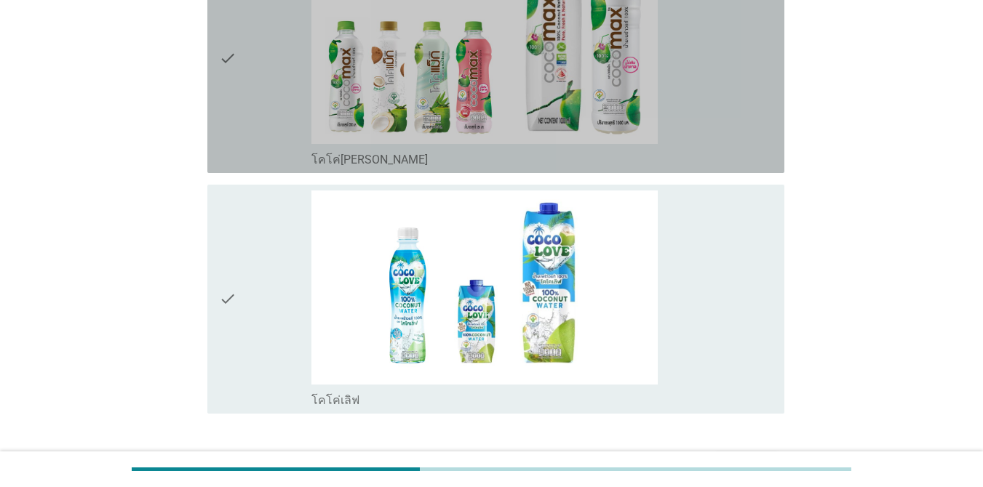
click at [284, 64] on div "check" at bounding box center [265, 59] width 92 height 218
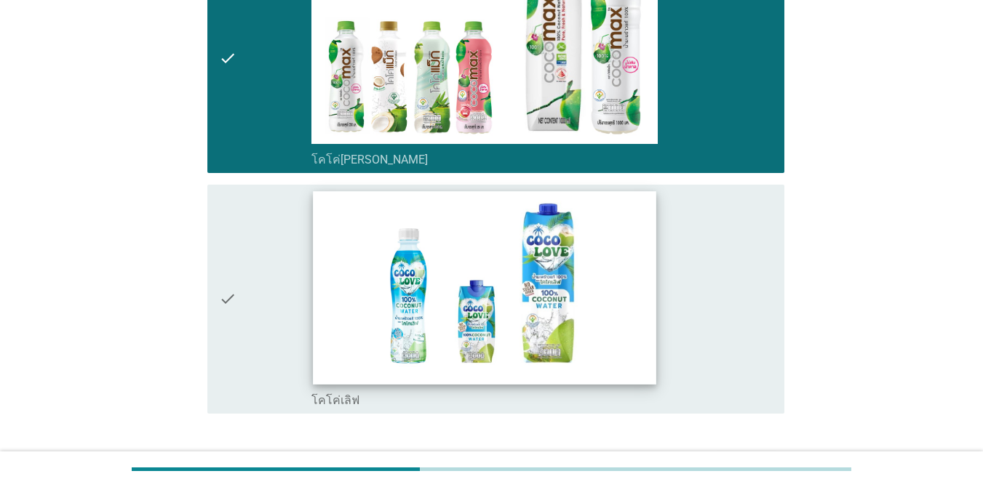
scroll to position [1915, 0]
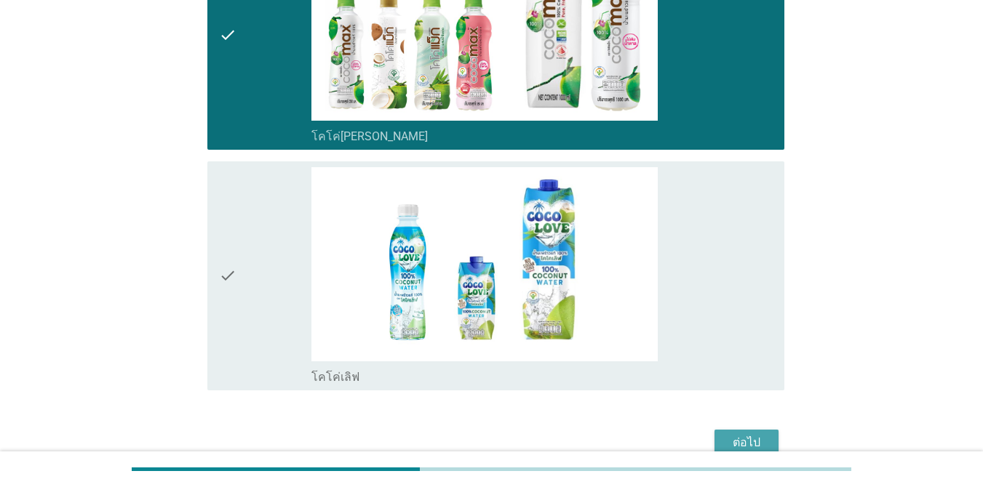
click at [764, 440] on div "ต่อไป" at bounding box center [746, 442] width 41 height 17
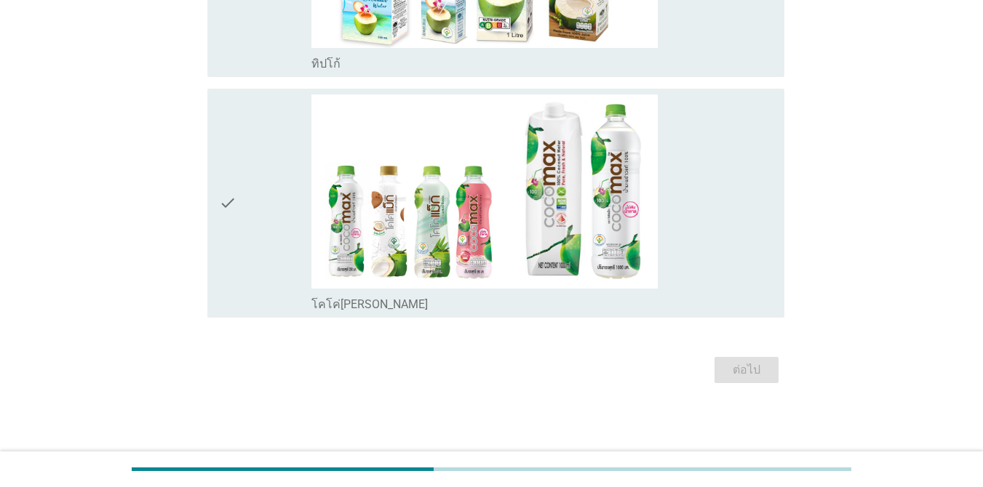
scroll to position [0, 0]
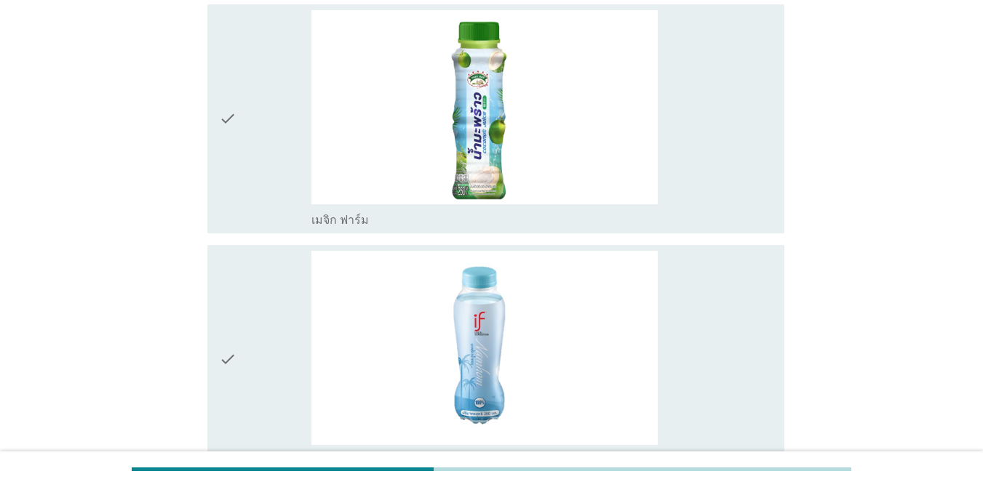
click at [290, 186] on div "check" at bounding box center [265, 119] width 92 height 218
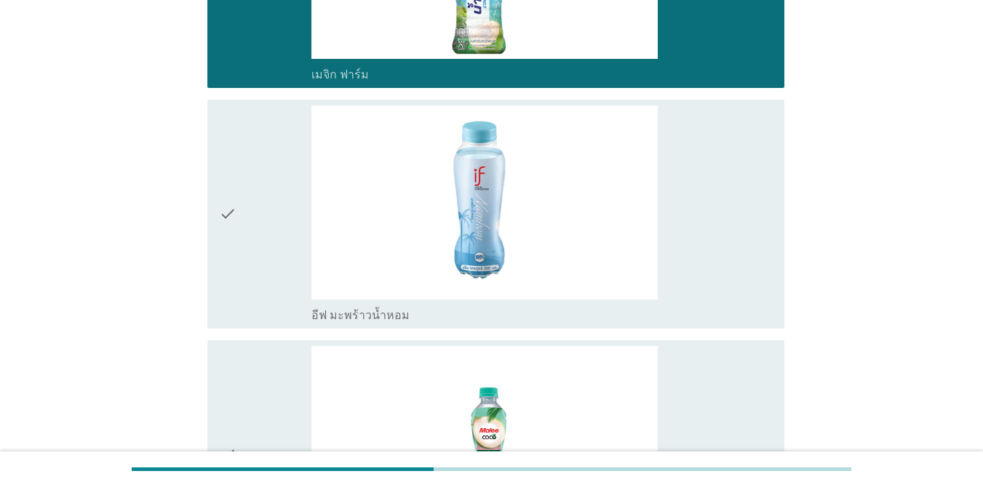
click at [255, 214] on div "check" at bounding box center [265, 214] width 92 height 218
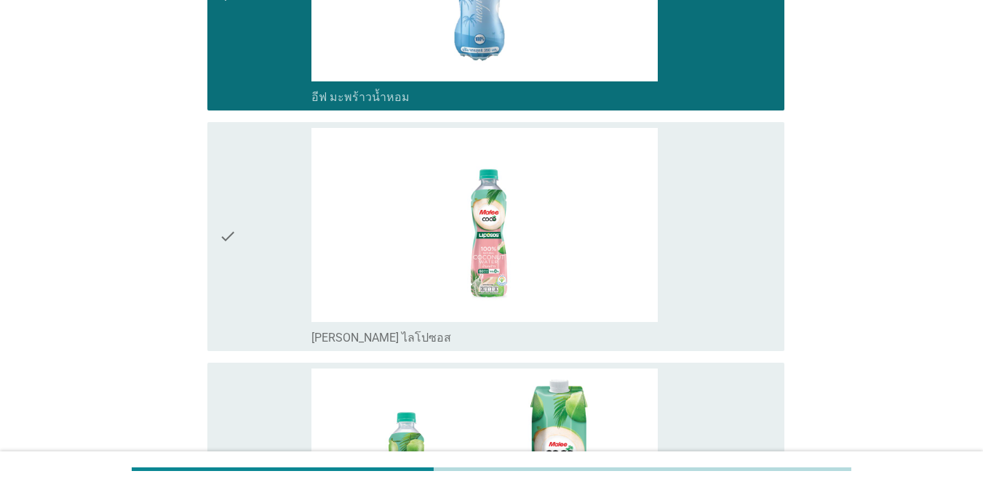
click at [266, 295] on div "check" at bounding box center [265, 237] width 92 height 218
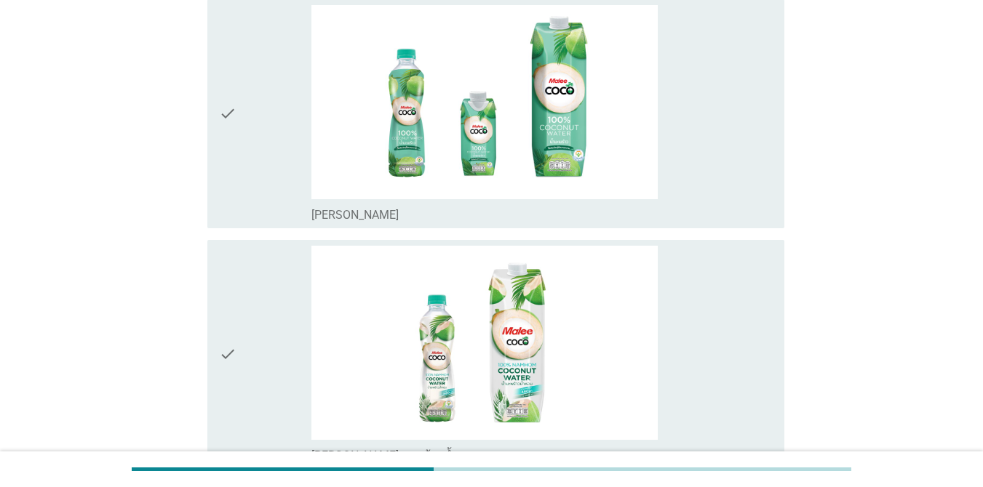
click at [253, 188] on div "check" at bounding box center [265, 114] width 92 height 218
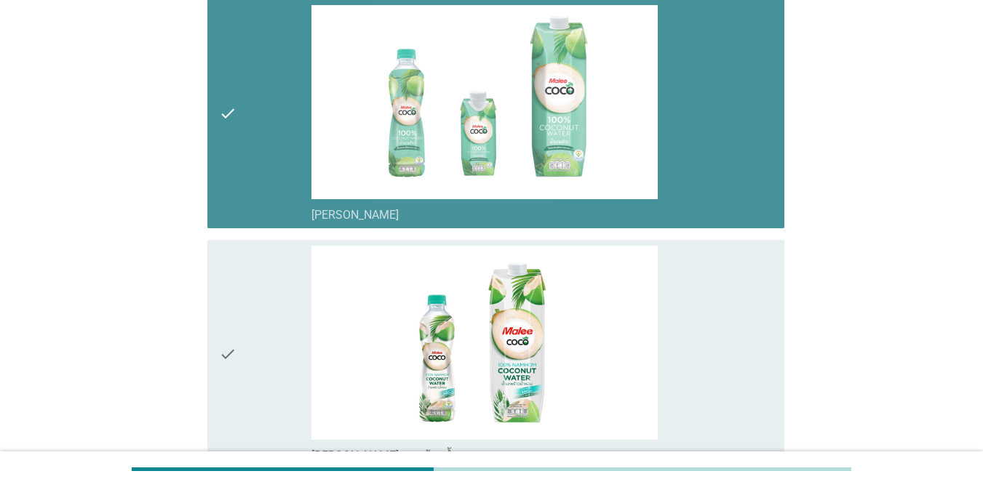
click at [279, 282] on div "check" at bounding box center [265, 355] width 92 height 218
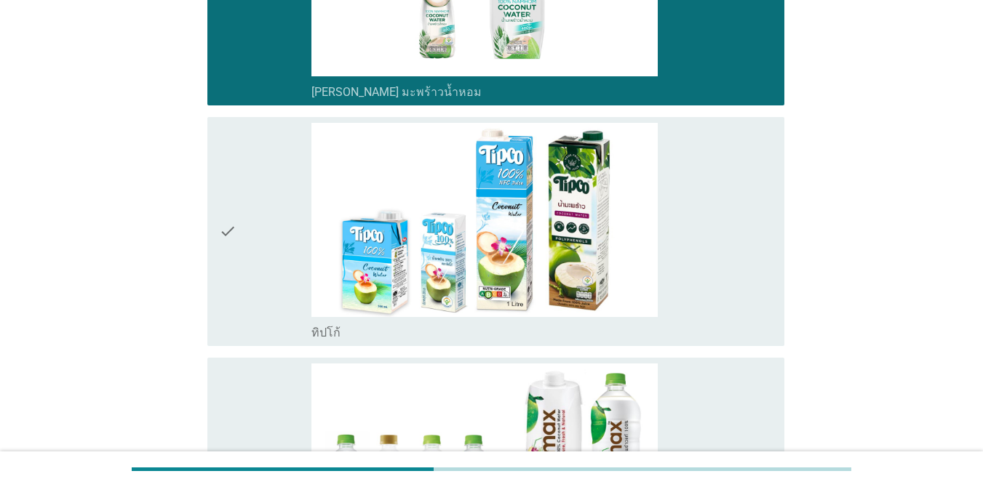
click at [275, 243] on div "check" at bounding box center [265, 232] width 92 height 218
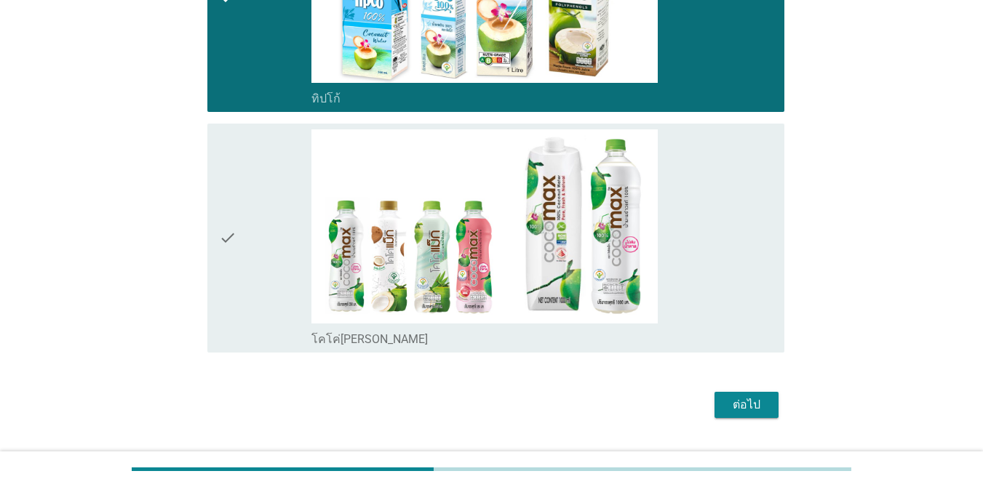
scroll to position [1506, 0]
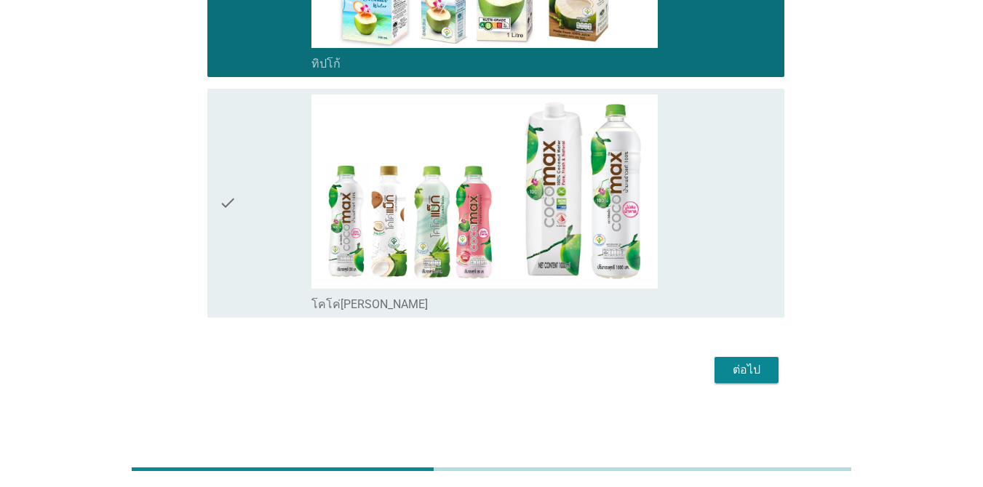
click at [263, 228] on div "check" at bounding box center [265, 204] width 92 height 218
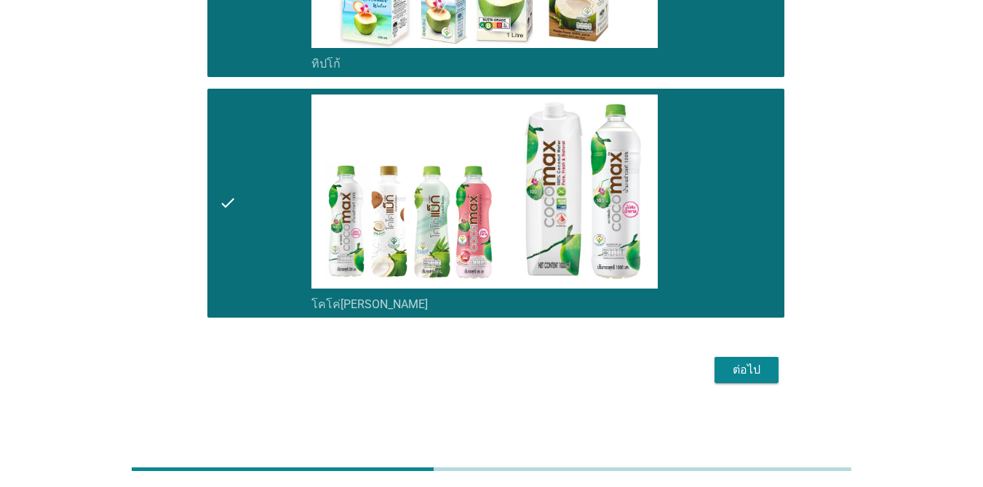
click at [726, 378] on div "ต่อไป" at bounding box center [746, 370] width 41 height 17
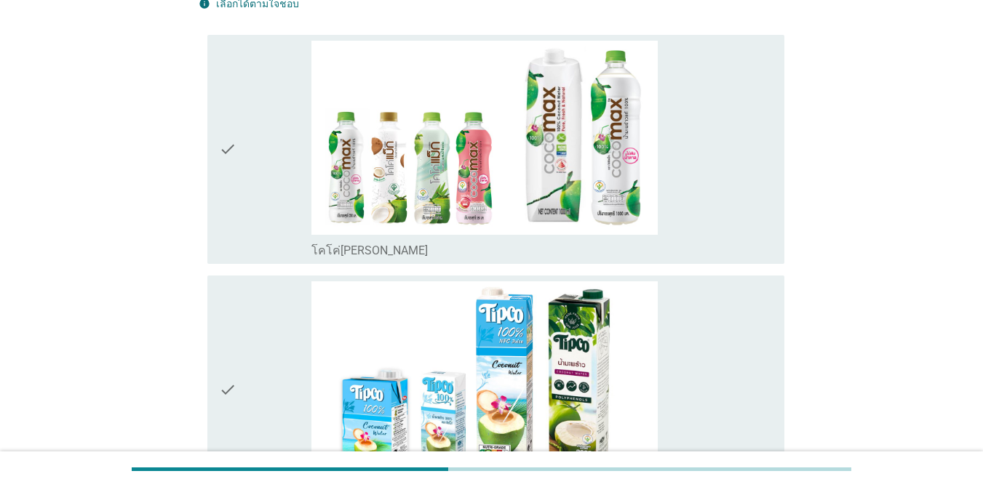
scroll to position [145, 0]
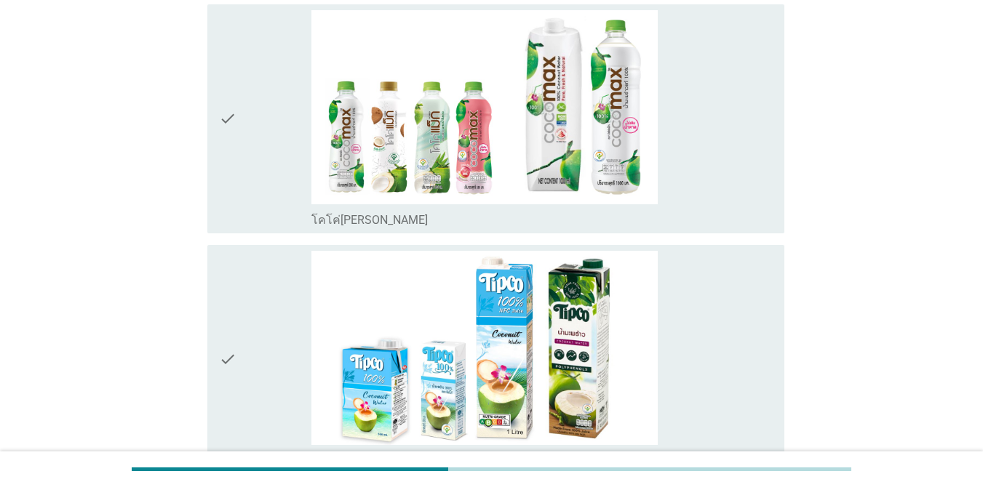
click at [251, 316] on div "check" at bounding box center [265, 360] width 92 height 218
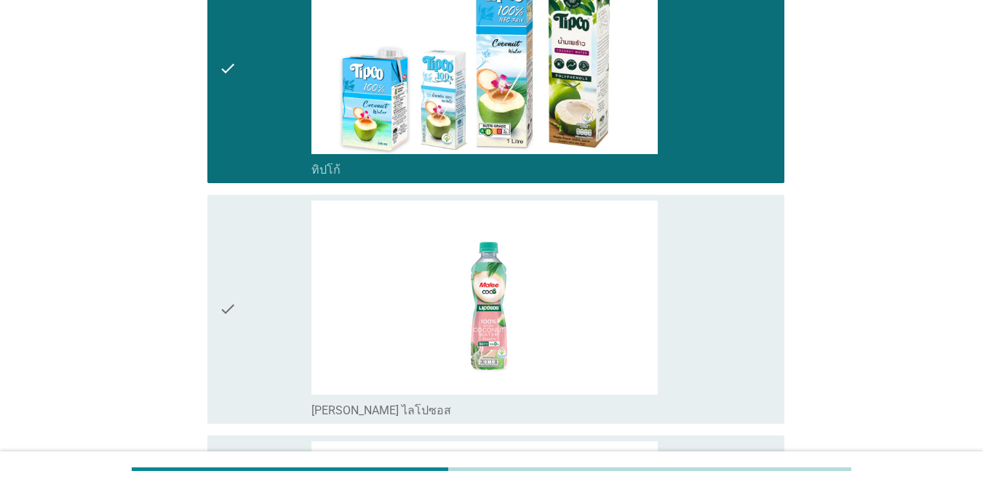
click at [259, 298] on div "check" at bounding box center [265, 310] width 92 height 218
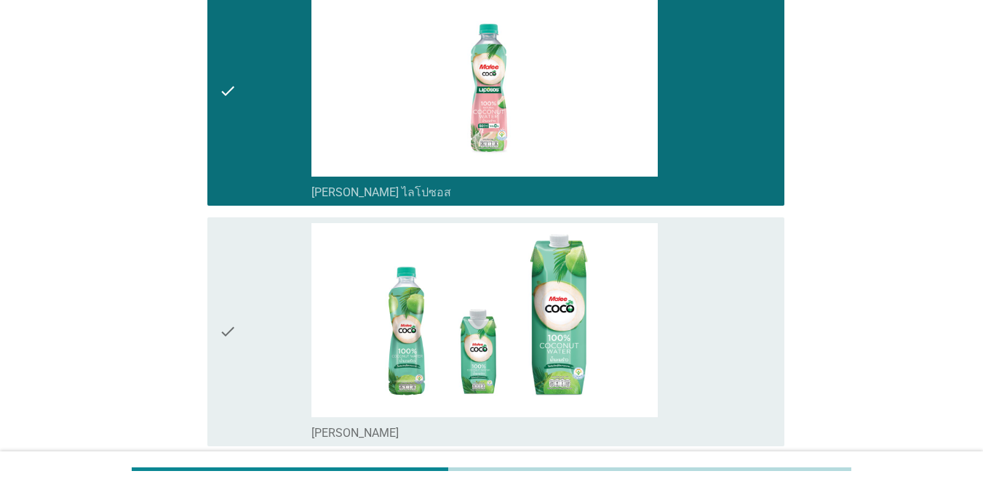
click at [274, 331] on div "check" at bounding box center [265, 332] width 92 height 218
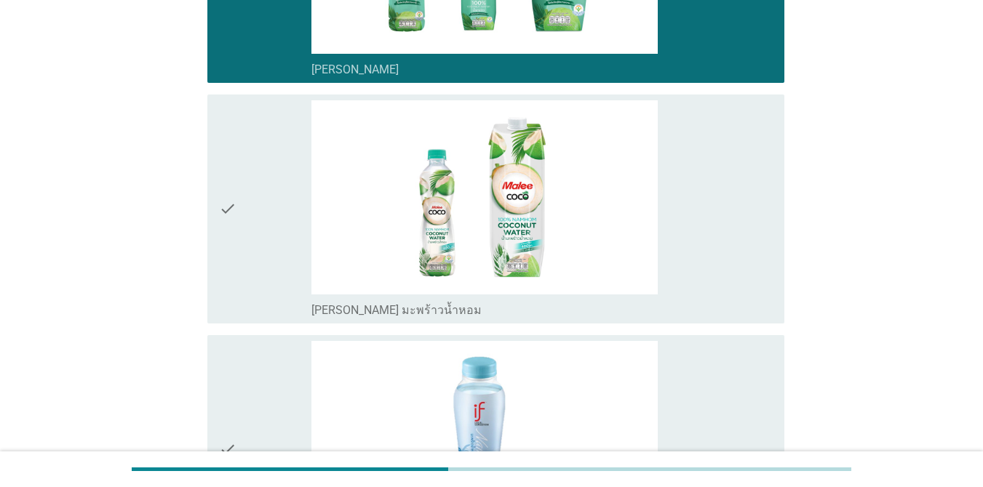
click at [256, 244] on div "check" at bounding box center [265, 209] width 92 height 218
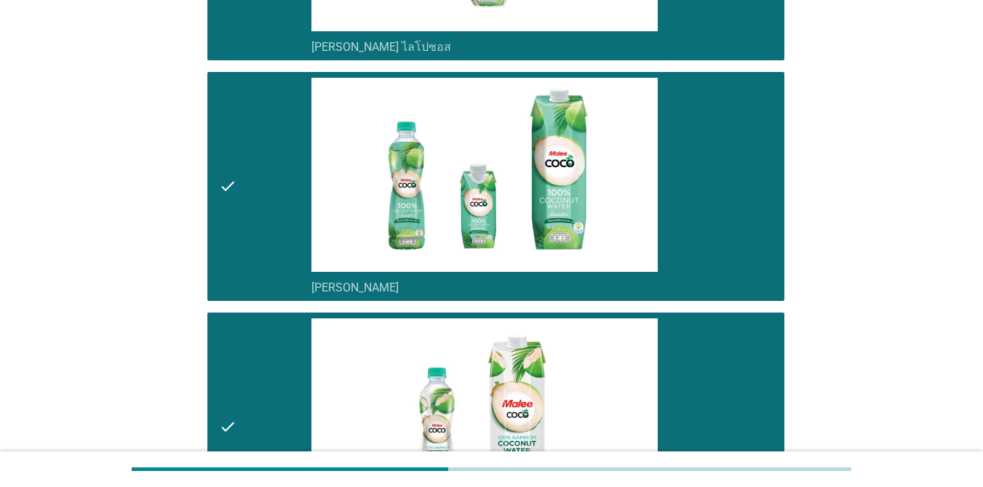
click at [260, 270] on div "check" at bounding box center [265, 187] width 92 height 218
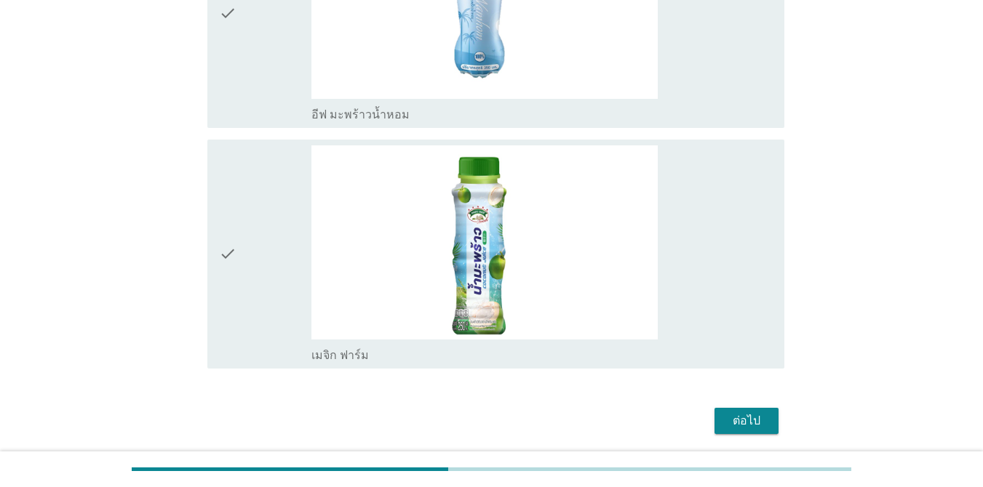
scroll to position [1164, 0]
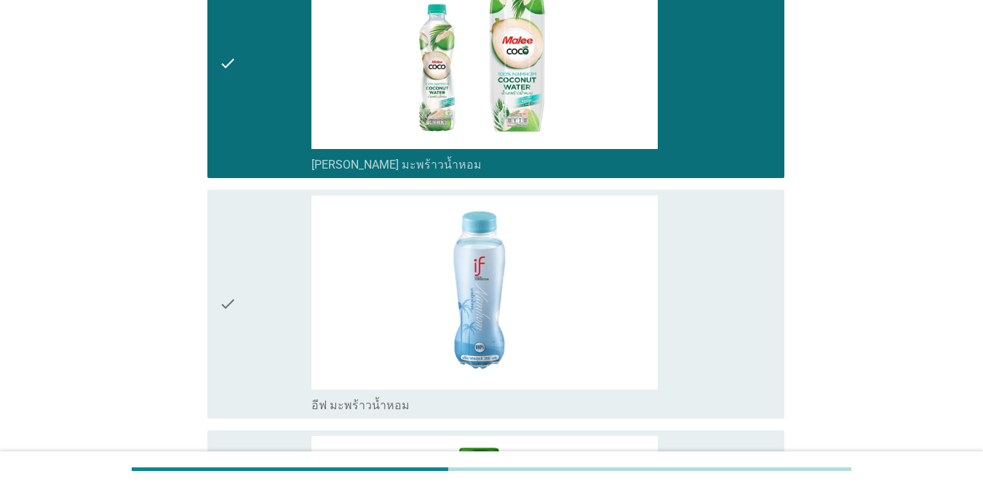
click at [254, 289] on div "check" at bounding box center [265, 305] width 92 height 218
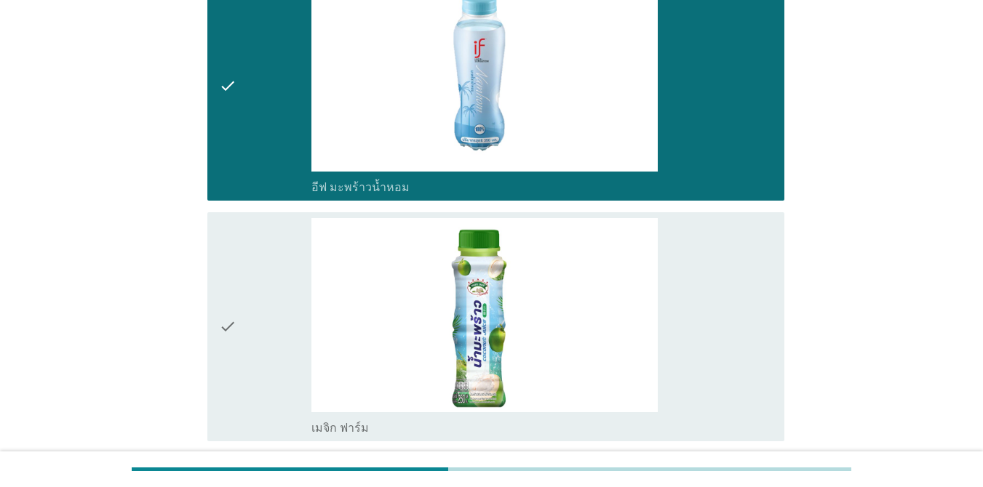
click at [271, 327] on div "check" at bounding box center [265, 327] width 92 height 218
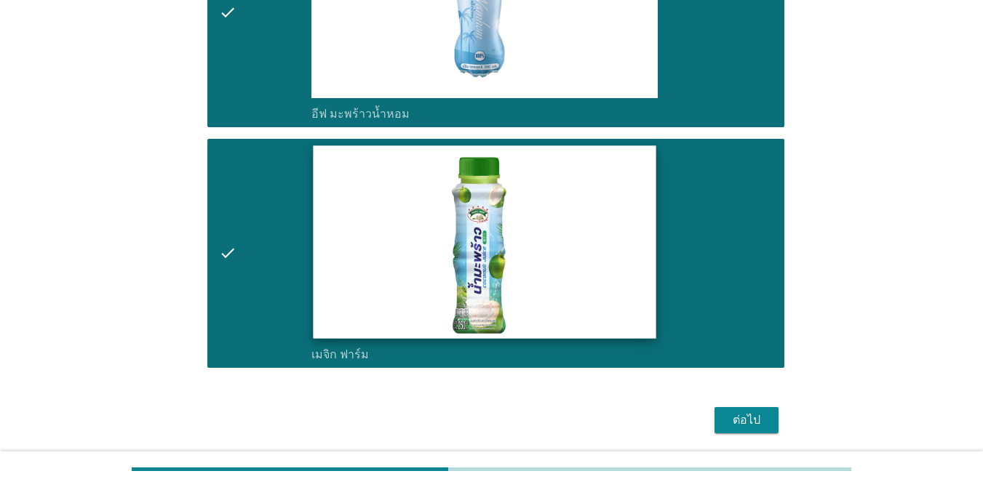
scroll to position [1506, 0]
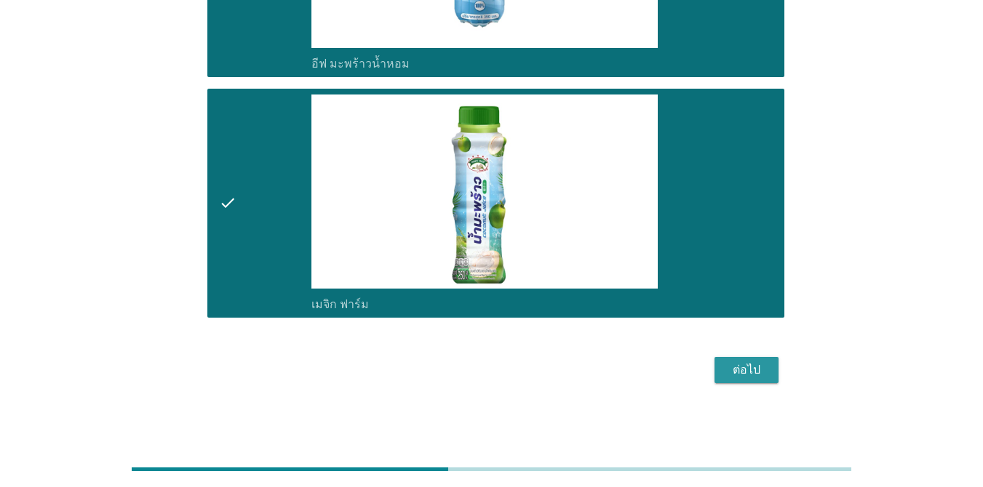
drag, startPoint x: 733, startPoint y: 361, endPoint x: 725, endPoint y: 353, distance: 11.3
click at [734, 362] on div "ต่อไป" at bounding box center [746, 370] width 41 height 17
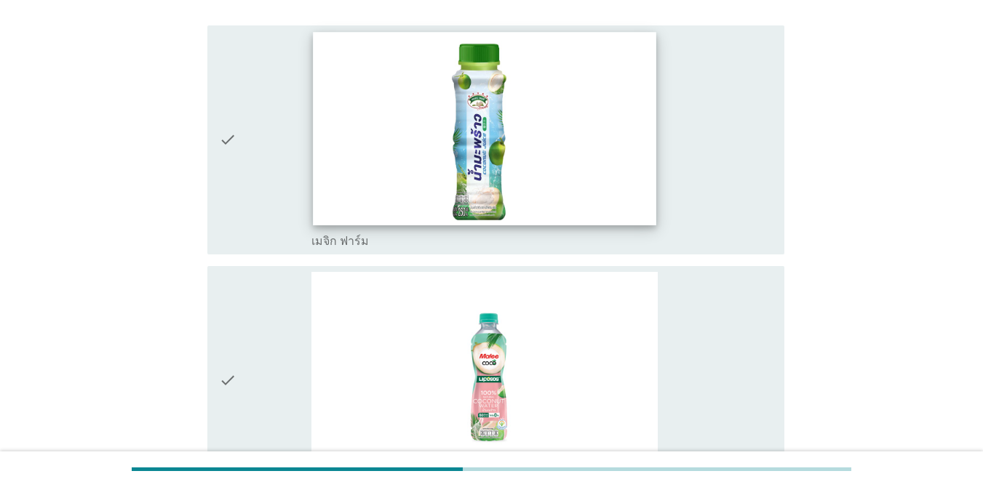
scroll to position [0, 0]
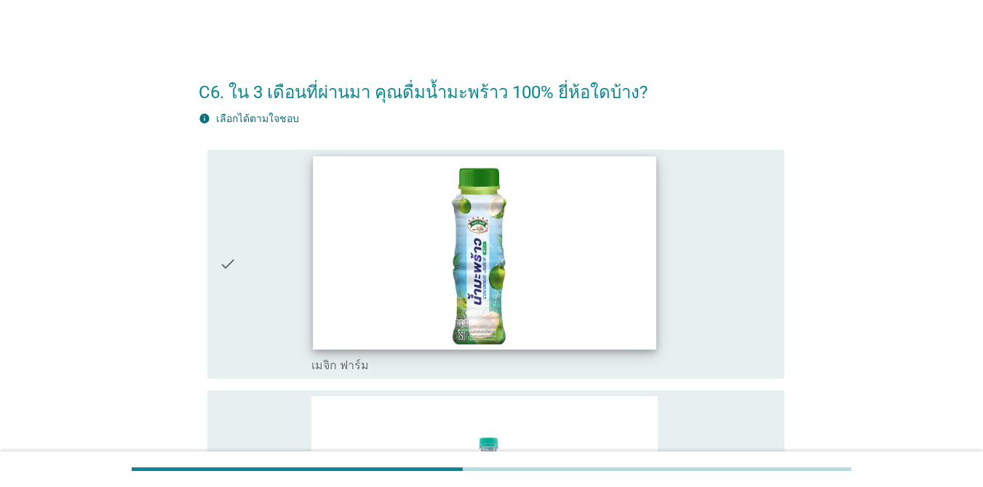
click at [338, 301] on img at bounding box center [484, 252] width 343 height 193
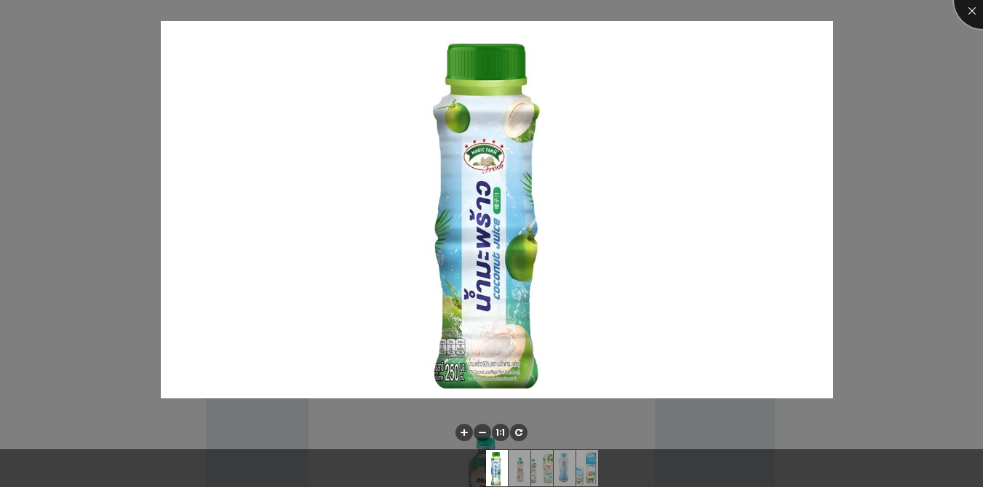
click at [964, 9] on div at bounding box center [983, 0] width 58 height 58
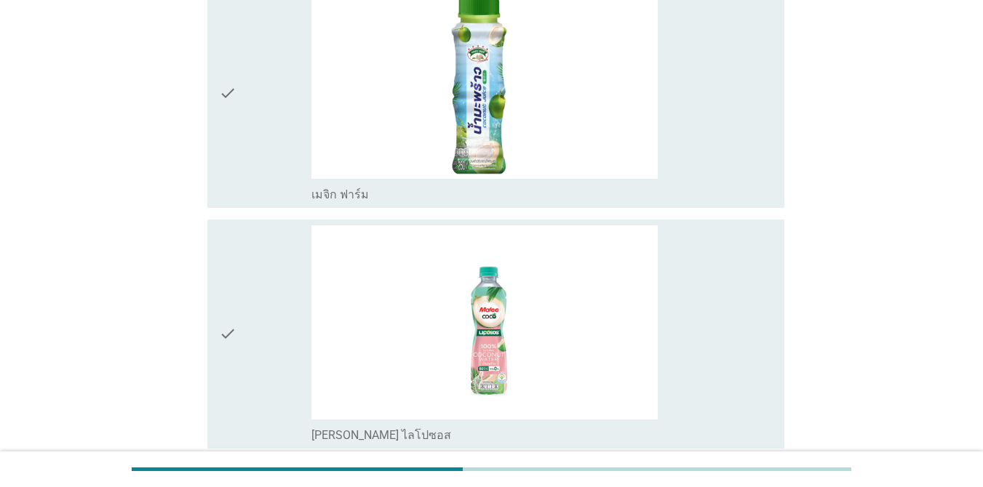
scroll to position [145, 0]
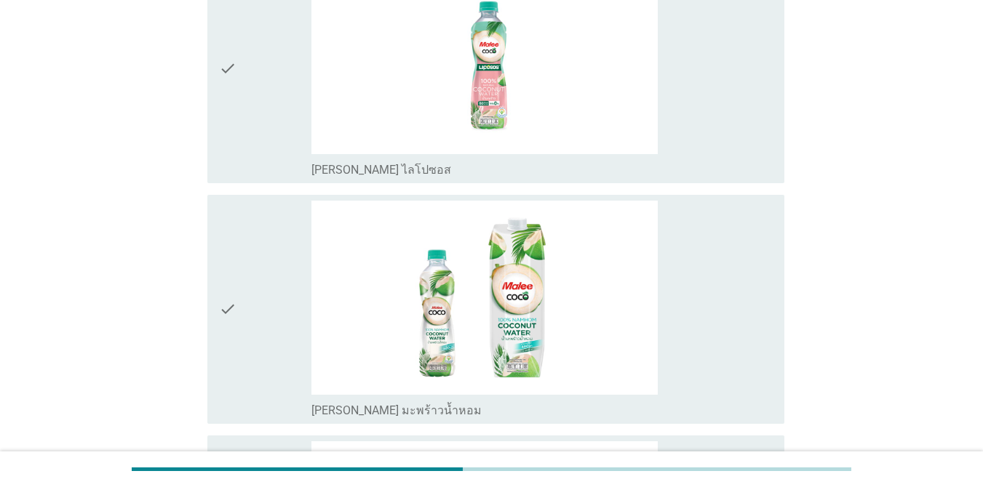
click at [267, 306] on div "check" at bounding box center [265, 310] width 92 height 218
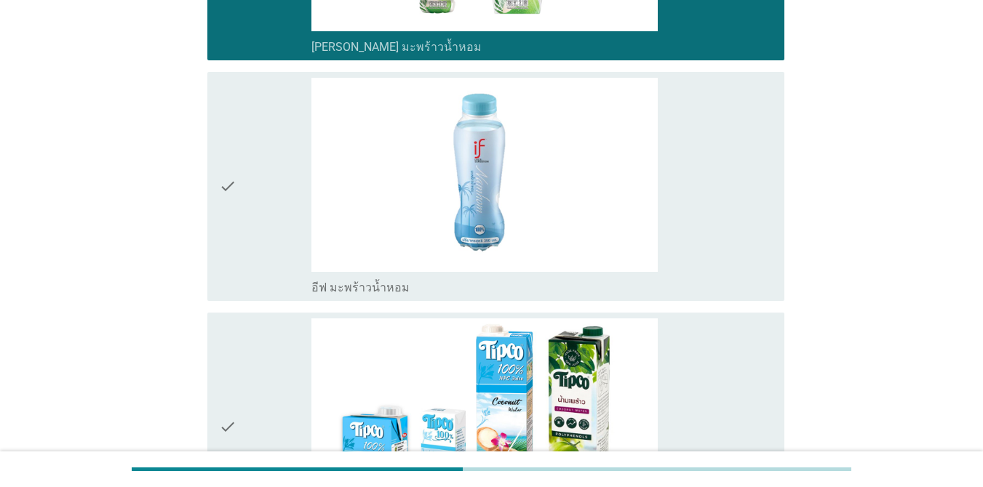
click at [263, 270] on div "check" at bounding box center [265, 187] width 92 height 218
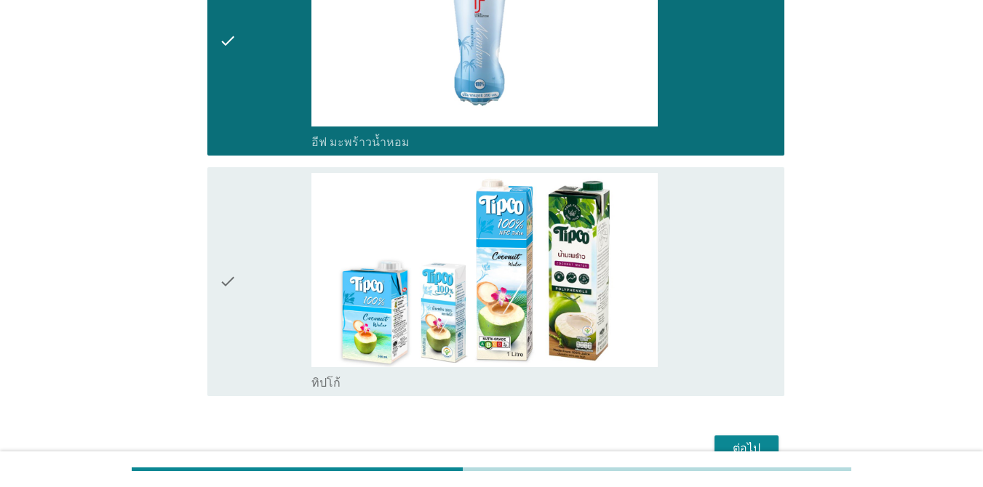
click at [276, 286] on div "check" at bounding box center [265, 282] width 92 height 218
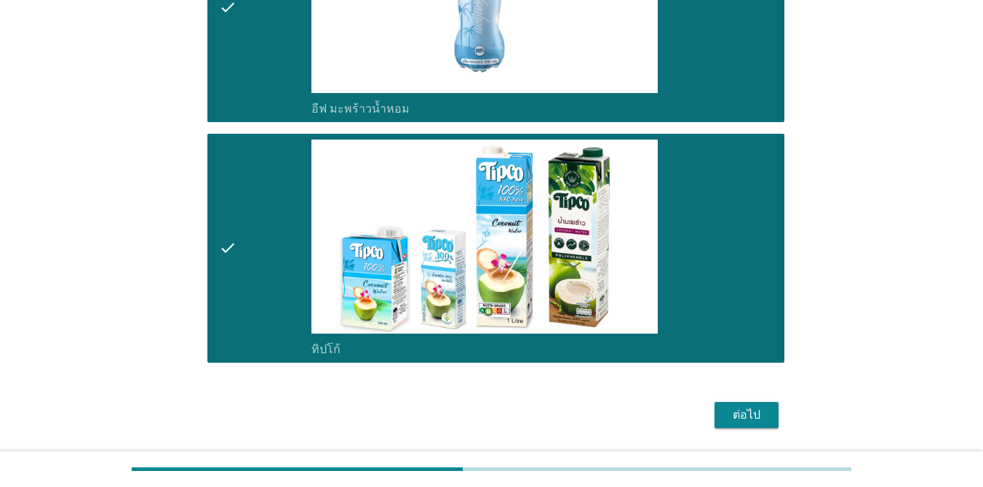
scroll to position [1024, 0]
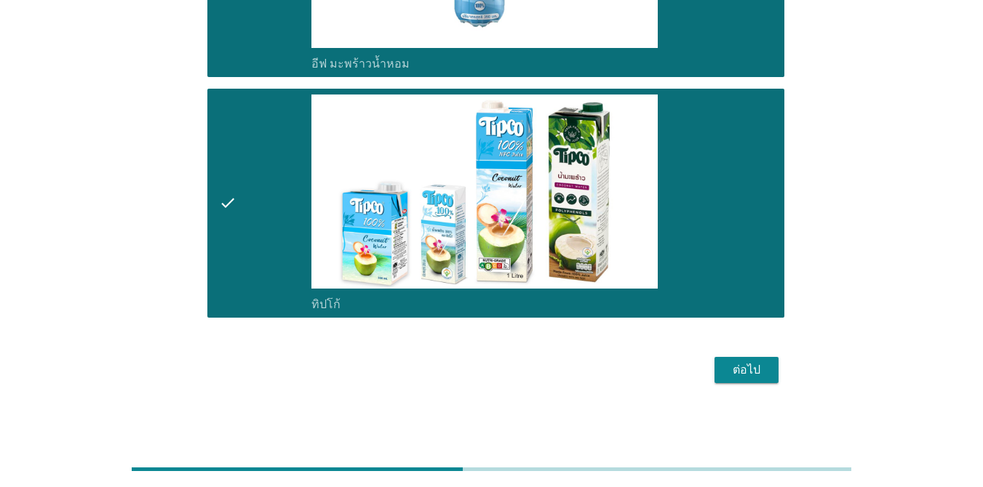
click at [746, 370] on div "ต่อไป" at bounding box center [746, 370] width 41 height 17
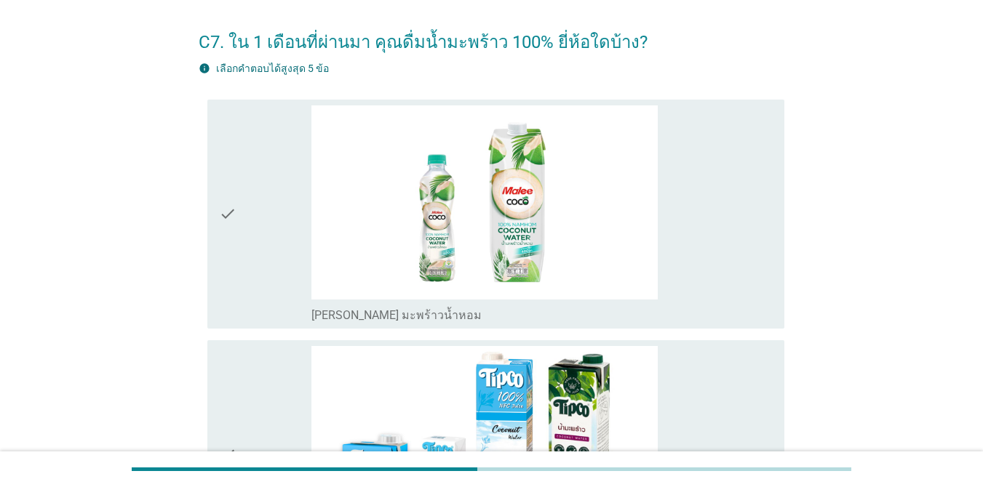
scroll to position [73, 0]
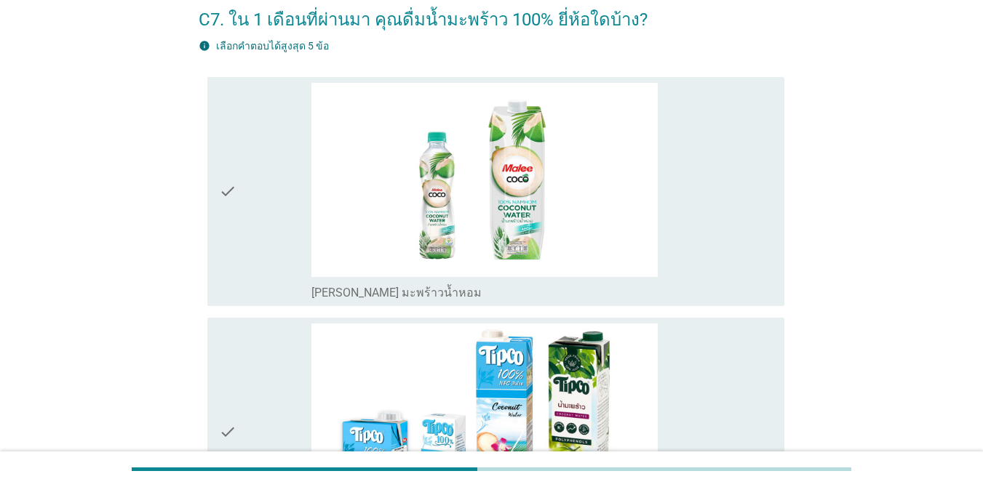
click at [293, 282] on div "check" at bounding box center [265, 192] width 92 height 218
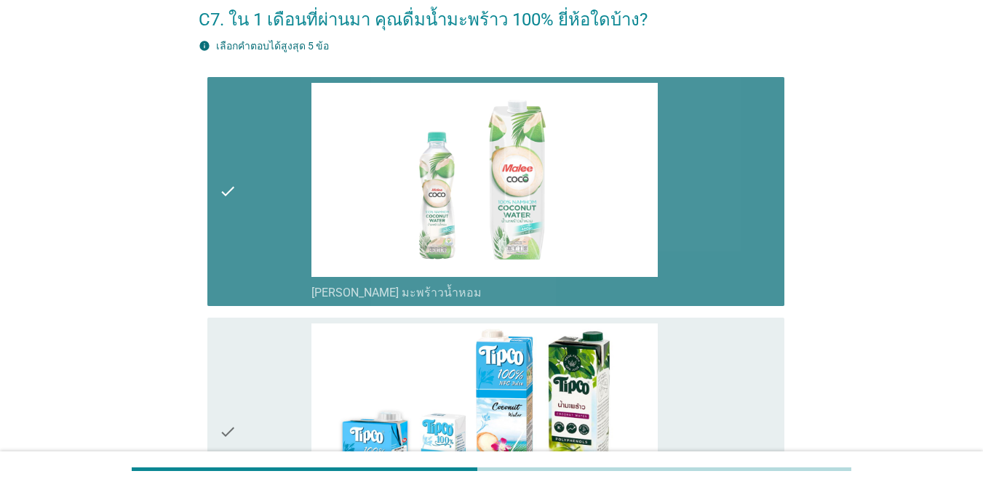
click at [275, 273] on div "check" at bounding box center [265, 192] width 92 height 218
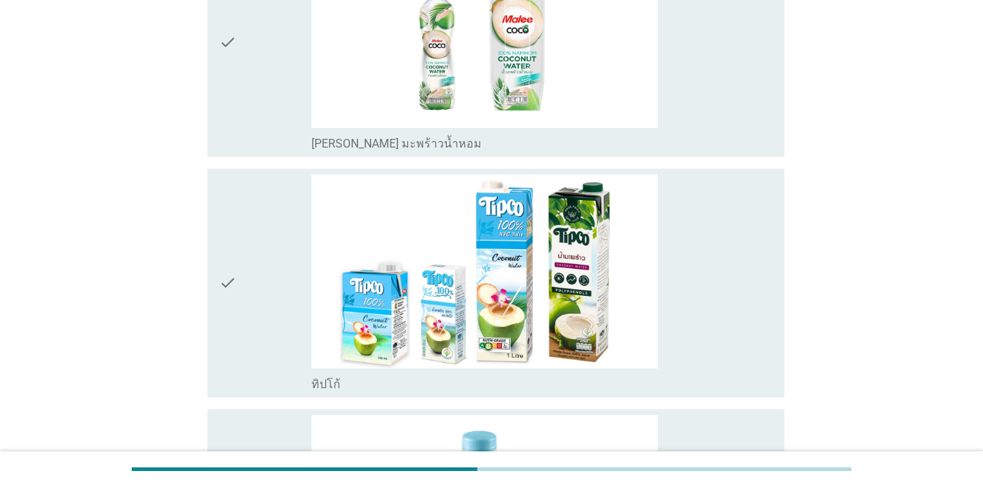
scroll to position [364, 0]
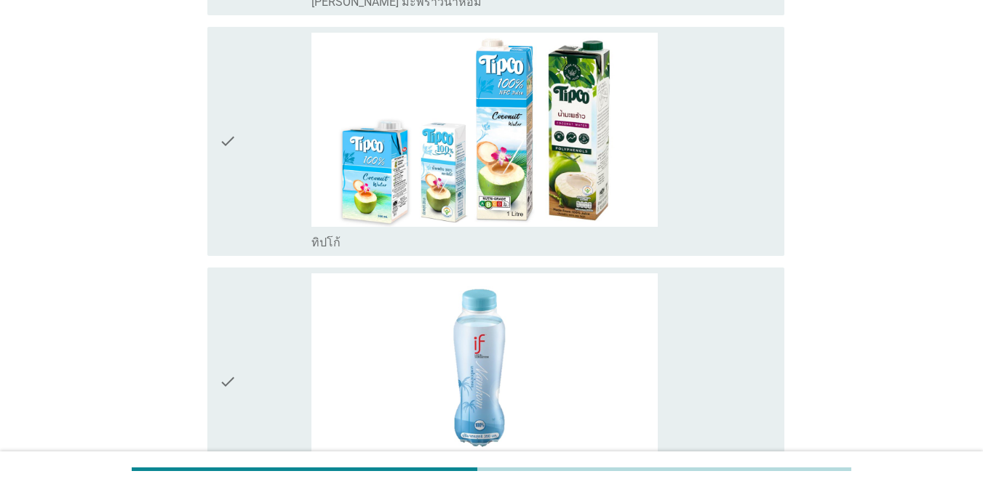
click at [273, 210] on div "check" at bounding box center [265, 142] width 92 height 218
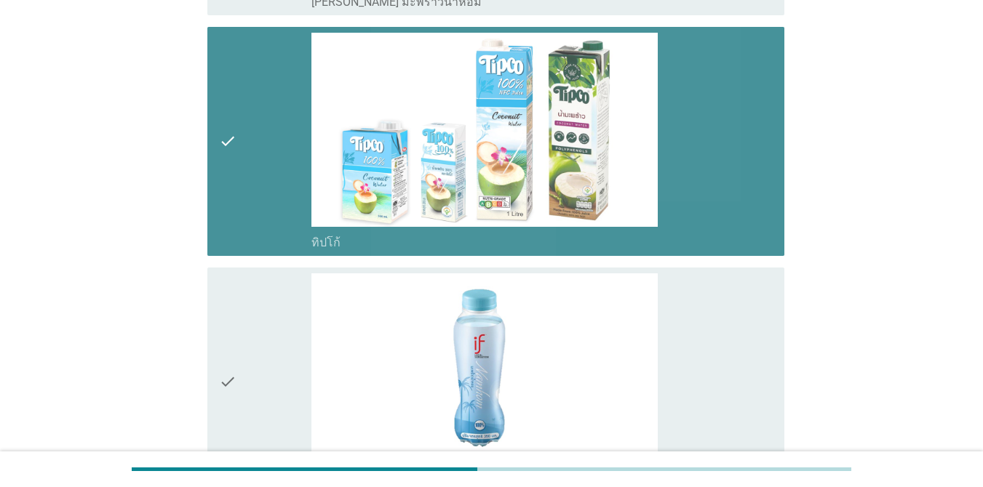
click at [273, 282] on div "check" at bounding box center [265, 383] width 92 height 218
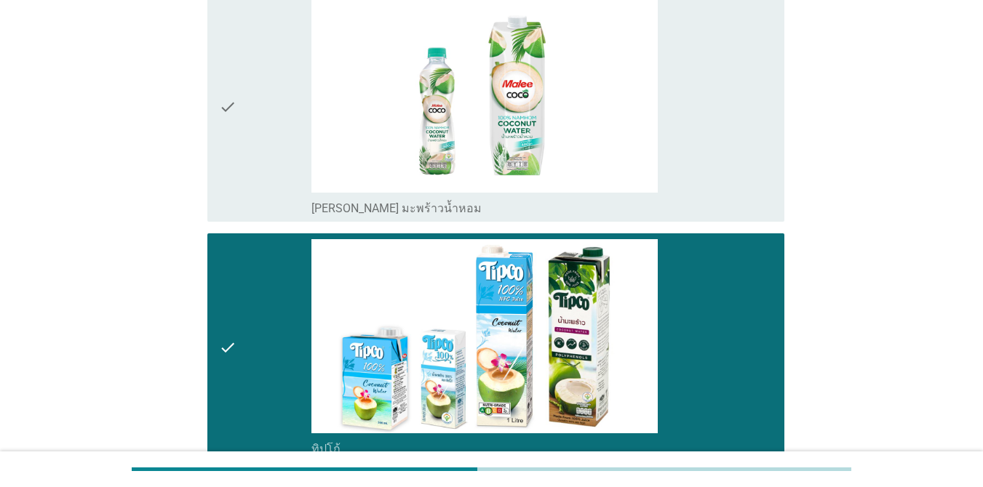
scroll to position [127, 0]
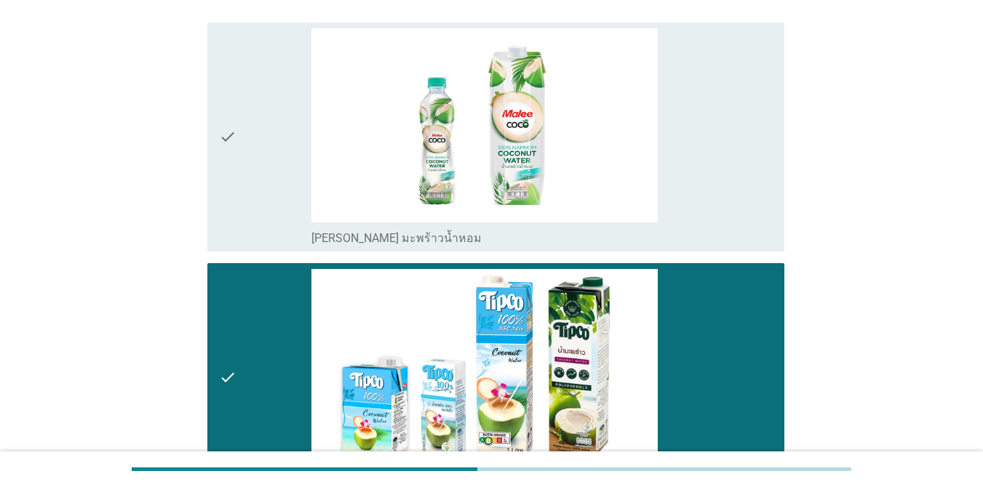
click at [276, 226] on div "check" at bounding box center [265, 137] width 92 height 218
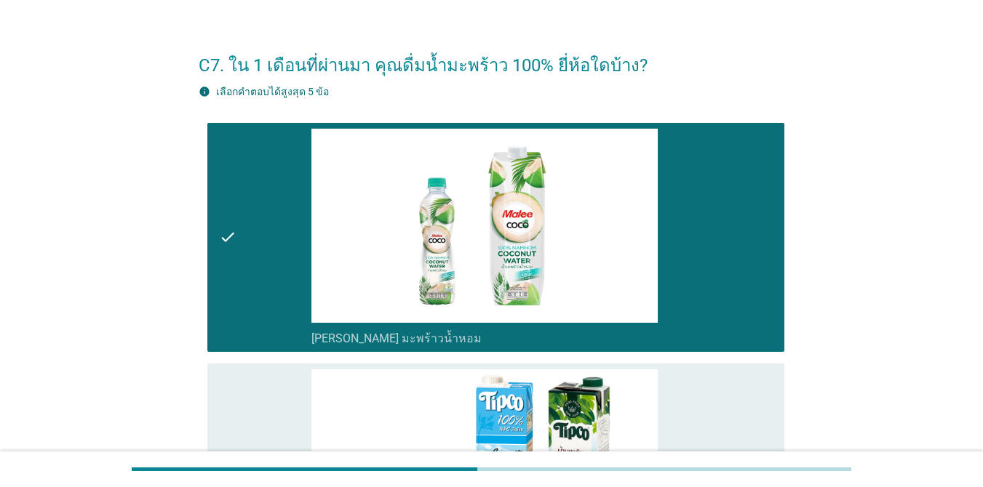
scroll to position [73, 0]
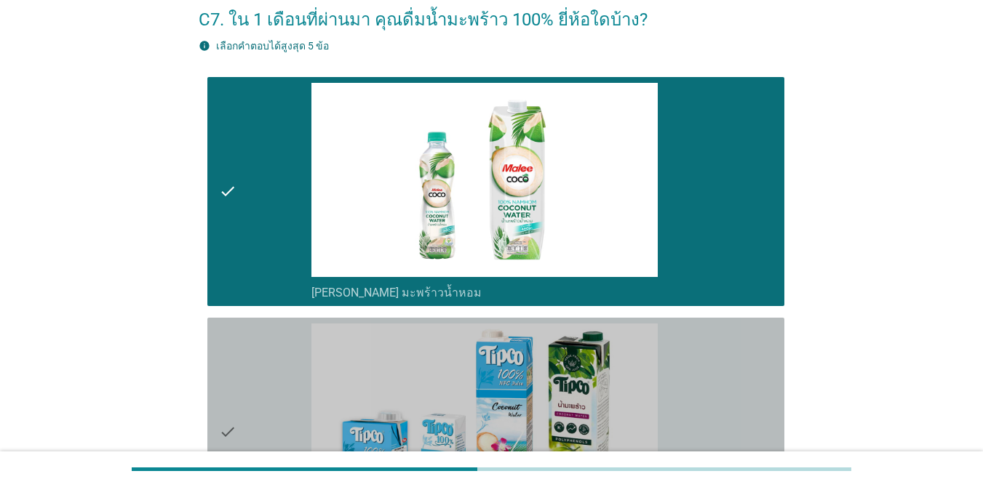
click at [733, 344] on div "check_box ทิปโก้" at bounding box center [541, 433] width 461 height 218
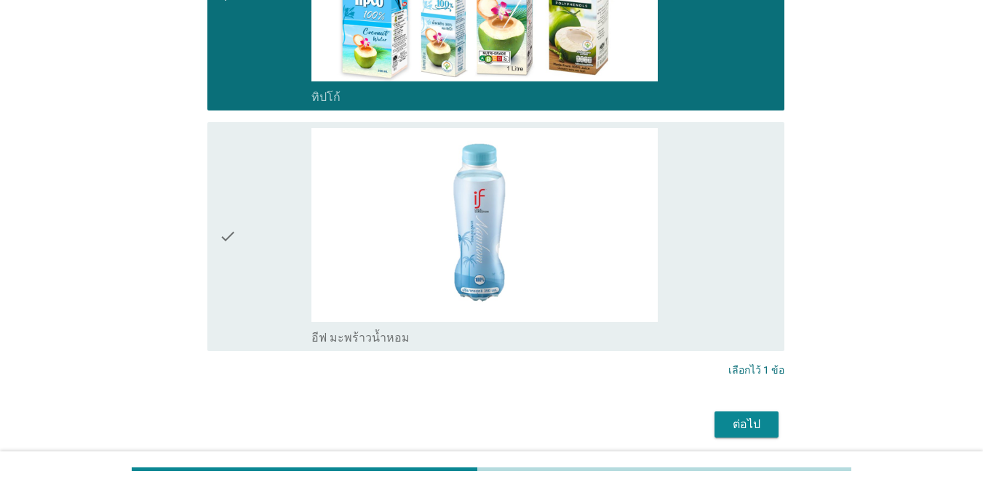
click at [719, 314] on div "check_box อีฟ มะพร้าวน้ำหอม" at bounding box center [541, 237] width 461 height 218
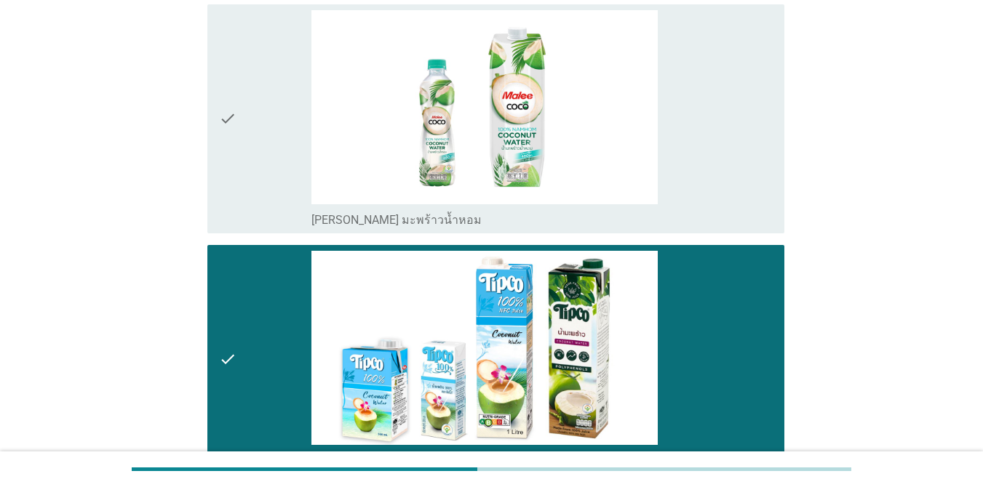
click at [751, 212] on div "check_box [PERSON_NAME] มะพร้าวน้ำหอม" at bounding box center [541, 218] width 461 height 17
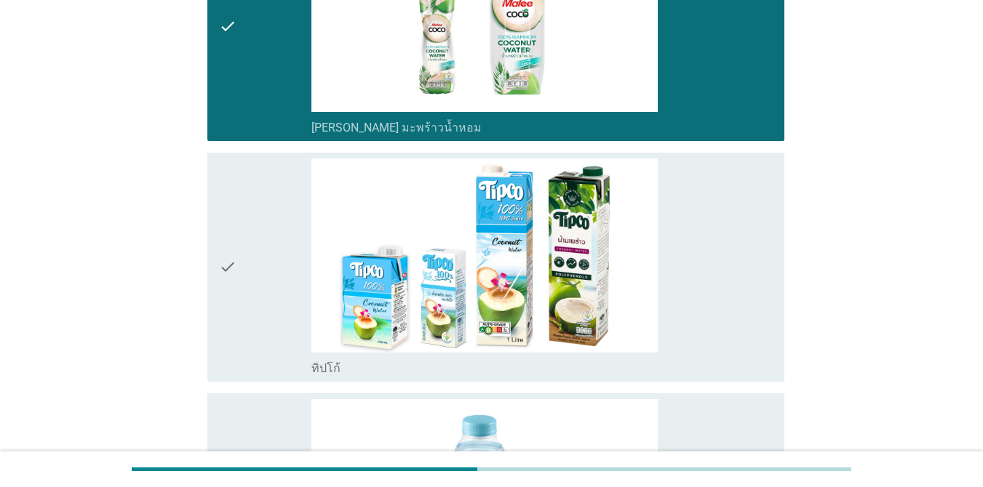
scroll to position [436, 0]
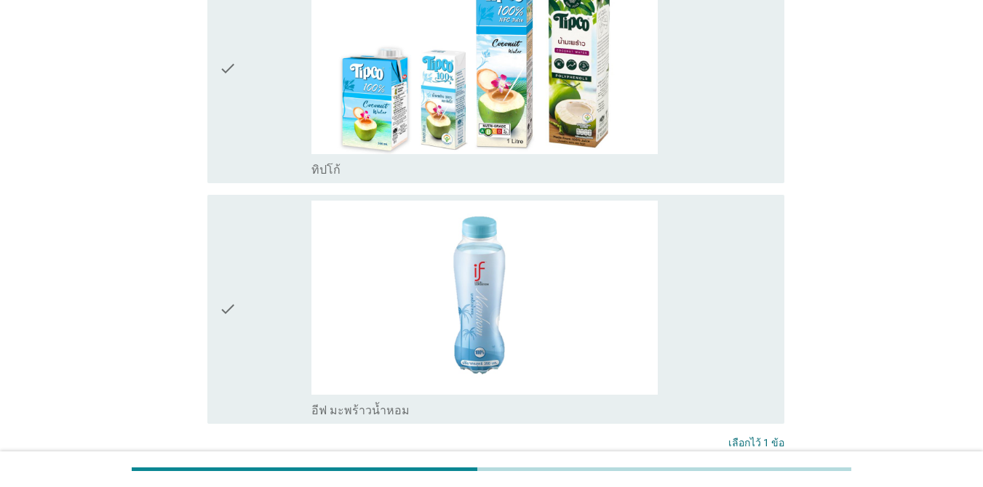
click at [727, 265] on div "check_box อีฟ มะพร้าวน้ำหอม" at bounding box center [541, 310] width 461 height 218
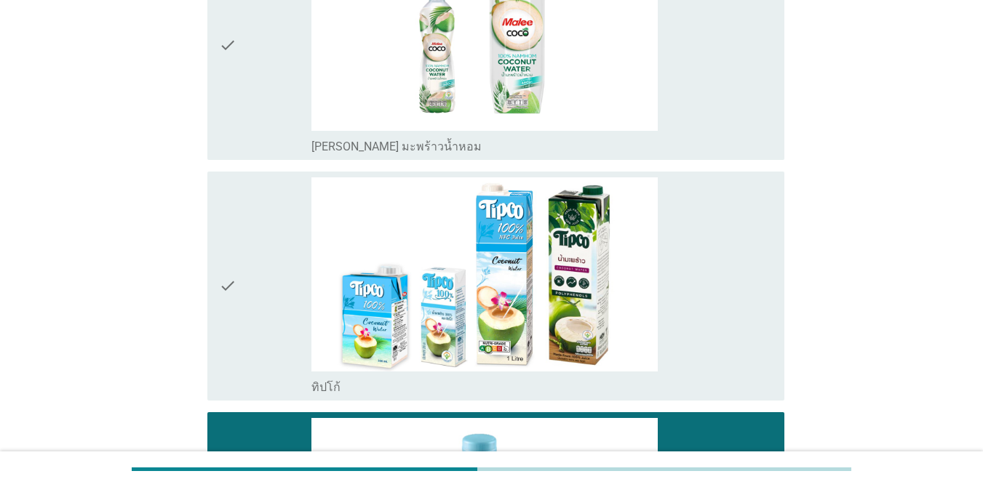
scroll to position [218, 0]
click at [735, 292] on div "check_box ทิปโก้" at bounding box center [541, 287] width 461 height 218
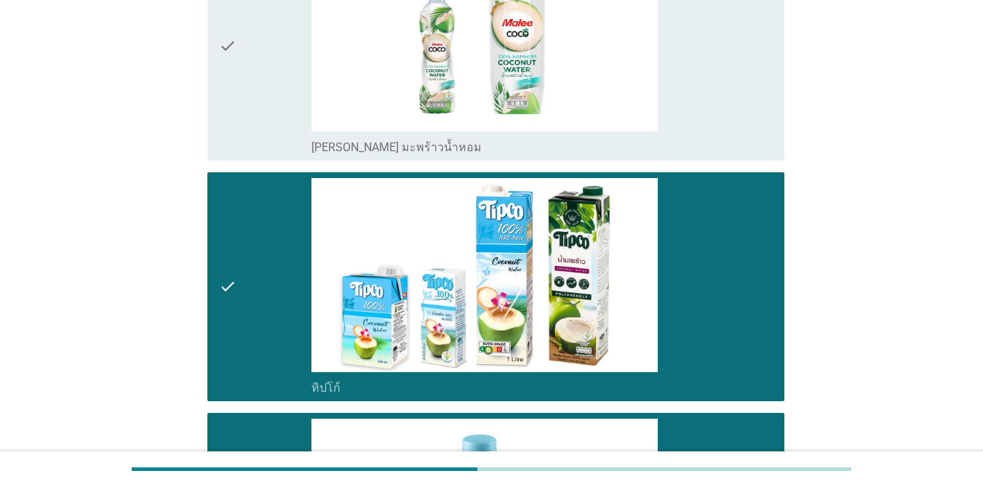
click at [720, 159] on div "check check_box [PERSON_NAME] มะพร้าวน้ำหอม" at bounding box center [495, 46] width 577 height 229
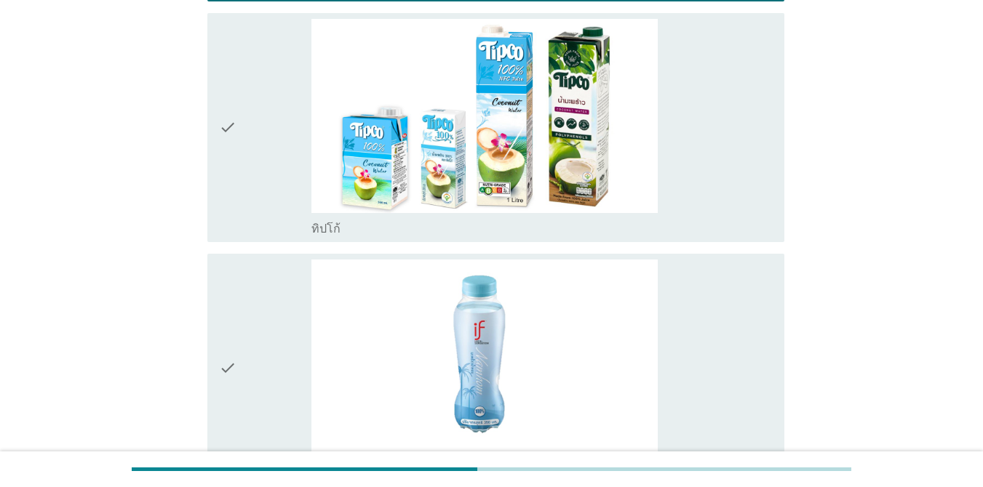
scroll to position [509, 0]
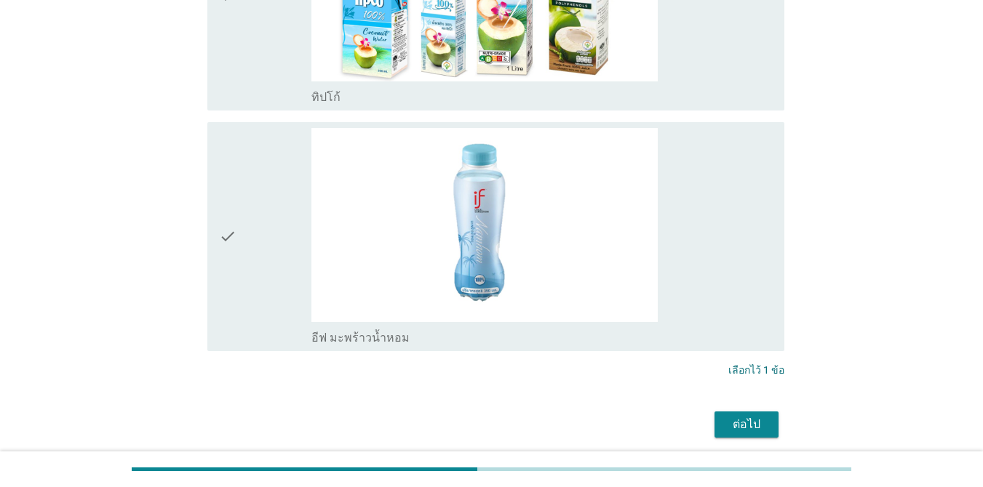
click at [735, 131] on div "check_box อีฟ มะพร้าวน้ำหอม" at bounding box center [541, 237] width 461 height 218
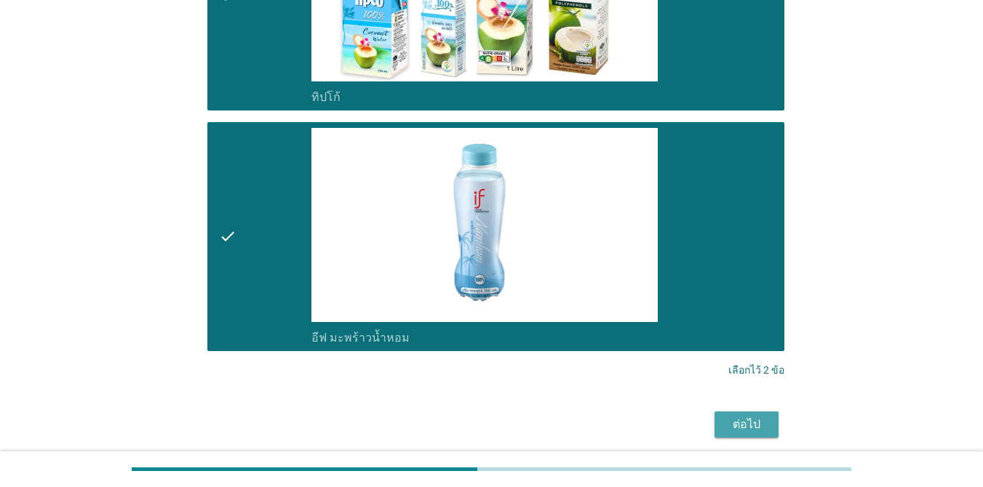
click at [743, 419] on div "ต่อไป" at bounding box center [746, 424] width 41 height 17
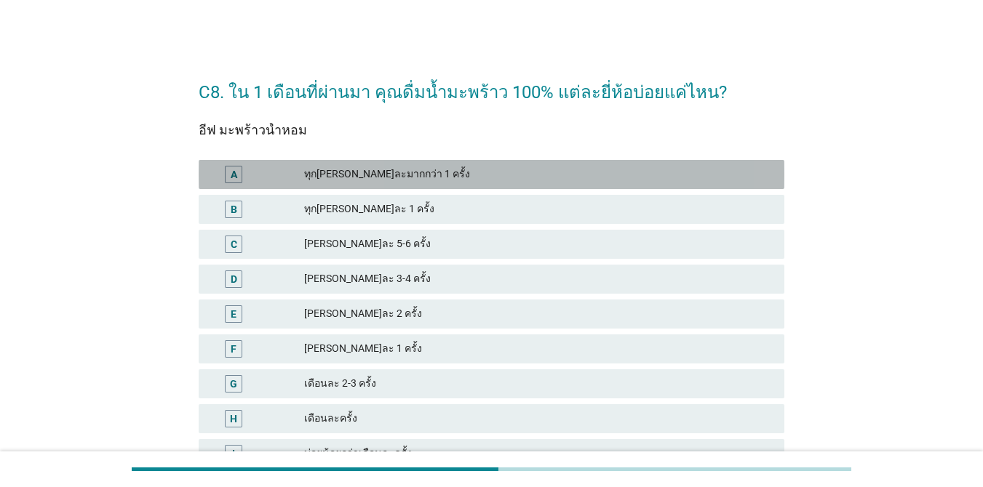
click at [504, 186] on div "A ทุก[PERSON_NAME]ละมากกว่า 1 ครั้ง" at bounding box center [492, 174] width 586 height 29
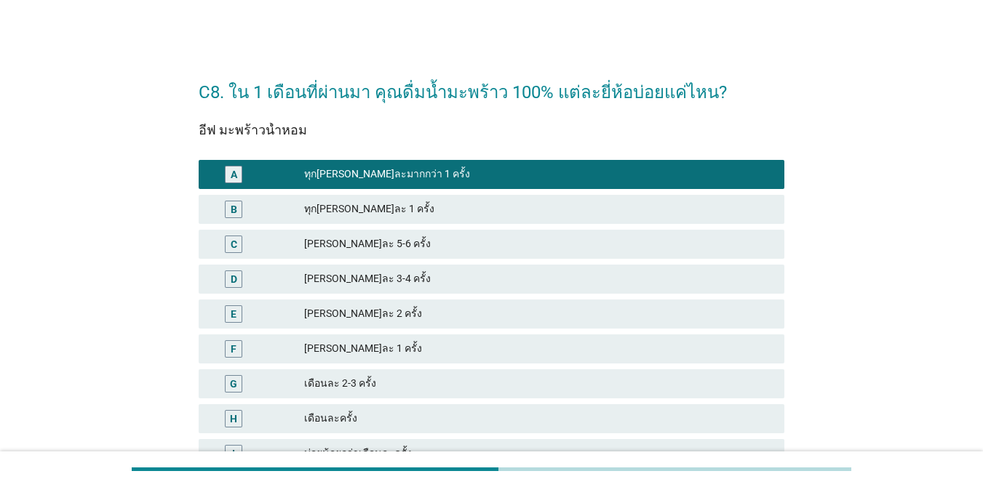
click at [509, 211] on div "ทุก[PERSON_NAME]ละ 1 ครั้ง" at bounding box center [538, 209] width 468 height 17
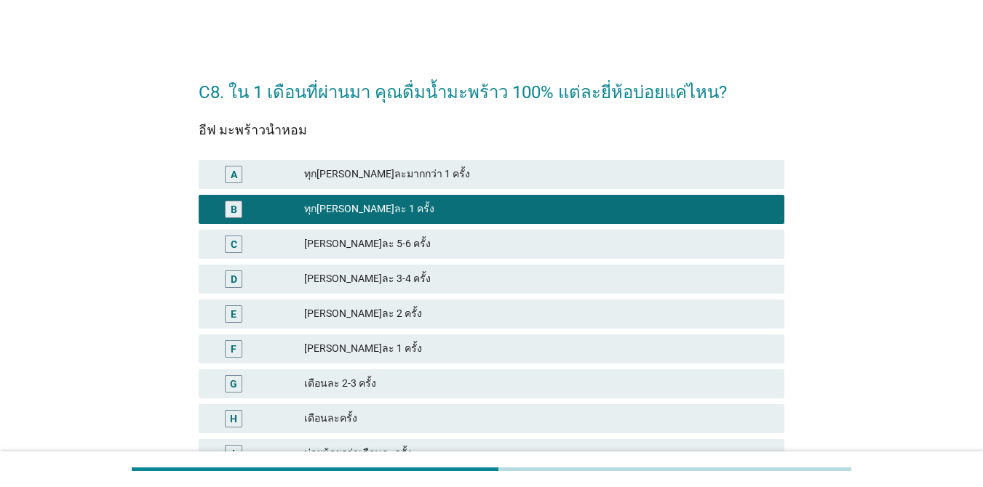
click at [528, 274] on div "[PERSON_NAME]ละ 3-4 ครั้ง" at bounding box center [538, 279] width 468 height 17
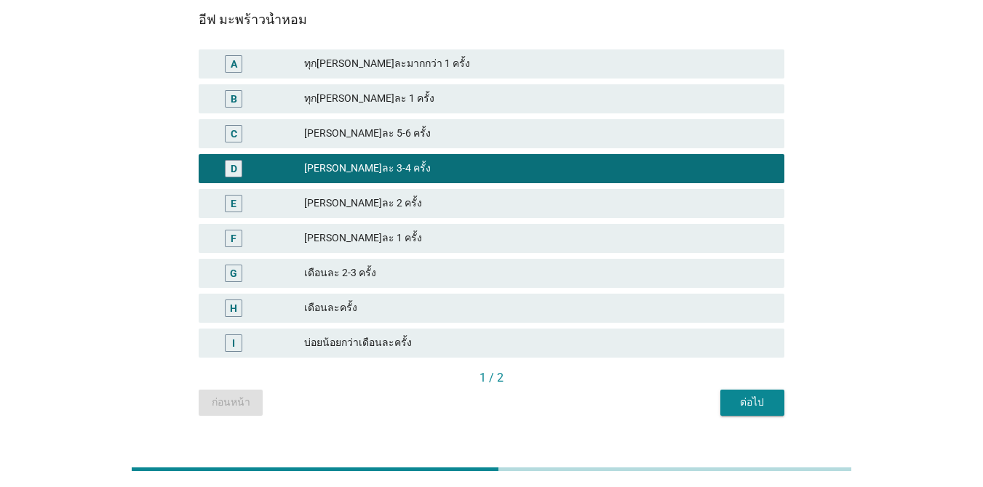
scroll to position [139, 0]
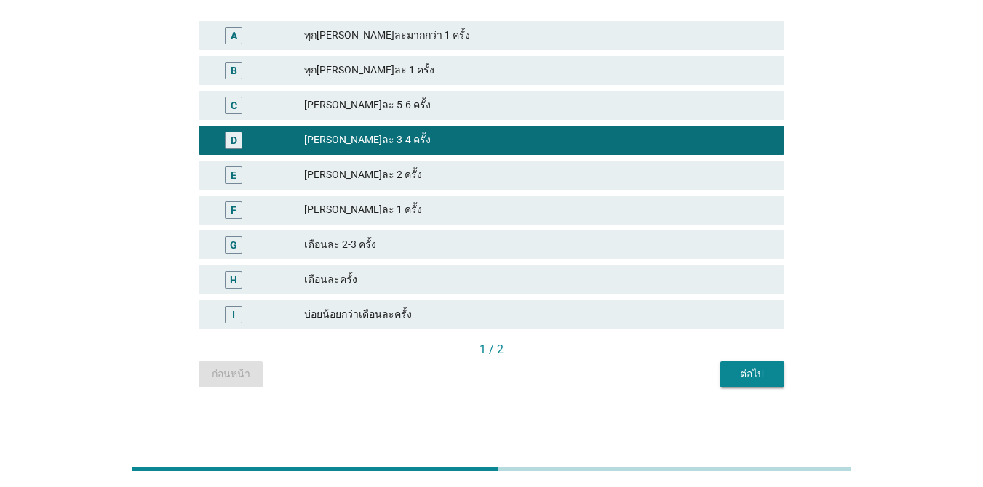
click at [742, 373] on div "ต่อไป" at bounding box center [752, 374] width 41 height 15
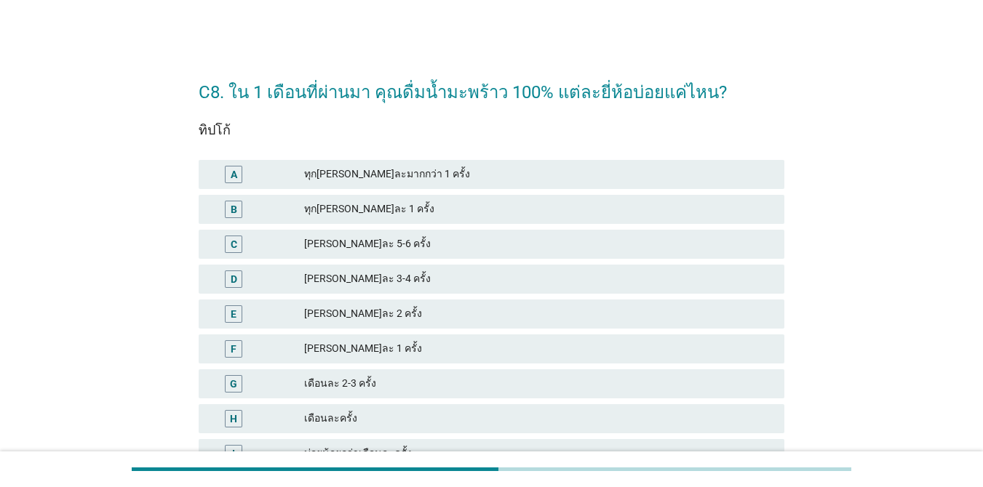
click at [481, 340] on div "[PERSON_NAME]ละ 1 ครั้ง" at bounding box center [538, 348] width 468 height 17
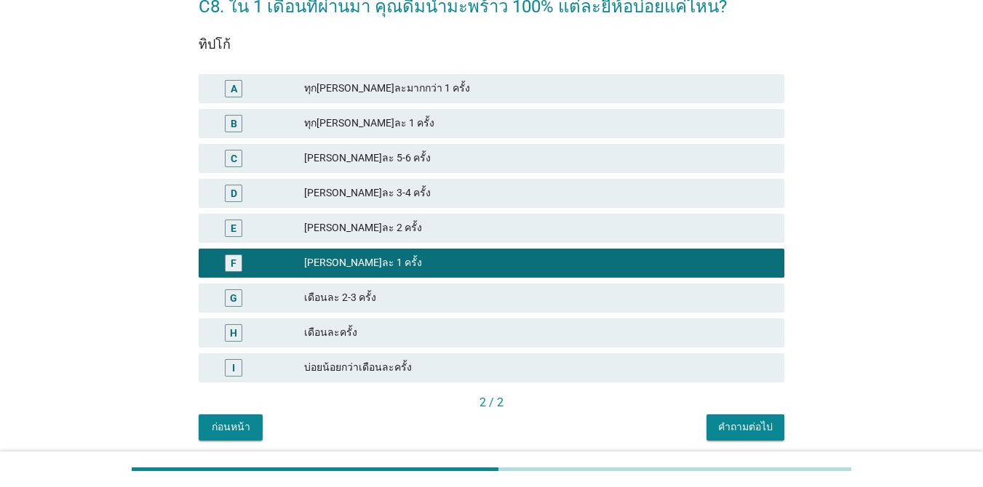
scroll to position [139, 0]
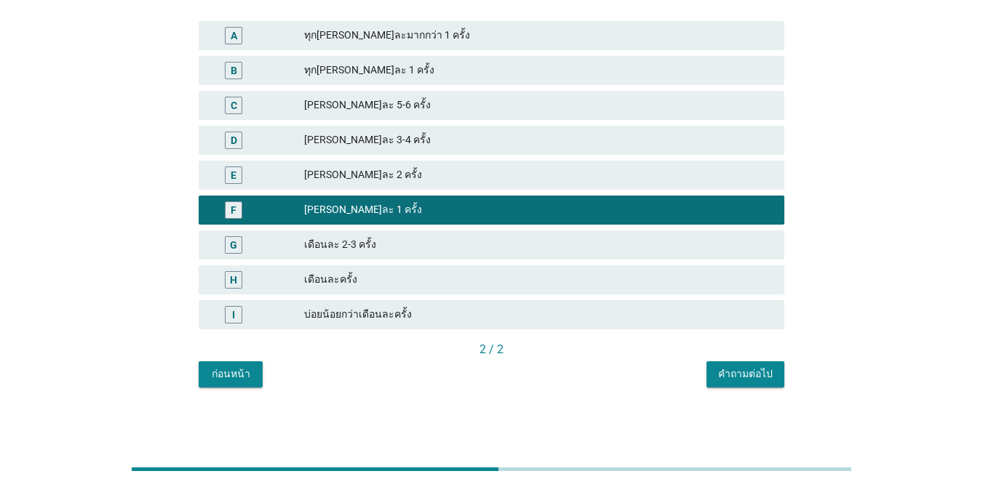
click at [712, 375] on button "คำถามต่อไป" at bounding box center [745, 375] width 78 height 26
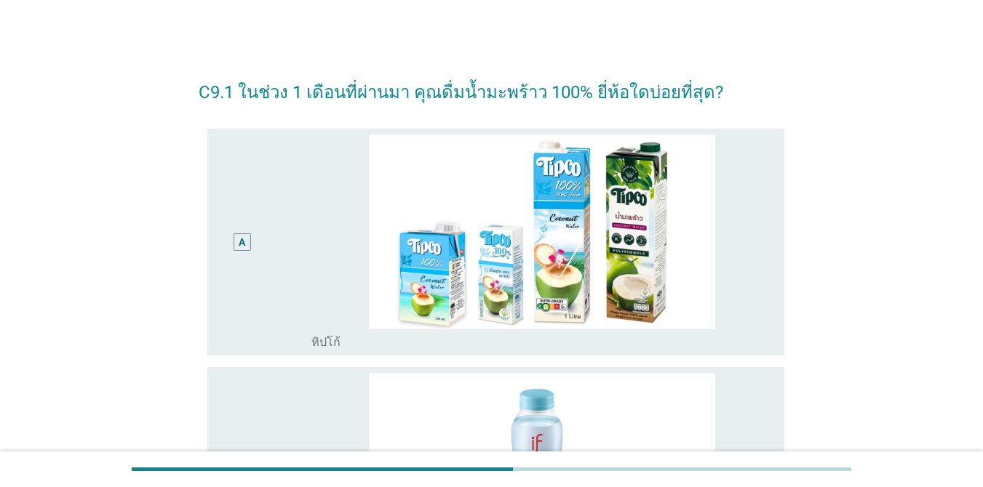
scroll to position [218, 0]
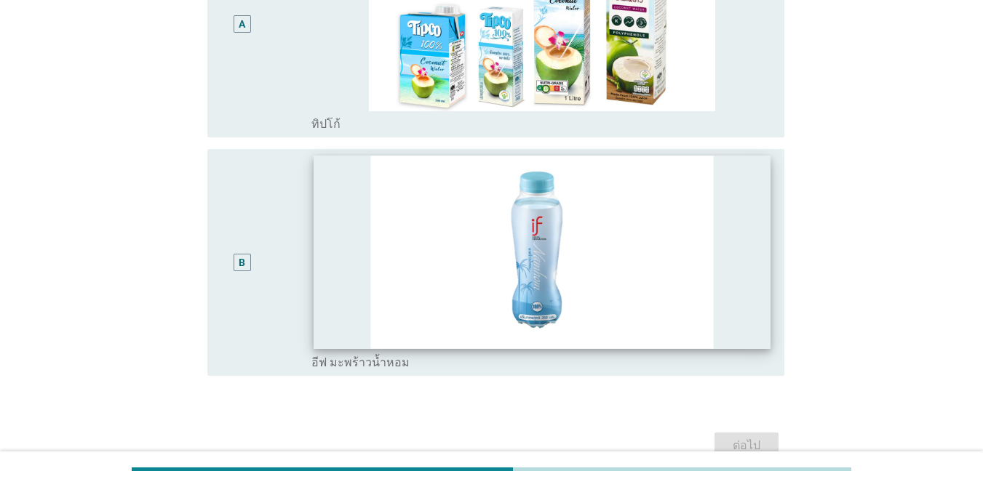
click at [373, 298] on img at bounding box center [542, 252] width 457 height 193
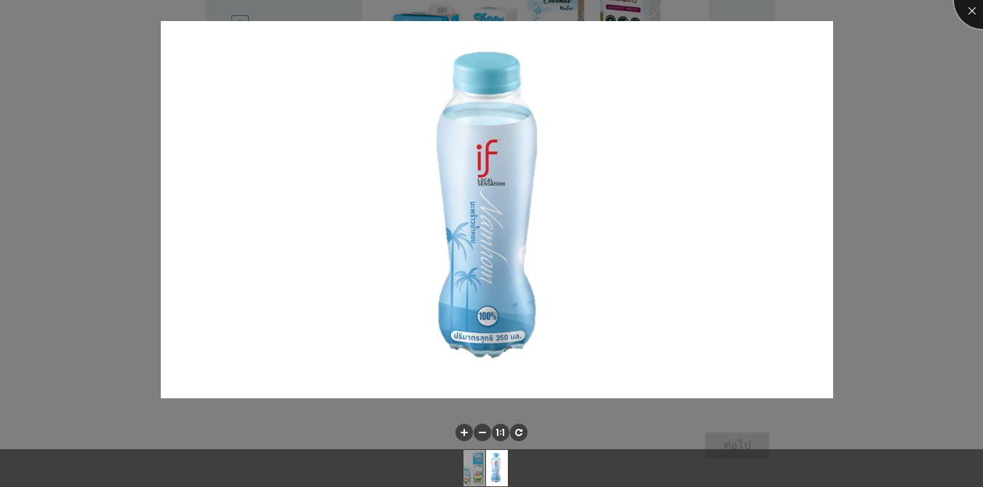
click at [963, 9] on div at bounding box center [983, 0] width 58 height 58
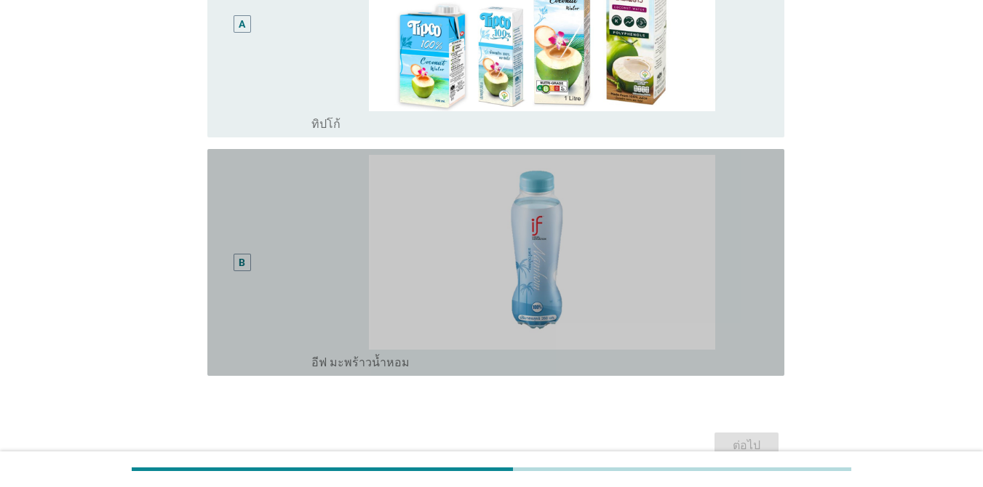
click at [243, 260] on div "B" at bounding box center [242, 262] width 7 height 15
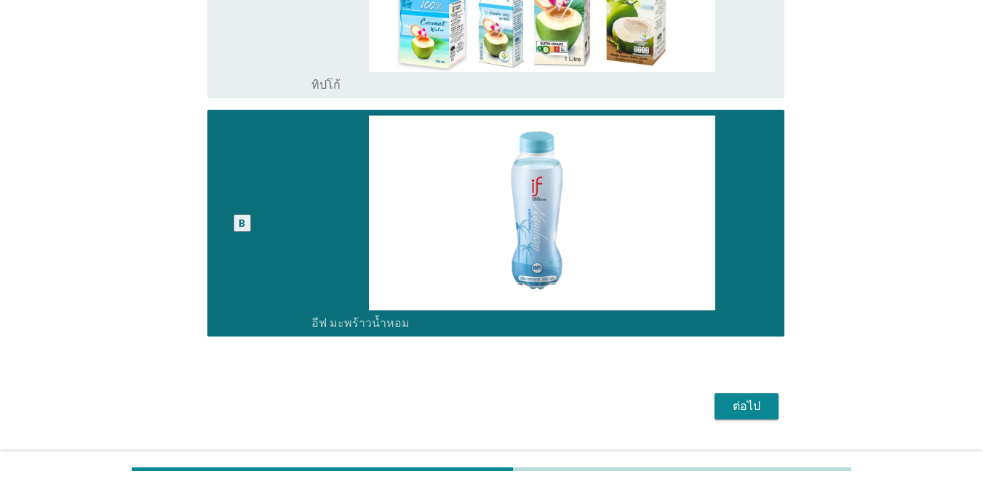
scroll to position [294, 0]
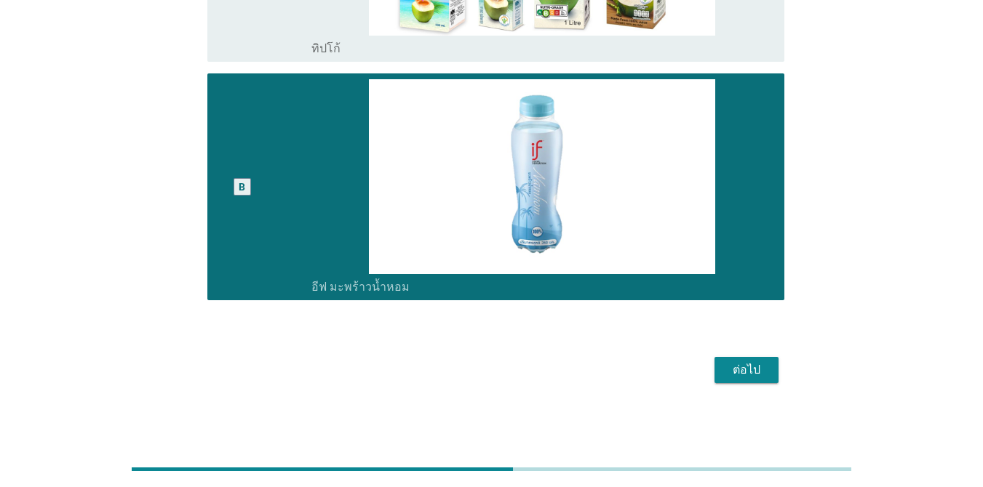
click at [736, 372] on div "ต่อไป" at bounding box center [746, 370] width 41 height 17
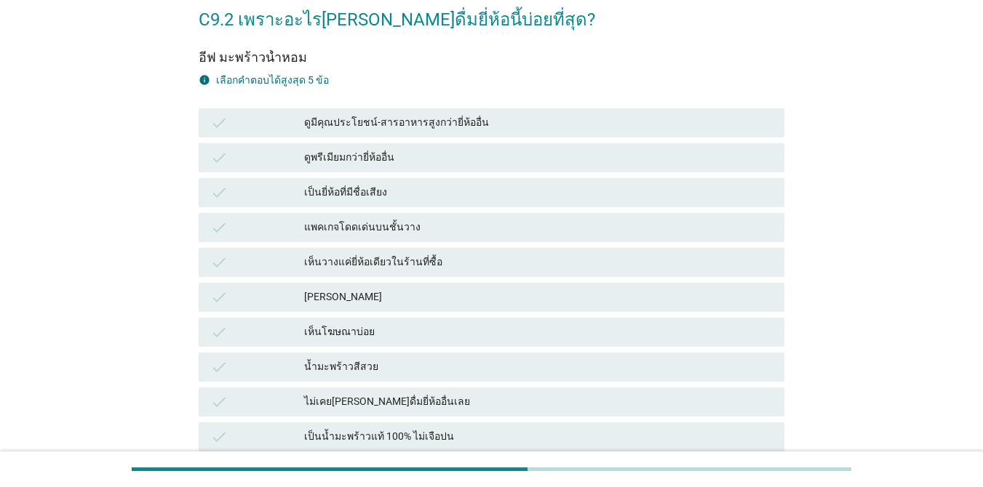
scroll to position [291, 0]
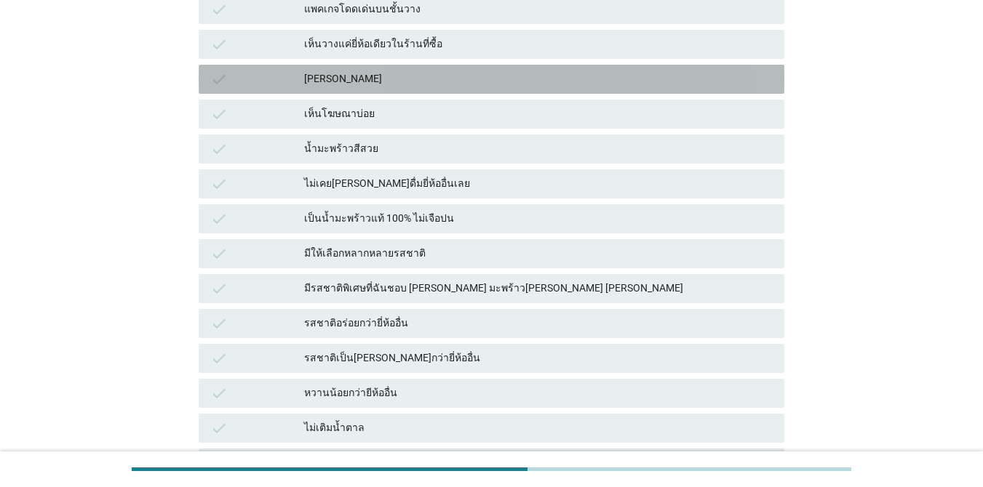
click at [415, 93] on div "check [PERSON_NAME]" at bounding box center [492, 79] width 586 height 29
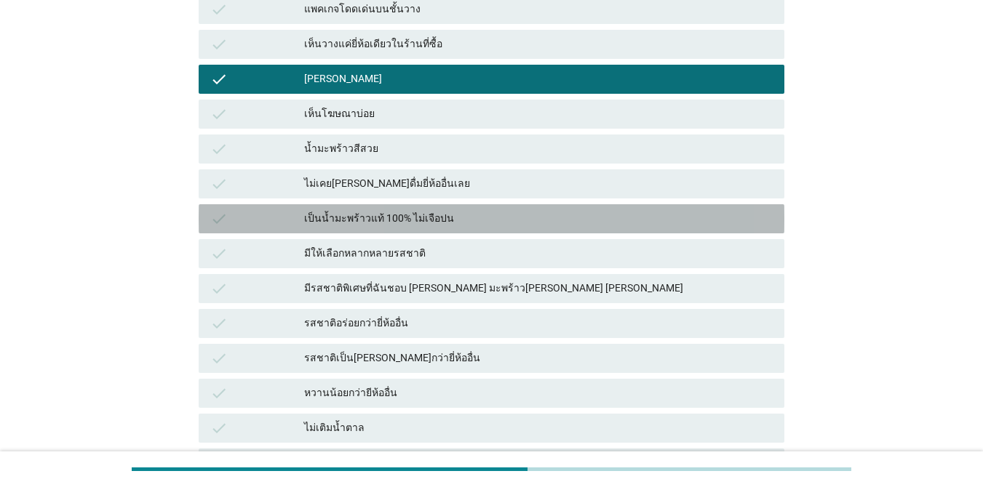
click at [446, 221] on div "เป็นน้ำมะพร้าวแท้ 100% ไม่เจือปน" at bounding box center [538, 218] width 468 height 17
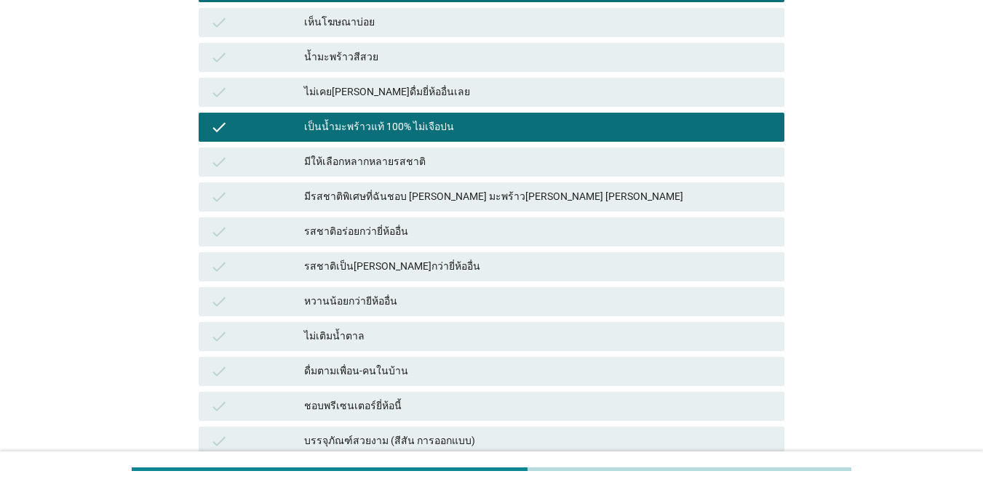
scroll to position [436, 0]
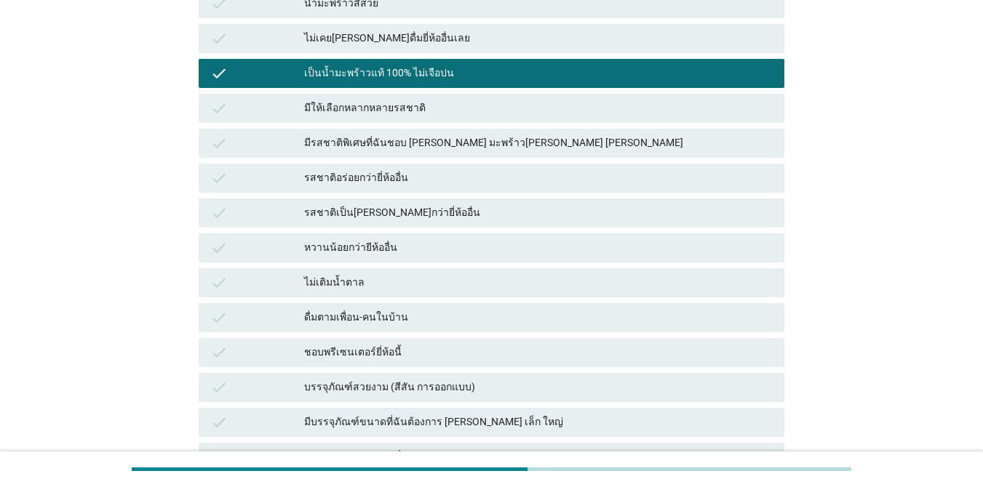
click at [445, 181] on div "รสชาติอร่อยกว่ายี่ห้ออื่น" at bounding box center [538, 178] width 468 height 17
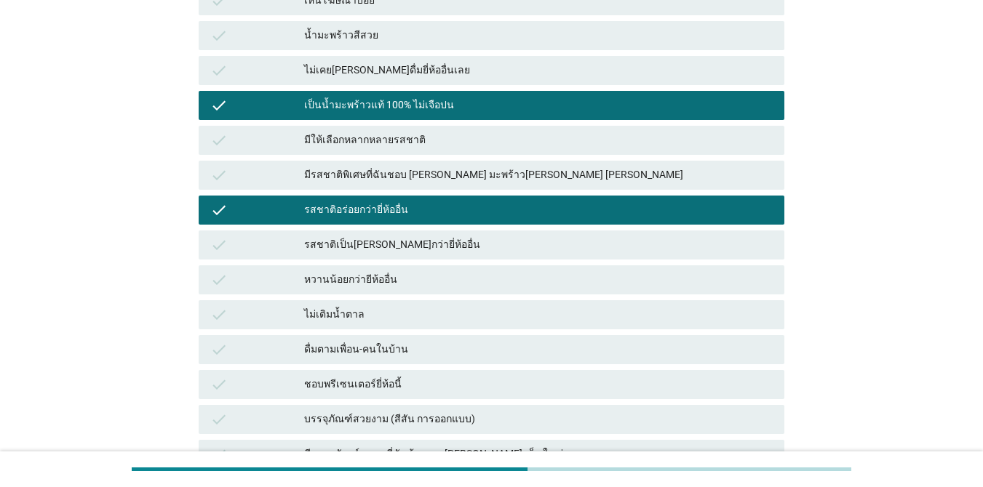
scroll to position [705, 0]
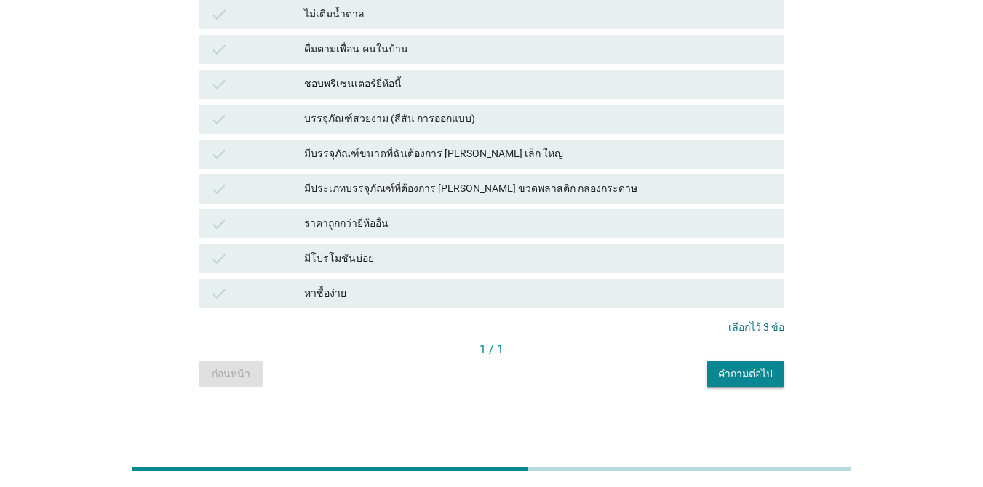
click at [732, 380] on div "คำถามต่อไป" at bounding box center [745, 374] width 55 height 15
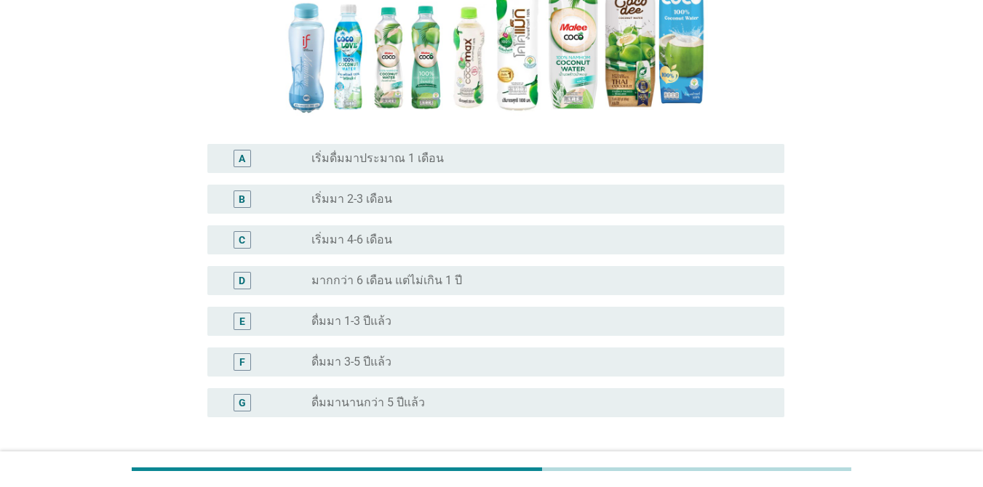
scroll to position [291, 0]
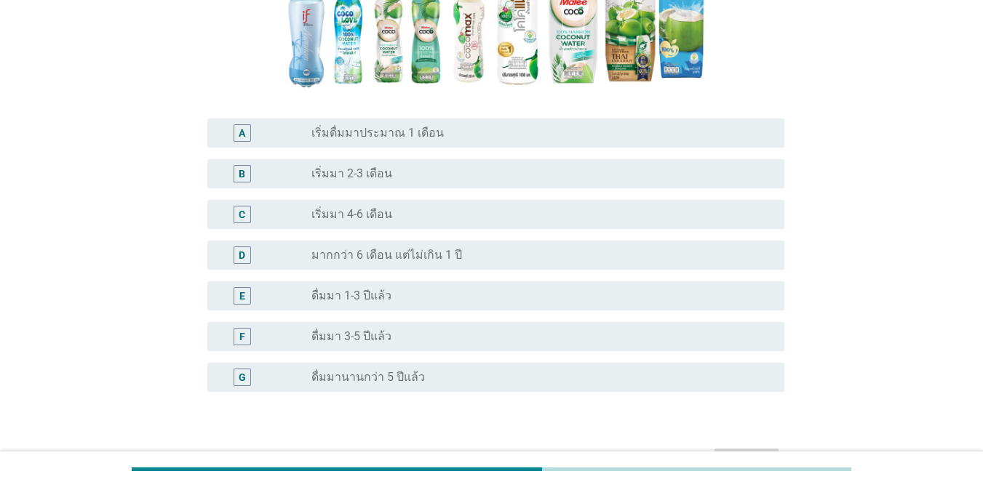
click at [490, 363] on div "G radio_button_unchecked ดื่มมานานกว่า 5 ปีแล้ว" at bounding box center [495, 377] width 577 height 29
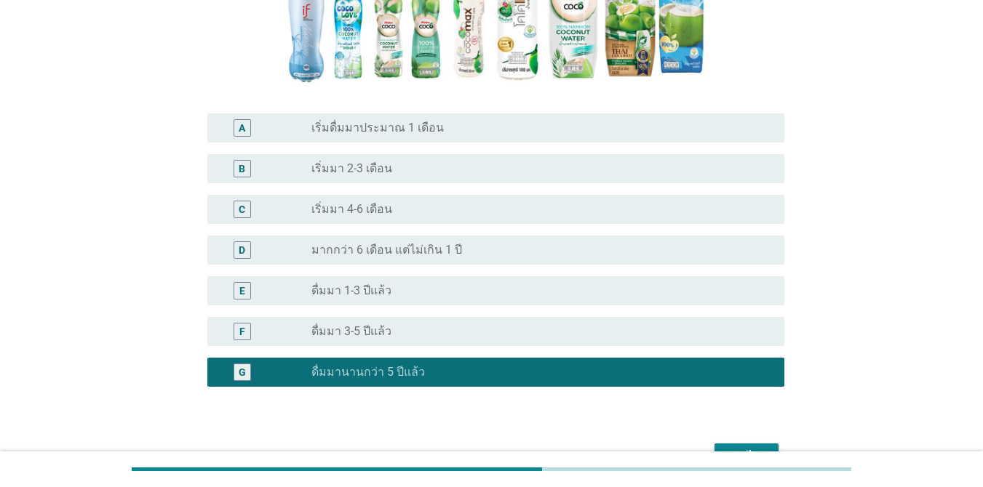
scroll to position [311, 0]
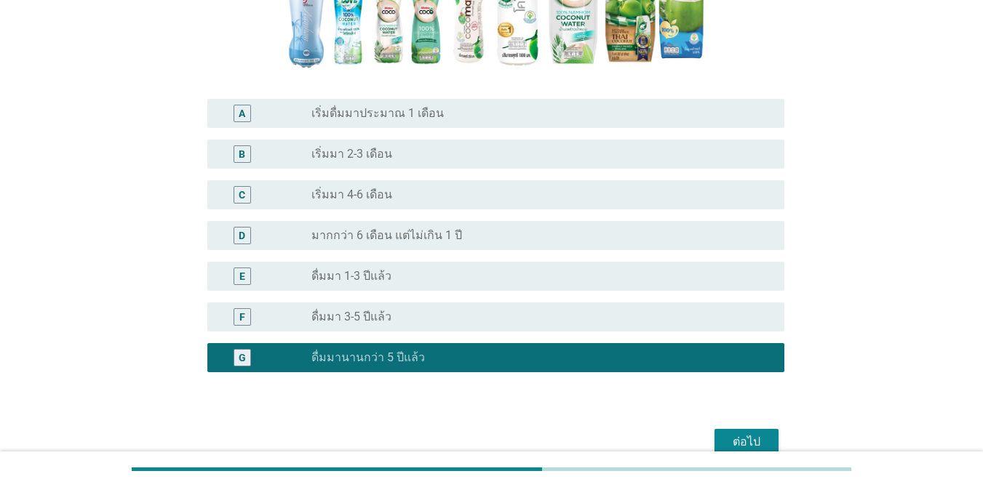
click at [725, 421] on form "C10. โดยรวมๆคุณเริ่มดื่ม น้ำมะพร้าวพร้อมดื่ม 100% มาเป็นระยะเวลานานเท่าไหร่แล้ว…" at bounding box center [492, 107] width 586 height 706
click at [748, 428] on div "ต่อไป" at bounding box center [492, 442] width 586 height 35
click at [738, 436] on div "ต่อไป" at bounding box center [746, 442] width 41 height 17
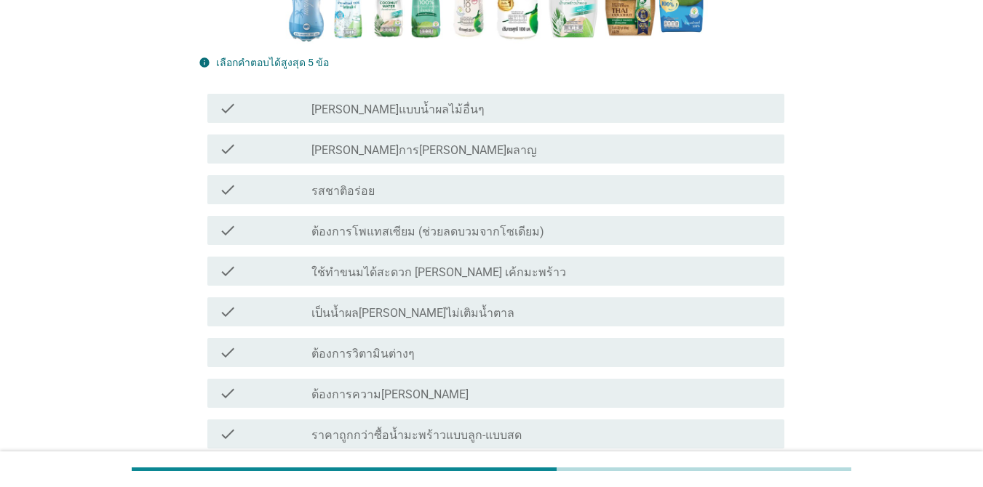
scroll to position [364, 0]
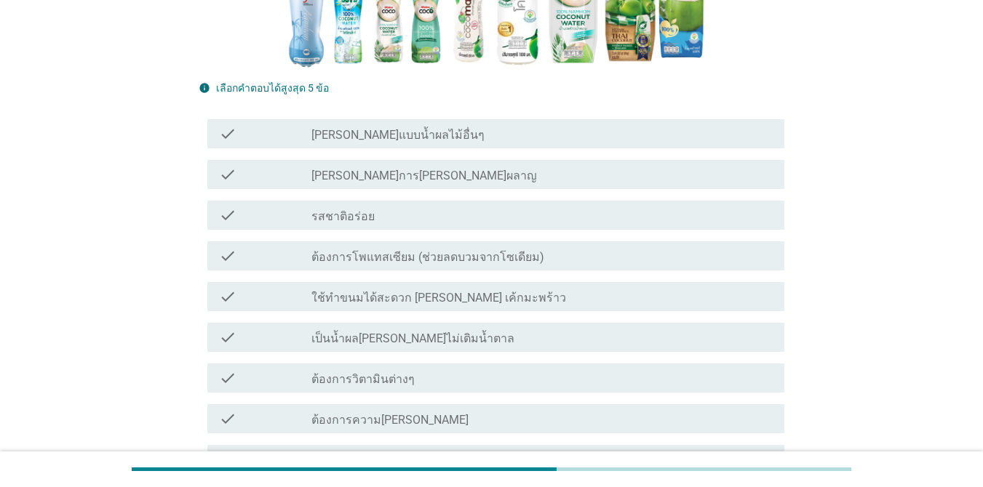
click at [493, 228] on div "check check_box_outline_blank รสชาติอร่อย" at bounding box center [495, 215] width 577 height 29
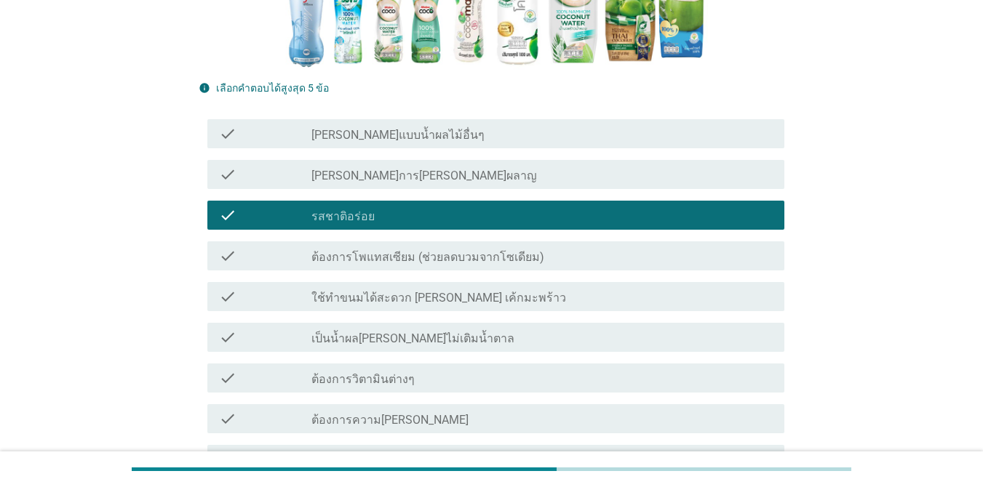
click at [500, 139] on div "check_box_outline_blank [PERSON_NAME]แบบน้ำผลไม้อื่นๆ" at bounding box center [541, 133] width 461 height 17
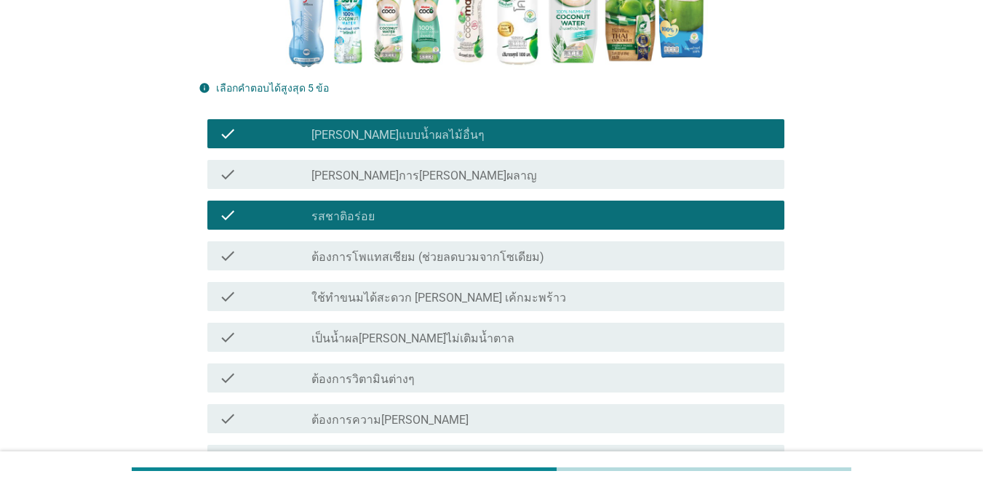
click at [499, 339] on div "check_box_outline_blank เป็นน้ำผล[PERSON_NAME]ไม่เติมน้ำตาล" at bounding box center [541, 337] width 461 height 17
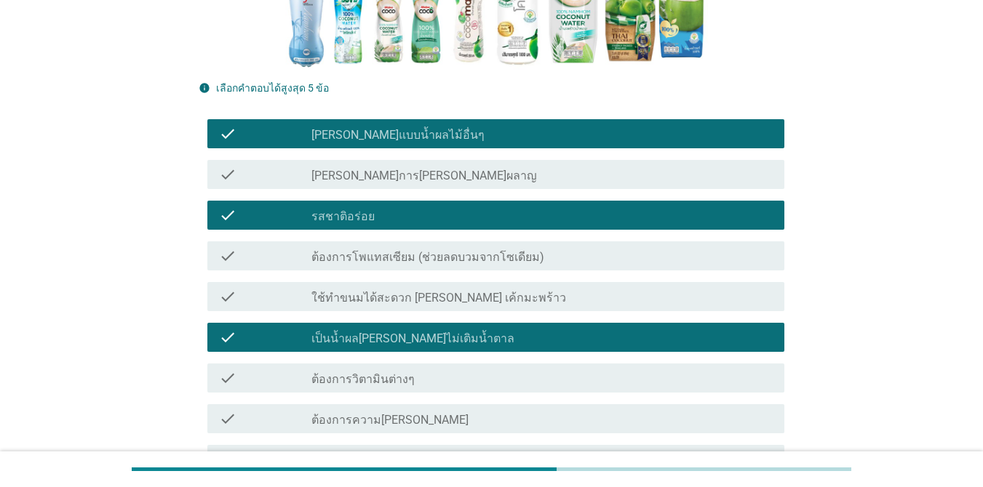
click at [539, 382] on div "check_box_outline_blank ต้องการวิตามินต่างๆ" at bounding box center [541, 378] width 461 height 17
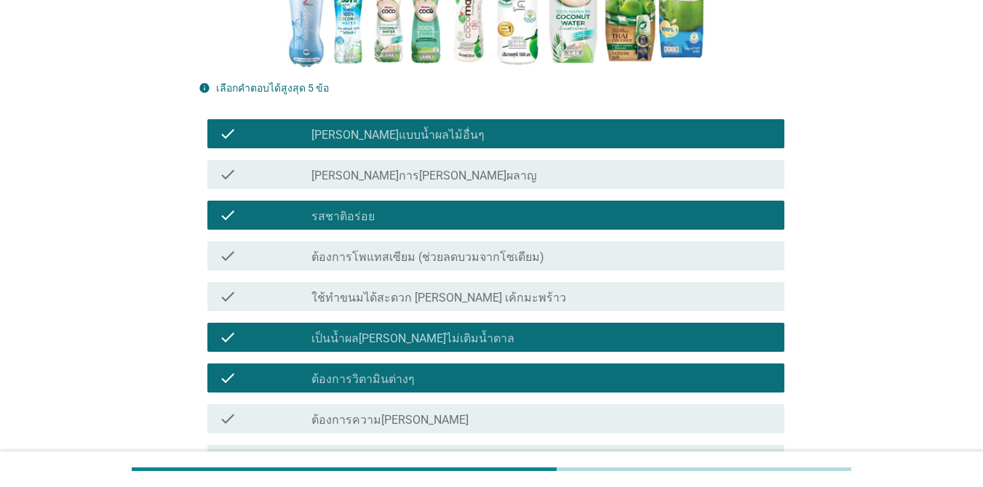
click at [553, 410] on div "check_box_outline_blank ต้องการความ[PERSON_NAME]" at bounding box center [541, 418] width 461 height 17
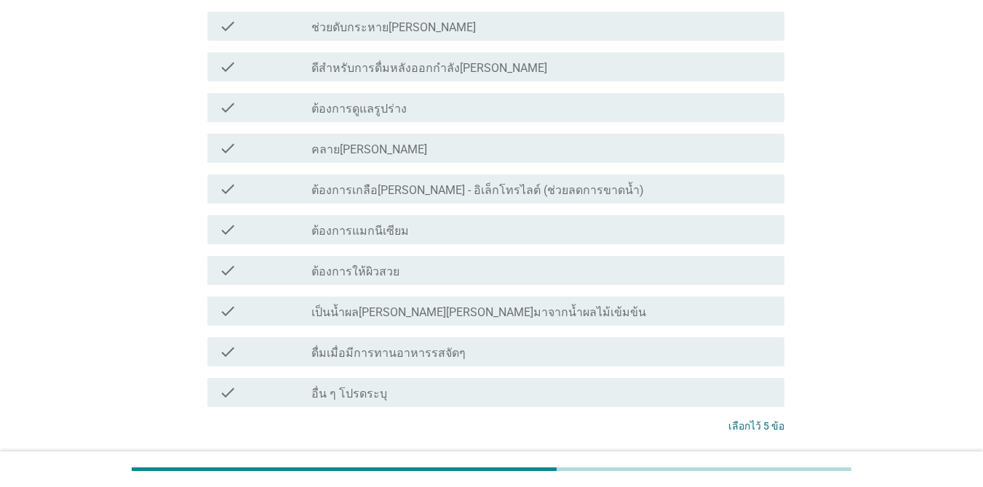
scroll to position [1275, 0]
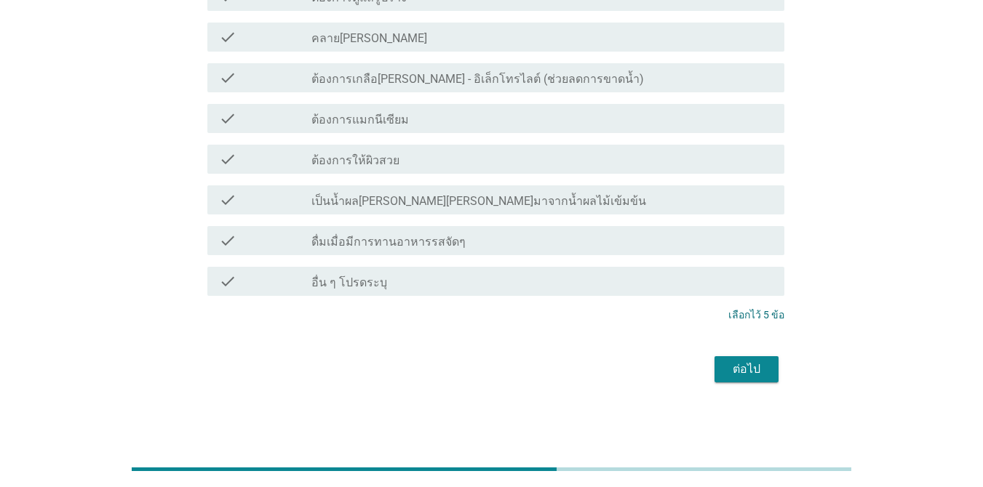
click at [766, 380] on button "ต่อไป" at bounding box center [746, 369] width 64 height 26
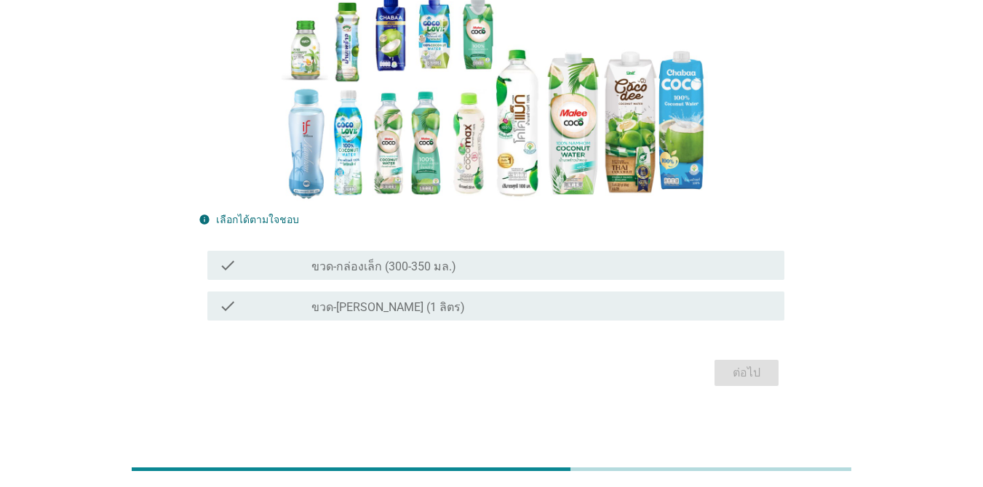
scroll to position [157, 0]
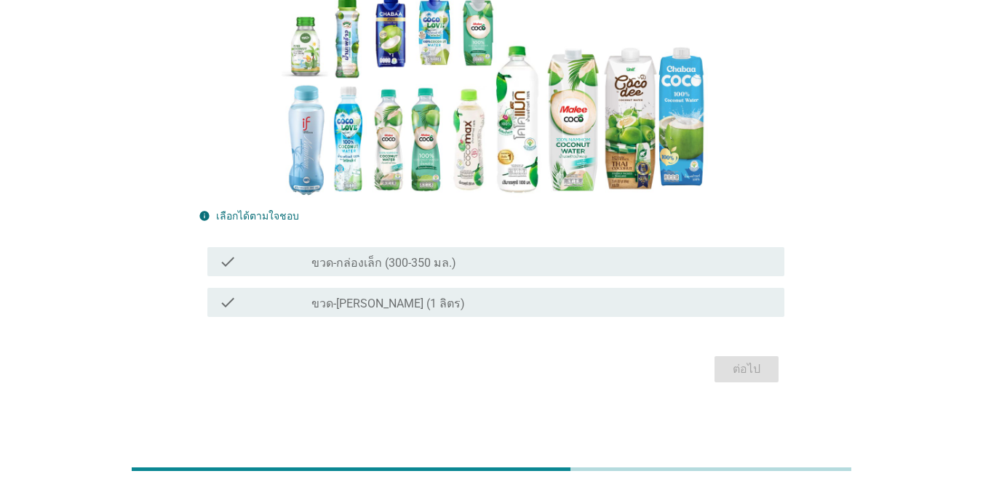
click at [584, 299] on div "check_box_outline_blank ขวด-[PERSON_NAME] (1 ลิตร)" at bounding box center [541, 302] width 461 height 17
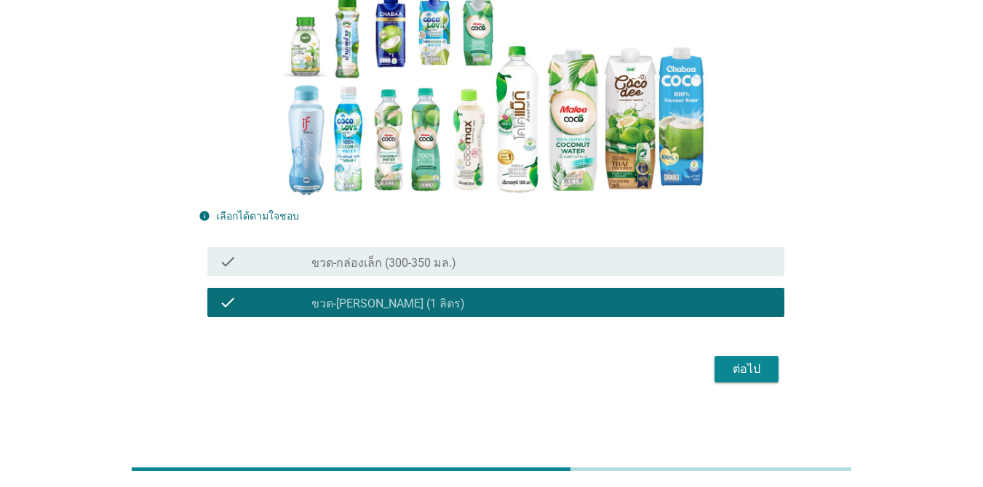
click at [592, 265] on div "check_box_outline_blank ขวด-กล่องเล็ก (300-350 มล.)" at bounding box center [541, 261] width 461 height 17
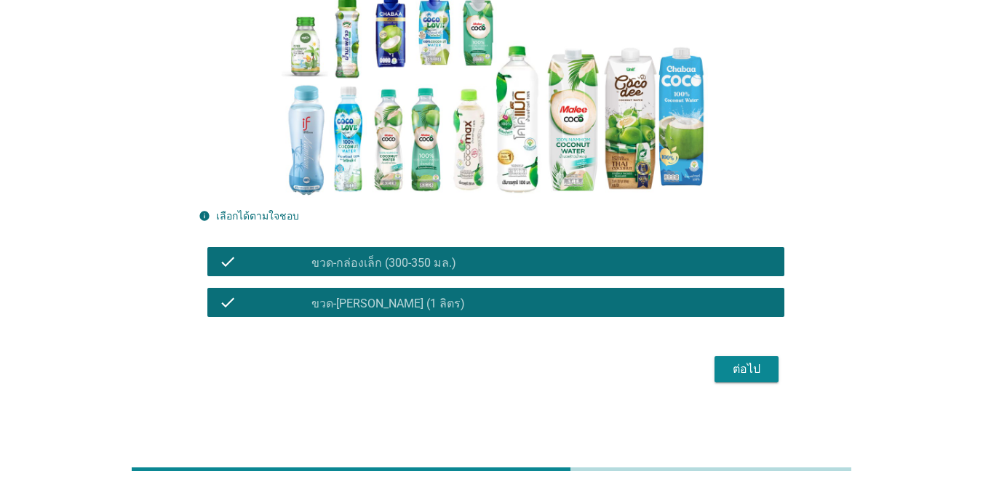
click at [720, 357] on button "ต่อไป" at bounding box center [746, 369] width 64 height 26
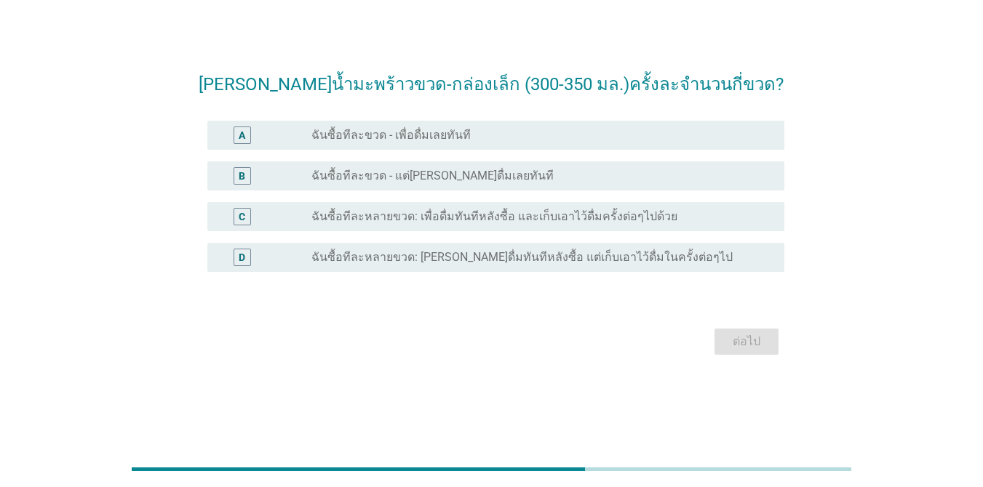
scroll to position [0, 0]
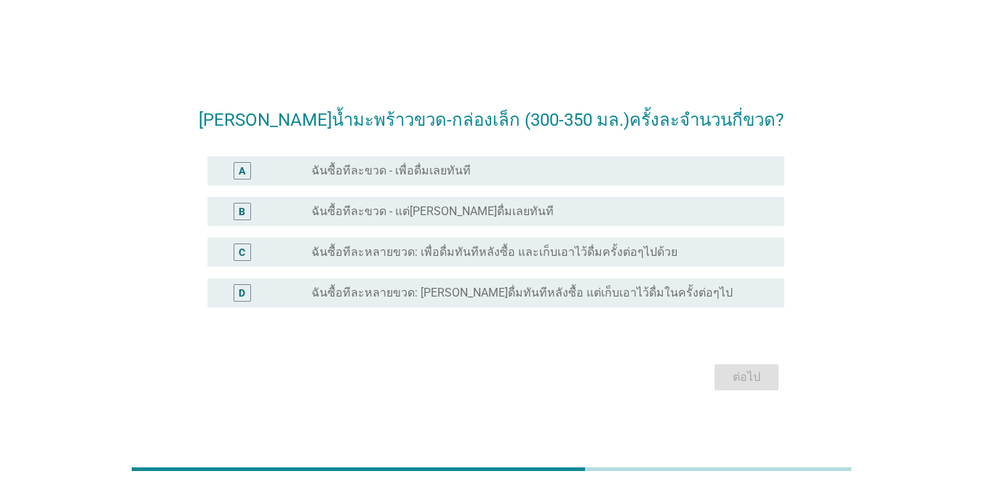
click at [511, 172] on div "radio_button_unchecked ฉันซื้อทีละขวด - เพื่อดื่มเลยทันที" at bounding box center [536, 171] width 450 height 15
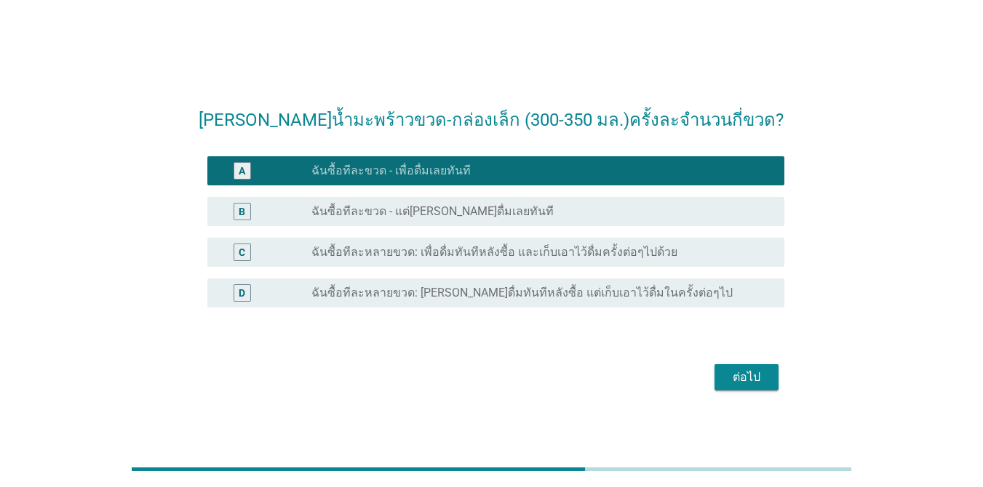
click at [525, 209] on div "radio_button_unchecked ฉันซื้อทีละขวด - แต่[PERSON_NAME]ดื่มเลยทันที" at bounding box center [536, 211] width 450 height 15
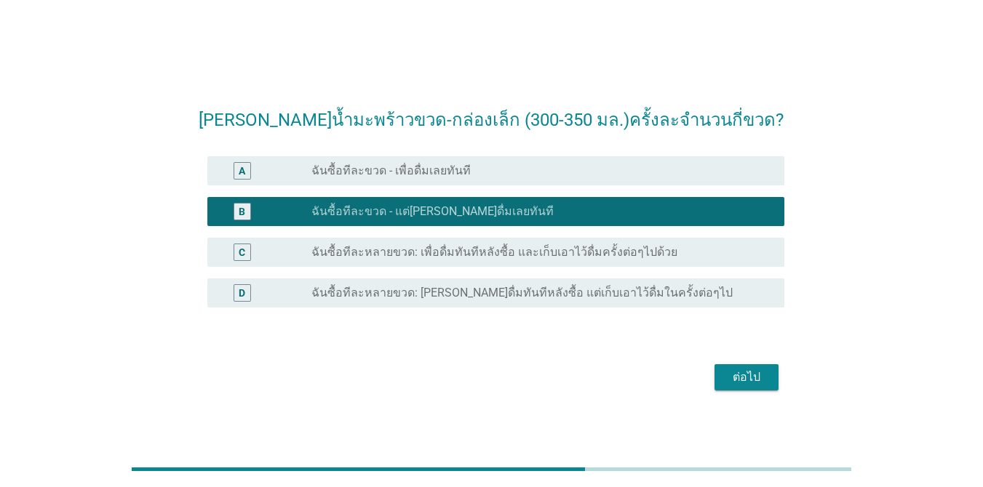
click at [519, 176] on div "radio_button_unchecked ฉันซื้อทีละขวด - เพื่อดื่มเลยทันที" at bounding box center [536, 171] width 450 height 15
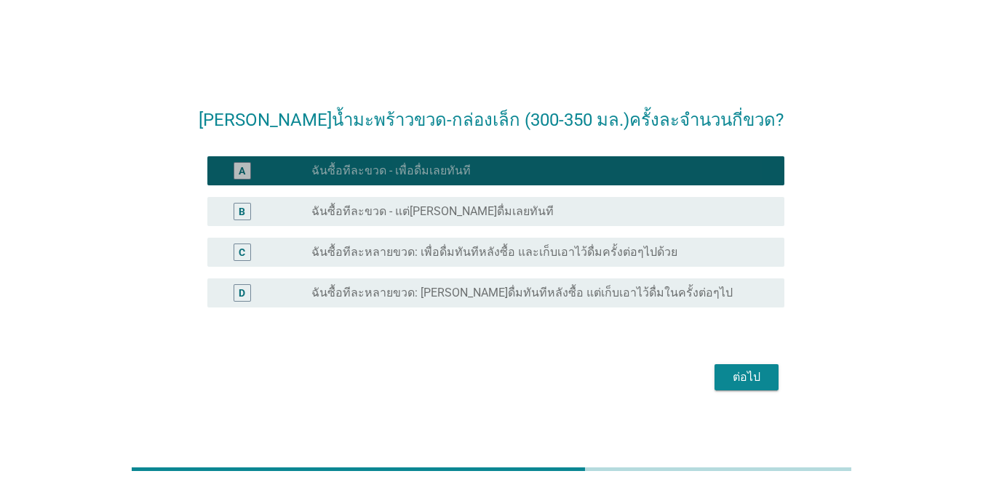
click at [519, 176] on div "radio_button_checked ฉันซื้อทีละขวด - เพื่อดื่มเลยทันที" at bounding box center [536, 171] width 450 height 15
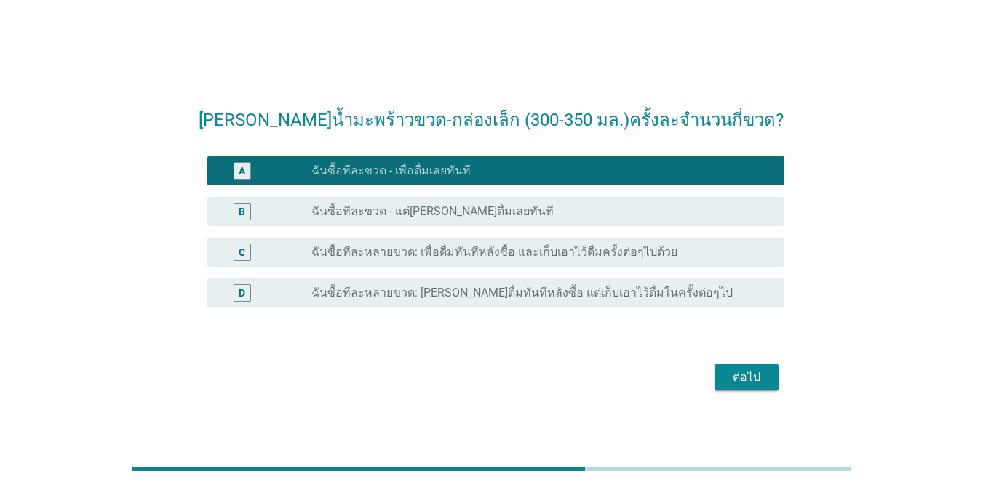
click at [567, 257] on label "ฉันซื้อทีละหลายขวด: เพื่อดื่มทันทีหลังซื้อ และเก็บเอาไว้ดื่มครั้งต่อๆไปด้วย" at bounding box center [494, 252] width 366 height 15
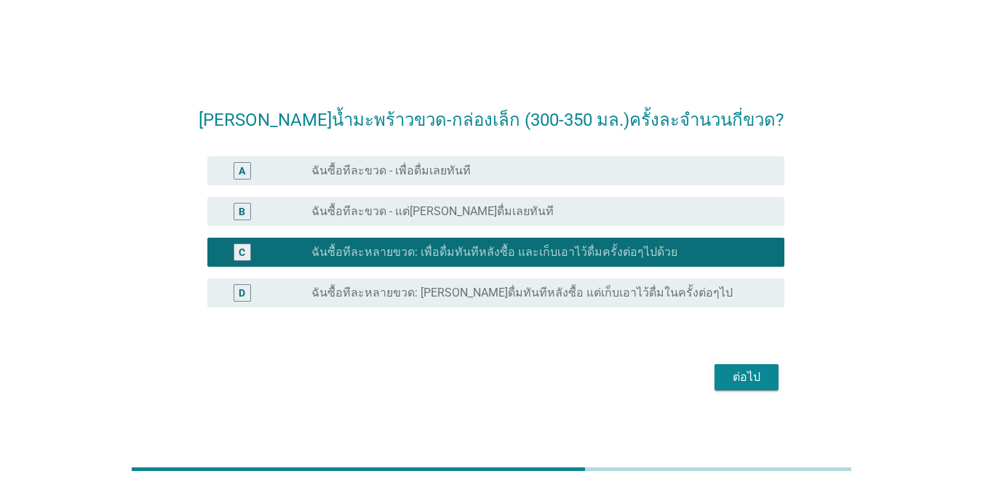
click at [746, 369] on div "ต่อไป" at bounding box center [746, 377] width 41 height 17
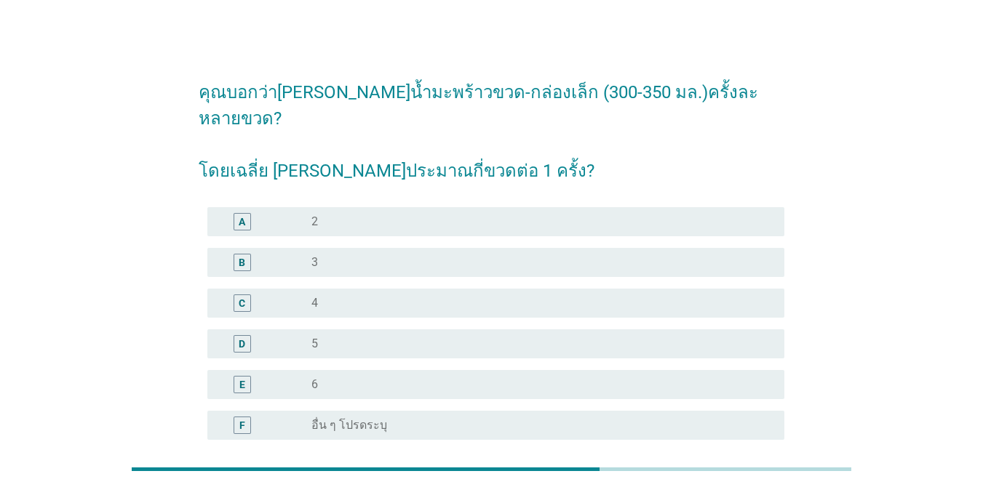
click at [497, 283] on div "C radio_button_unchecked 4" at bounding box center [492, 303] width 586 height 41
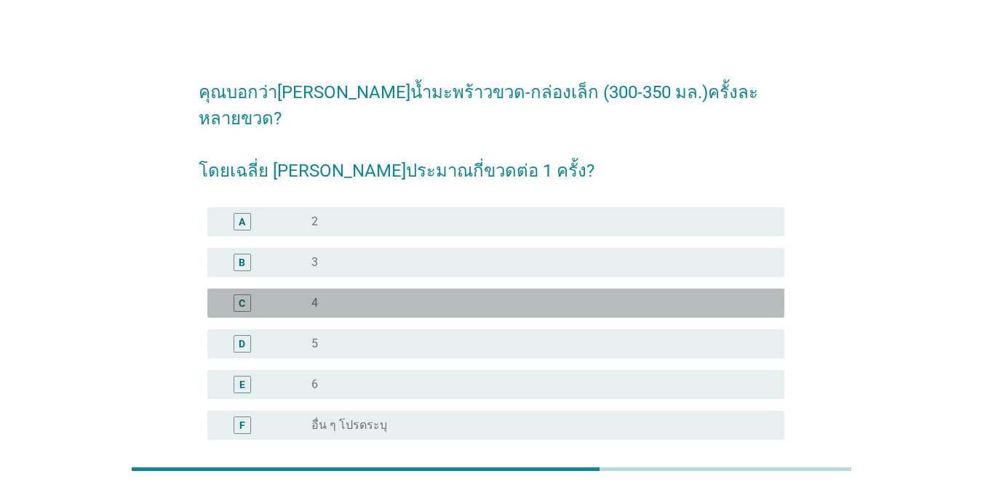
click at [500, 296] on div "radio_button_unchecked 4" at bounding box center [536, 303] width 450 height 15
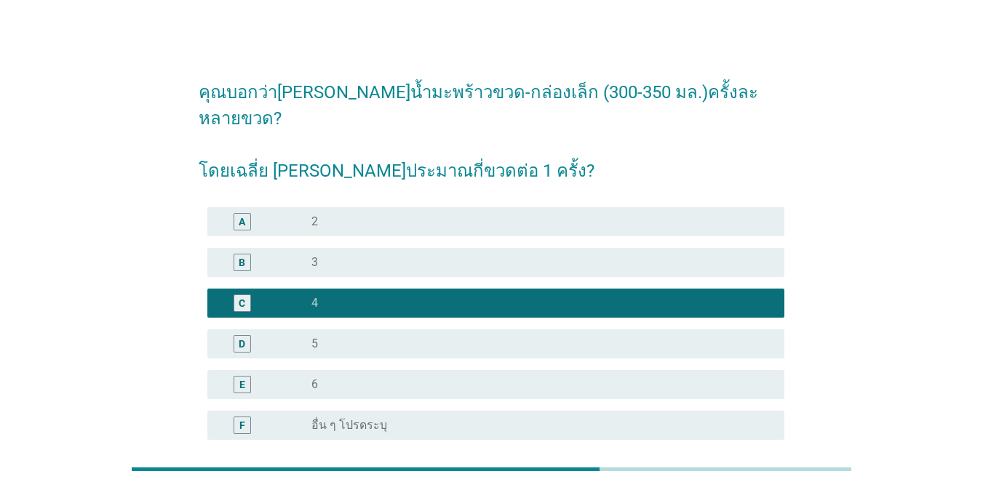
click at [462, 248] on div "B radio_button_unchecked 3" at bounding box center [495, 262] width 577 height 29
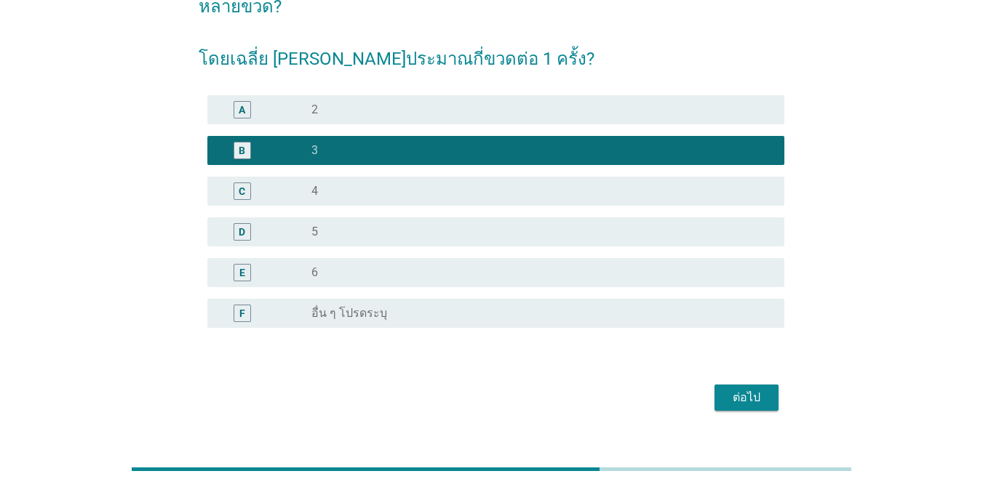
scroll to position [113, 0]
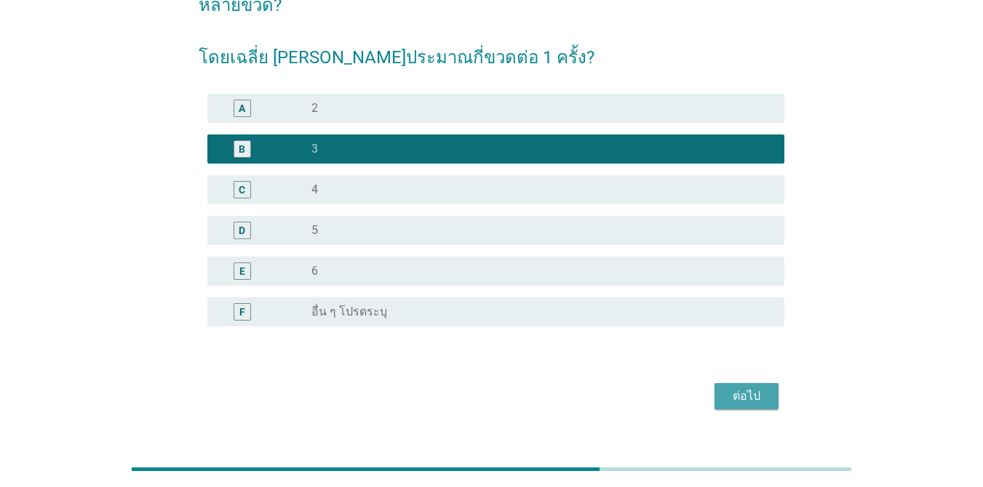
click at [743, 388] on div "ต่อไป" at bounding box center [746, 396] width 41 height 17
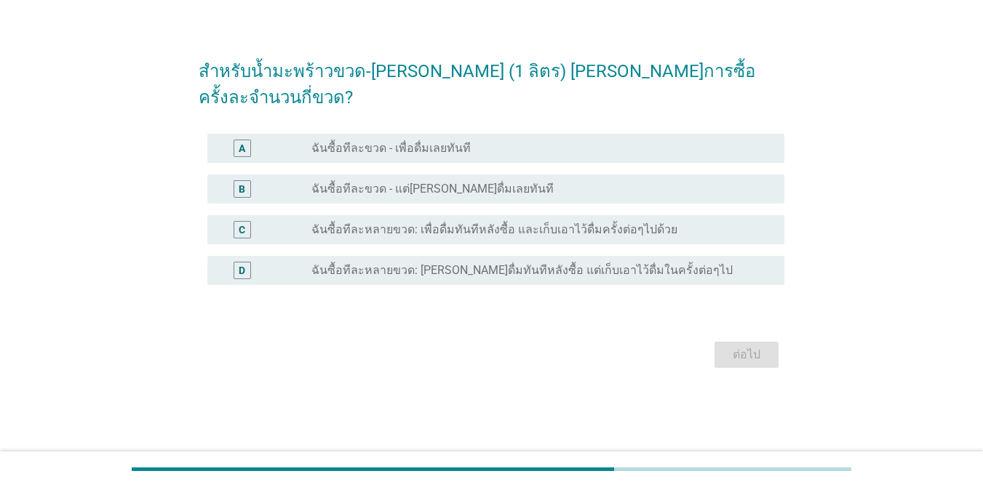
scroll to position [0, 0]
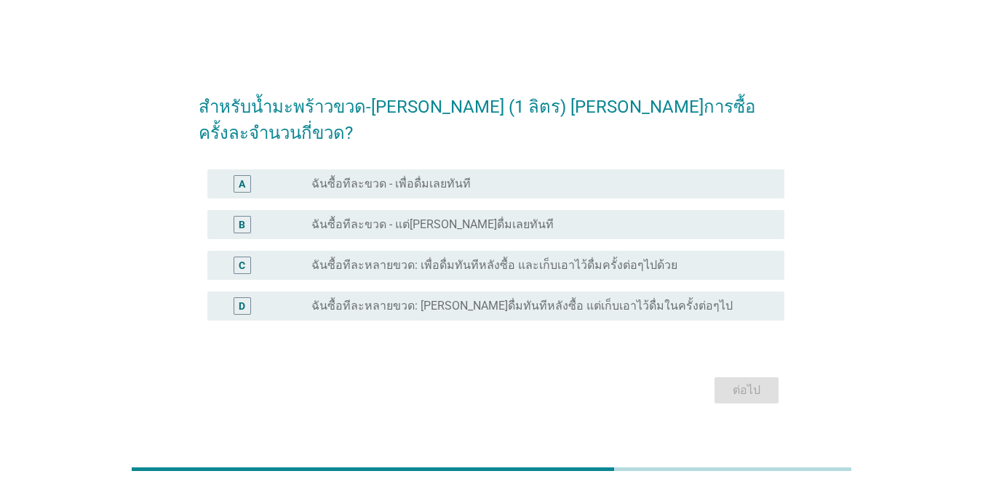
click at [559, 258] on label "ฉันซื้อทีละหลายขวด: เพื่อดื่มทันทีหลังซื้อ และเก็บเอาไว้ดื่มครั้งต่อๆไปด้วย" at bounding box center [494, 265] width 366 height 15
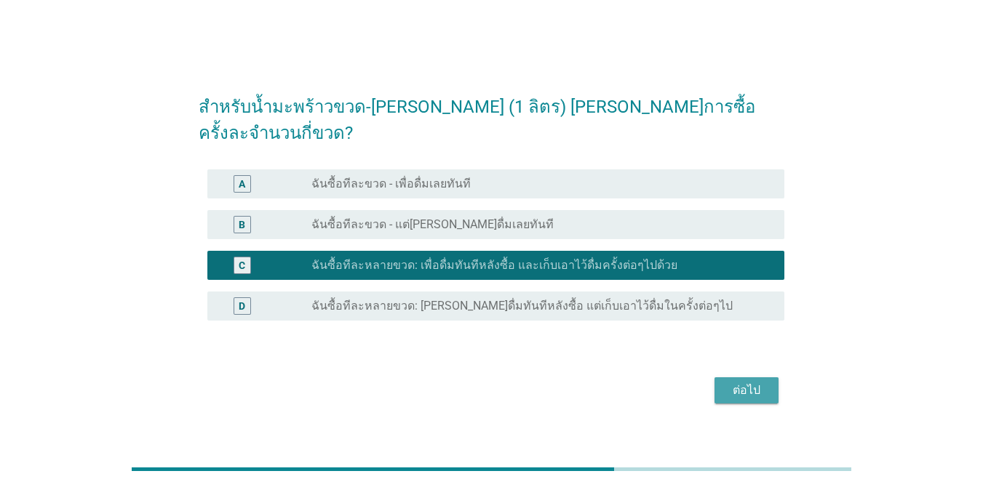
click at [731, 382] on div "ต่อไป" at bounding box center [746, 390] width 41 height 17
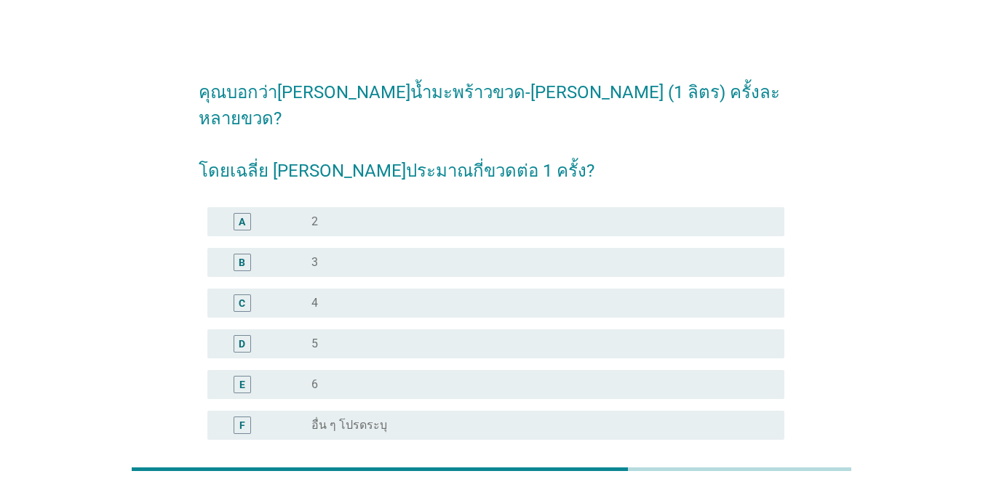
click at [506, 296] on div "radio_button_unchecked 4" at bounding box center [536, 303] width 450 height 15
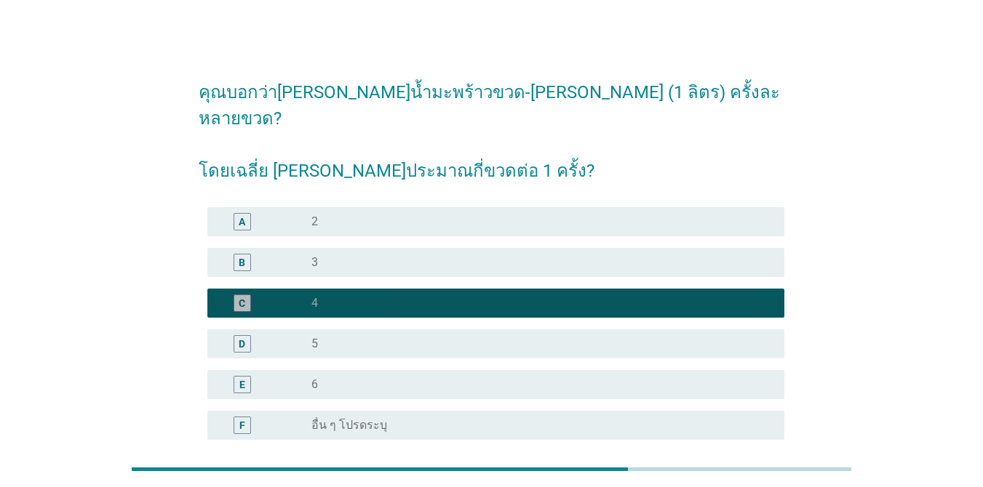
click at [506, 289] on div "C radio_button_checked 4" at bounding box center [495, 303] width 577 height 29
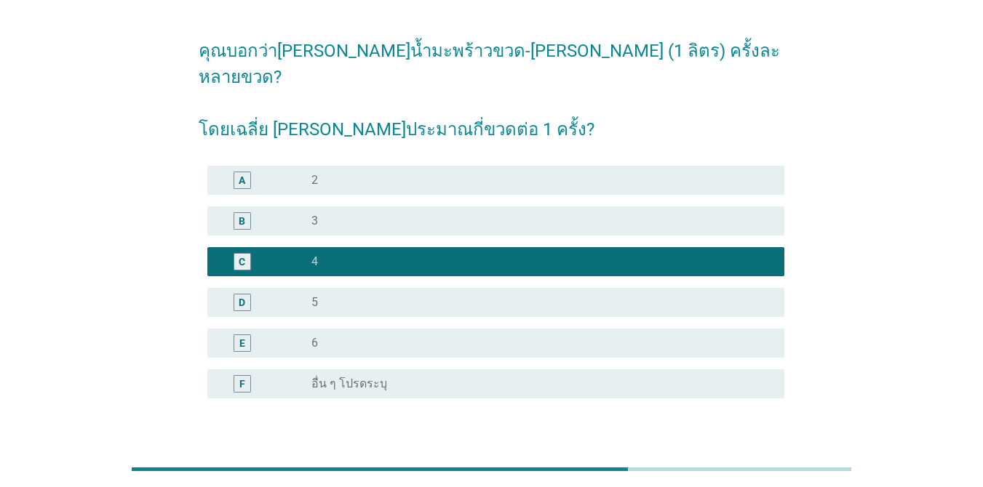
scroll to position [113, 0]
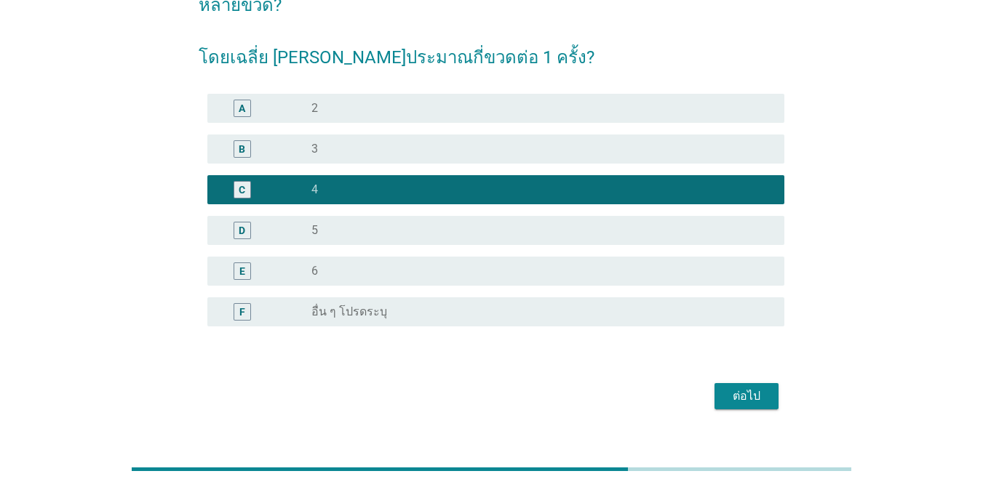
click at [743, 388] on div "ต่อไป" at bounding box center [746, 396] width 41 height 17
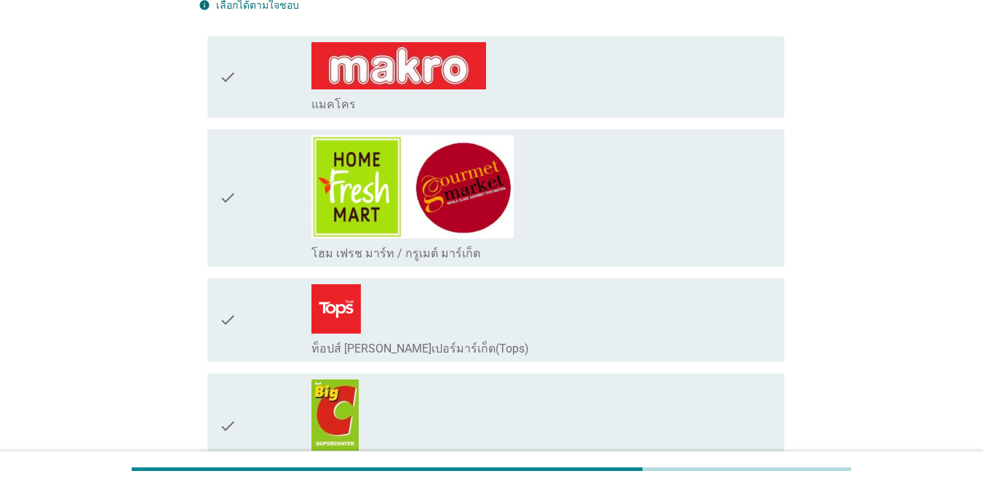
scroll to position [0, 0]
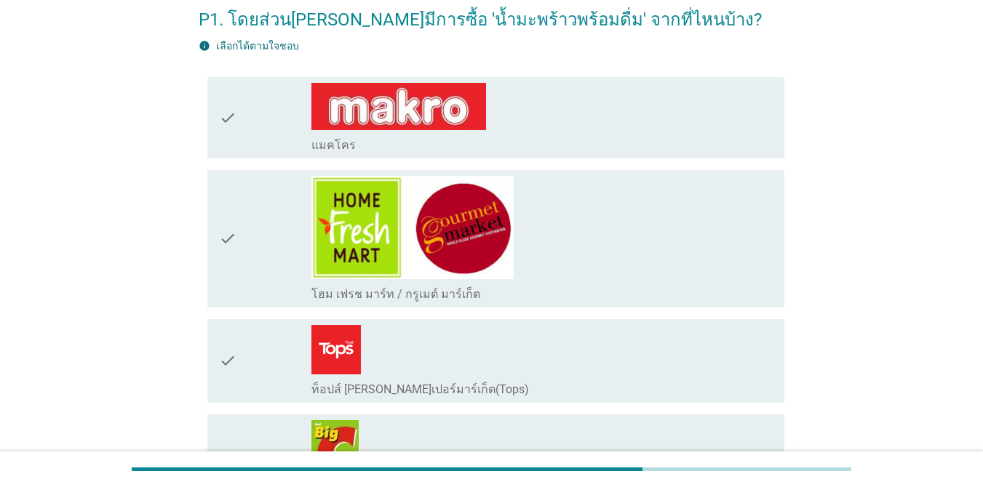
click at [569, 325] on div "check_box_outline_blank ท็อปส์ [PERSON_NAME]เปอร์มาร์เก็ต(Tops)" at bounding box center [541, 361] width 461 height 72
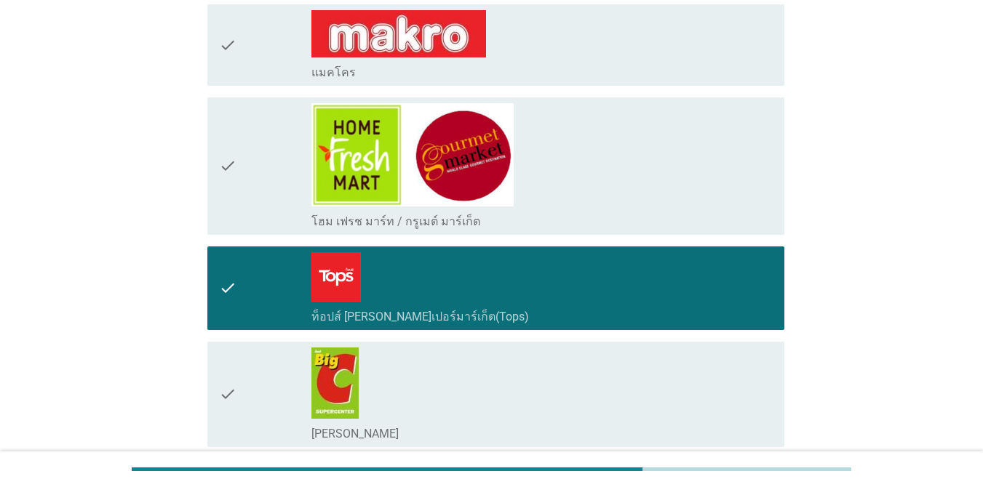
click at [566, 340] on div "check check_box_outline_blank [PERSON_NAME]" at bounding box center [492, 394] width 586 height 117
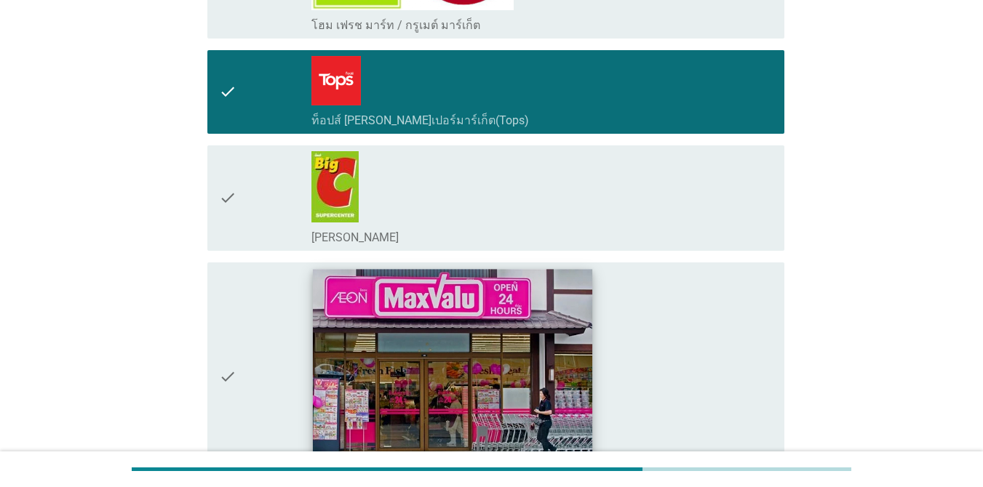
scroll to position [364, 0]
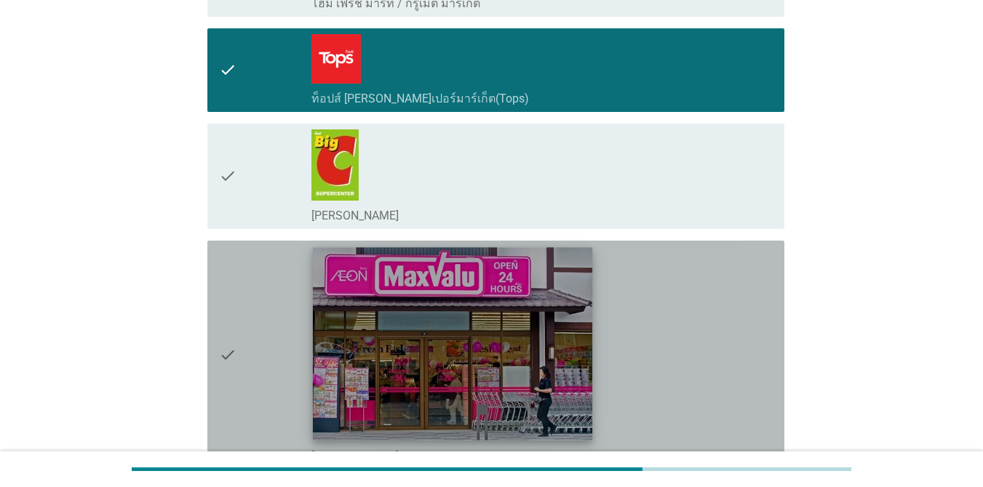
click at [542, 261] on img at bounding box center [452, 343] width 279 height 193
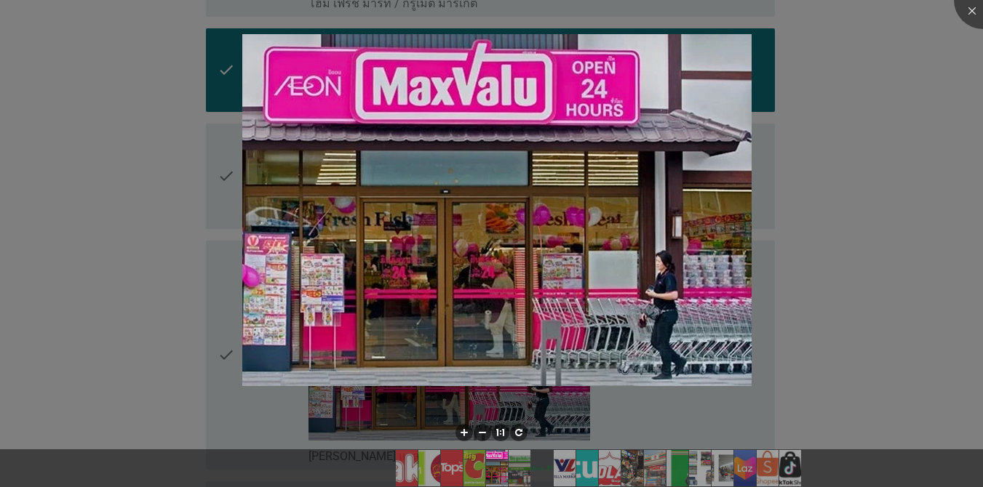
scroll to position [218, 0]
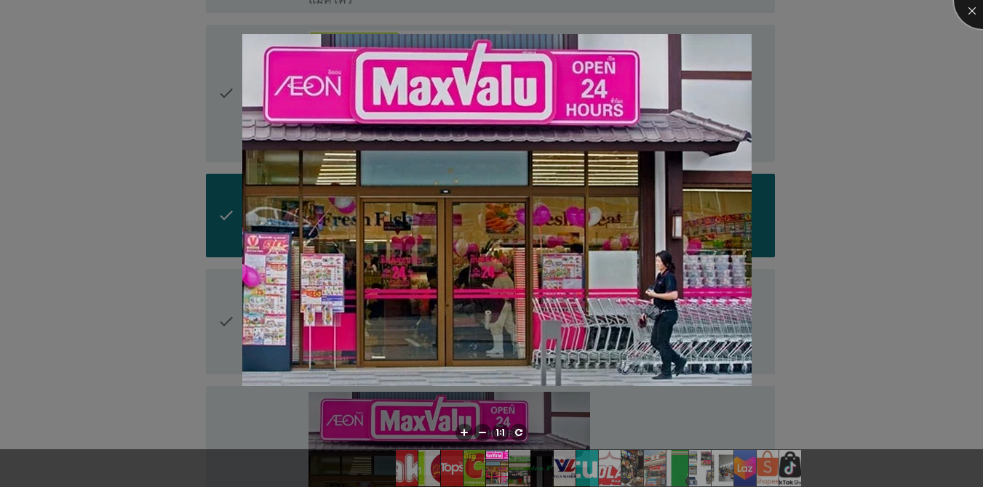
click at [962, 9] on div at bounding box center [983, 0] width 58 height 58
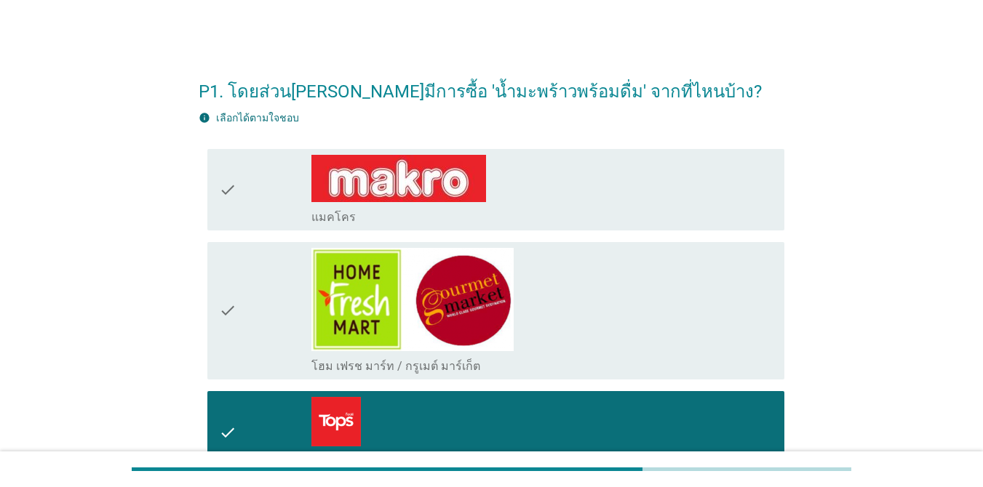
scroll to position [0, 0]
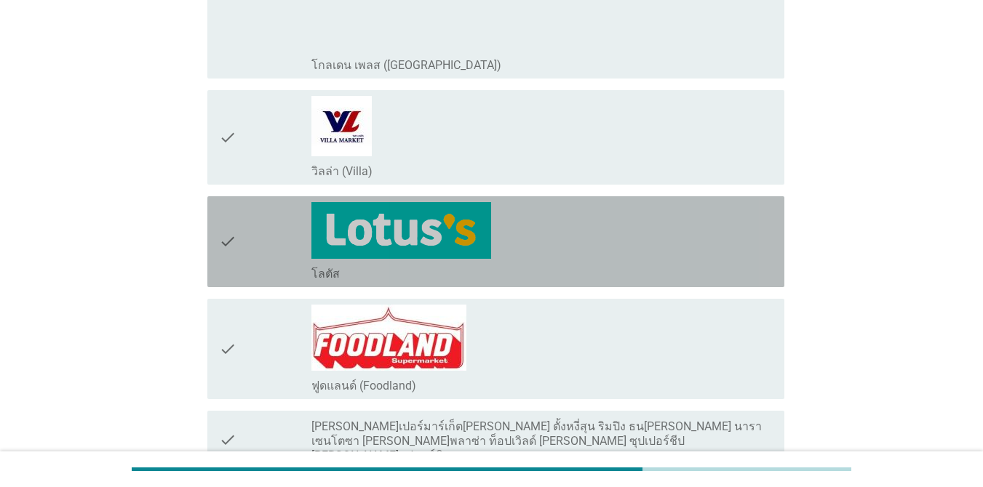
click at [610, 271] on div "check_box_outline_blank โลตัส" at bounding box center [541, 272] width 461 height 17
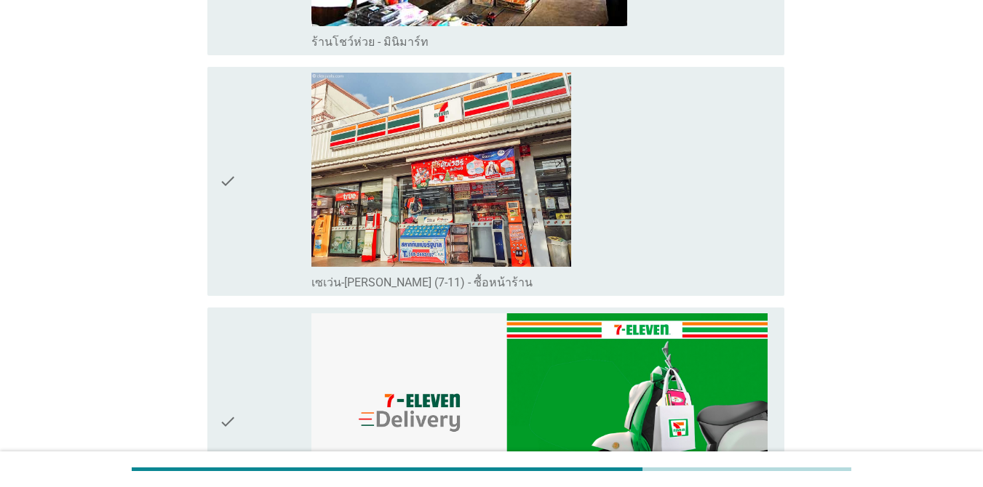
click at [597, 249] on div "check_box_outline_blank เซเว่น-[PERSON_NAME] (7-11) - ซื้อหน้าร้าน" at bounding box center [541, 182] width 461 height 218
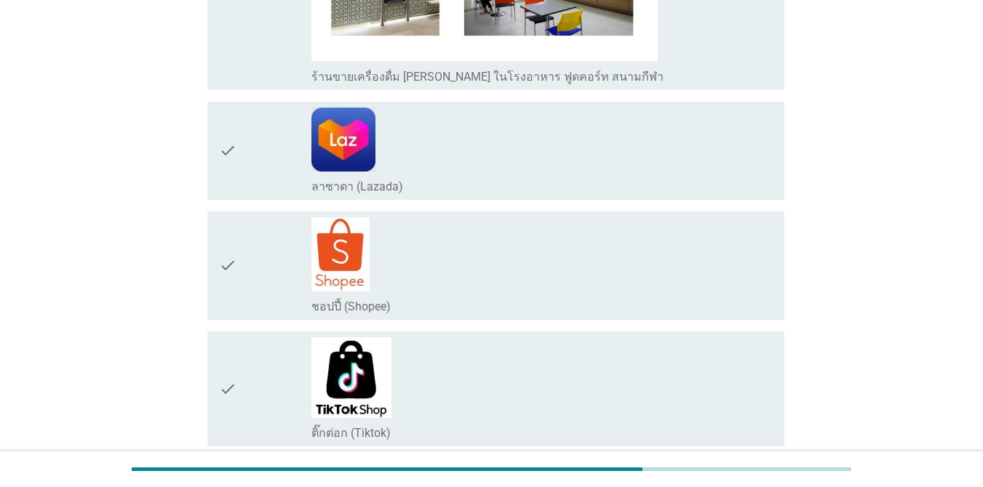
scroll to position [2975, 0]
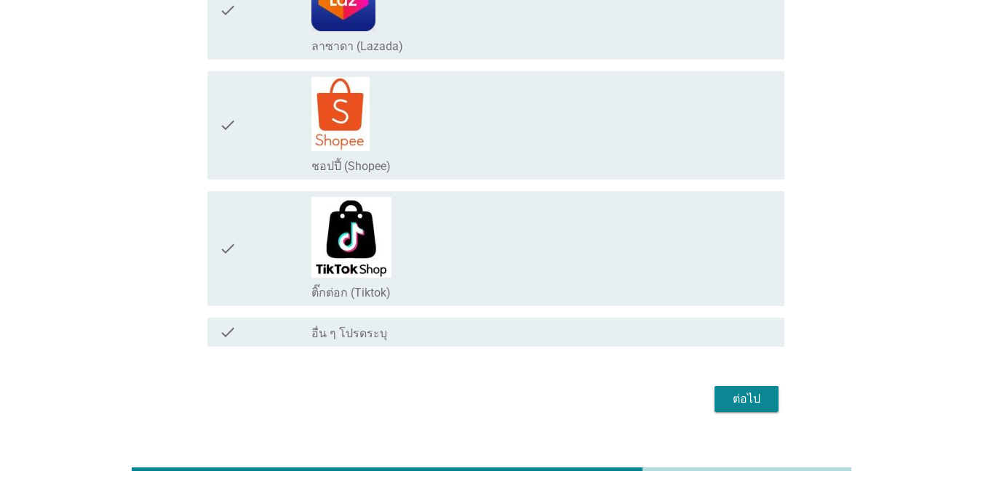
click at [734, 391] on div "ต่อไป" at bounding box center [746, 399] width 41 height 17
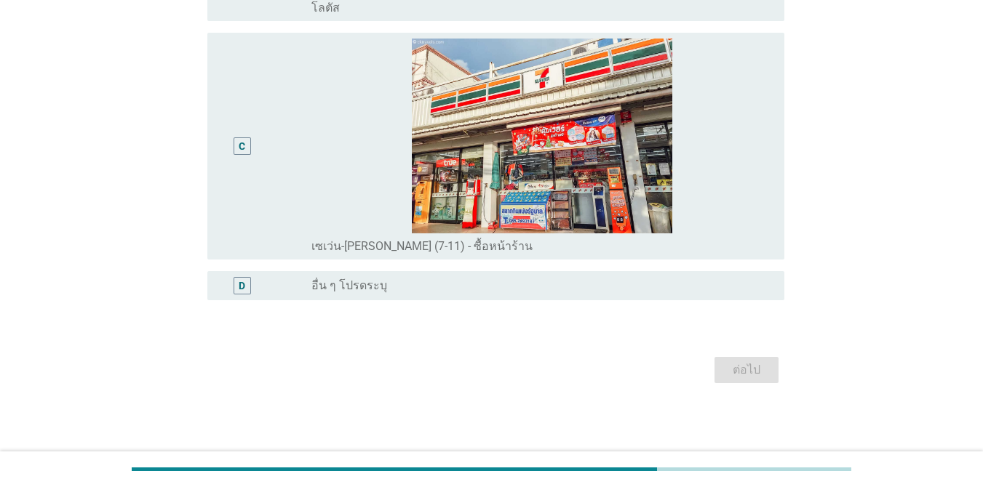
scroll to position [0, 0]
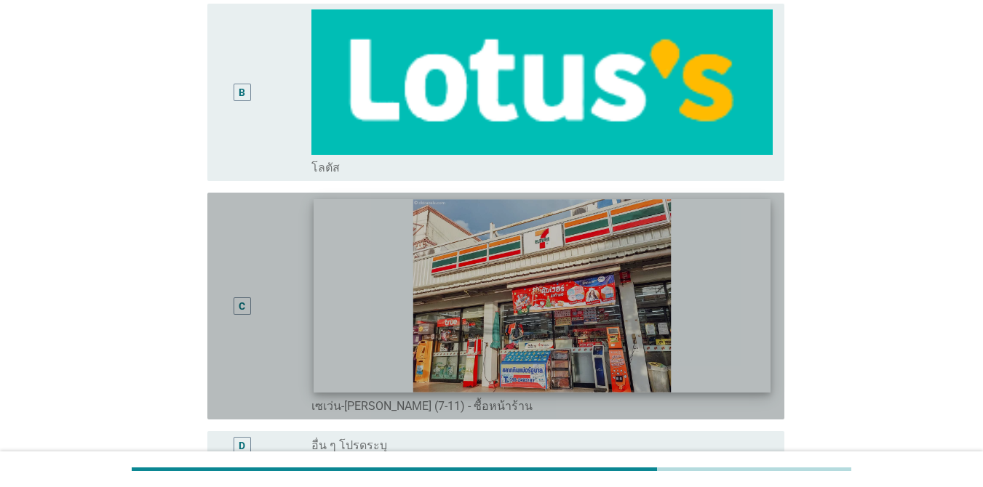
click at [637, 308] on img at bounding box center [542, 295] width 457 height 193
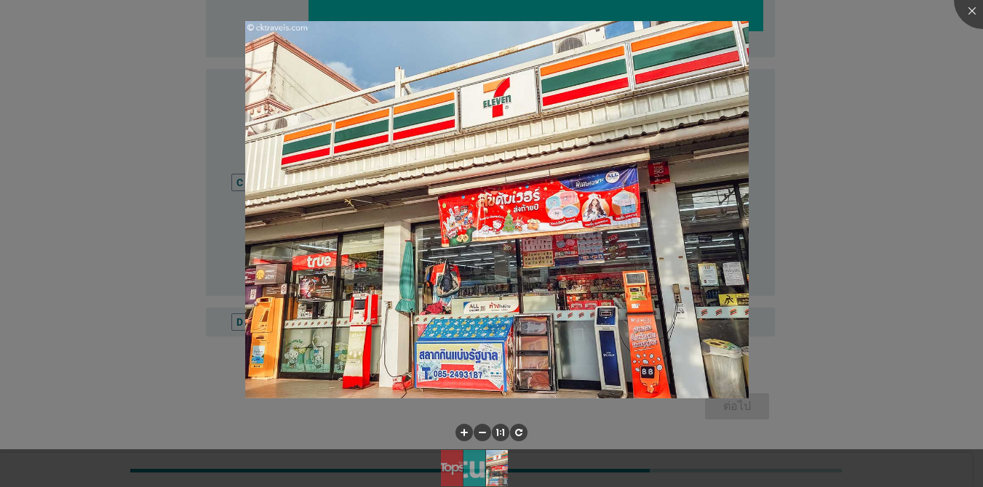
scroll to position [487, 0]
drag, startPoint x: 969, startPoint y: 19, endPoint x: 909, endPoint y: 96, distance: 97.9
click at [969, 18] on div at bounding box center [983, 0] width 58 height 58
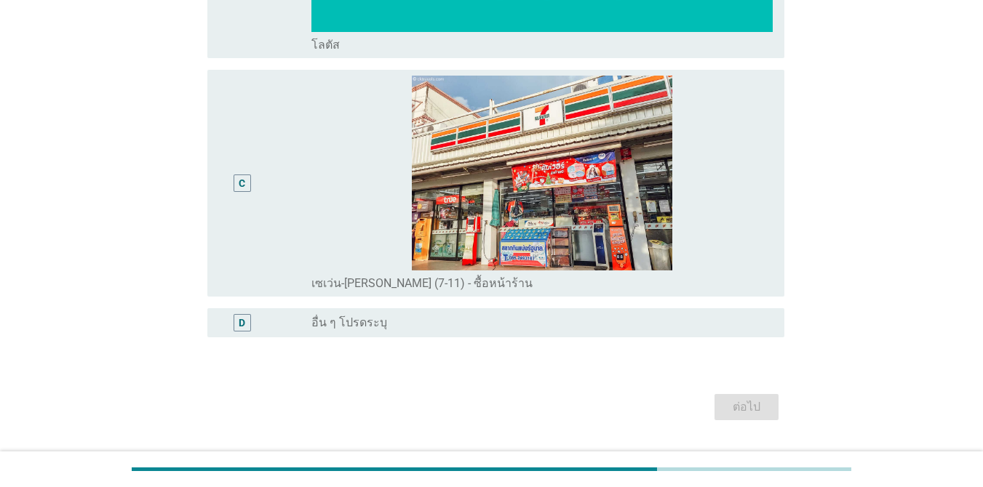
click at [348, 221] on img at bounding box center [541, 173] width 461 height 195
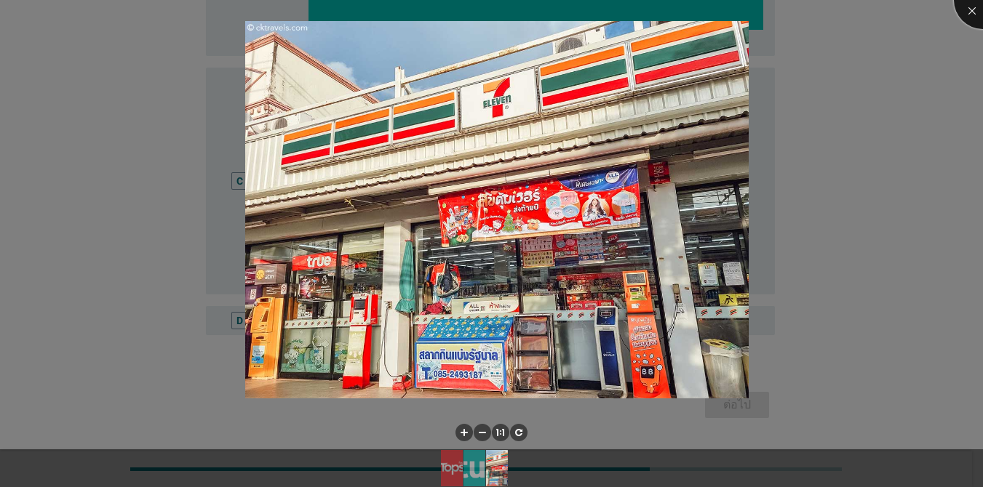
click at [967, 4] on div at bounding box center [983, 0] width 58 height 58
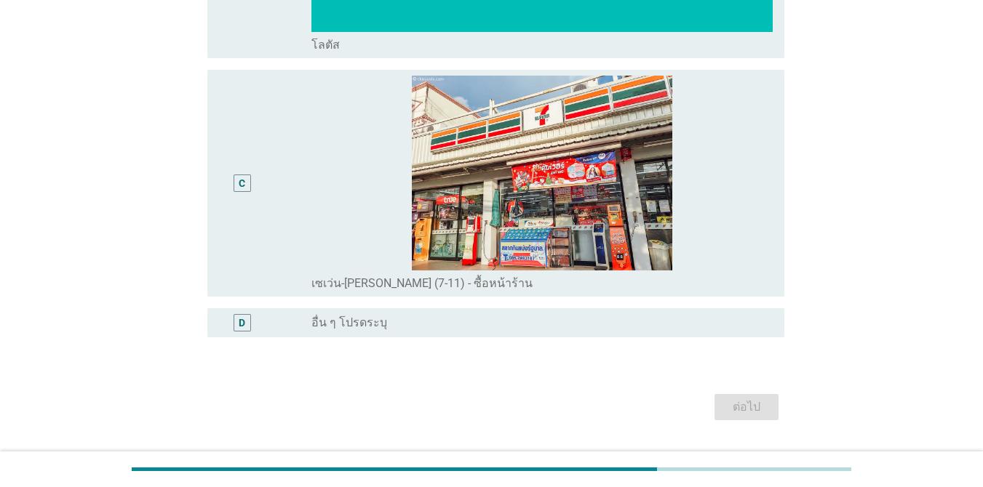
click at [247, 182] on div "C" at bounding box center [242, 183] width 17 height 17
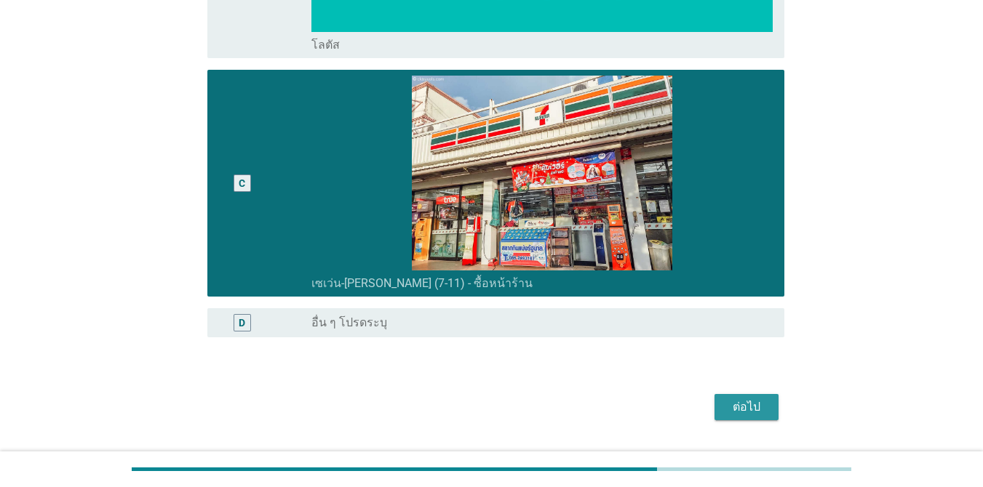
click at [736, 407] on div "ต่อไป" at bounding box center [746, 407] width 41 height 17
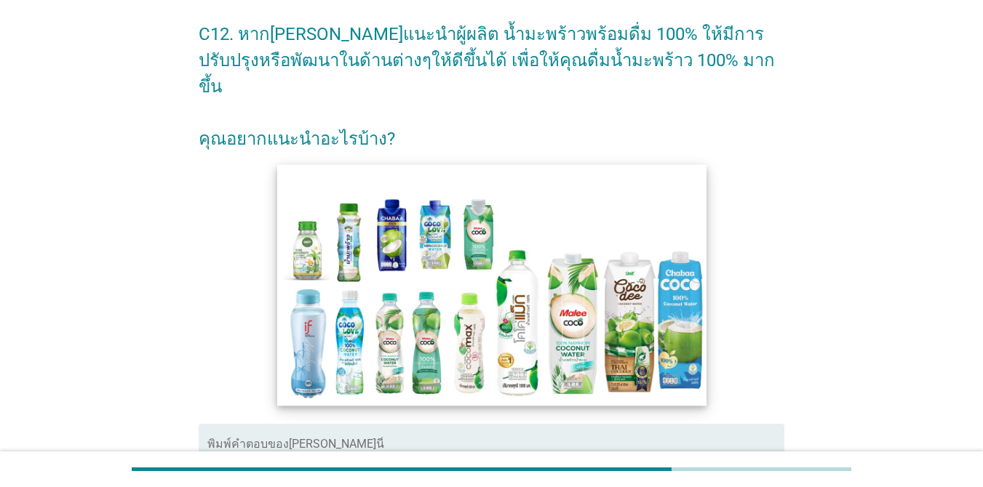
scroll to position [247, 0]
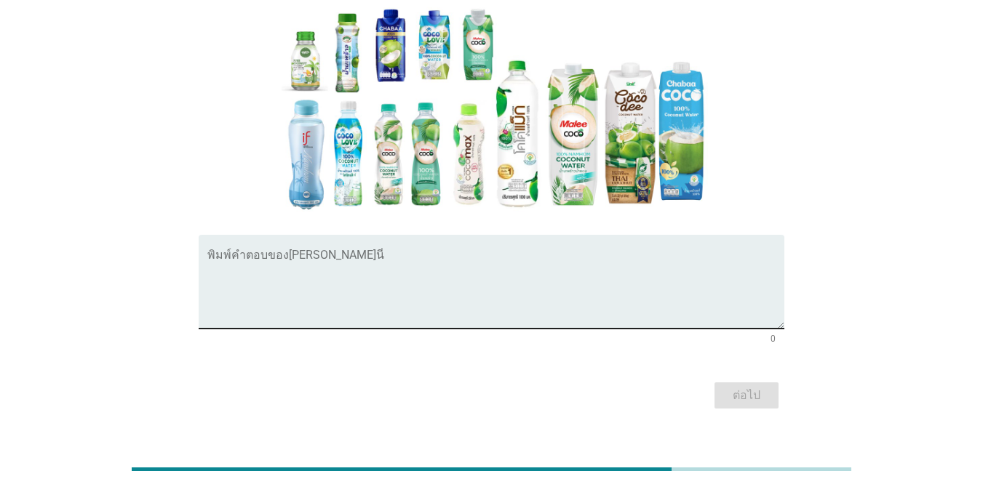
click at [470, 289] on textarea "พิมพ์คำตอบของคุณ ที่นี่" at bounding box center [495, 290] width 577 height 76
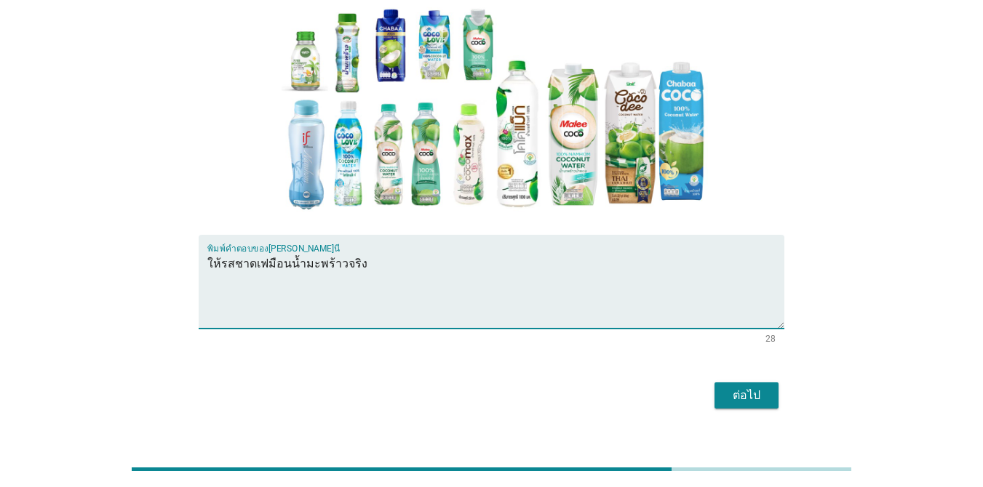
type textarea "ให้รสชาดเฟมือนน้ำมะพร้าวจริง"
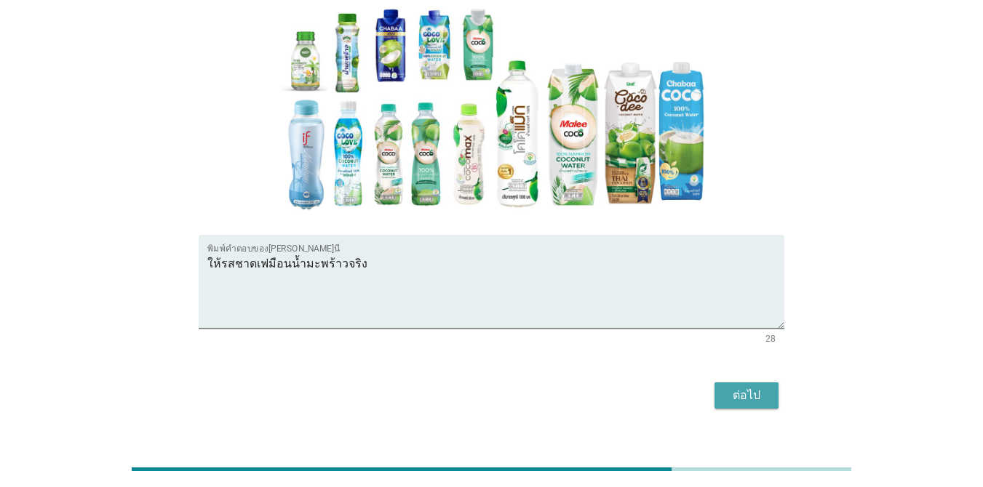
click at [734, 387] on div "ต่อไป" at bounding box center [746, 395] width 41 height 17
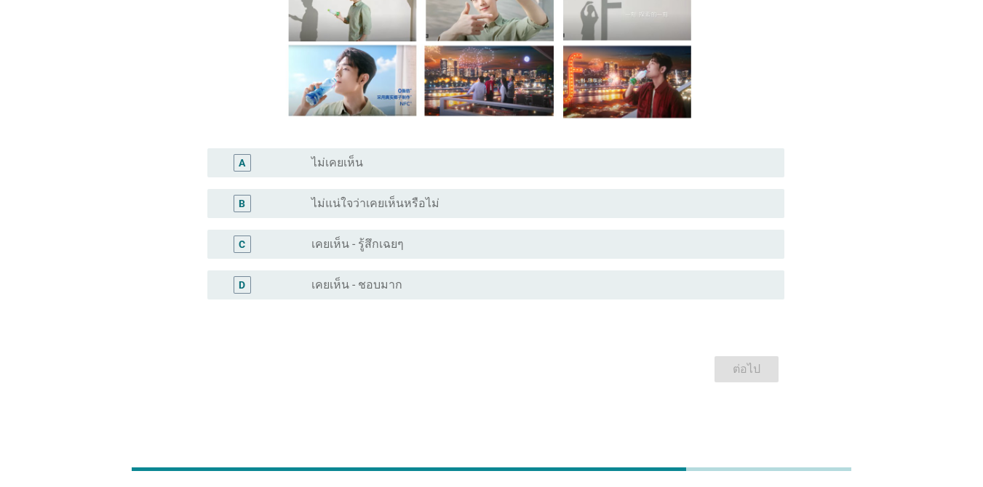
scroll to position [0, 0]
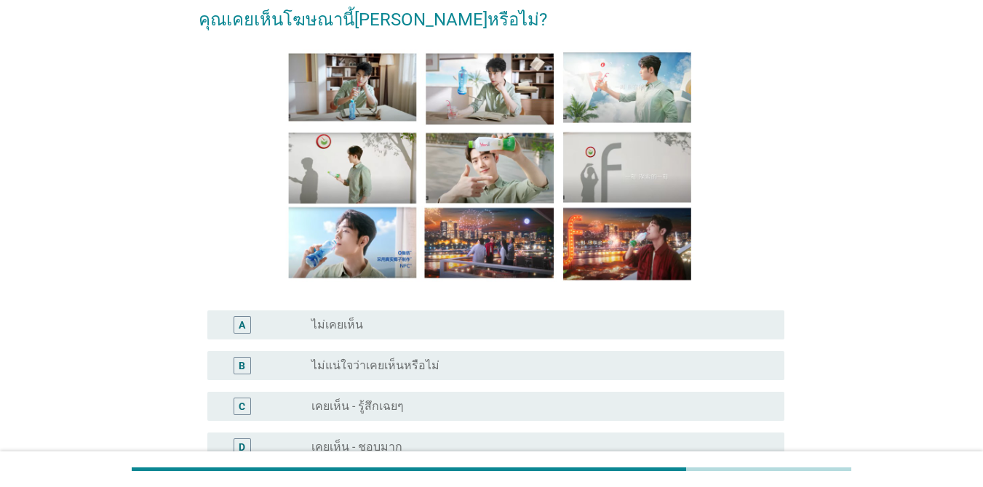
click at [422, 351] on div "B radio_button_unchecked ไม่แน่ใจว่าเคยเห็นหรือไม่" at bounding box center [495, 365] width 577 height 29
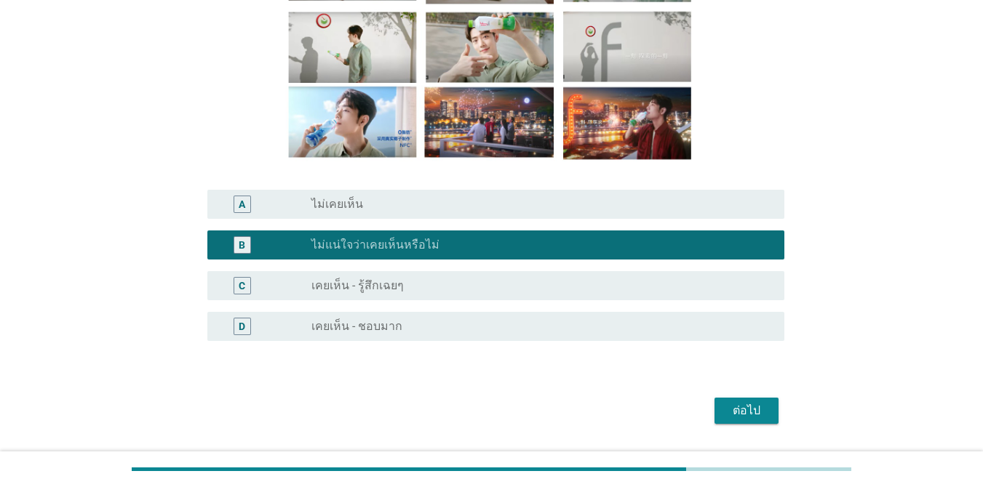
scroll to position [218, 0]
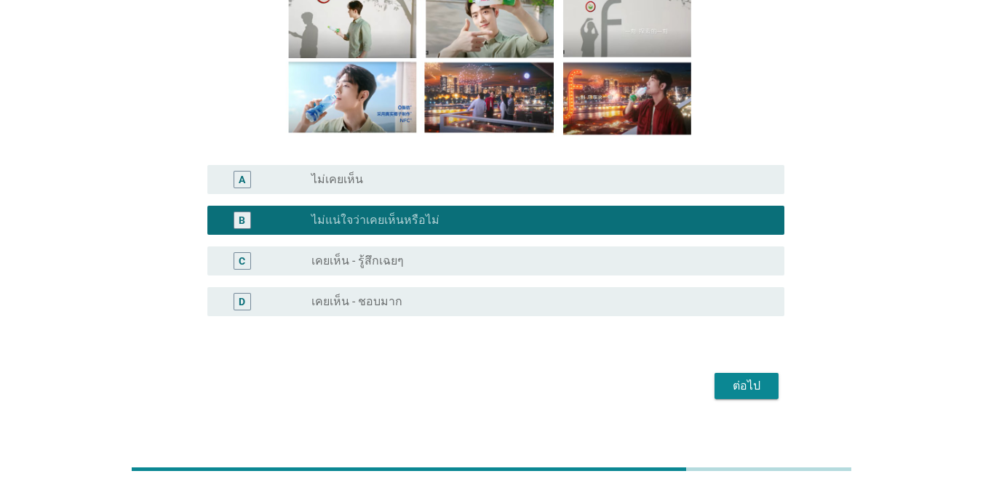
click at [436, 314] on div "D radio_button_unchecked เคยเห็น - ชอบมาก" at bounding box center [495, 301] width 577 height 29
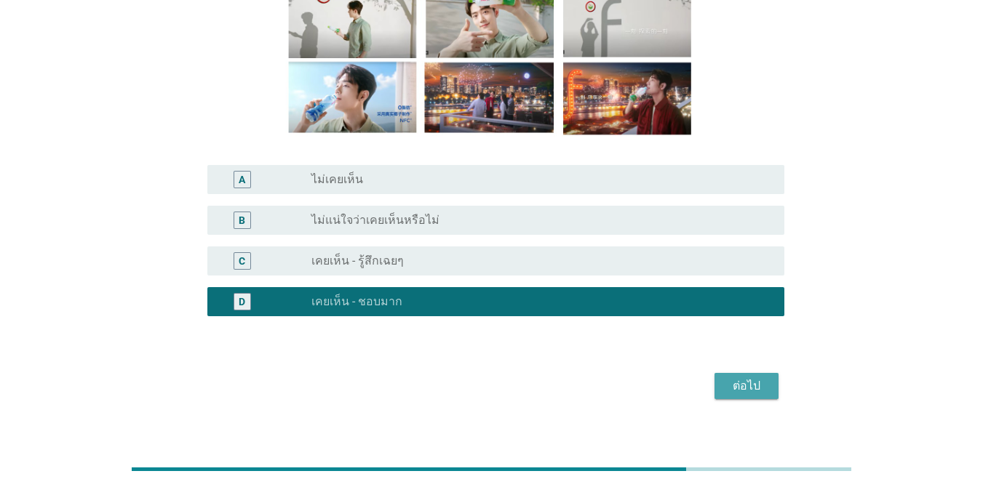
click at [733, 375] on button "ต่อไป" at bounding box center [746, 386] width 64 height 26
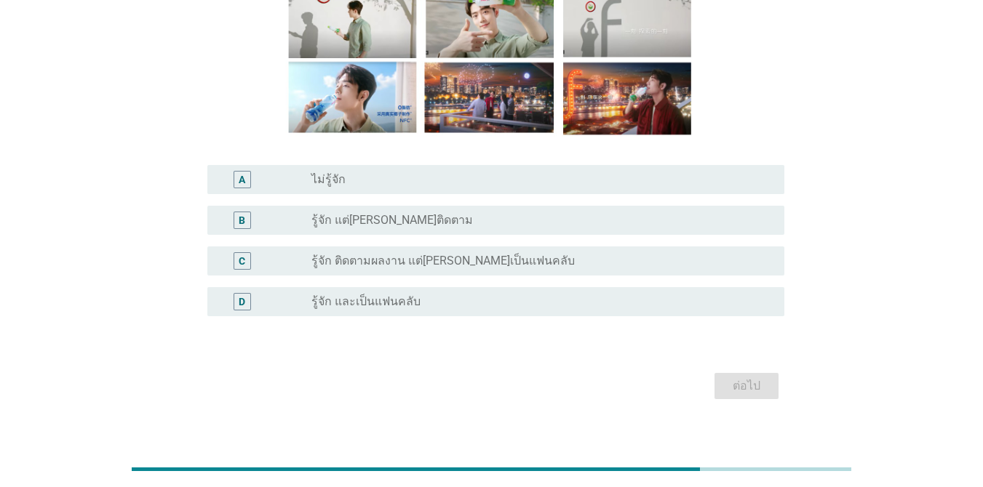
click at [534, 258] on div "radio_button_unchecked รู้จัก ติดตามผลงาน แต่[PERSON_NAME]เป็นแฟนคลับ" at bounding box center [536, 261] width 450 height 15
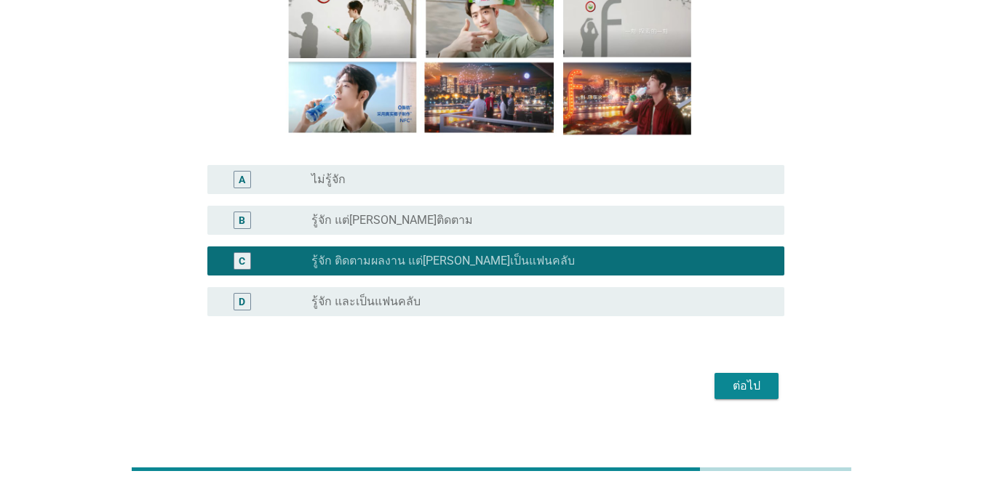
click at [541, 233] on div "B radio_button_unchecked รู้จัก แต่[PERSON_NAME]ติดตาม" at bounding box center [495, 220] width 577 height 29
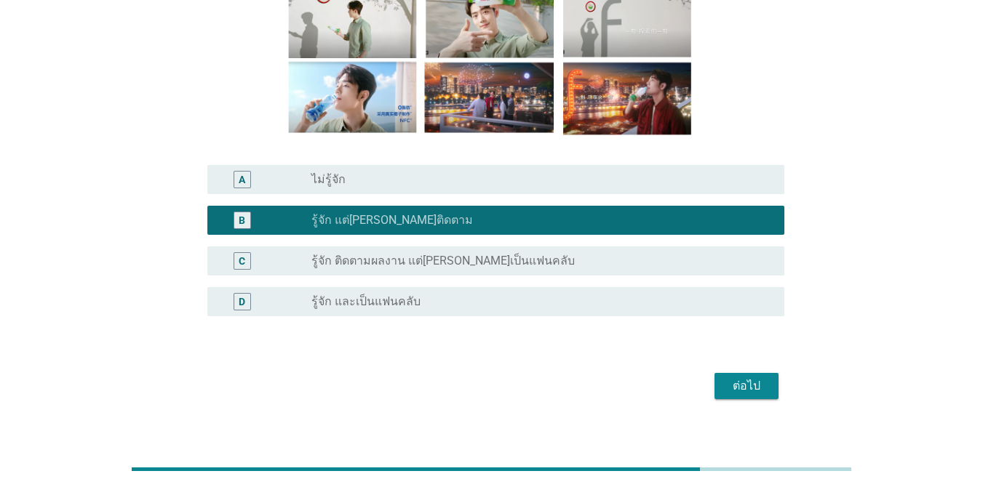
click at [721, 384] on button "ต่อไป" at bounding box center [746, 386] width 64 height 26
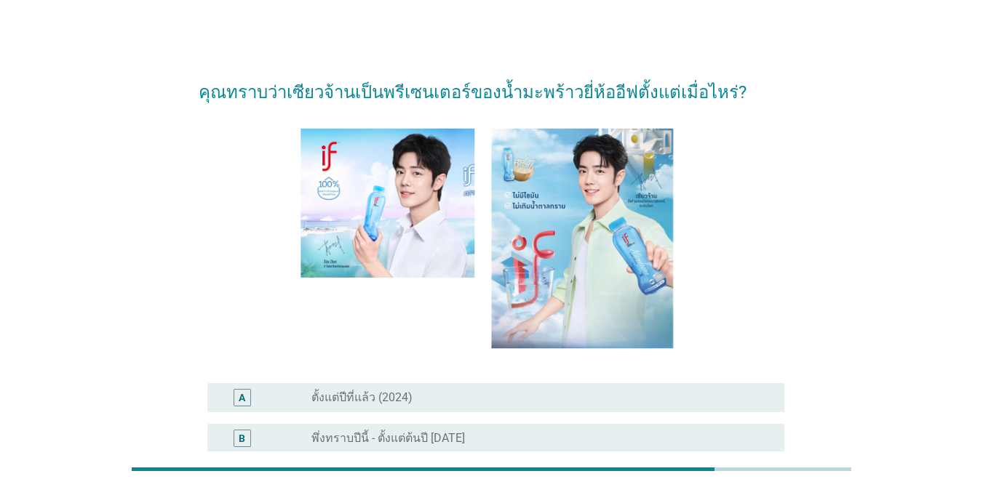
scroll to position [145, 0]
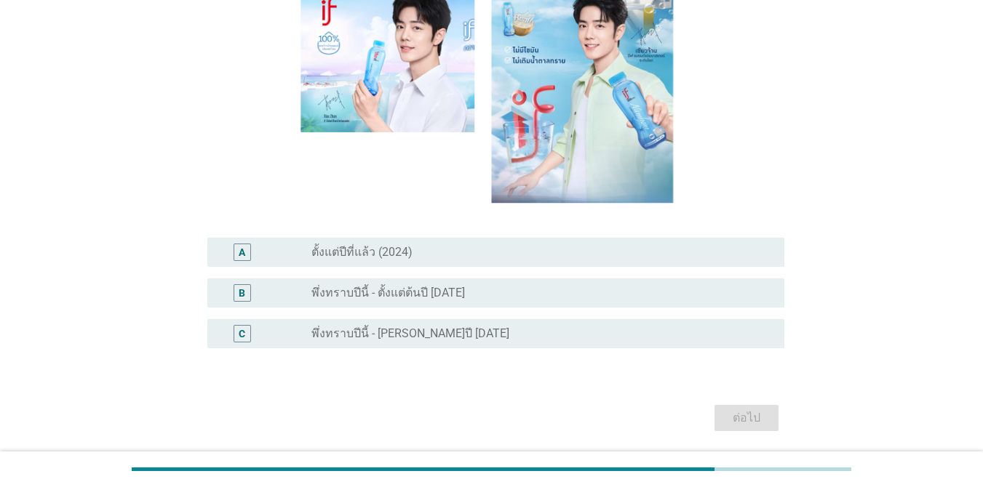
click at [561, 290] on div "radio_button_unchecked พึ่งทราบปีนี้ - ตั้งแต่ต้นปี [DATE]" at bounding box center [536, 293] width 450 height 15
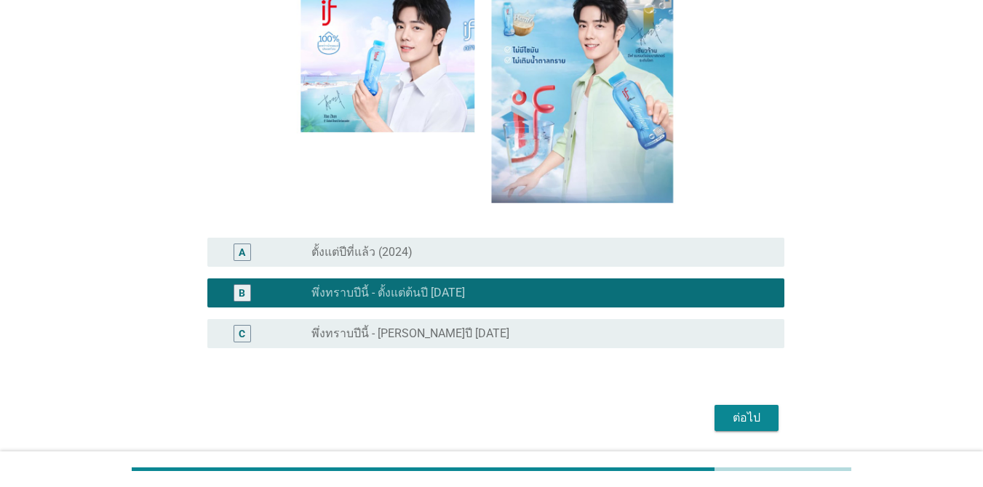
click at [746, 421] on div "ต่อไป" at bounding box center [746, 418] width 41 height 17
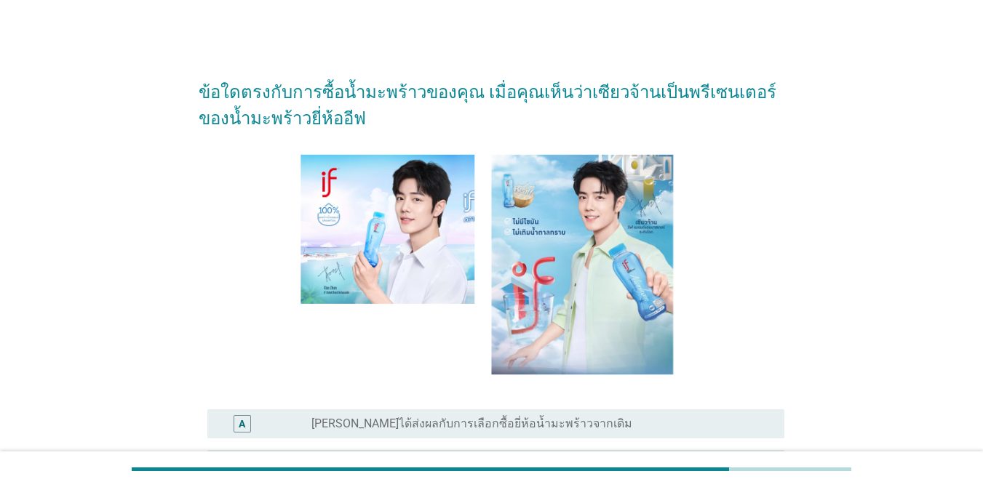
scroll to position [261, 0]
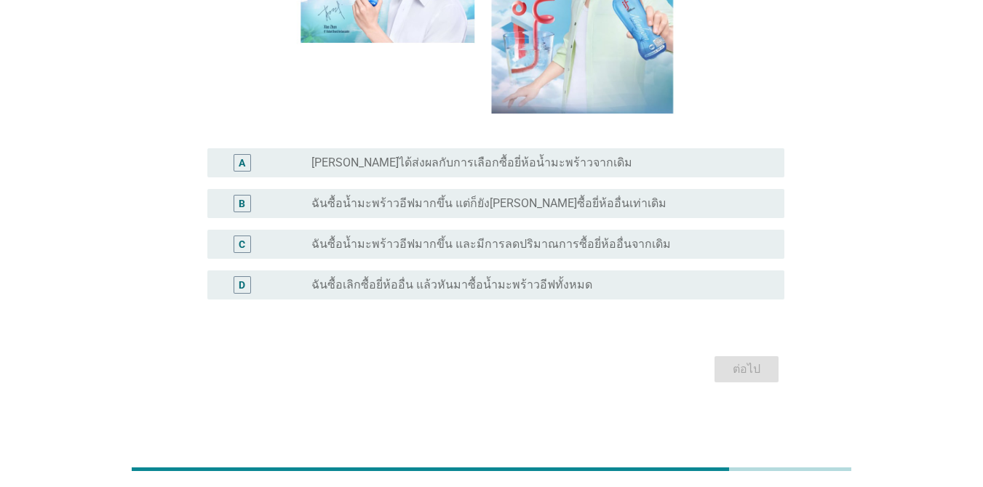
click at [637, 234] on div "C radio_button_unchecked ฉันซื้อน้ำมะพร้าวอีฟมากขึ้น และมีการลดปริมาณการซื้อยี่…" at bounding box center [495, 244] width 577 height 29
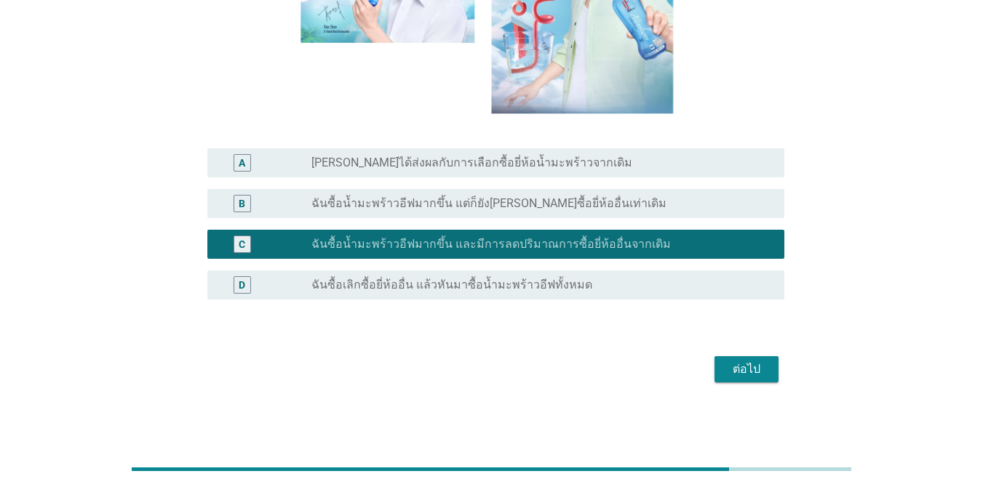
click at [729, 342] on form "ข้อใดตรงกับการซื้อน้ำมะพร้าวของคุณ เมื่อคุณเห็นว่าเซียวจ้านเป็นพรีเซนเตอร์ของน้…" at bounding box center [492, 96] width 586 height 584
click at [743, 362] on div "ต่อไป" at bounding box center [746, 369] width 41 height 17
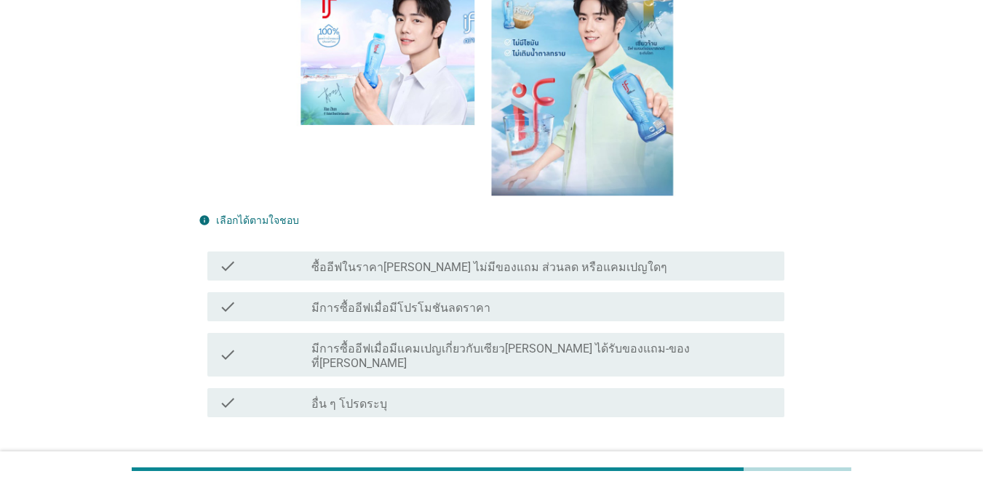
scroll to position [291, 0]
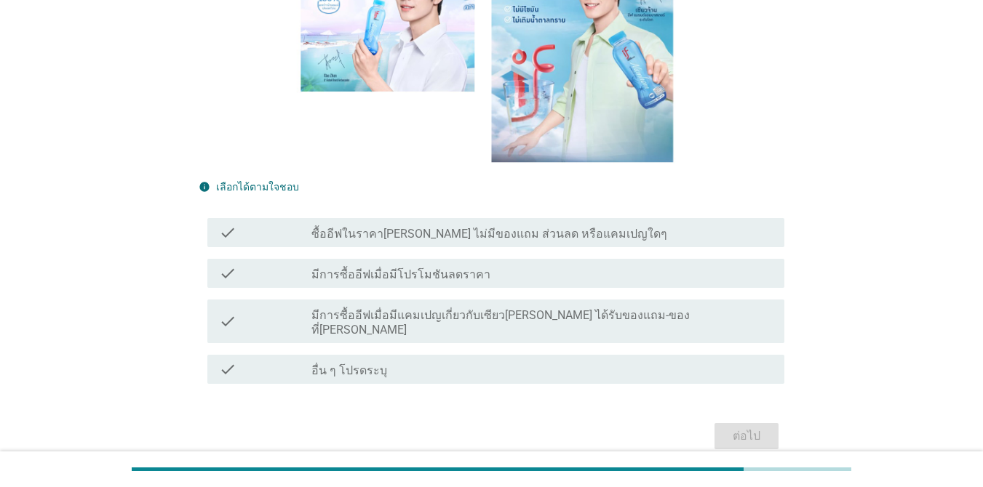
click at [583, 247] on div "check check_box_outline_blank ซื้ออีฟในราคา[PERSON_NAME] ไม่มีของแถม ส่วนลด หรื…" at bounding box center [495, 232] width 577 height 29
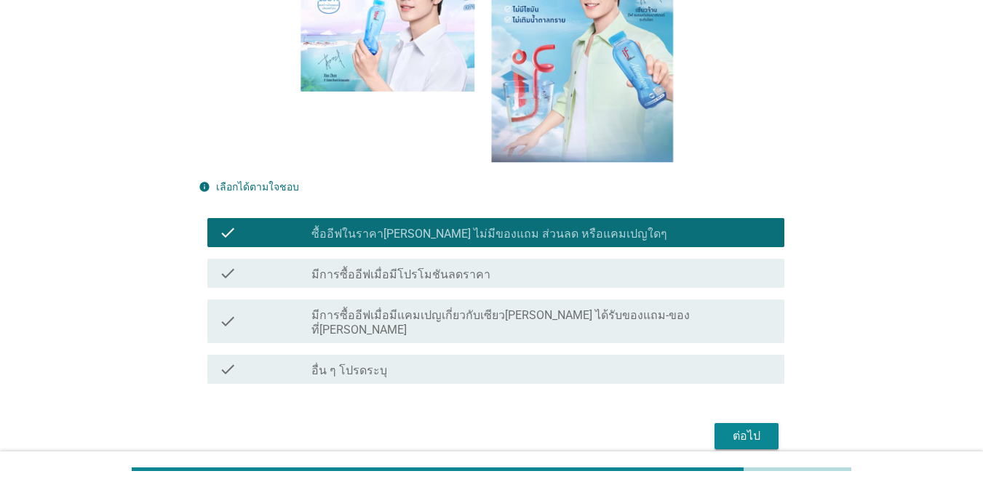
click at [737, 428] on div "ต่อไป" at bounding box center [746, 436] width 41 height 17
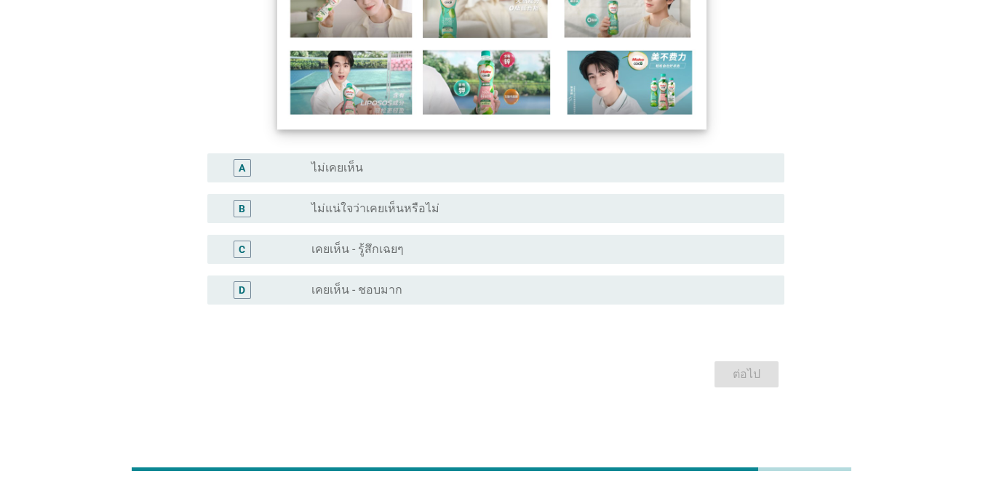
scroll to position [235, 0]
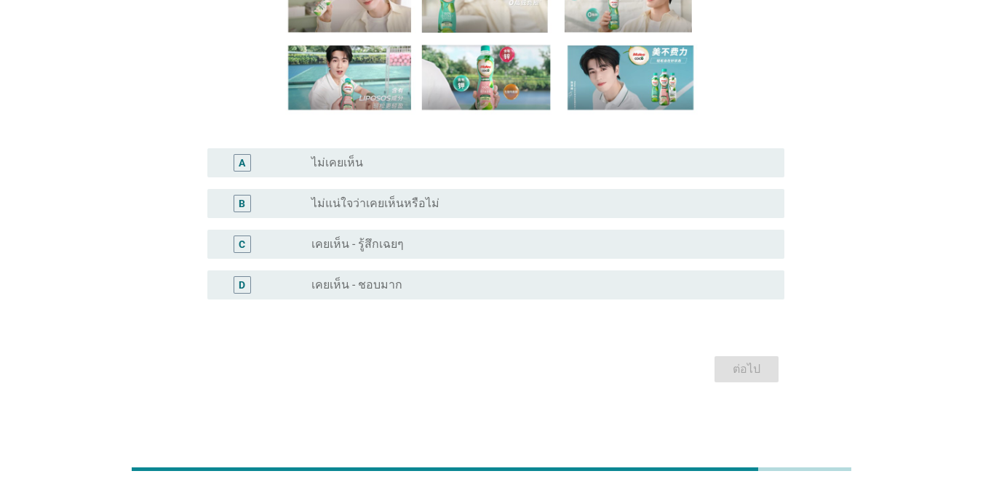
click at [511, 234] on div "C radio_button_unchecked เคยเห็น - รู้สึกเฉยๆ" at bounding box center [495, 244] width 577 height 29
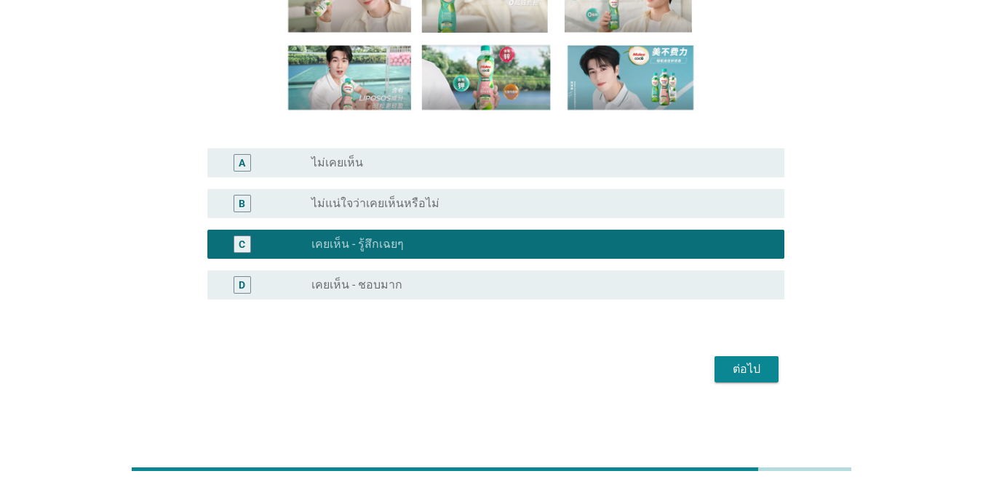
click at [528, 259] on div "C radio_button_checked เคยเห็น - รู้สึกเฉยๆ" at bounding box center [495, 244] width 577 height 29
click at [615, 294] on div "D radio_button_unchecked เคยเห็น - ชอบมาก" at bounding box center [495, 285] width 577 height 29
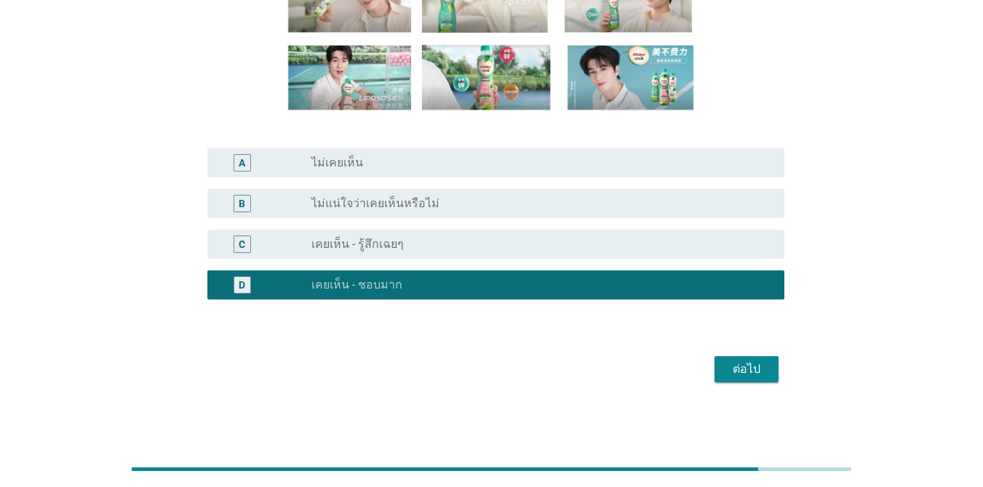
click at [751, 362] on div "ต่อไป" at bounding box center [746, 369] width 41 height 17
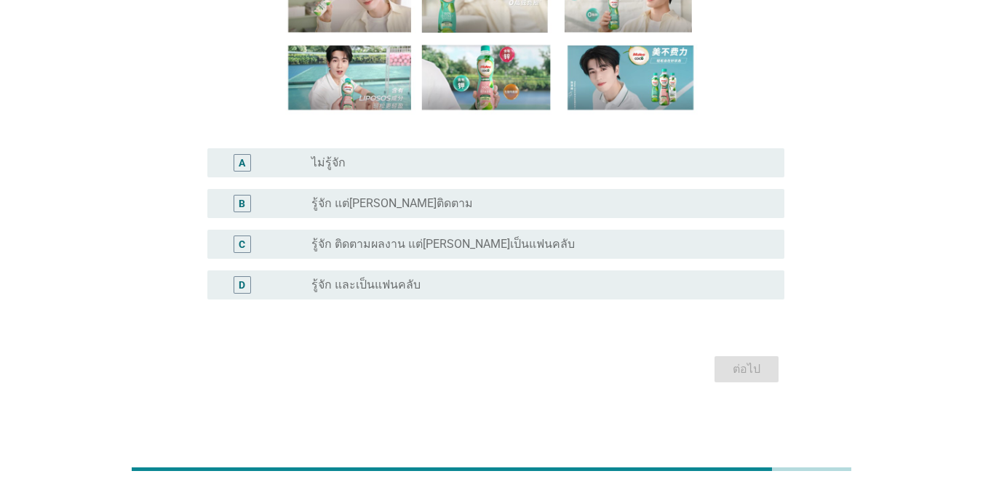
scroll to position [0, 0]
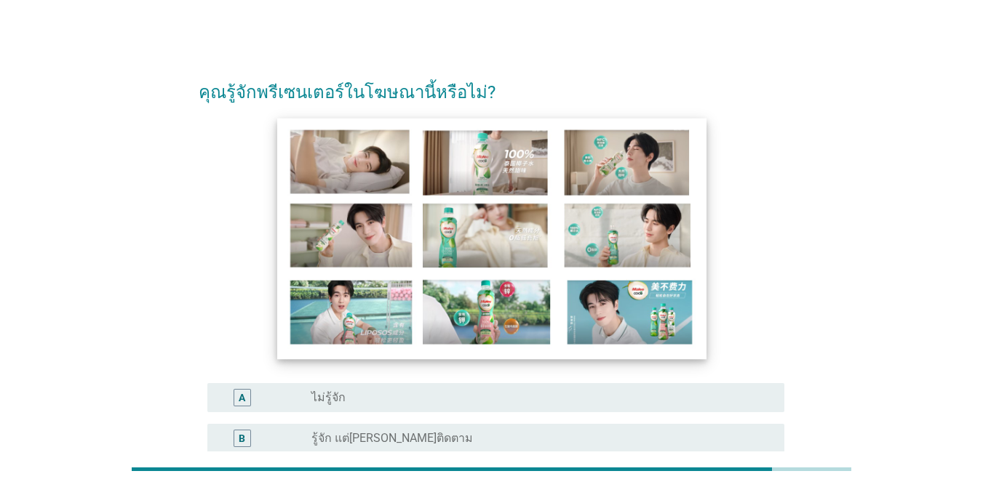
click at [466, 229] on img at bounding box center [491, 239] width 429 height 242
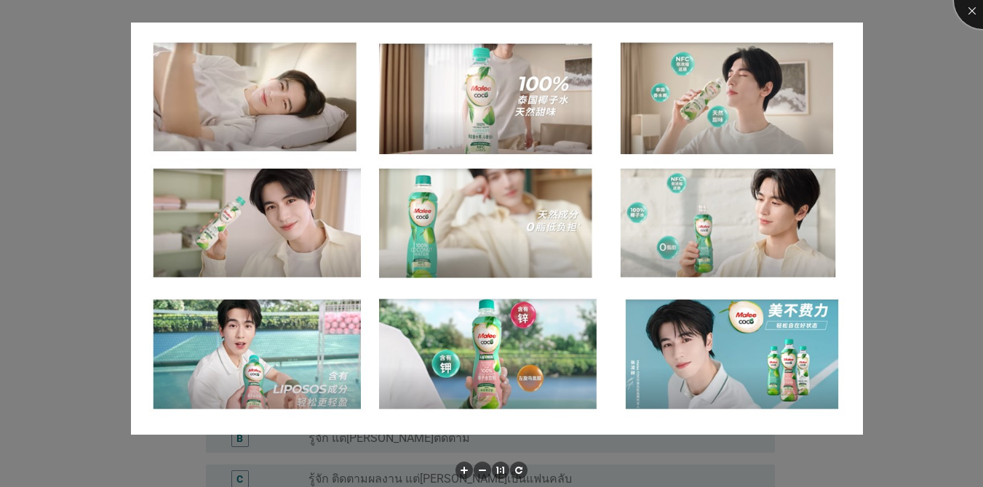
click at [968, 13] on div at bounding box center [983, 0] width 58 height 58
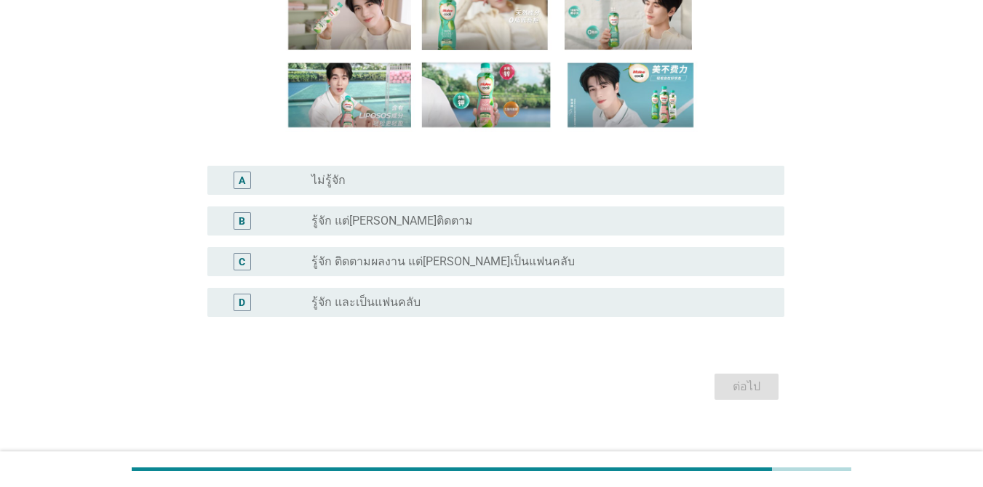
scroll to position [218, 0]
click at [465, 231] on div "B radio_button_unchecked รู้จัก แต่[PERSON_NAME]ติดตาม" at bounding box center [495, 220] width 577 height 29
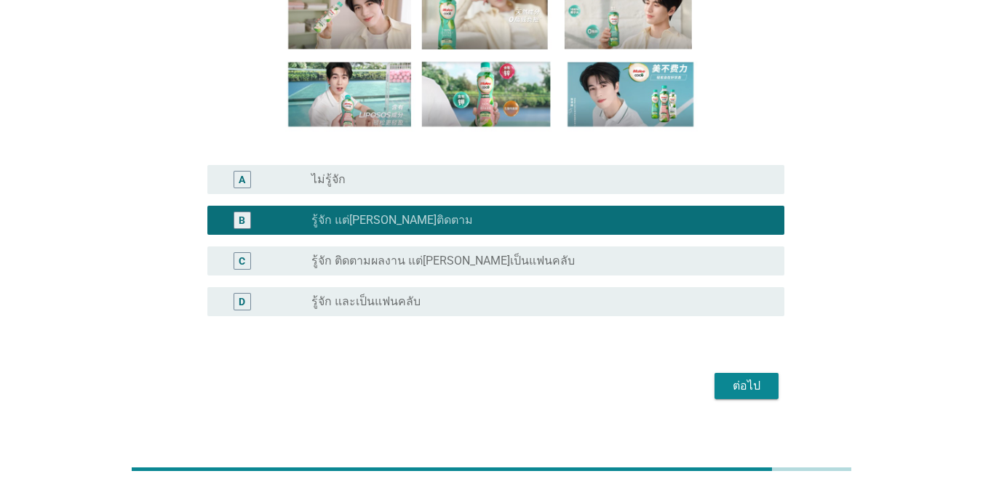
click at [729, 379] on div "ต่อไป" at bounding box center [746, 386] width 41 height 17
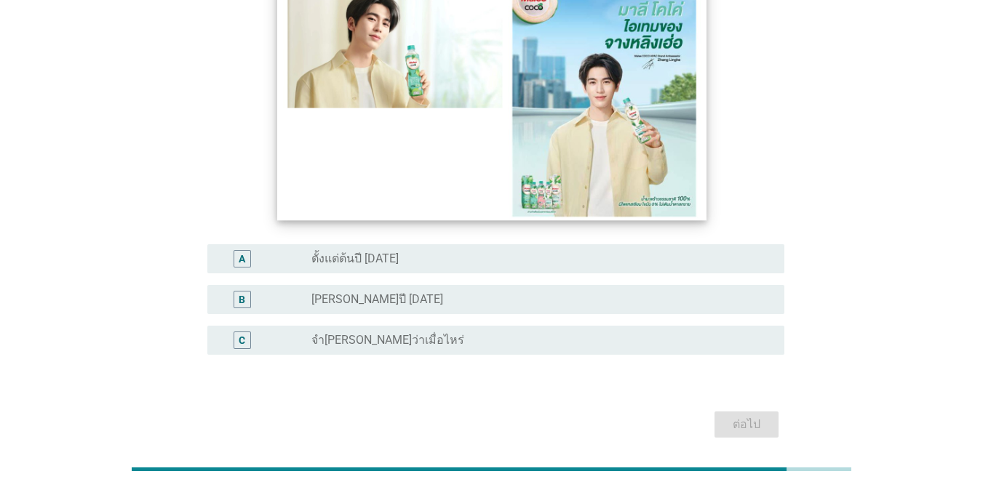
scroll to position [194, 0]
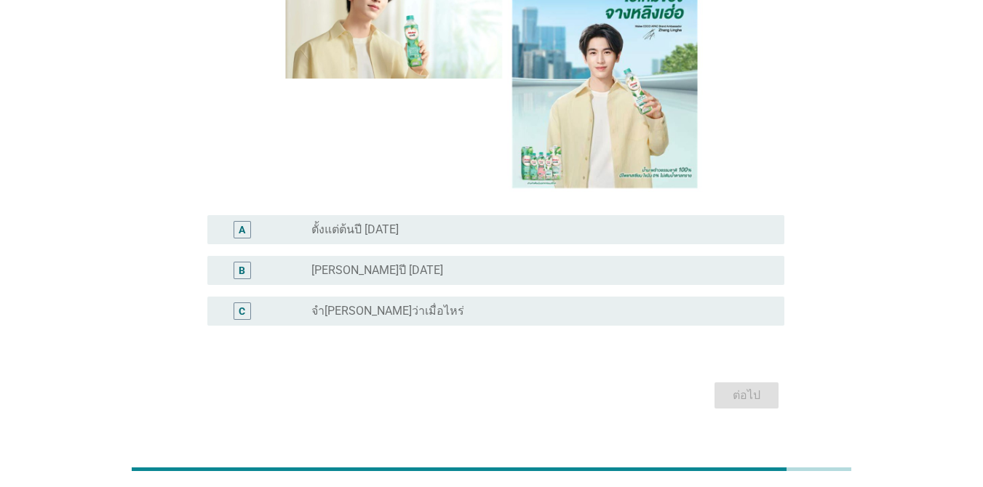
click at [485, 263] on div "radio_button_unchecked [PERSON_NAME]ปี [DATE]" at bounding box center [536, 270] width 450 height 15
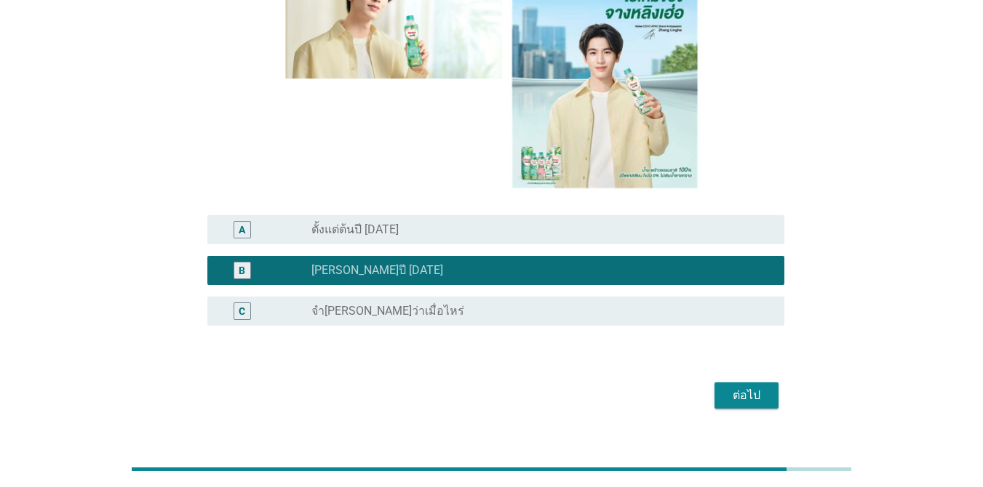
click at [549, 223] on div "radio_button_unchecked ตั้งแต่ต้นปี [DATE]" at bounding box center [536, 230] width 450 height 15
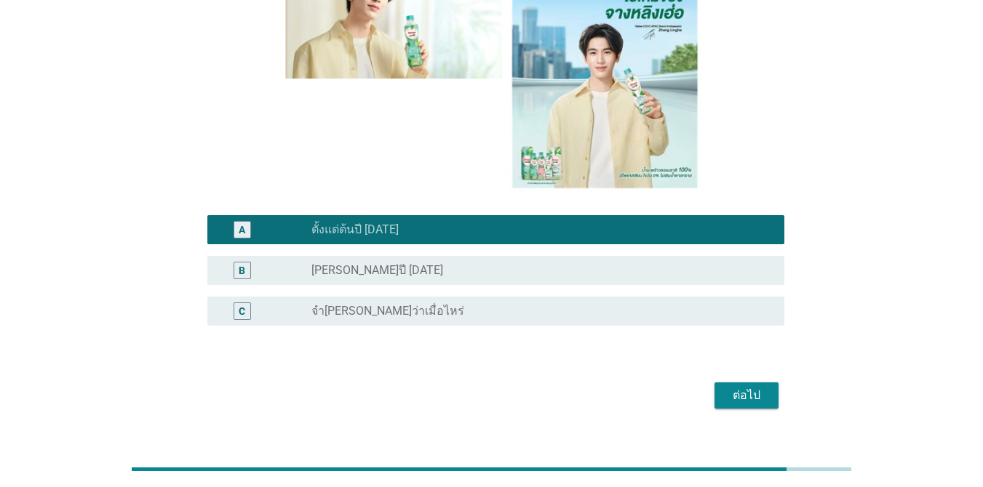
click at [589, 263] on div "radio_button_unchecked [PERSON_NAME]ปี [DATE]" at bounding box center [536, 270] width 450 height 15
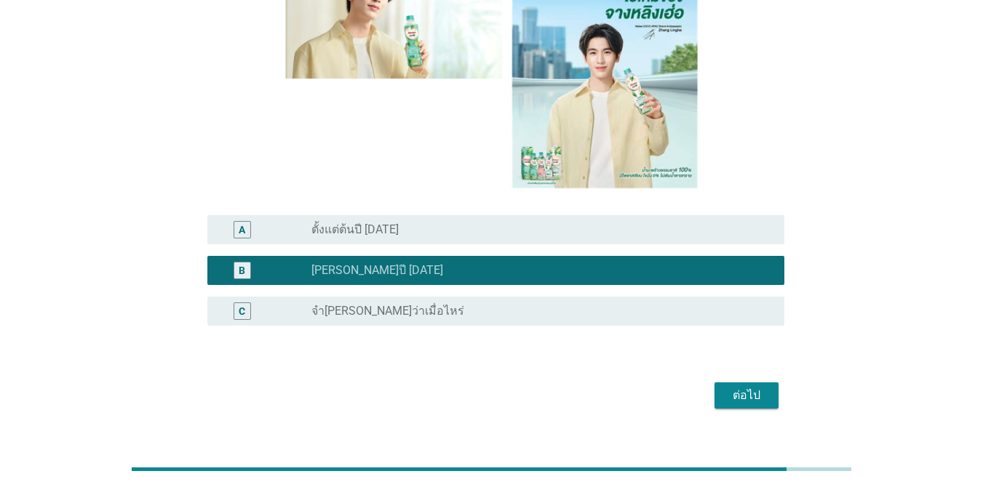
drag, startPoint x: 751, startPoint y: 354, endPoint x: 756, endPoint y: 360, distance: 7.9
click at [754, 378] on div "ต่อไป" at bounding box center [492, 395] width 586 height 35
click at [759, 387] on div "ต่อไป" at bounding box center [746, 395] width 41 height 17
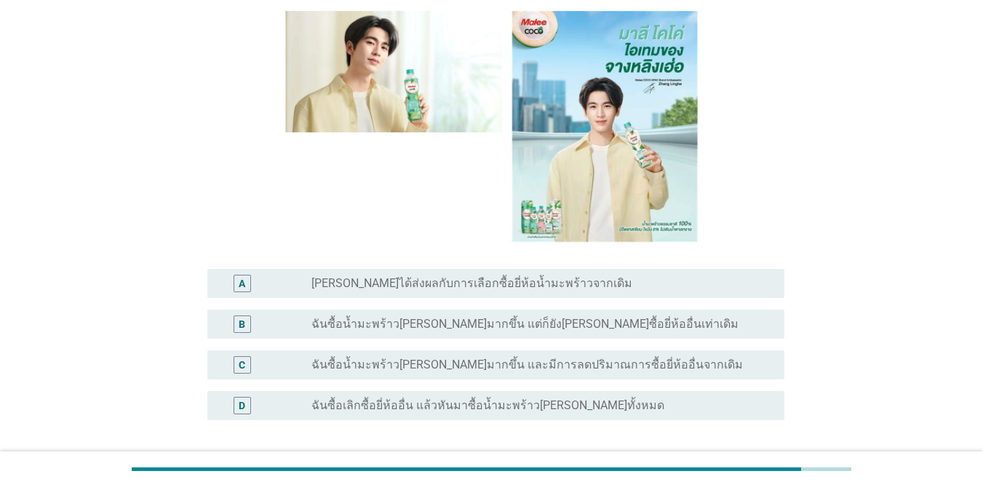
scroll to position [145, 0]
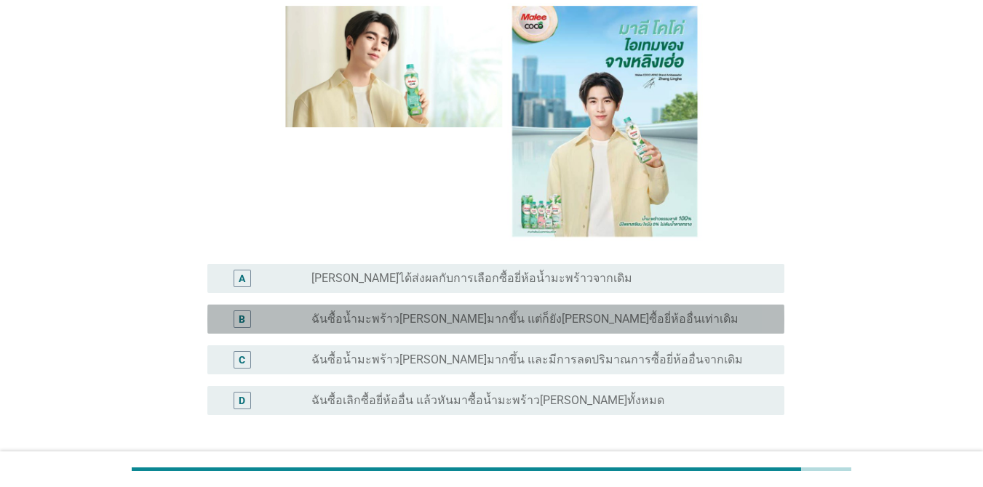
click at [504, 317] on label "ฉันซื้อน้ำมะพร้าว[PERSON_NAME]มากขึ้น แต่ก็ยัง[PERSON_NAME]ซื้อยี่ห้ออื่นเท่าเด…" at bounding box center [524, 319] width 427 height 15
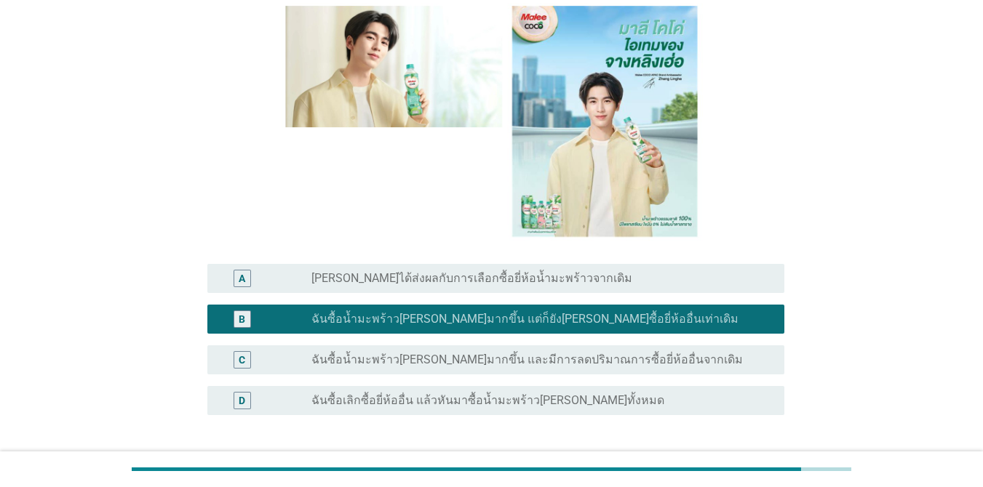
click at [551, 360] on label "ฉันซื้อน้ำมะพร้าว[PERSON_NAME]มากขึ้น และมีการลดปริมาณการซื้อยี่ห้ออื่นจากเดิม" at bounding box center [526, 360] width 431 height 15
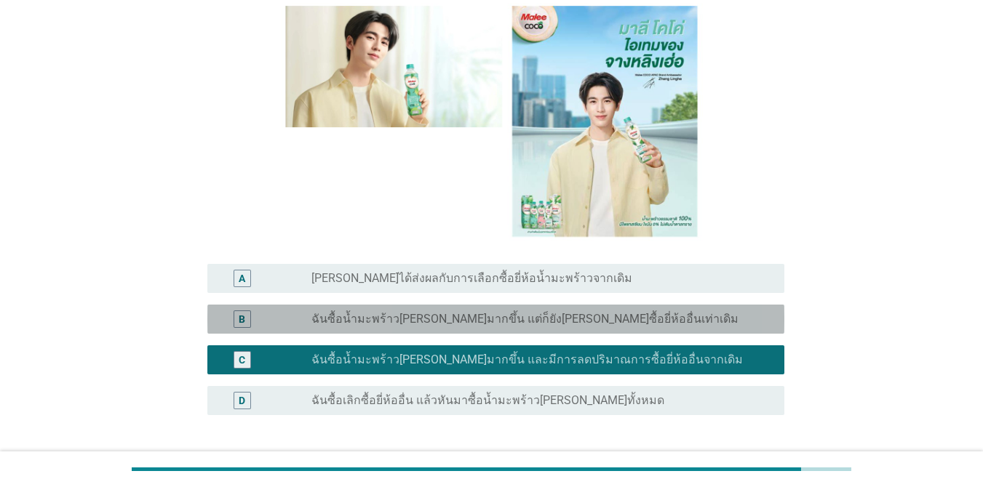
click at [622, 330] on div "B radio_button_unchecked ฉันซื้อน้ำมะพร้าว[PERSON_NAME]มากขึ้น แต่ก็ยัง[PERSON_…" at bounding box center [495, 319] width 577 height 29
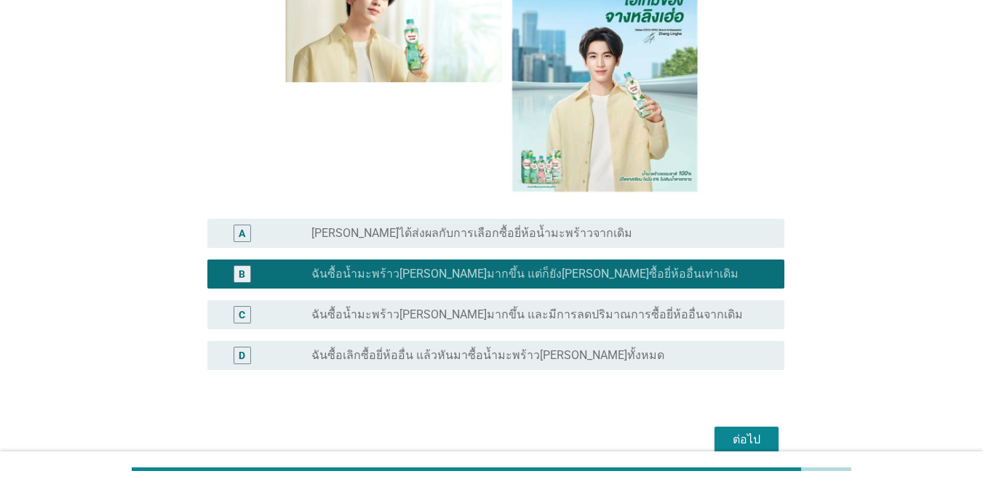
scroll to position [261, 0]
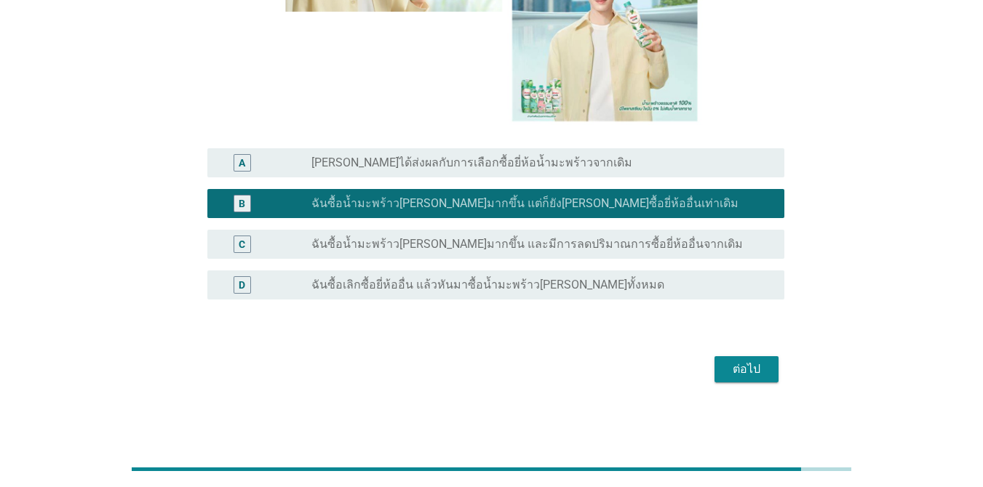
click at [738, 379] on button "ต่อไป" at bounding box center [746, 369] width 64 height 26
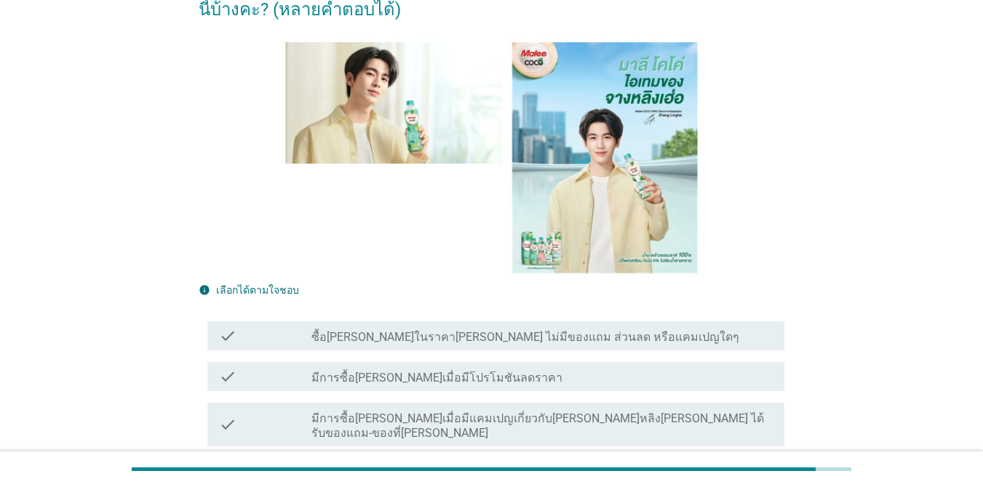
scroll to position [218, 0]
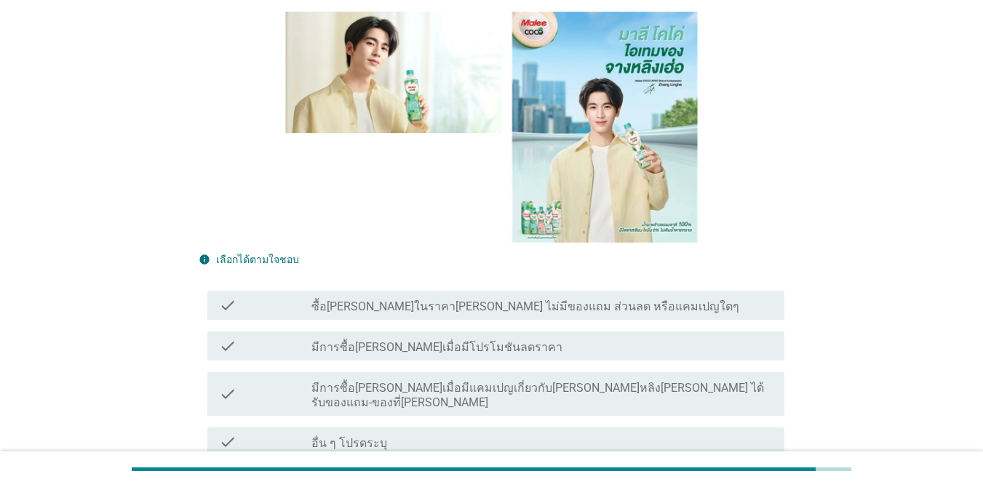
click at [489, 304] on label "ซื้อ[PERSON_NAME]ในราคา[PERSON_NAME] ไม่มีของแถม ส่วนลด หรือแคมเปญใดๆ" at bounding box center [525, 307] width 428 height 15
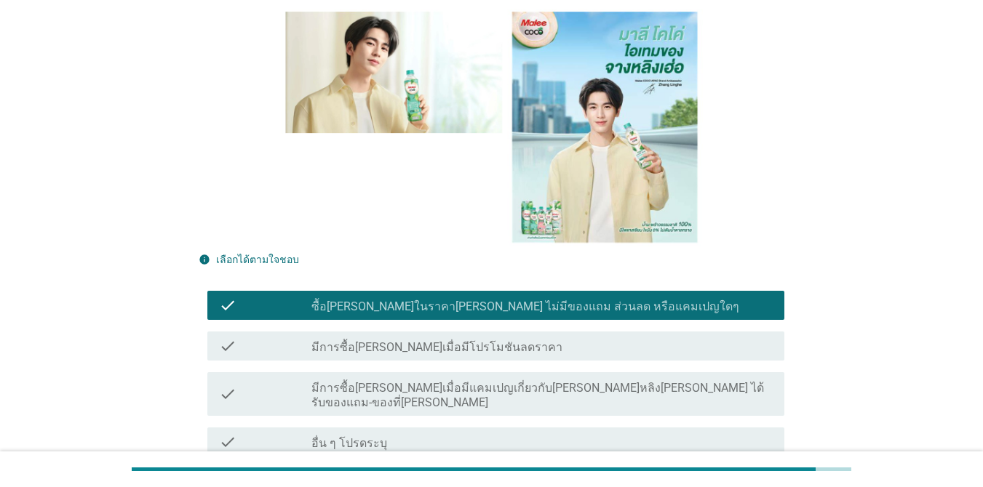
click at [530, 314] on label "ซื้อ[PERSON_NAME]ในราคา[PERSON_NAME] ไม่มีของแถม ส่วนลด หรือแคมเปญใดๆ" at bounding box center [525, 307] width 428 height 15
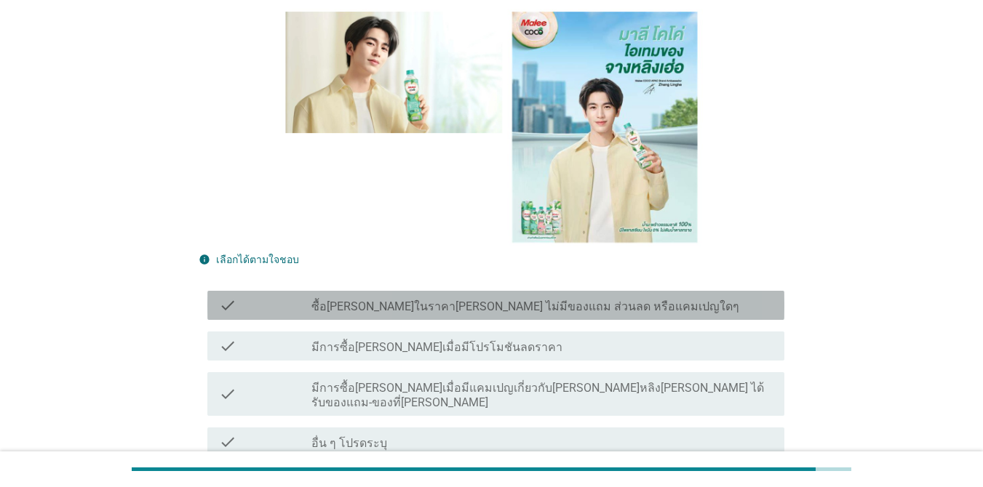
click at [541, 345] on div "check_box_outline_blank มีการซื้อ[PERSON_NAME]เมื่อมีโปรโมชันลดราคา" at bounding box center [541, 346] width 461 height 17
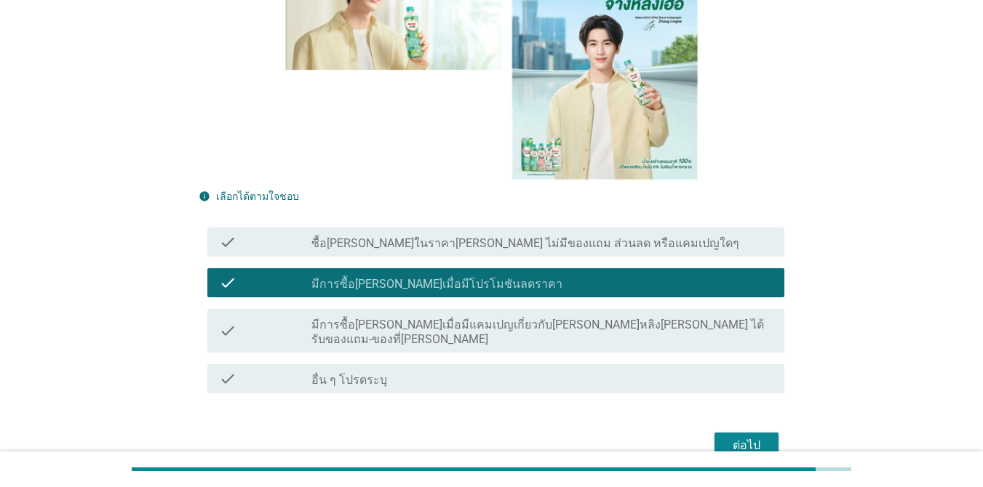
scroll to position [343, 0]
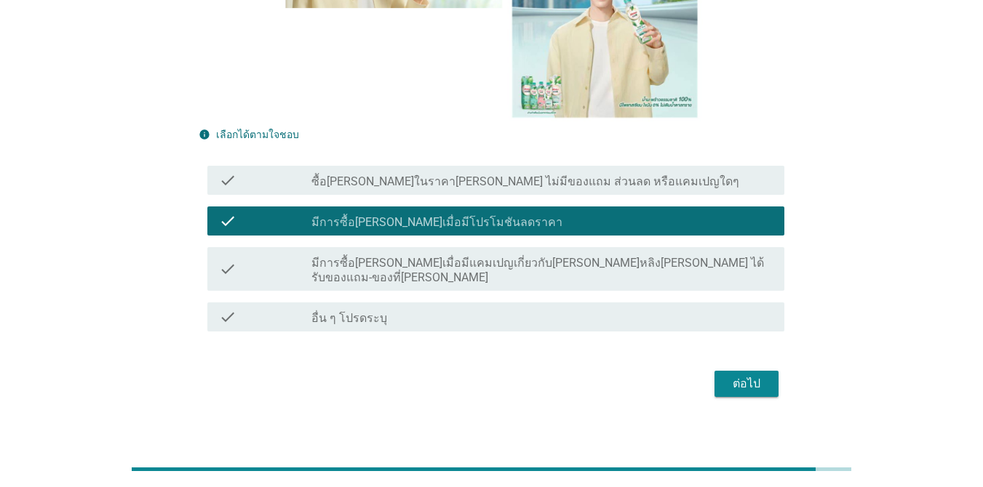
click at [730, 378] on div "ต่อไป" at bounding box center [746, 383] width 41 height 17
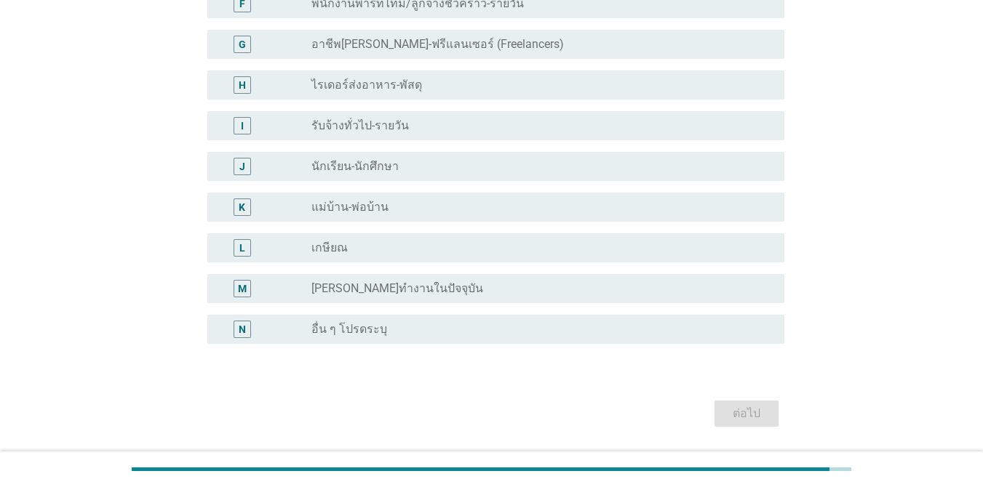
scroll to position [0, 0]
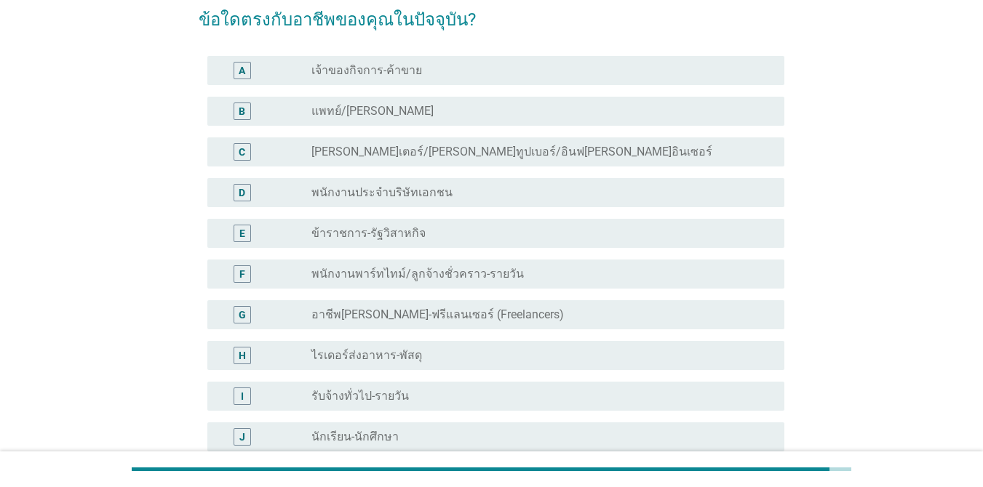
click at [484, 194] on div "radio_button_unchecked พนักงานประจำบริษัทเอกชน" at bounding box center [536, 193] width 450 height 15
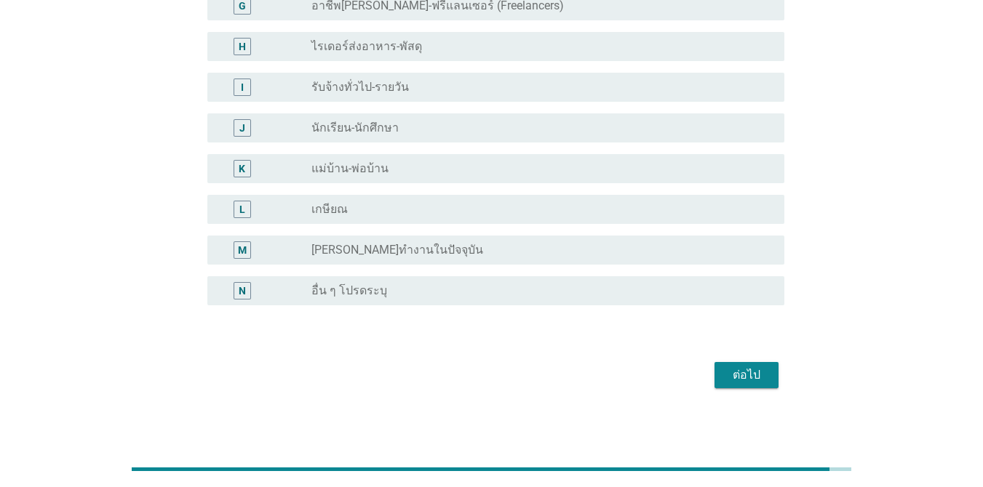
scroll to position [387, 0]
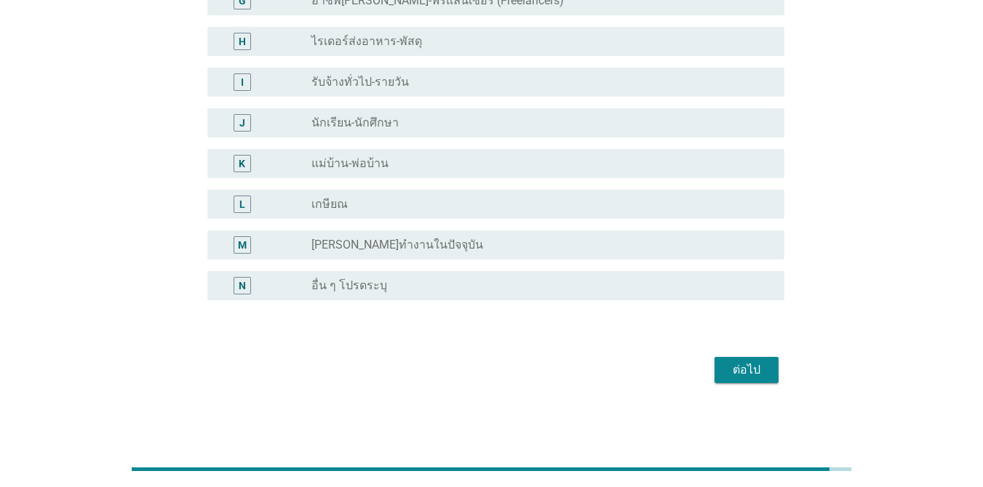
click at [729, 372] on div "ต่อไป" at bounding box center [746, 370] width 41 height 17
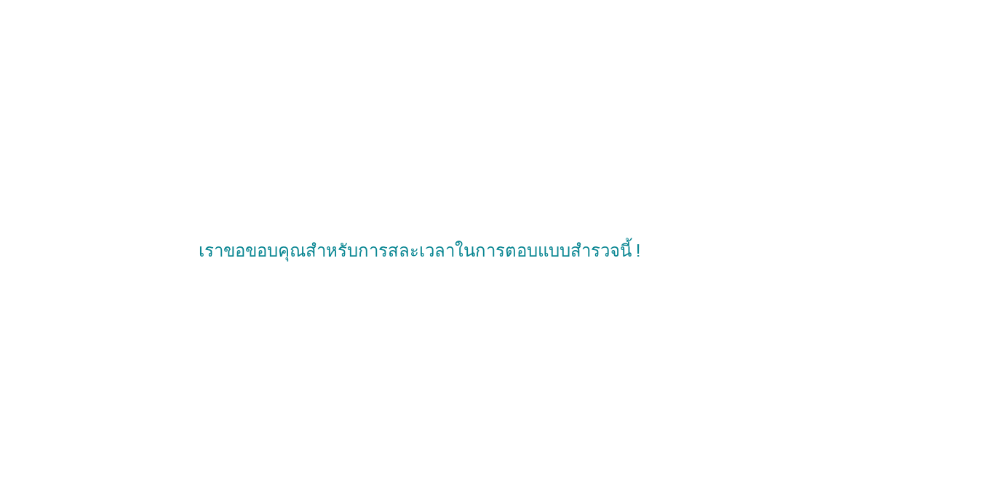
scroll to position [0, 0]
